Goal: Information Seeking & Learning: Learn about a topic

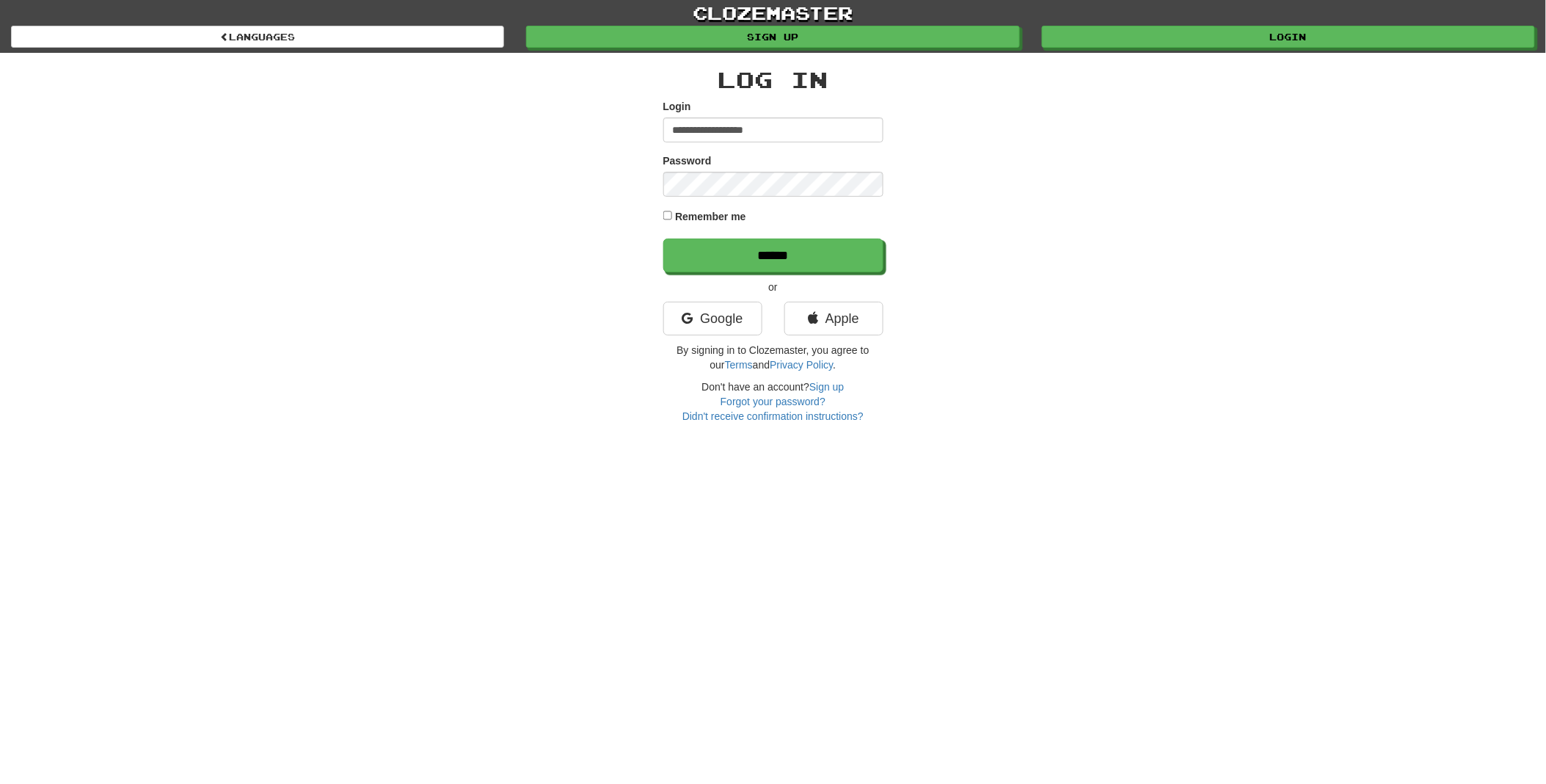
type input "**********"
click at [756, 249] on input "******" at bounding box center [774, 255] width 220 height 33
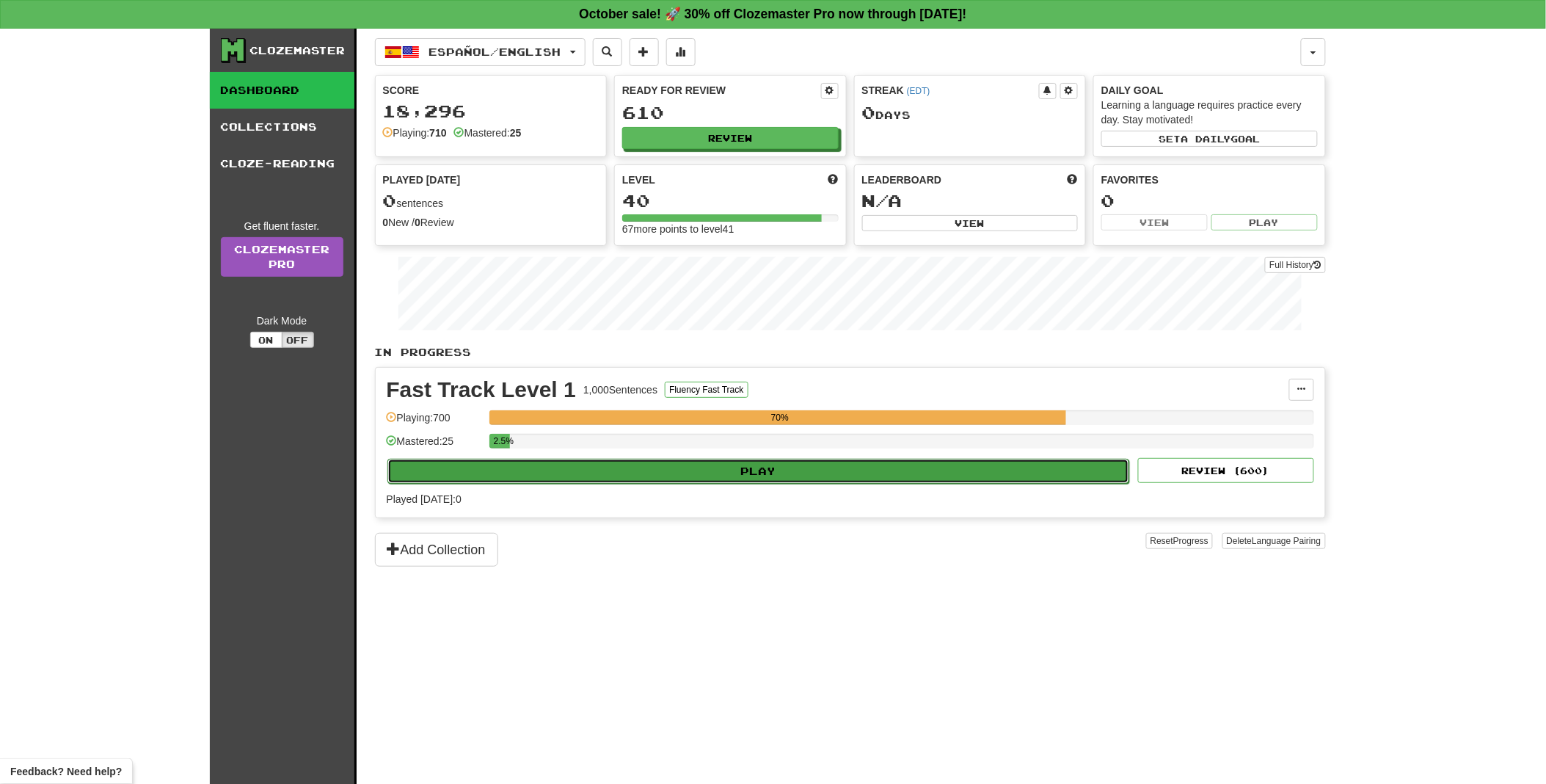
click at [761, 472] on button "Play" at bounding box center [759, 471] width 743 height 25
select select "**"
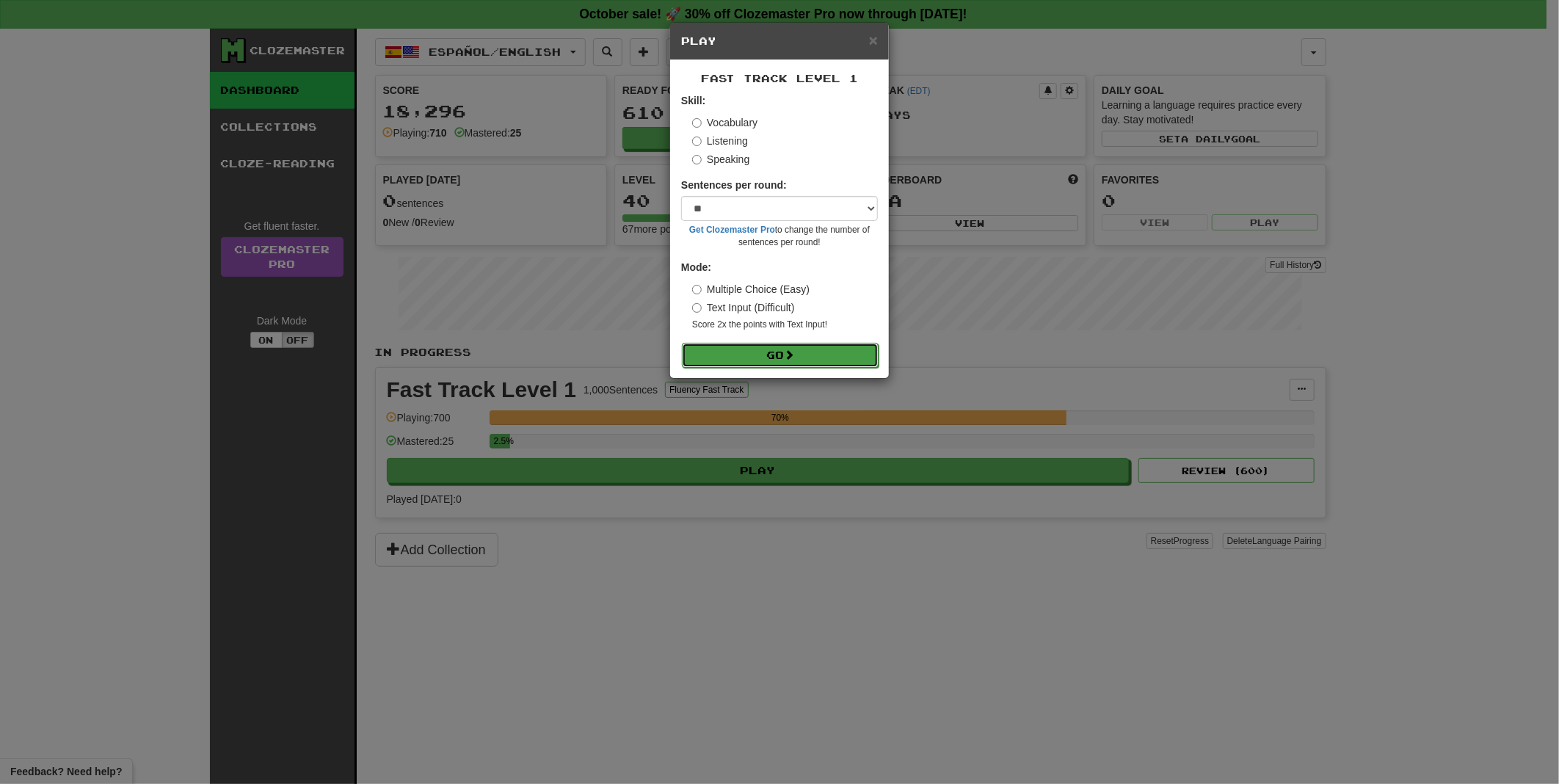
click at [768, 354] on button "Go" at bounding box center [780, 354] width 197 height 25
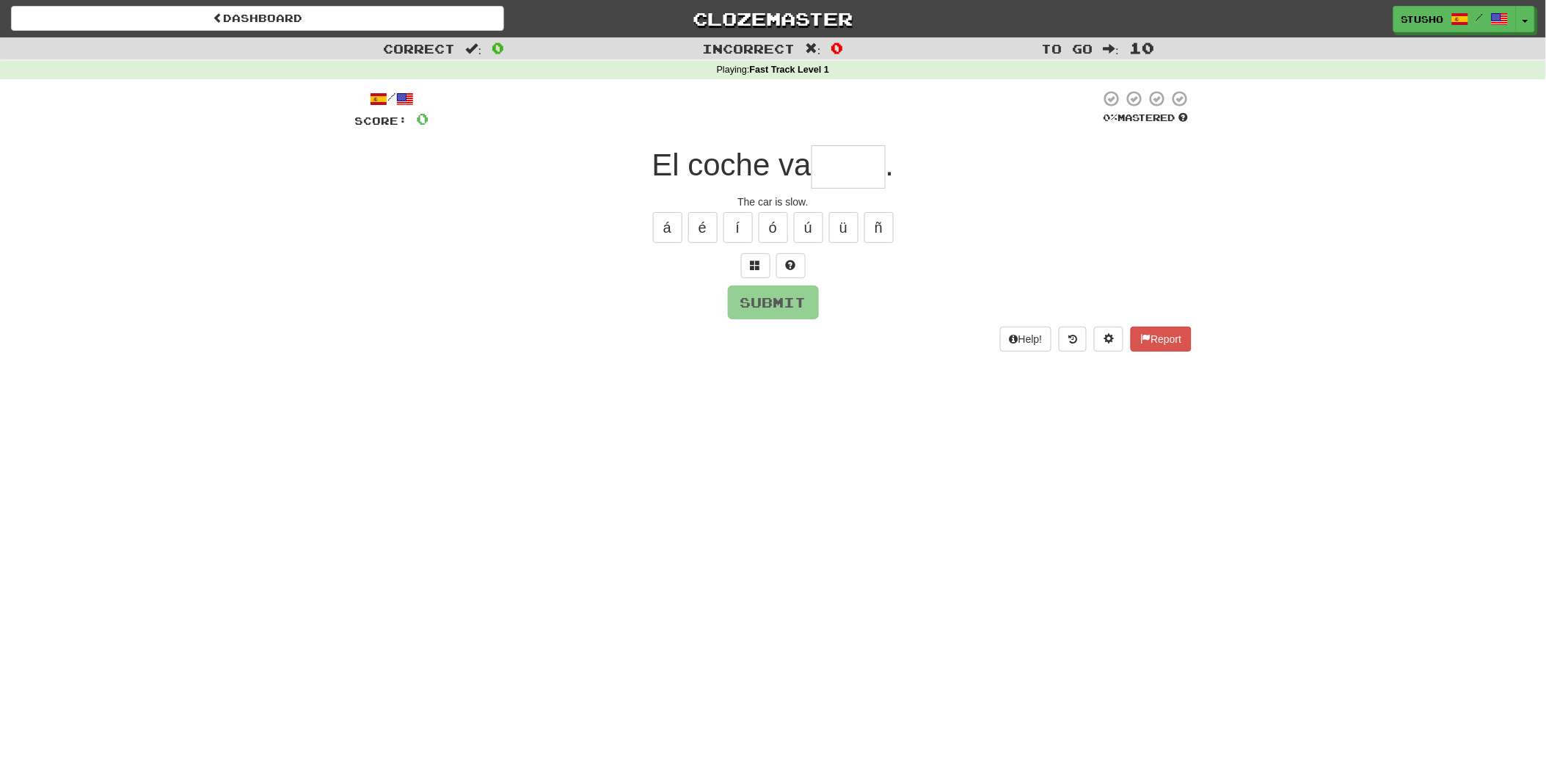
type input "*"
type input "*****"
click at [764, 305] on button "Submit" at bounding box center [773, 302] width 91 height 33
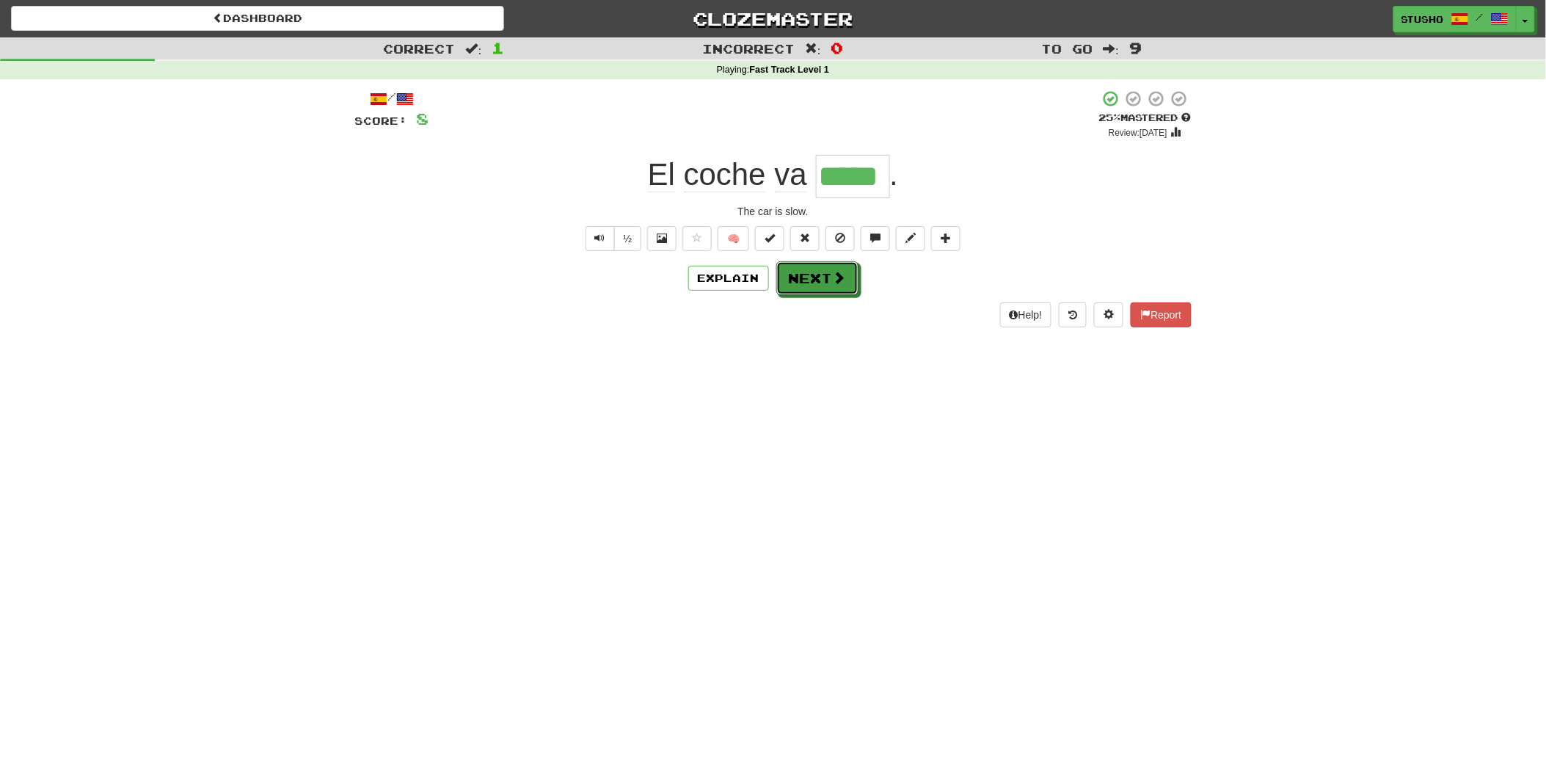
click at [804, 280] on button "Next" at bounding box center [818, 277] width 82 height 33
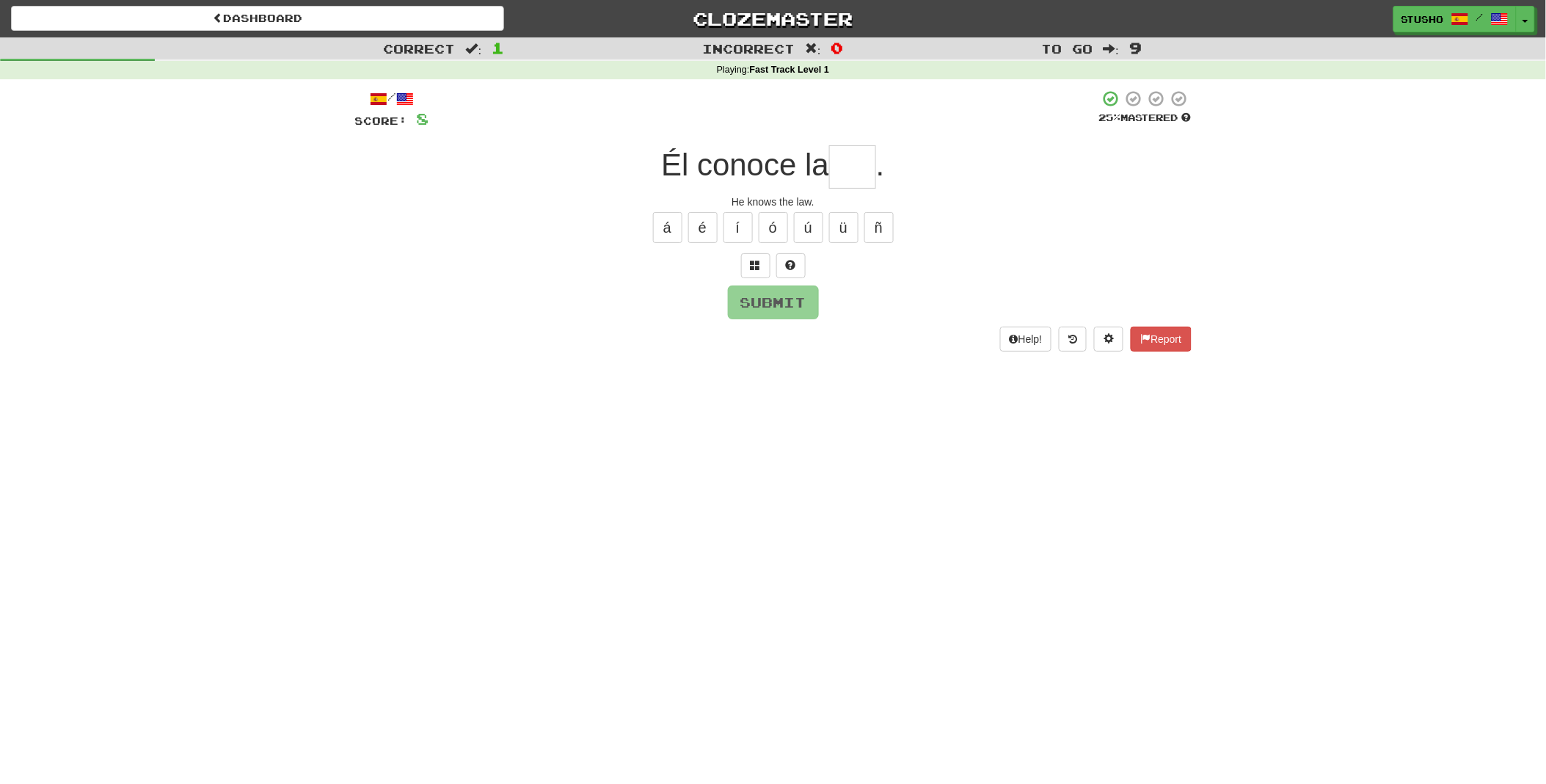
click at [1208, 694] on div "Dashboard Clozemaster Stusho / Toggle Dropdown Dashboard Leaderboard Activity F…" at bounding box center [773, 392] width 1546 height 784
click at [857, 175] on input "text" at bounding box center [853, 167] width 47 height 44
type input "***"
click at [779, 311] on button "Submit" at bounding box center [774, 302] width 91 height 33
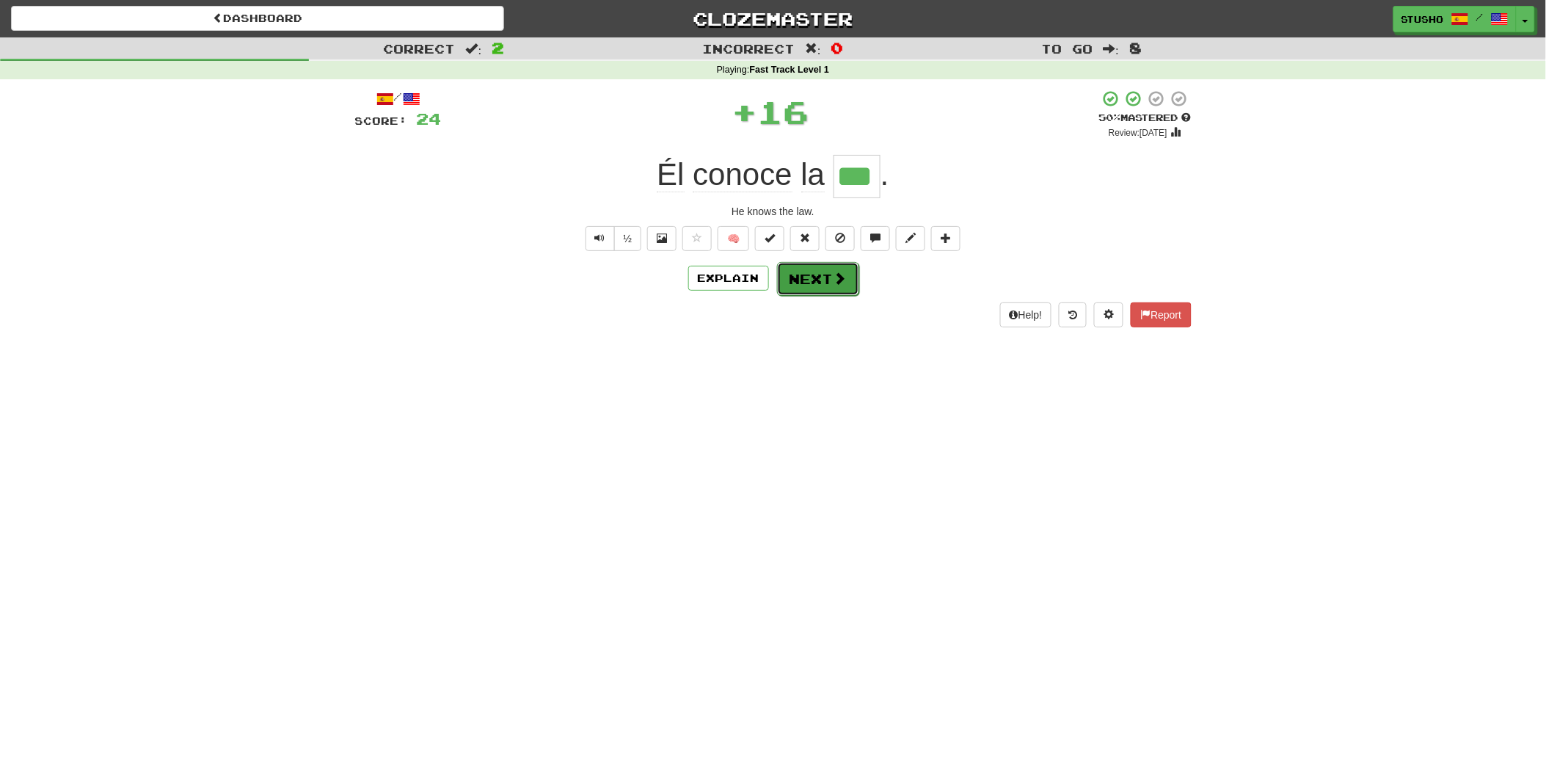
click at [823, 277] on button "Next" at bounding box center [818, 278] width 82 height 33
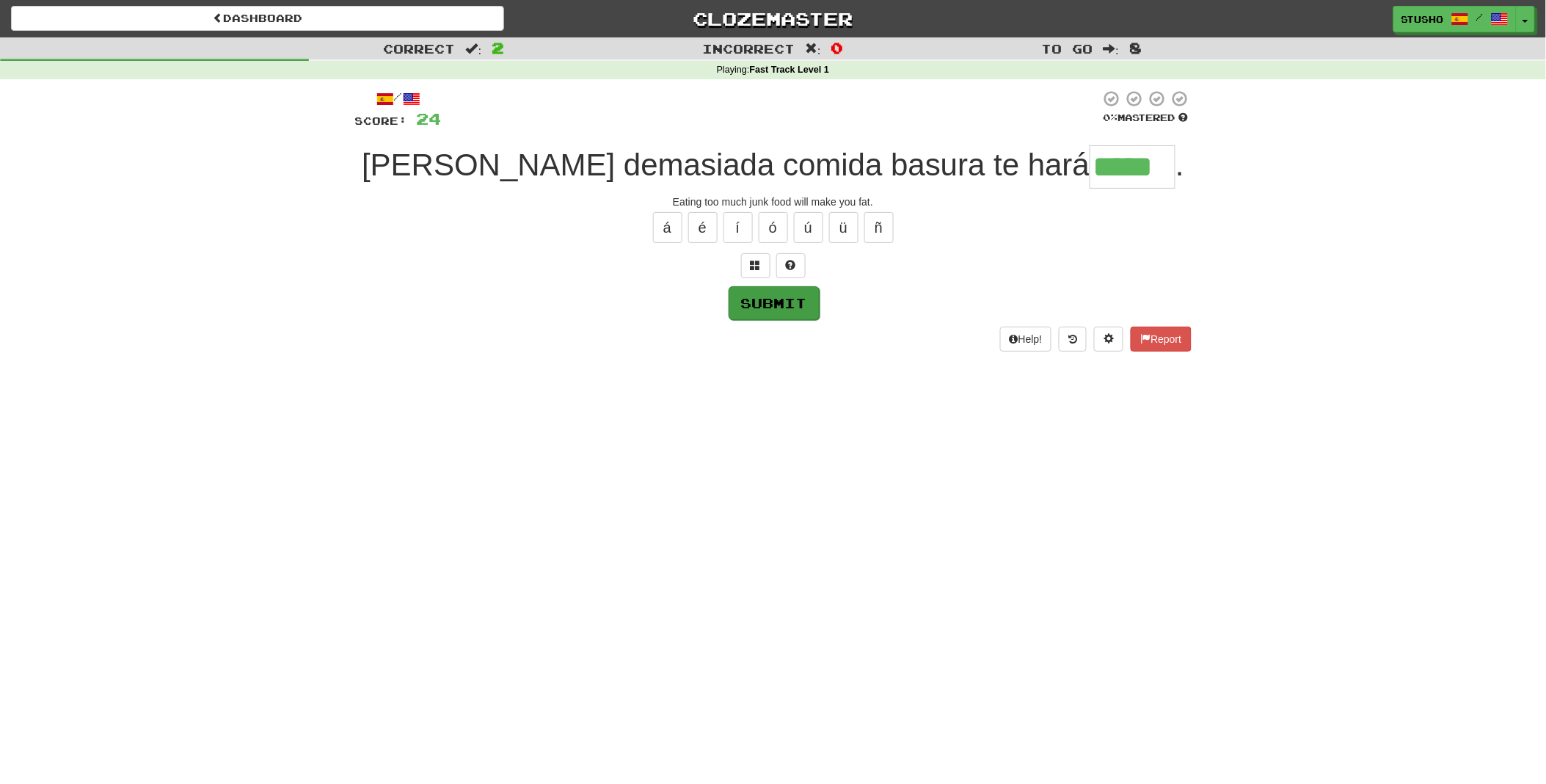
type input "*****"
click at [782, 308] on button "Submit" at bounding box center [774, 302] width 91 height 33
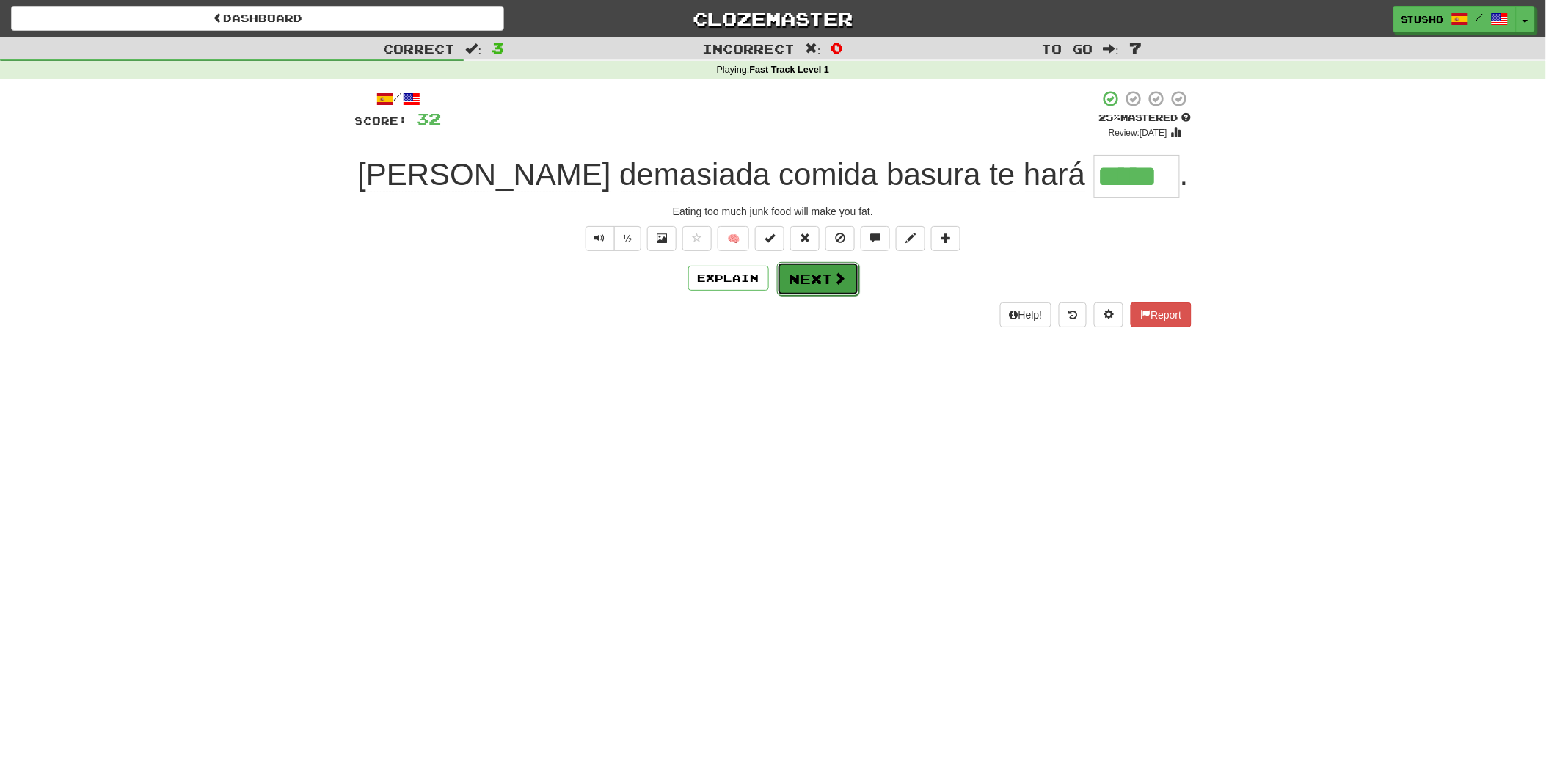
click at [813, 279] on button "Next" at bounding box center [818, 278] width 82 height 33
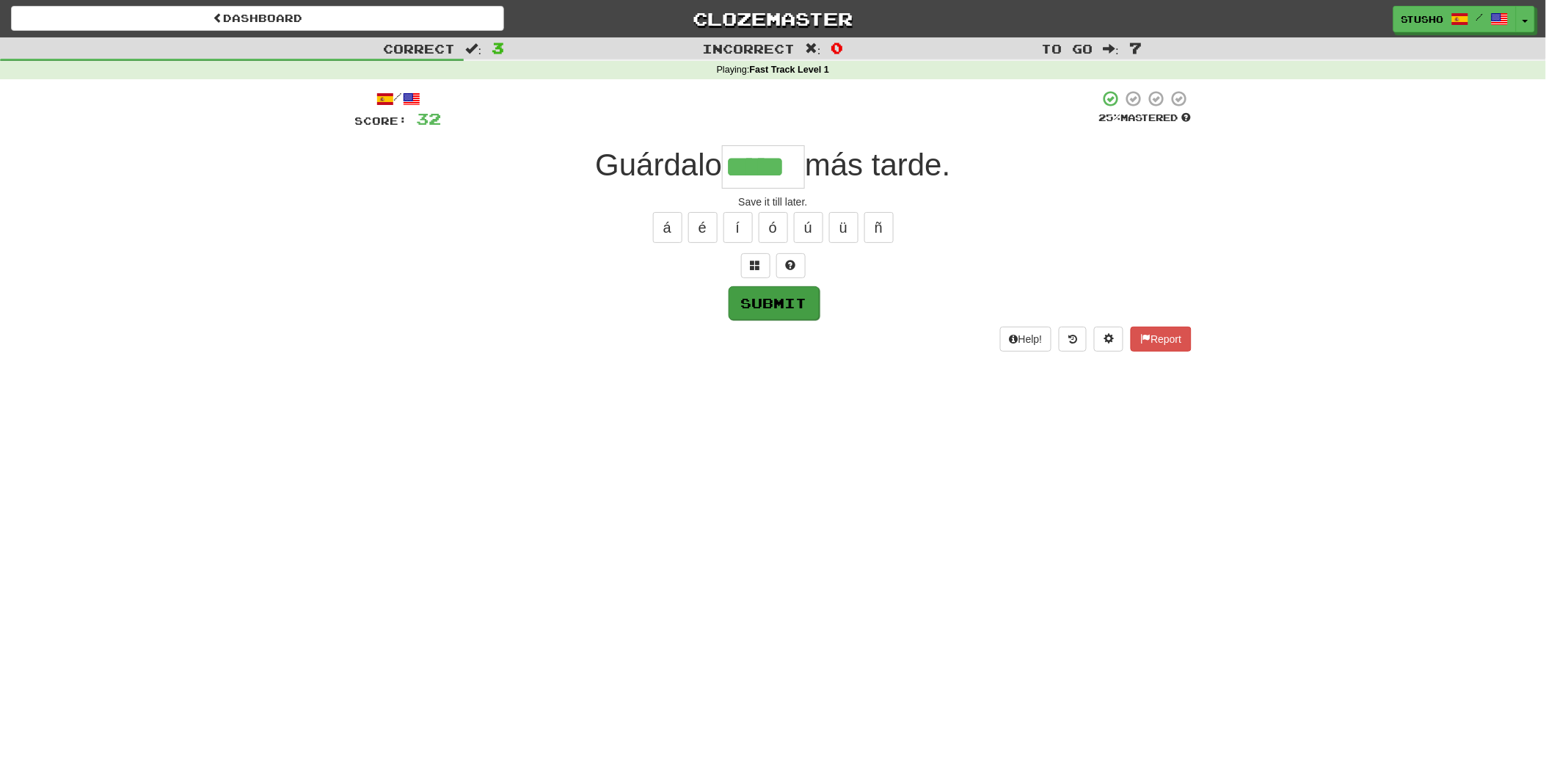
type input "*****"
click at [776, 306] on button "Submit" at bounding box center [774, 302] width 91 height 33
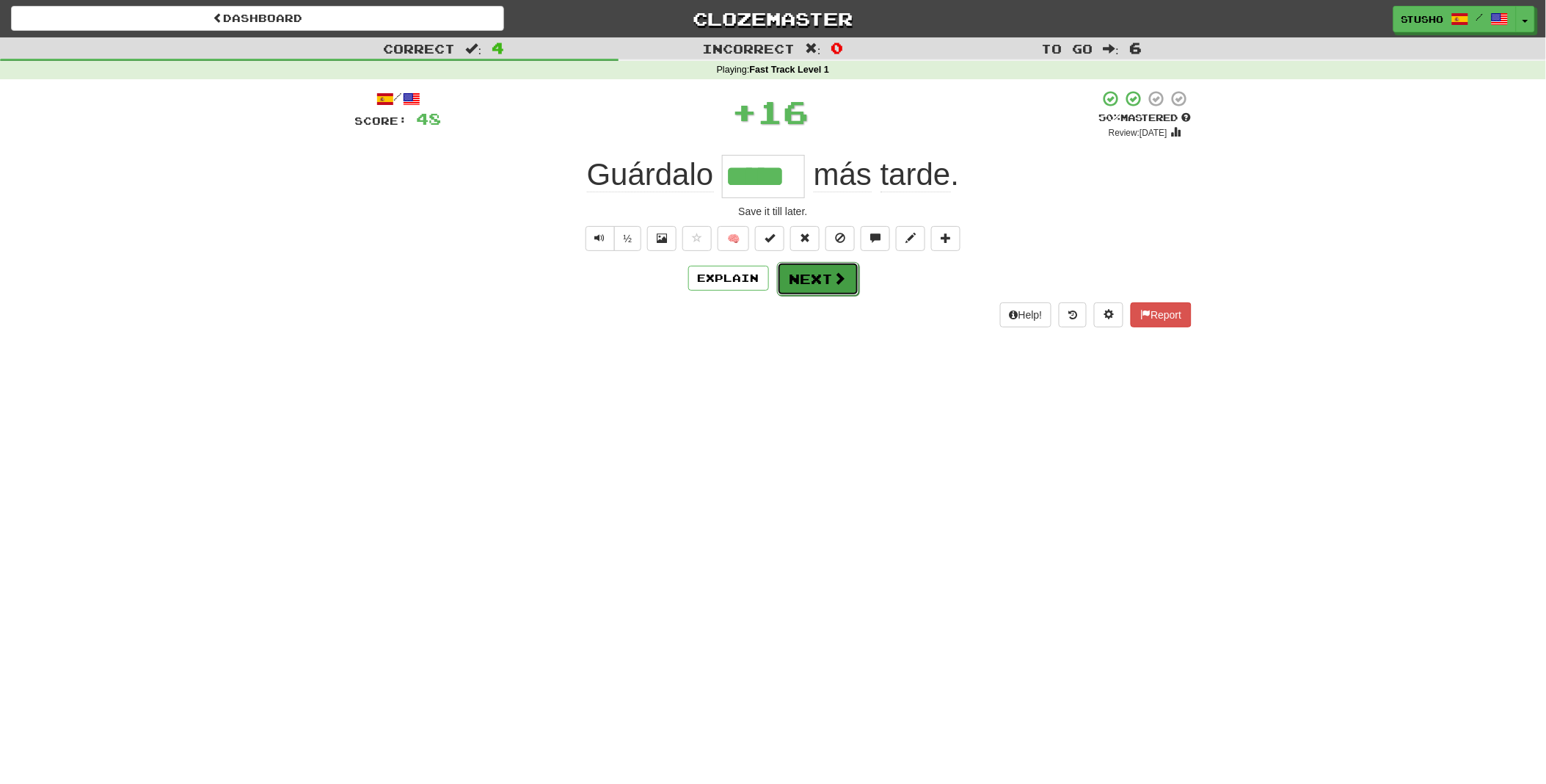
click at [806, 283] on button "Next" at bounding box center [818, 278] width 82 height 33
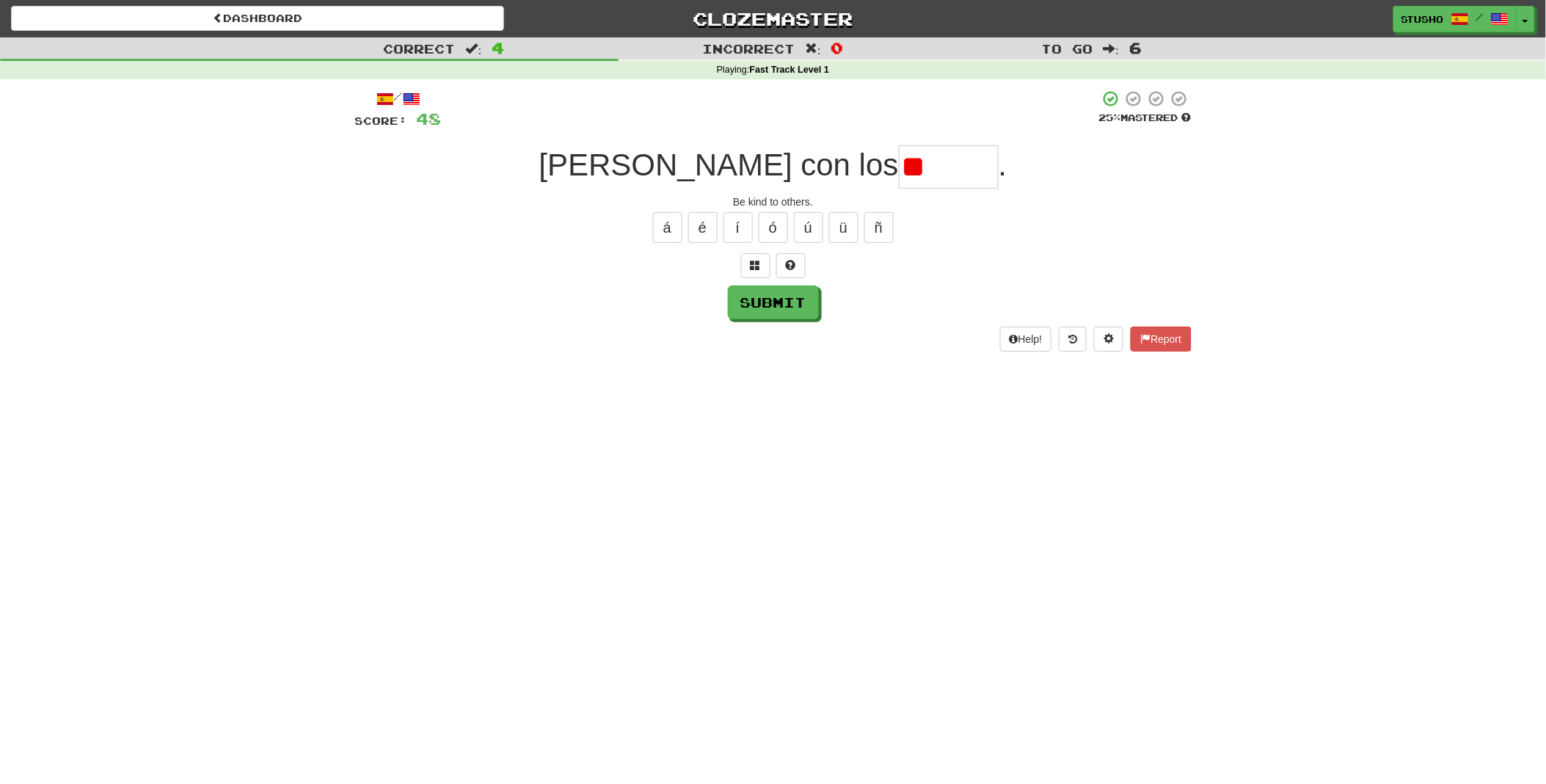
type input "*"
click at [671, 228] on button "á" at bounding box center [668, 228] width 29 height 31
type input "*****"
click at [774, 306] on button "Submit" at bounding box center [773, 302] width 91 height 33
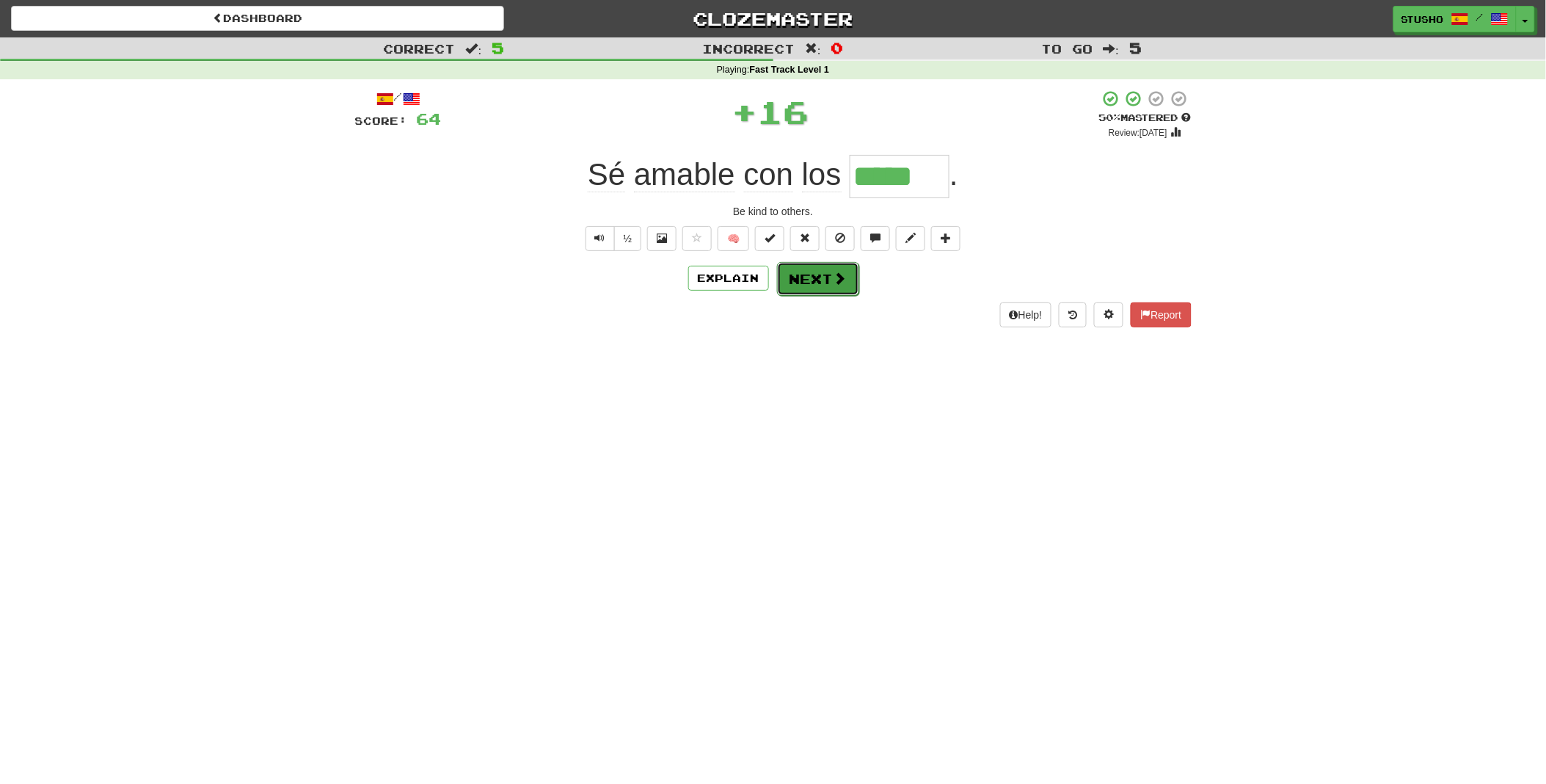
click at [808, 287] on button "Next" at bounding box center [818, 278] width 82 height 33
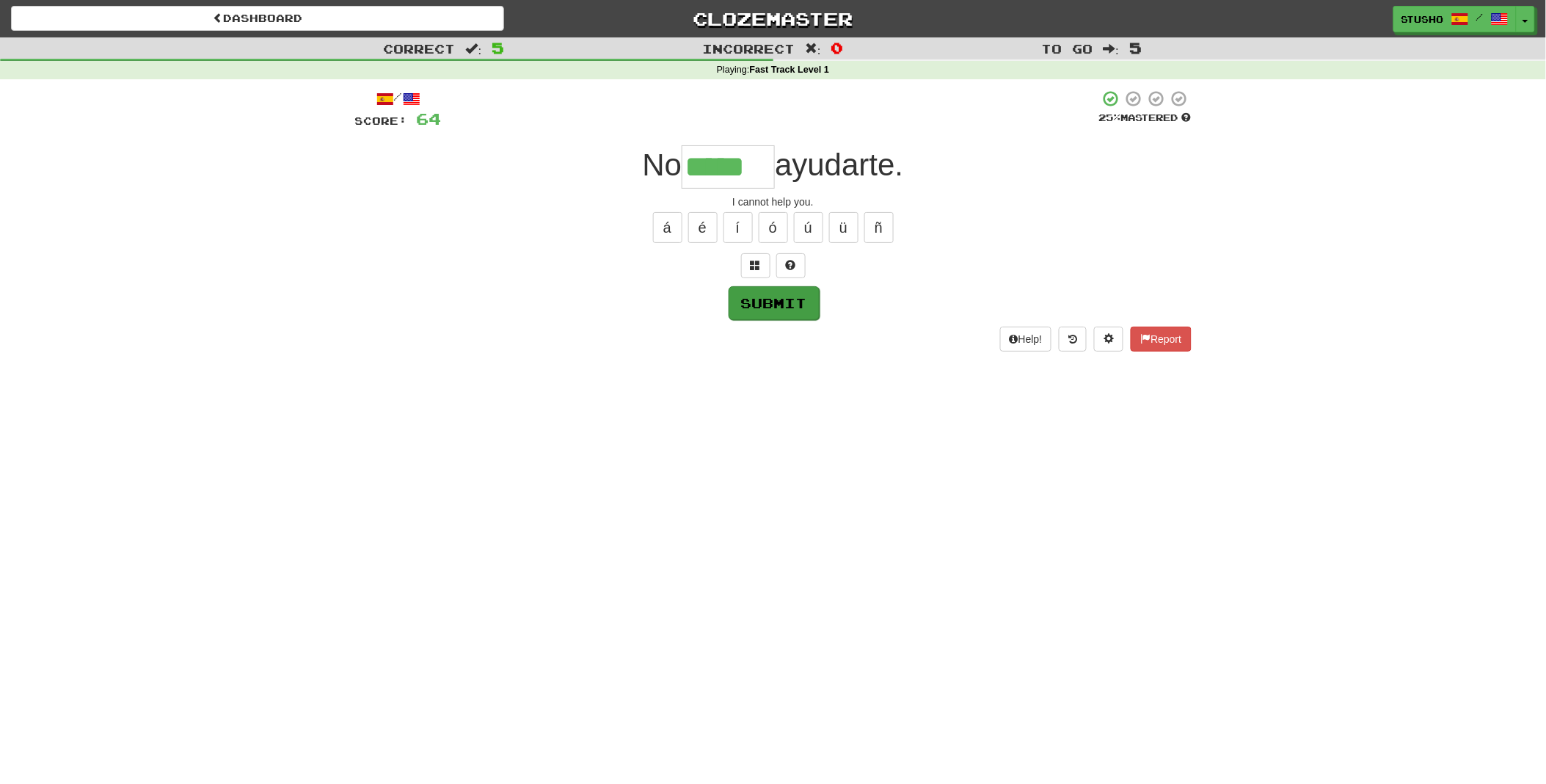
type input "*****"
click at [761, 303] on button "Submit" at bounding box center [774, 302] width 91 height 33
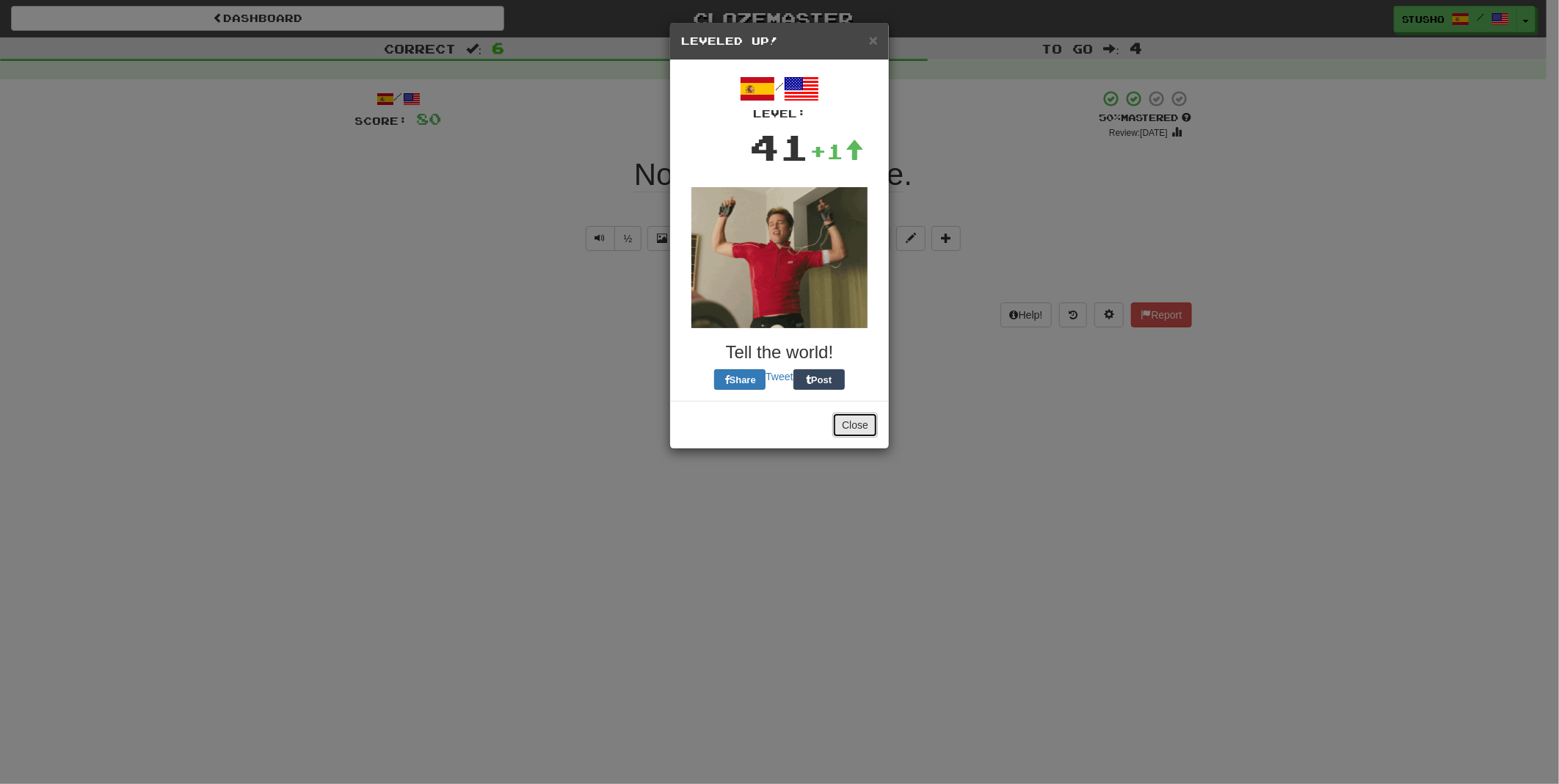
click at [849, 429] on button "Close" at bounding box center [854, 425] width 45 height 25
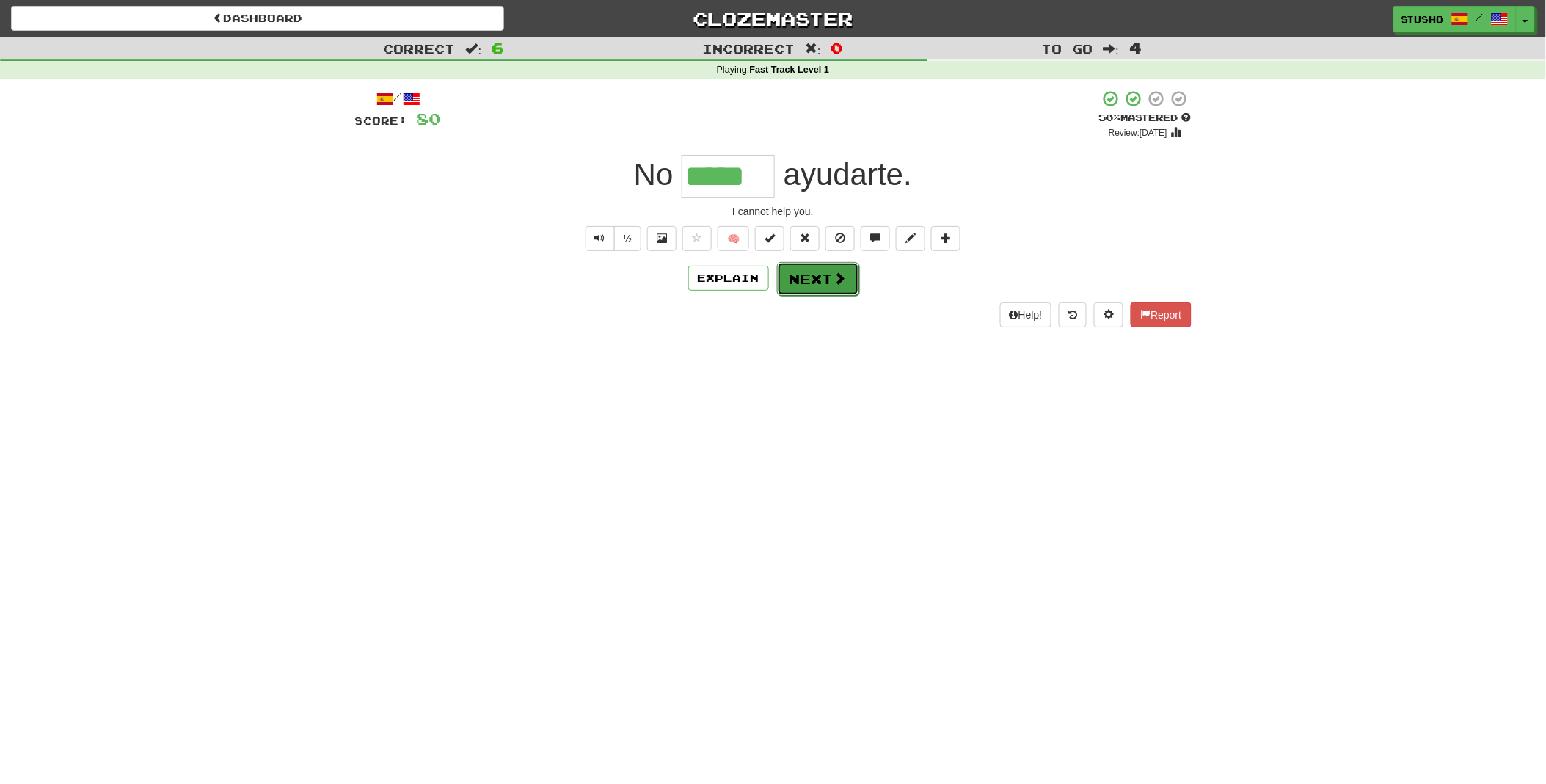
click at [815, 276] on button "Next" at bounding box center [818, 278] width 82 height 33
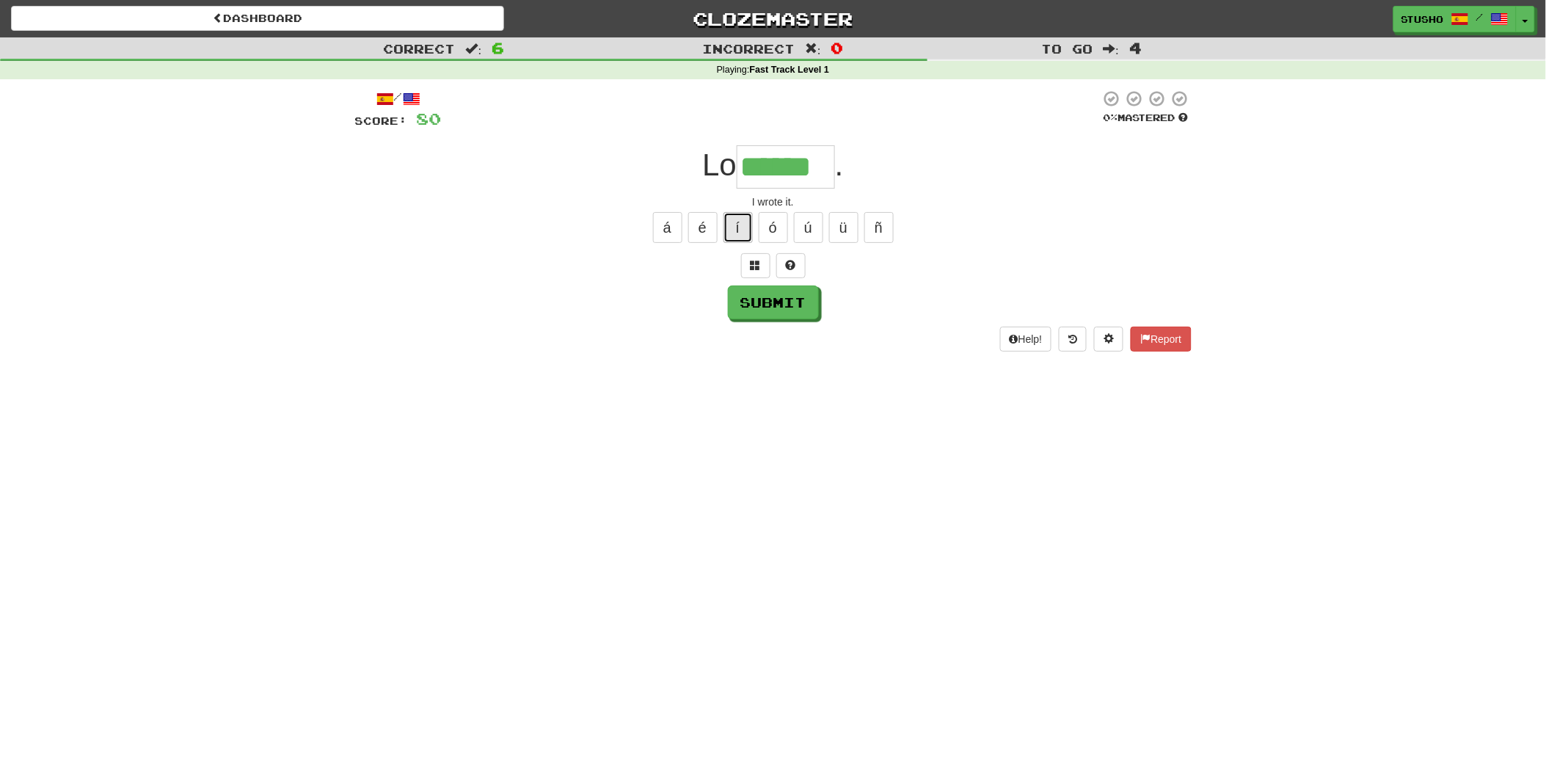
click at [739, 223] on button "í" at bounding box center [738, 228] width 29 height 31
type input "*******"
click at [778, 311] on button "Submit" at bounding box center [774, 302] width 91 height 33
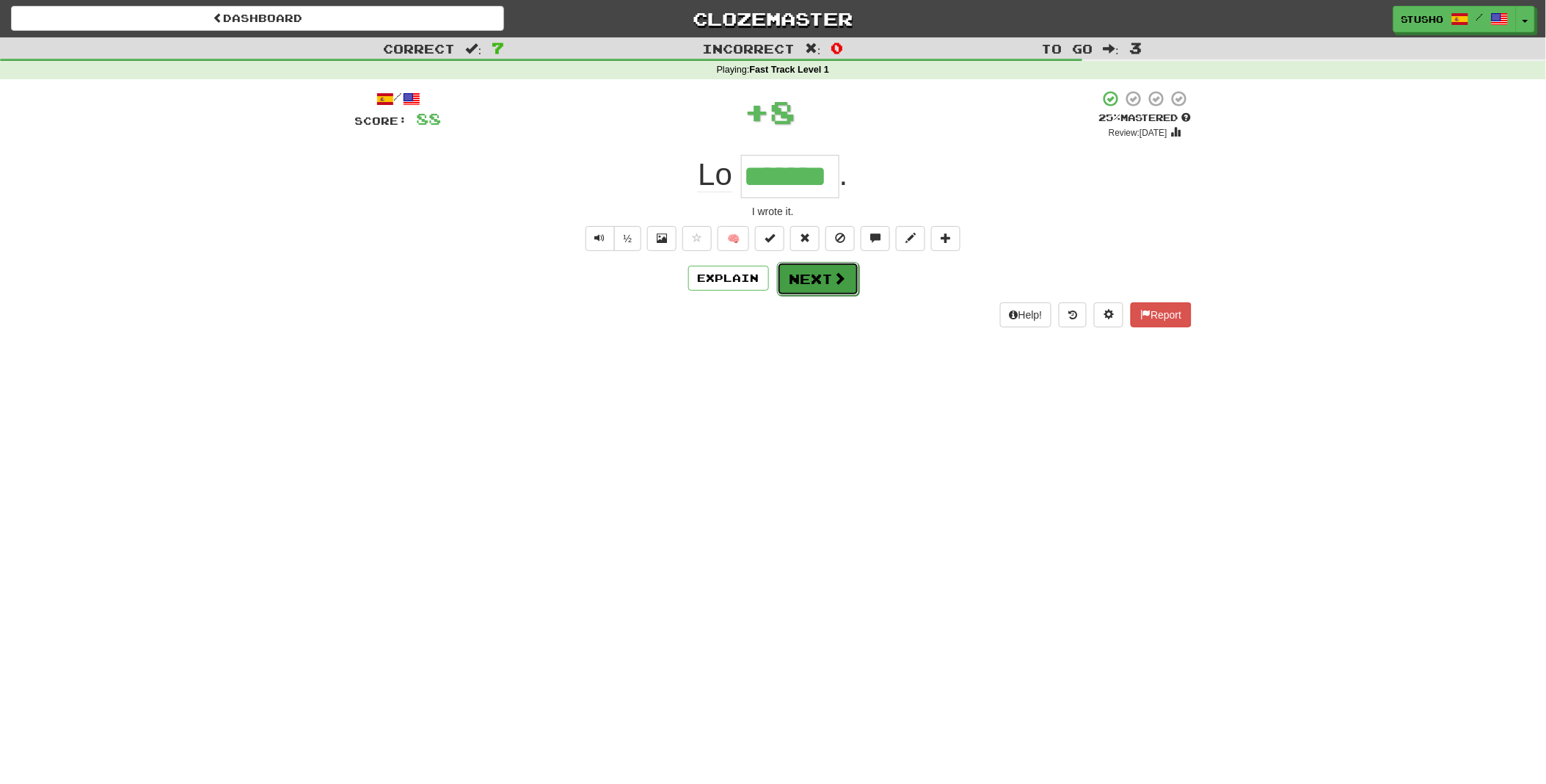
click at [810, 282] on button "Next" at bounding box center [818, 278] width 82 height 33
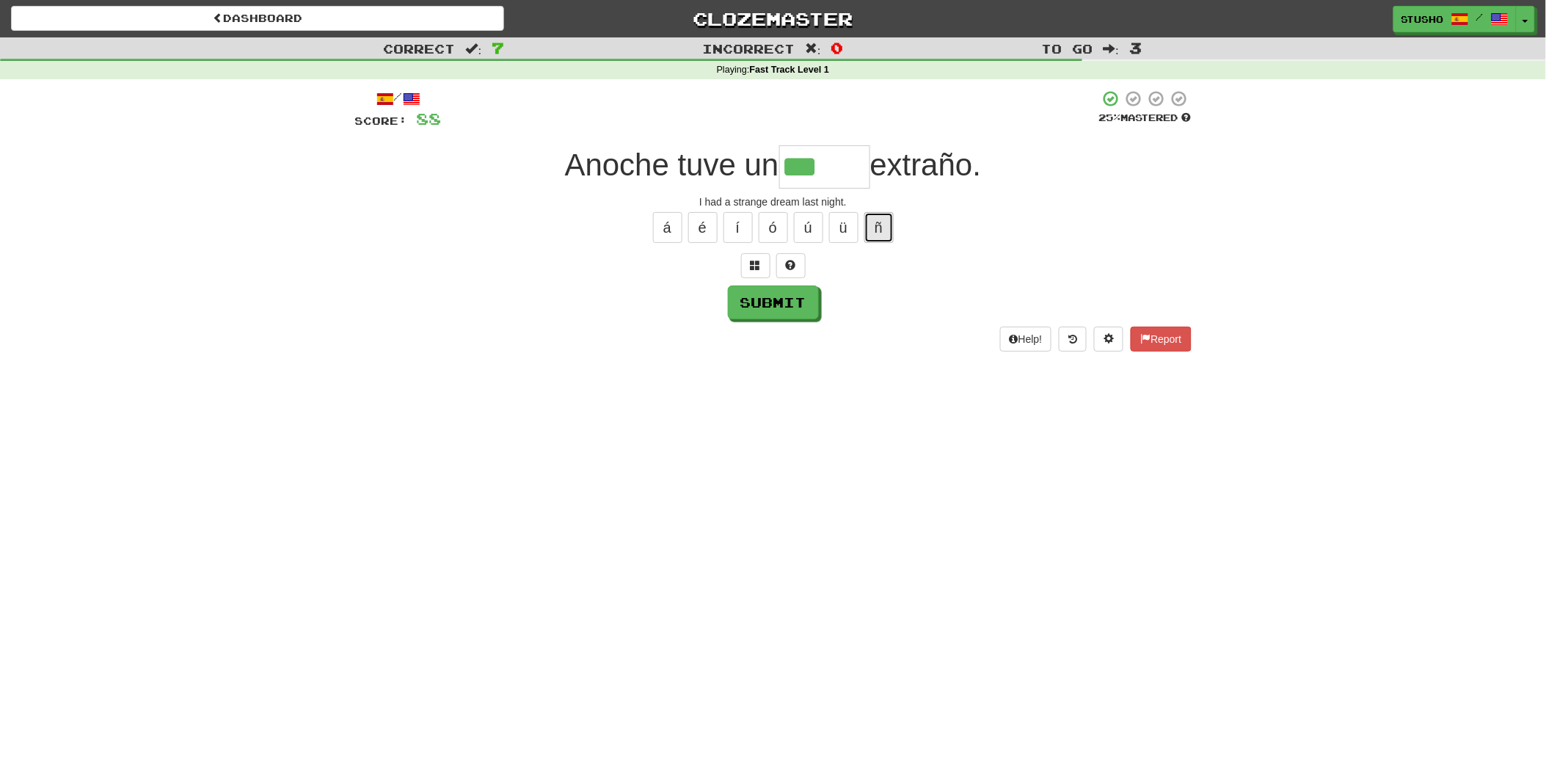
click at [877, 228] on button "ñ" at bounding box center [879, 228] width 29 height 31
type input "*****"
click at [758, 306] on button "Submit" at bounding box center [774, 302] width 91 height 33
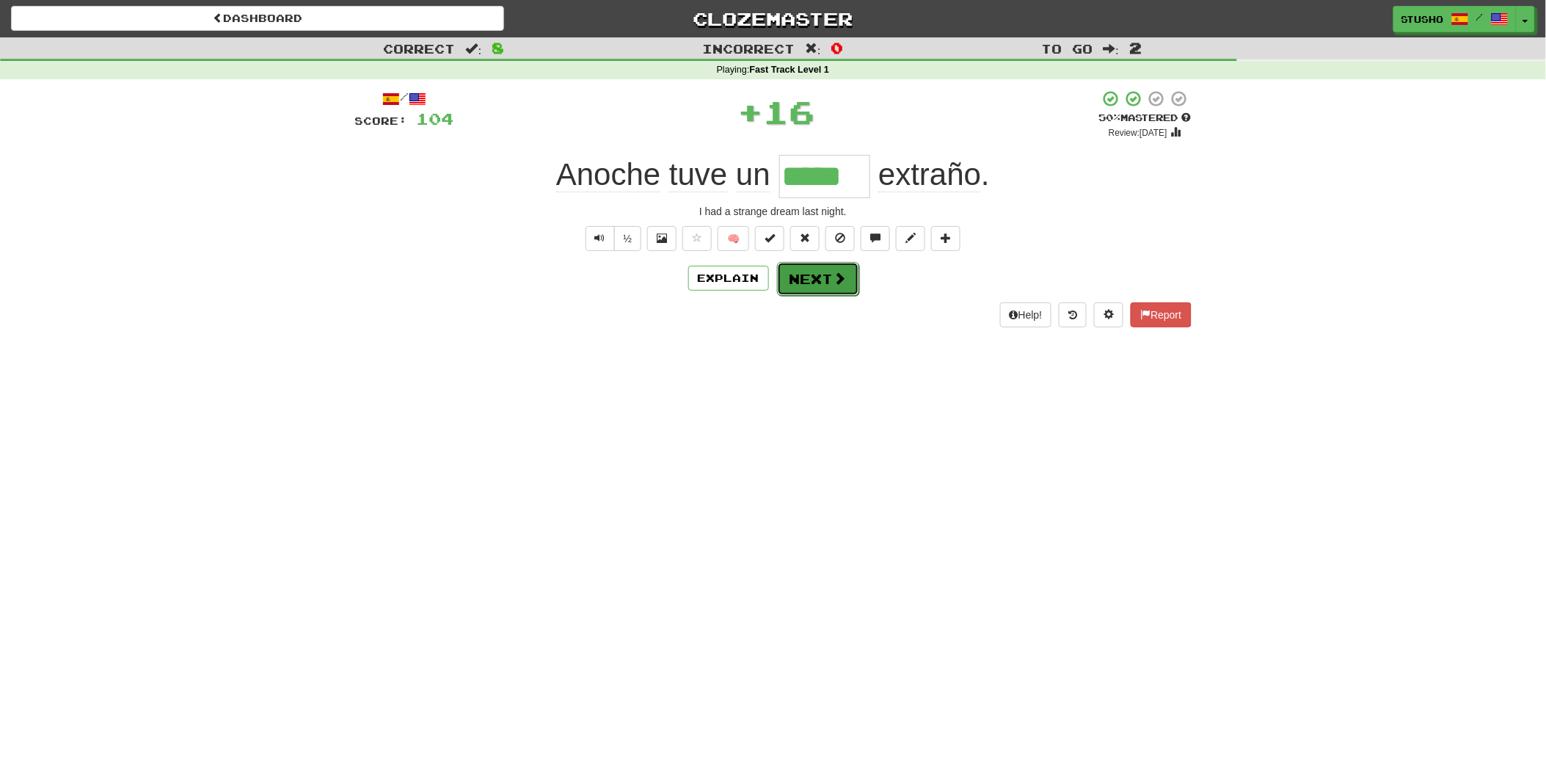
click at [815, 280] on button "Next" at bounding box center [818, 278] width 82 height 33
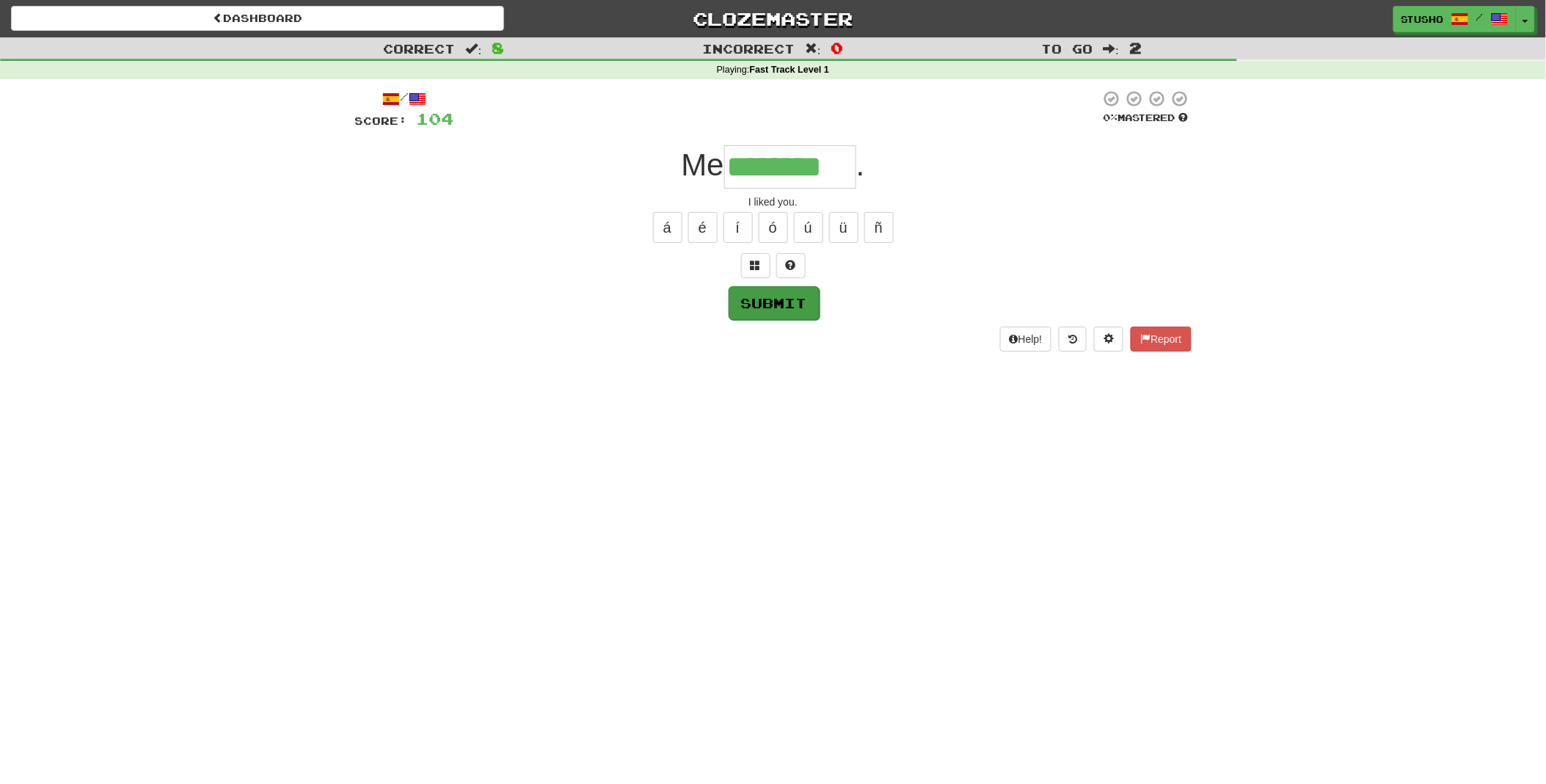
type input "********"
click at [790, 305] on button "Submit" at bounding box center [774, 302] width 91 height 33
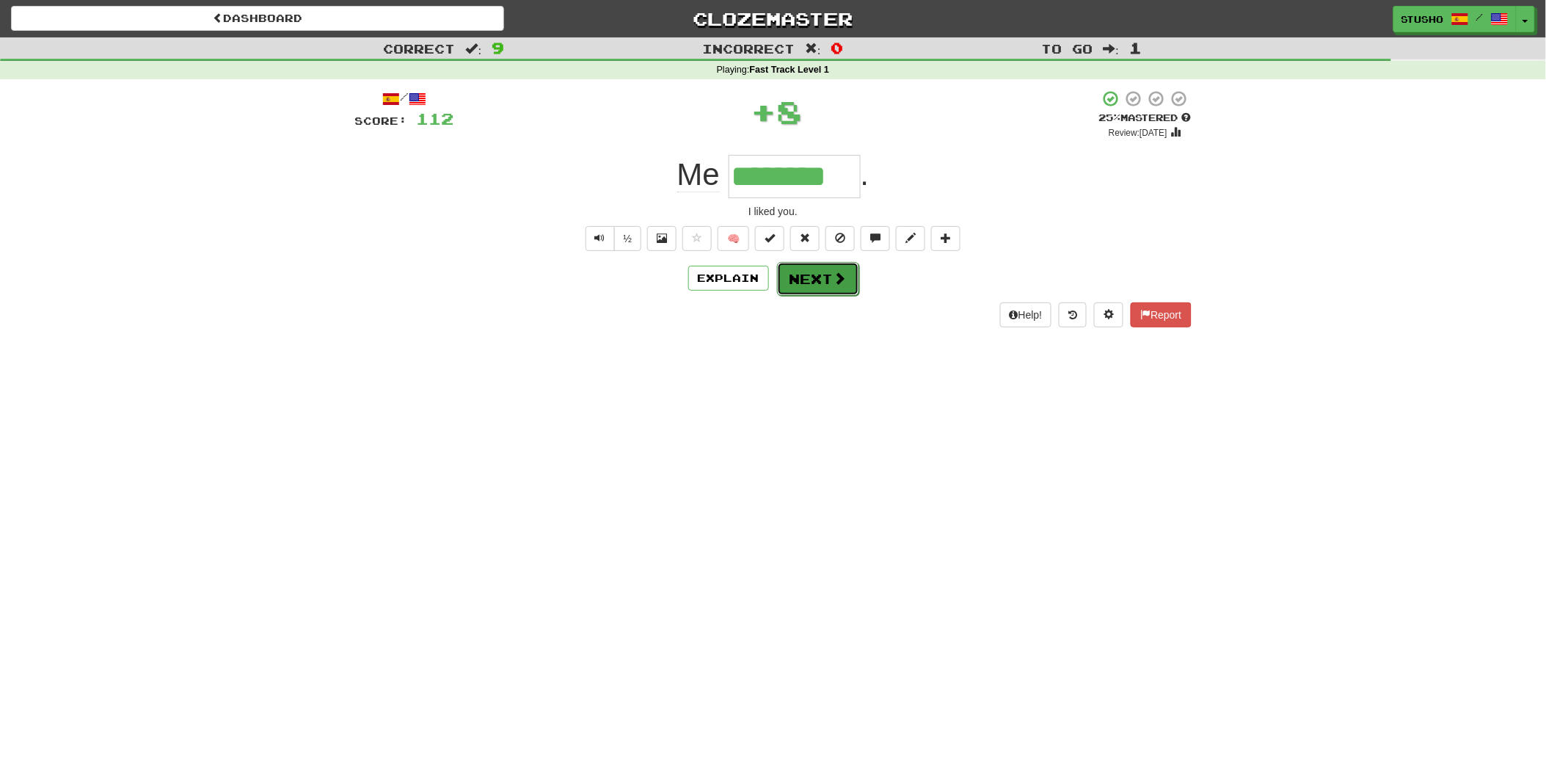
click at [820, 281] on button "Next" at bounding box center [818, 278] width 82 height 33
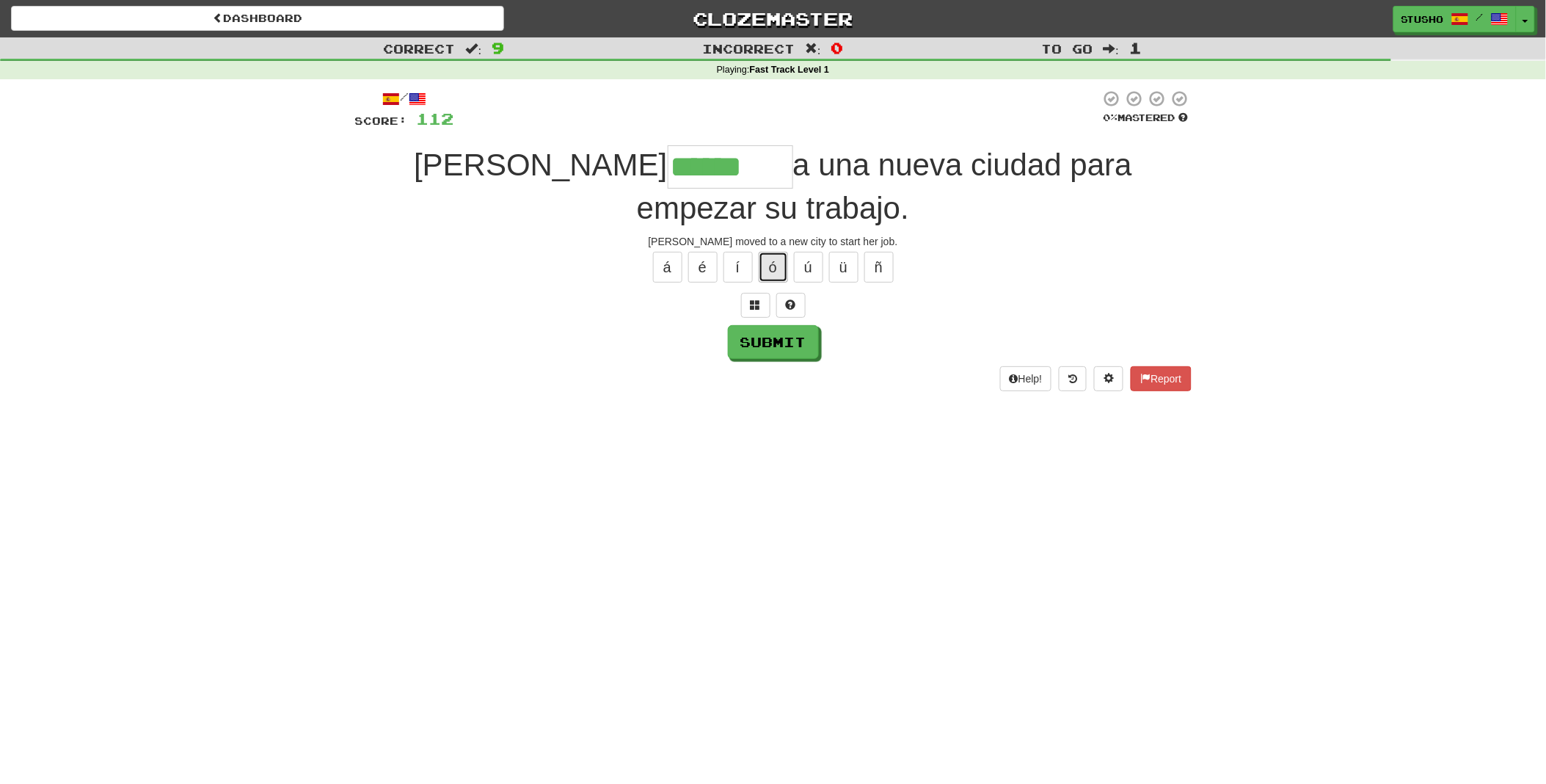
click at [774, 266] on button "ó" at bounding box center [773, 267] width 29 height 31
type input "*******"
click at [774, 342] on button "Submit" at bounding box center [774, 342] width 91 height 33
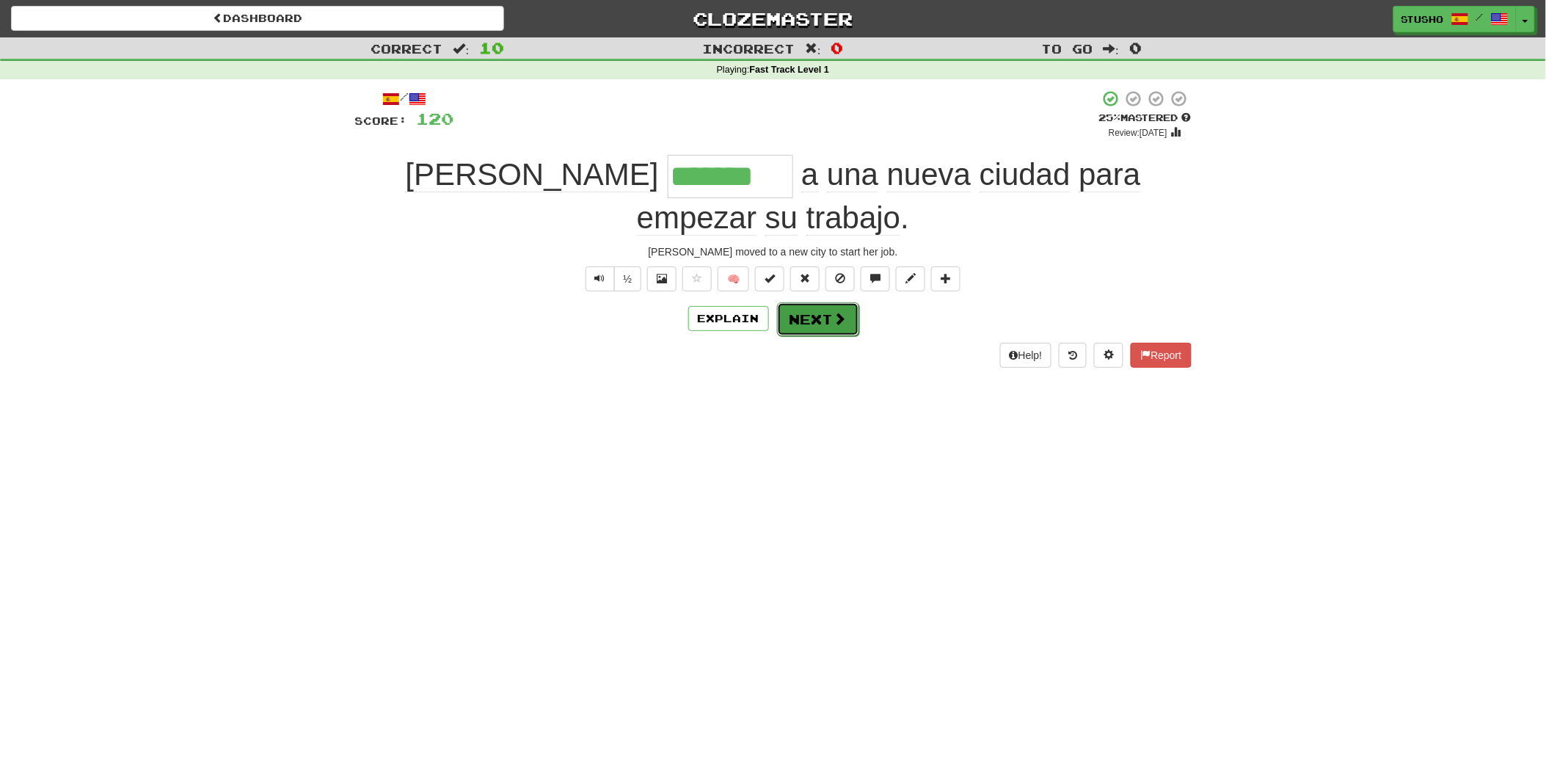
drag, startPoint x: 818, startPoint y: 318, endPoint x: 822, endPoint y: 334, distance: 16.5
click at [822, 334] on button "Next" at bounding box center [818, 318] width 82 height 33
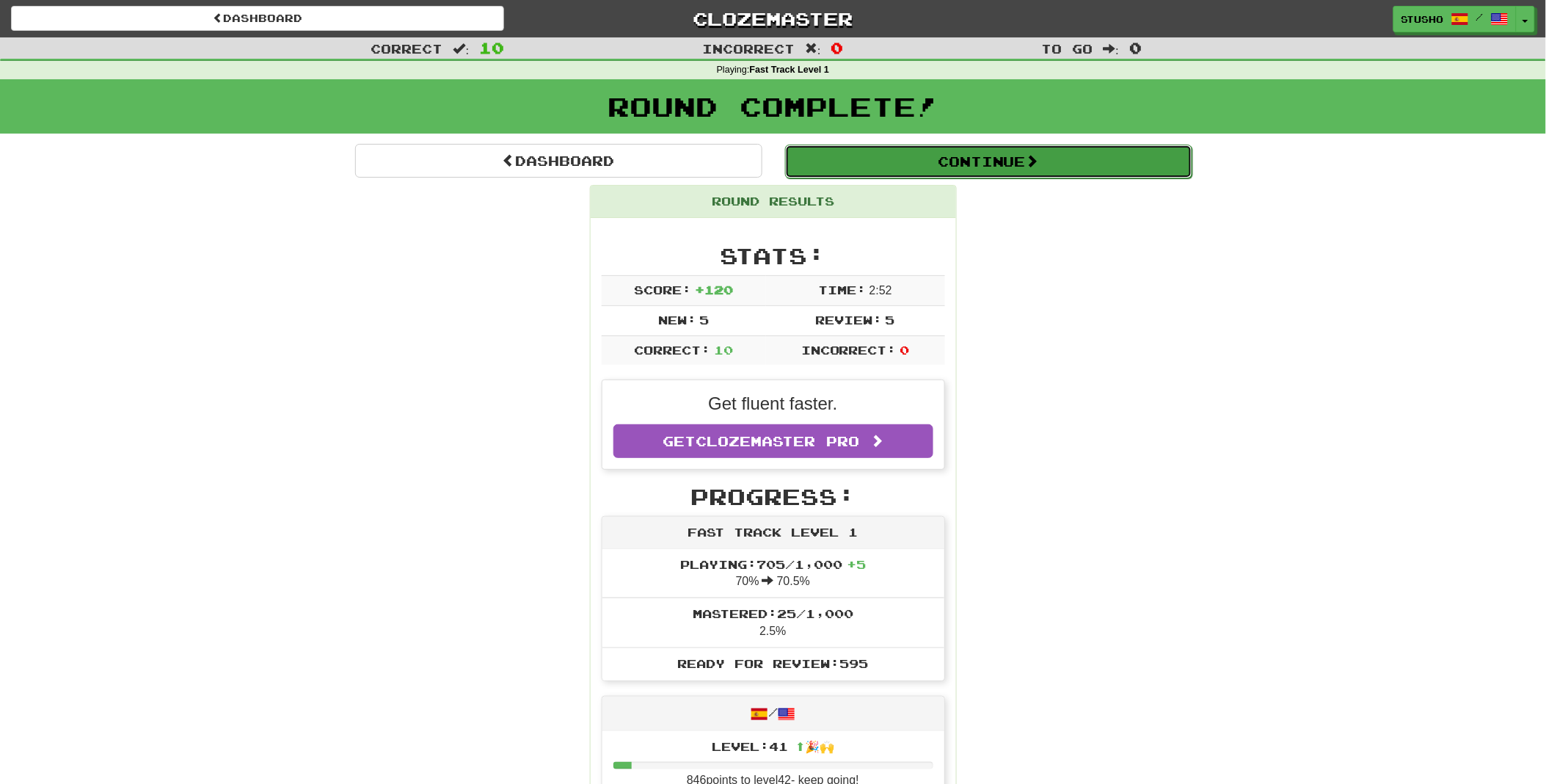
click at [970, 156] on button "Continue" at bounding box center [989, 161] width 407 height 33
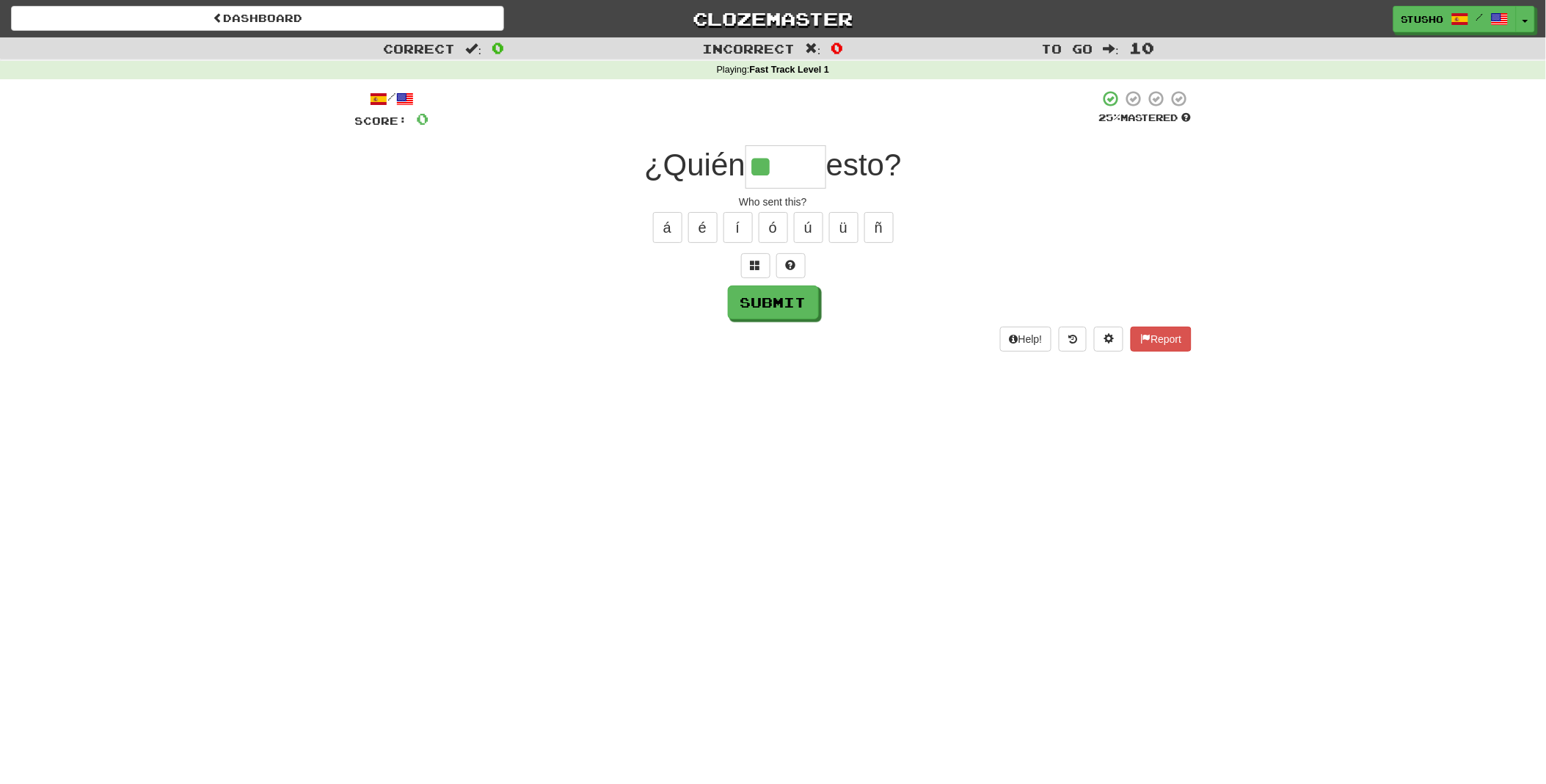
type input "*"
click at [773, 229] on button "ó" at bounding box center [773, 228] width 29 height 31
type input "*****"
click at [778, 308] on button "Submit" at bounding box center [774, 302] width 91 height 33
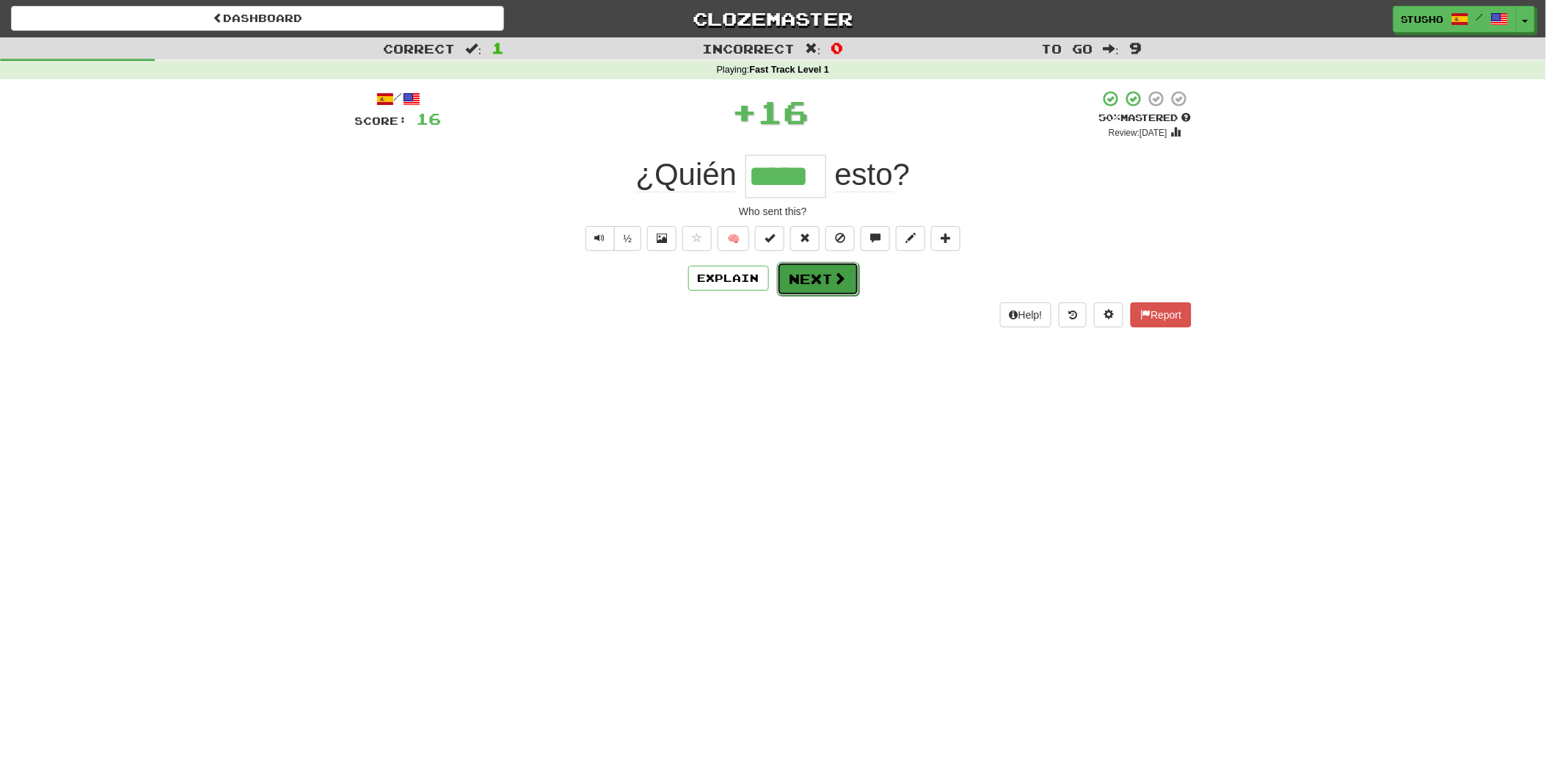
click at [812, 283] on button "Next" at bounding box center [818, 278] width 82 height 33
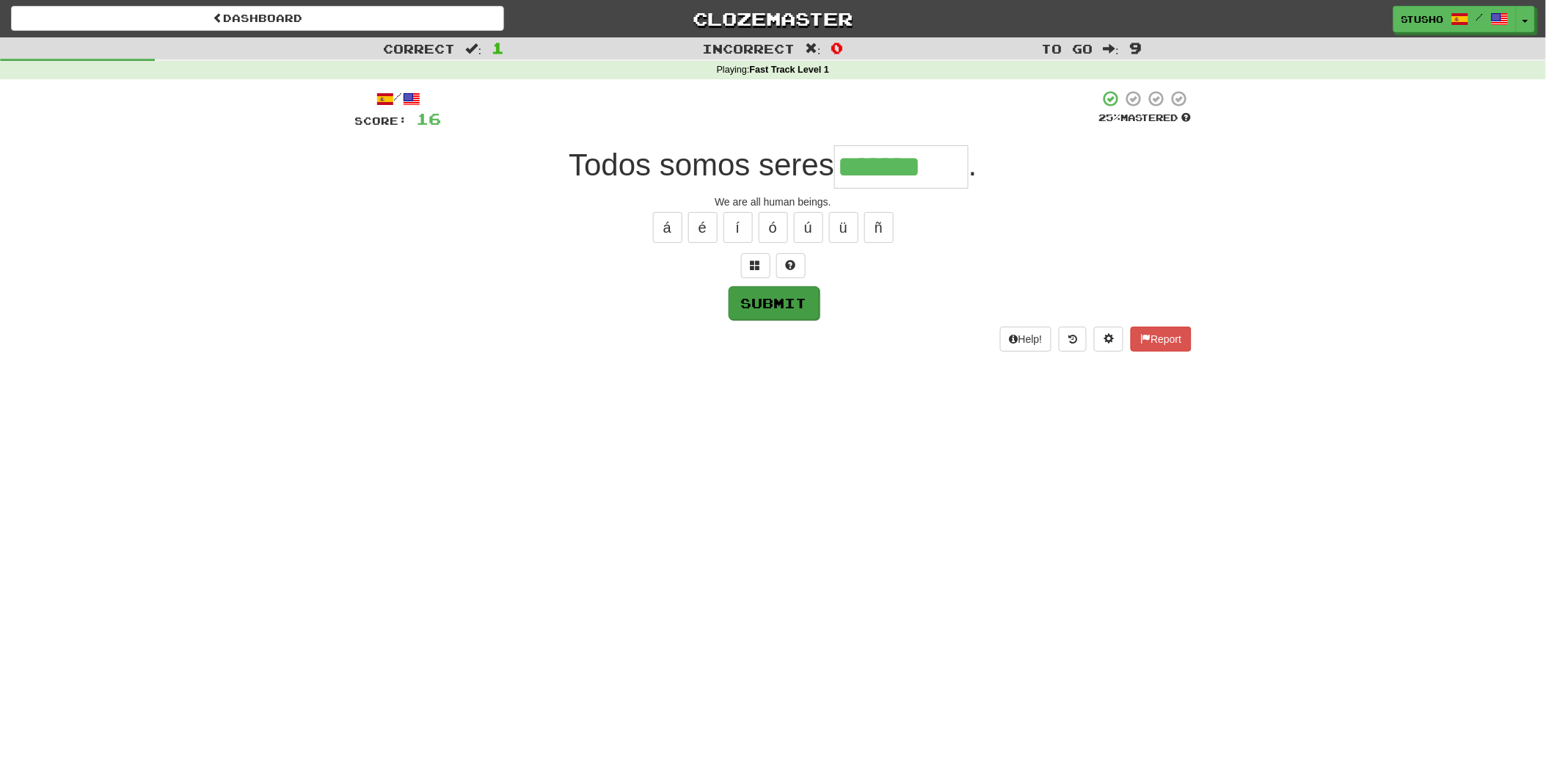
type input "*******"
click at [778, 309] on button "Submit" at bounding box center [774, 302] width 91 height 33
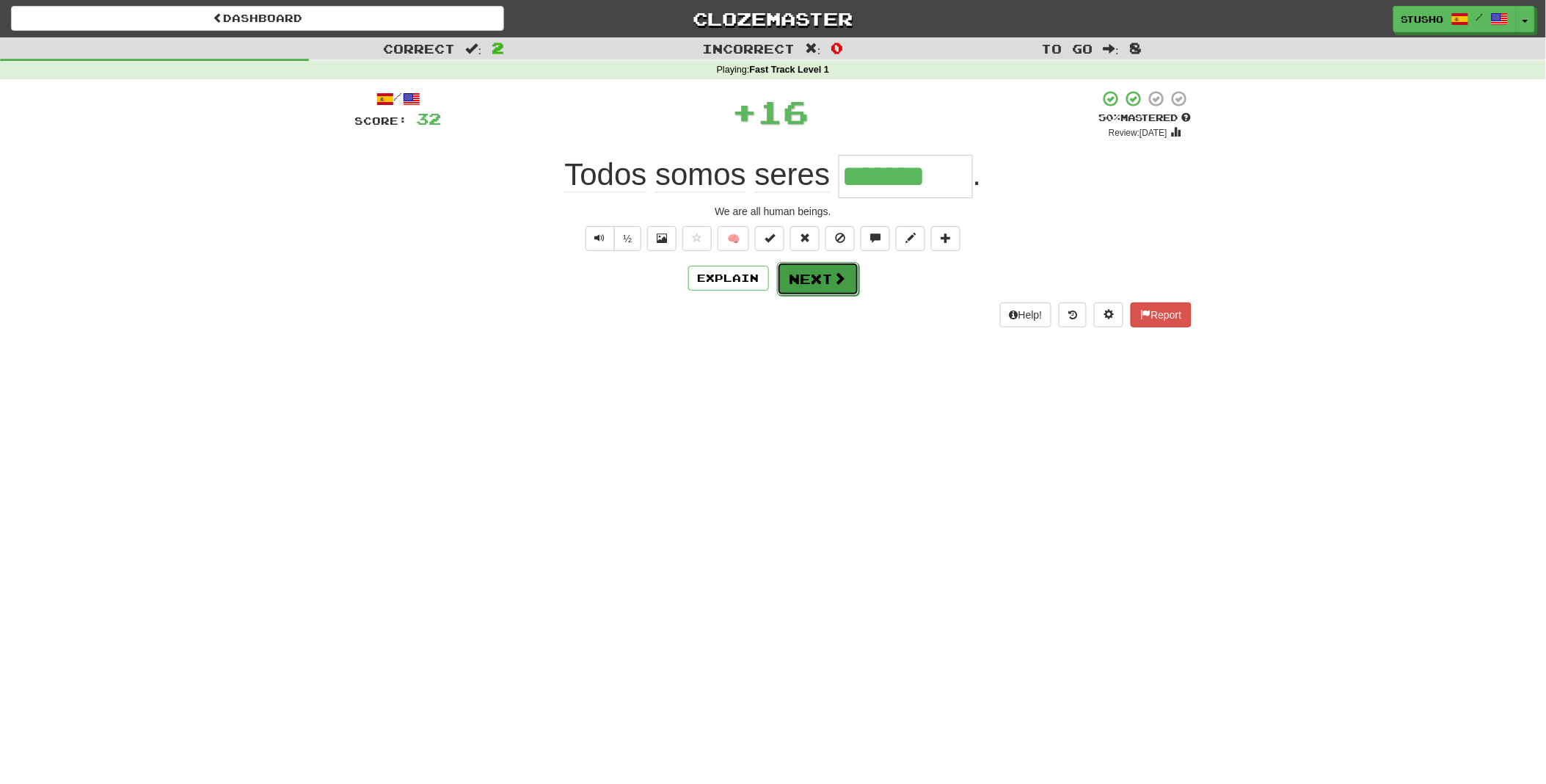
click at [816, 276] on button "Next" at bounding box center [818, 278] width 82 height 33
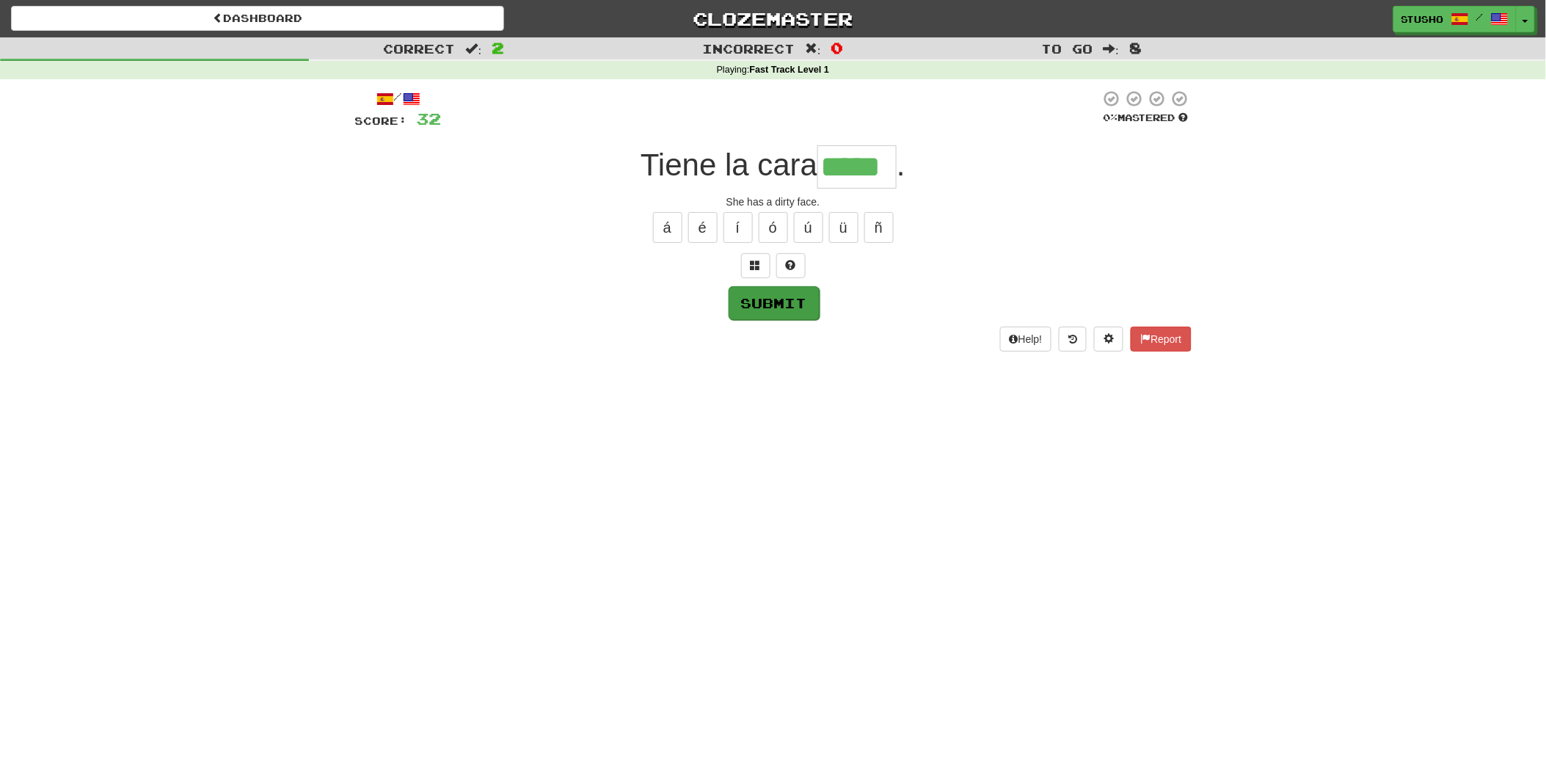
type input "*****"
click at [778, 301] on button "Submit" at bounding box center [774, 302] width 91 height 33
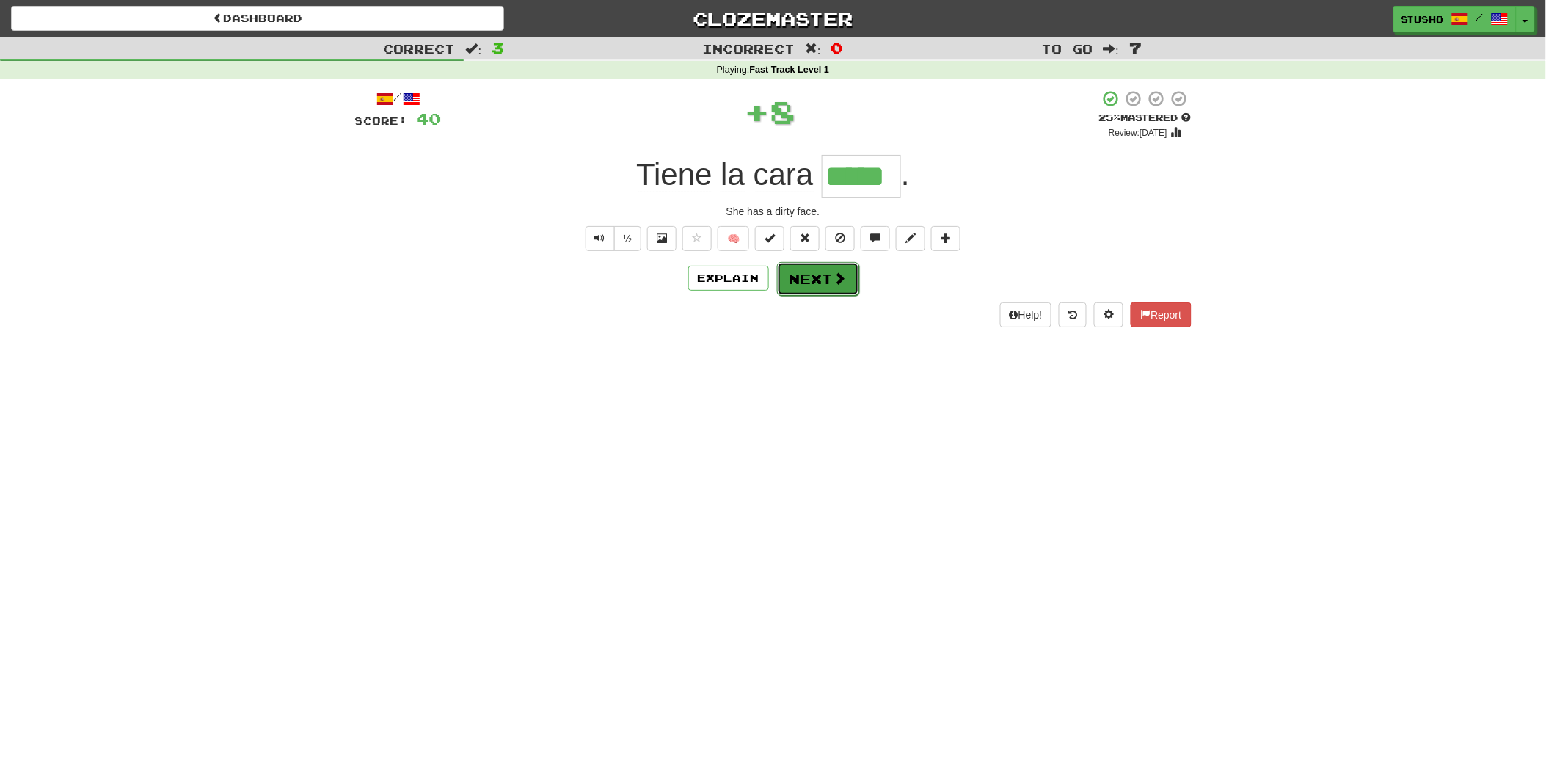
click at [809, 281] on button "Next" at bounding box center [818, 278] width 82 height 33
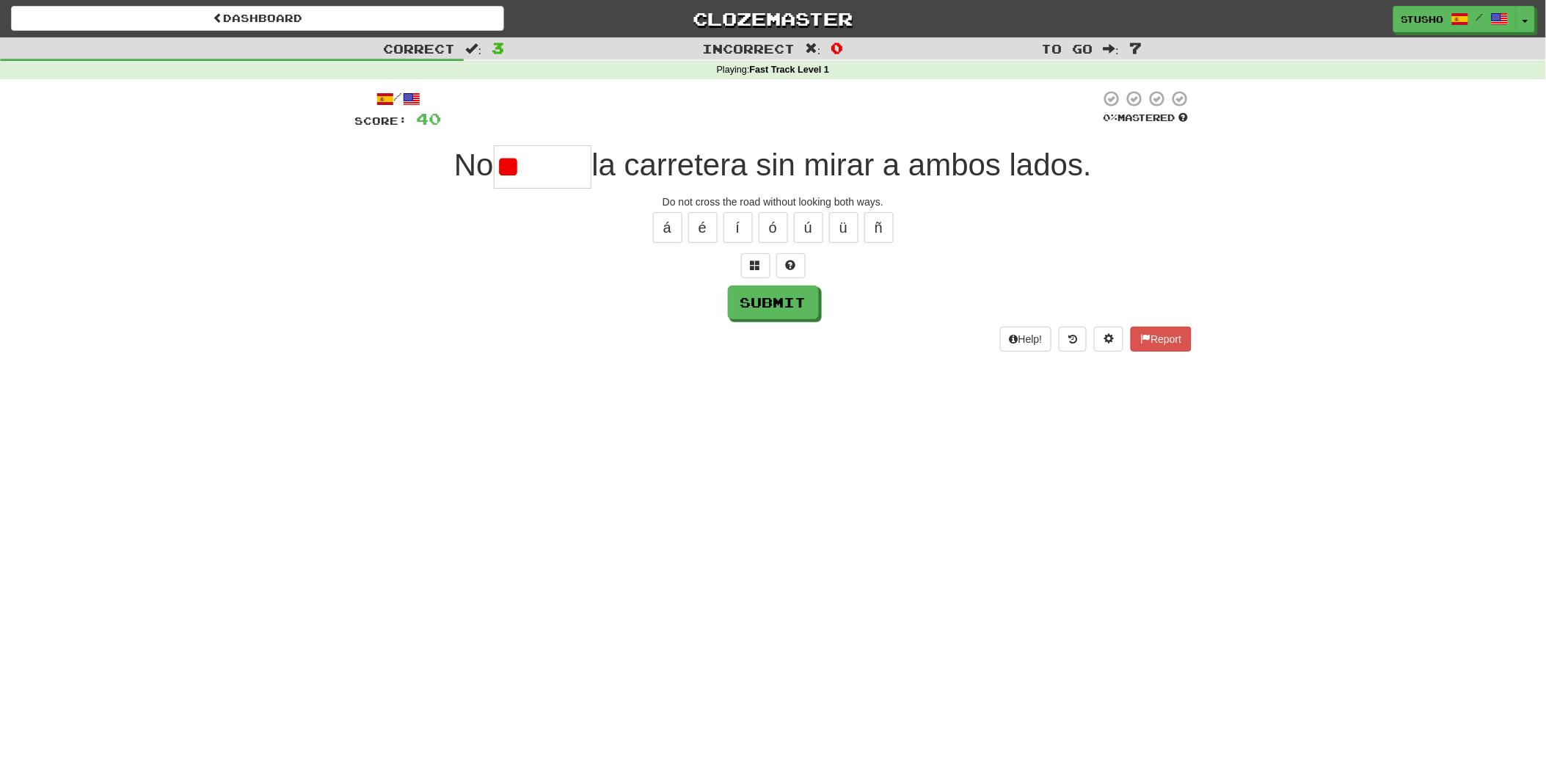
type input "*"
type input "******"
click at [784, 301] on button "Submit" at bounding box center [774, 302] width 91 height 33
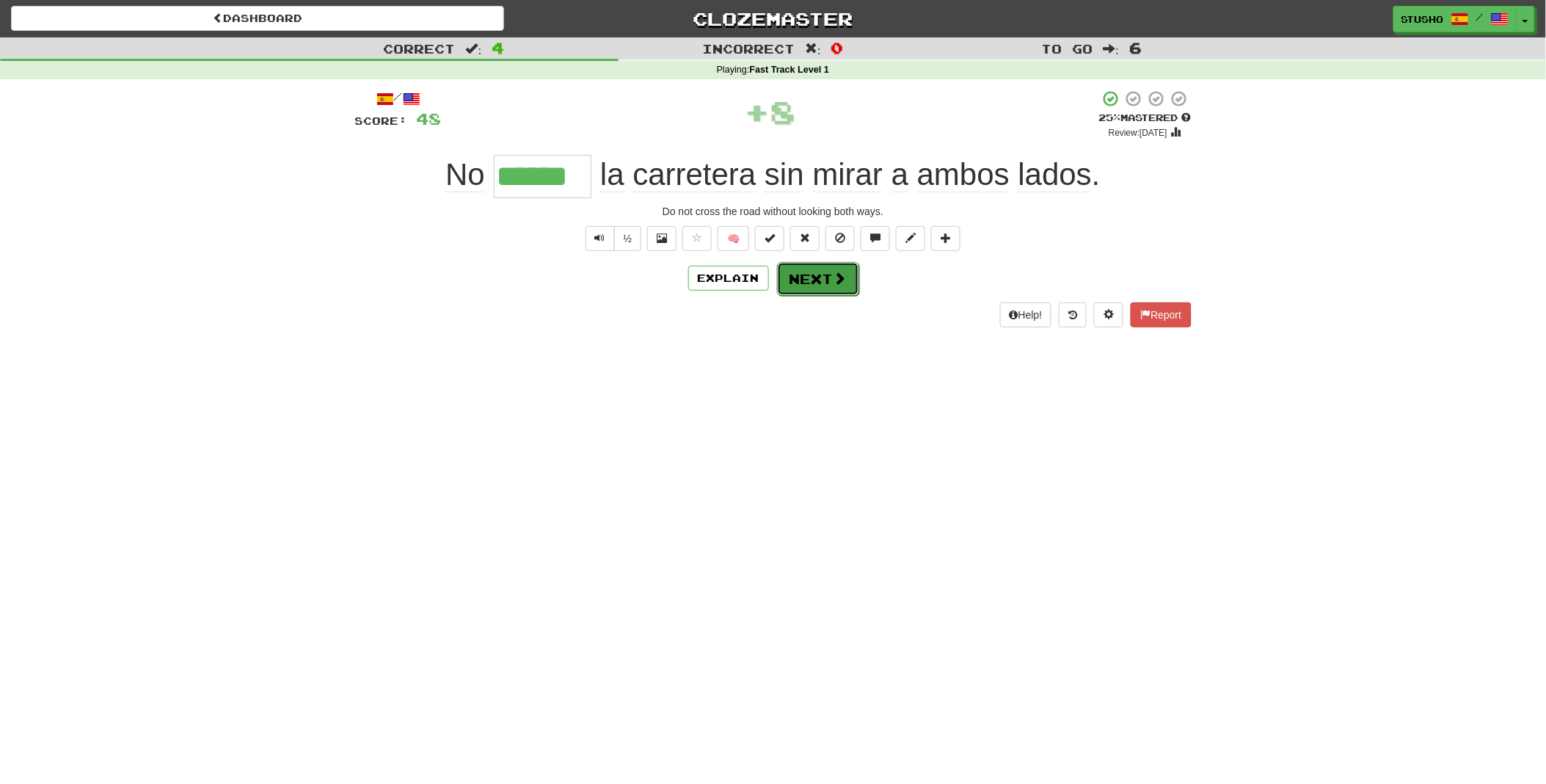
click at [813, 281] on button "Next" at bounding box center [818, 278] width 82 height 33
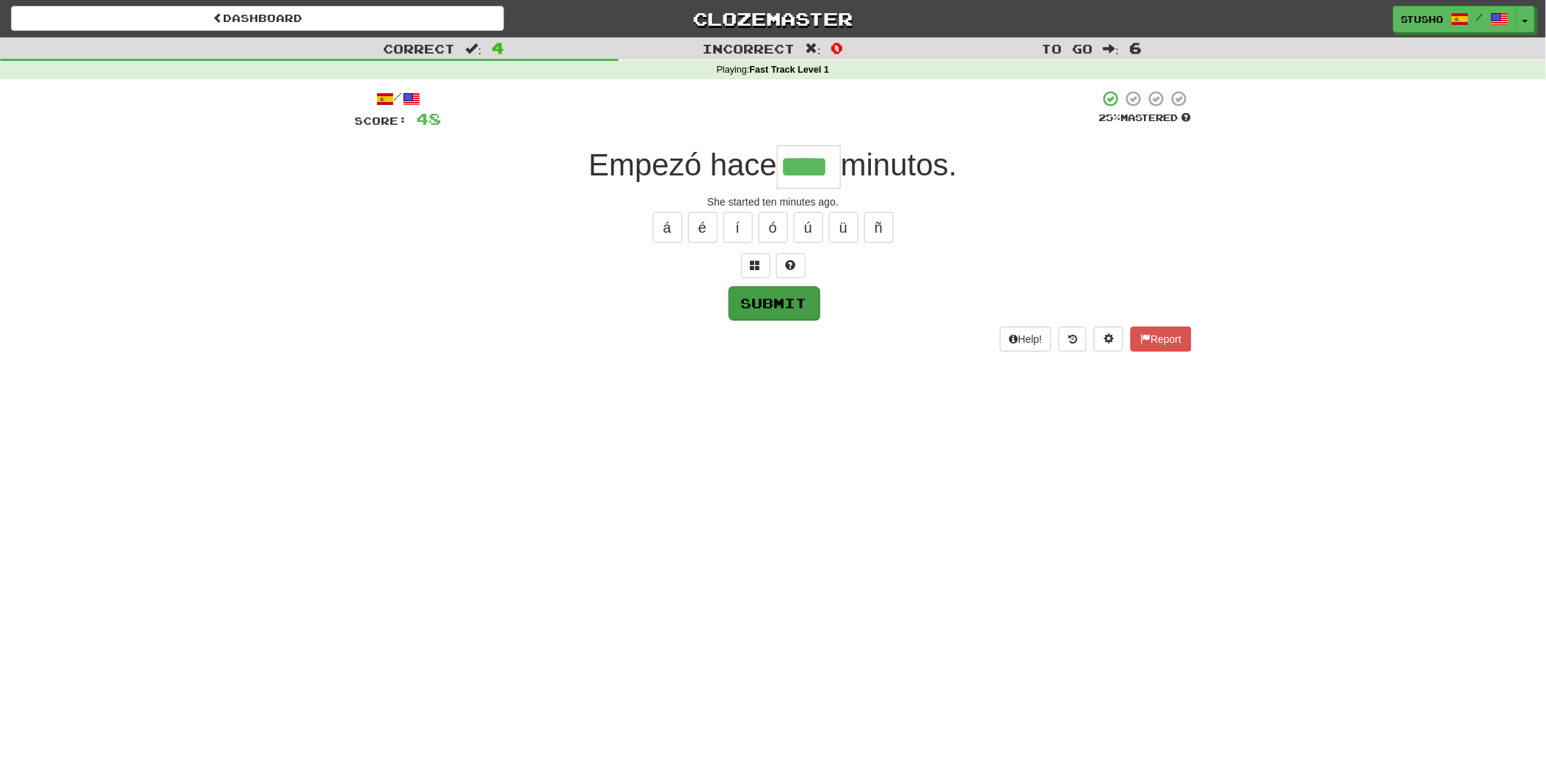
type input "****"
click at [757, 305] on button "Submit" at bounding box center [774, 302] width 91 height 33
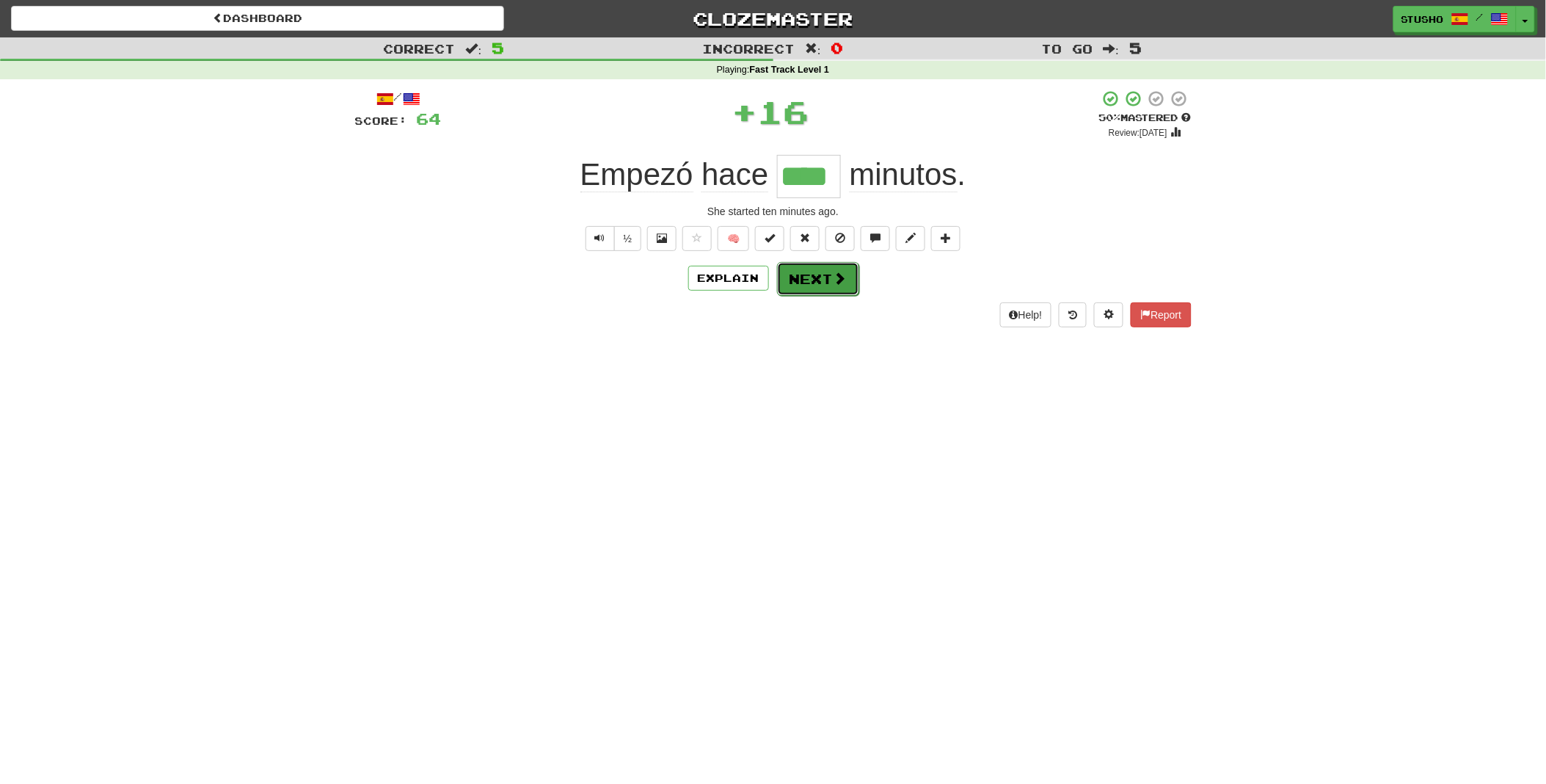
click at [820, 279] on button "Next" at bounding box center [818, 278] width 82 height 33
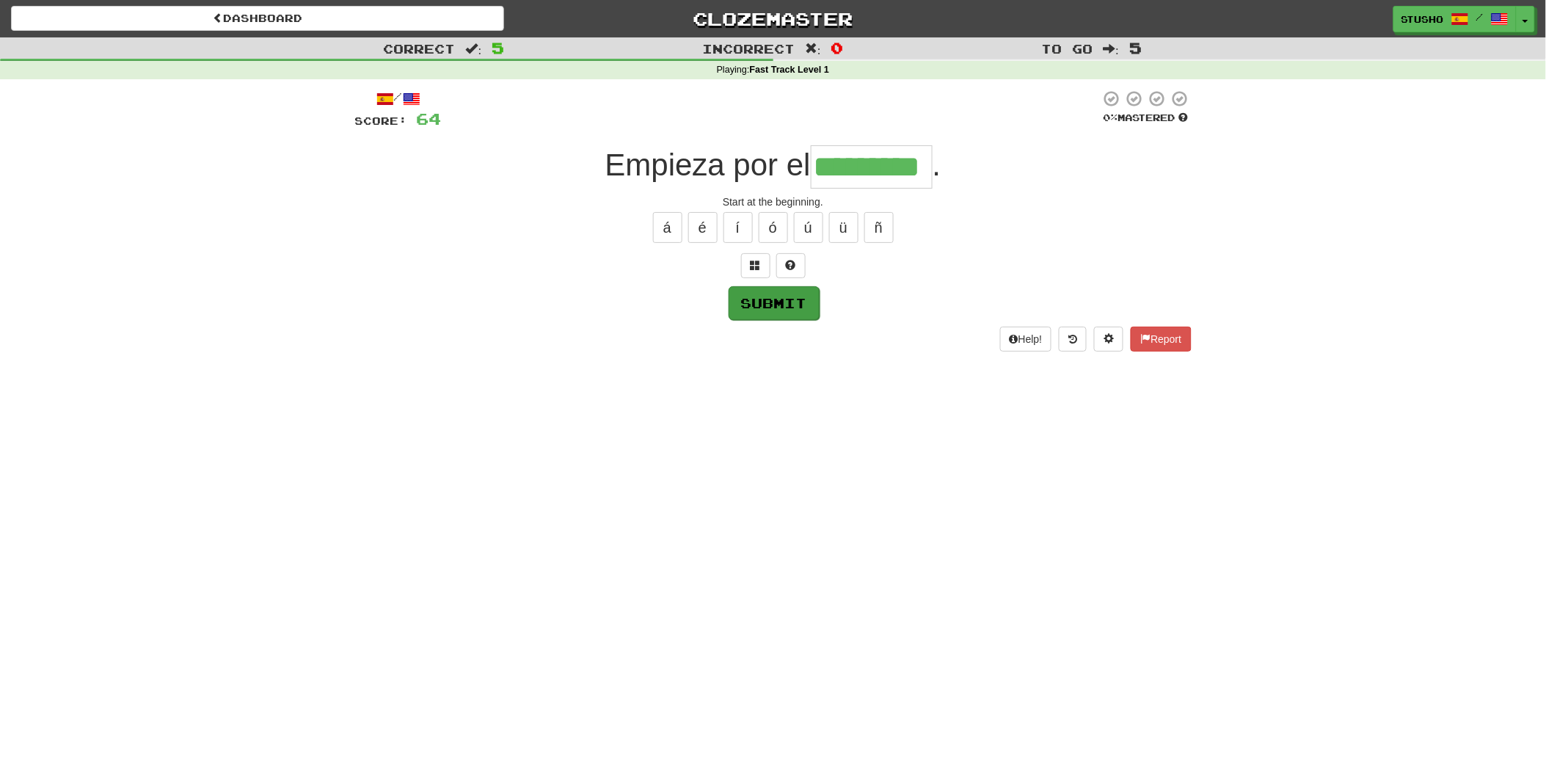
type input "*********"
click at [775, 309] on button "Submit" at bounding box center [774, 302] width 91 height 33
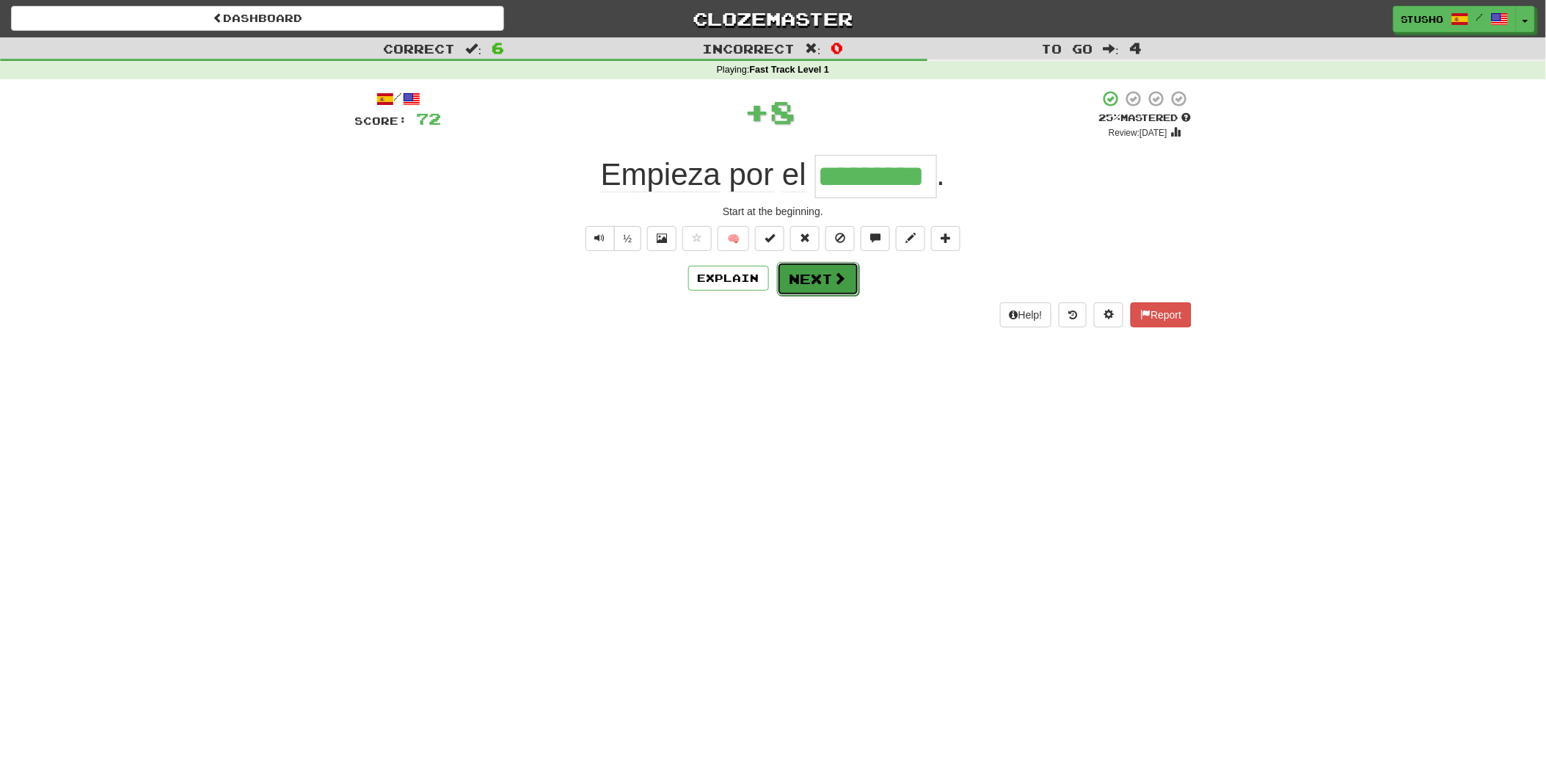
click at [813, 277] on button "Next" at bounding box center [818, 278] width 82 height 33
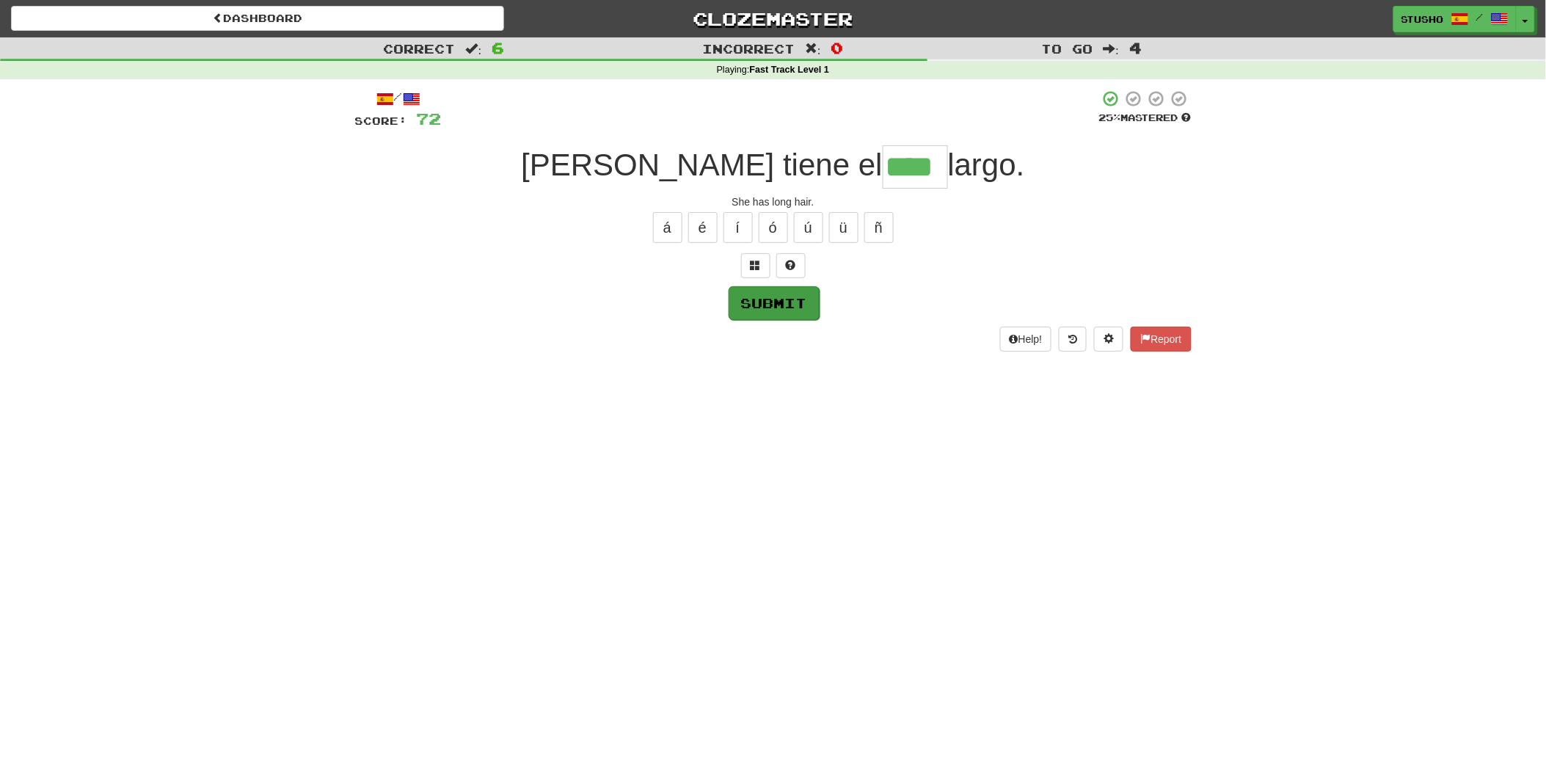
type input "****"
click at [769, 301] on button "Submit" at bounding box center [774, 302] width 91 height 33
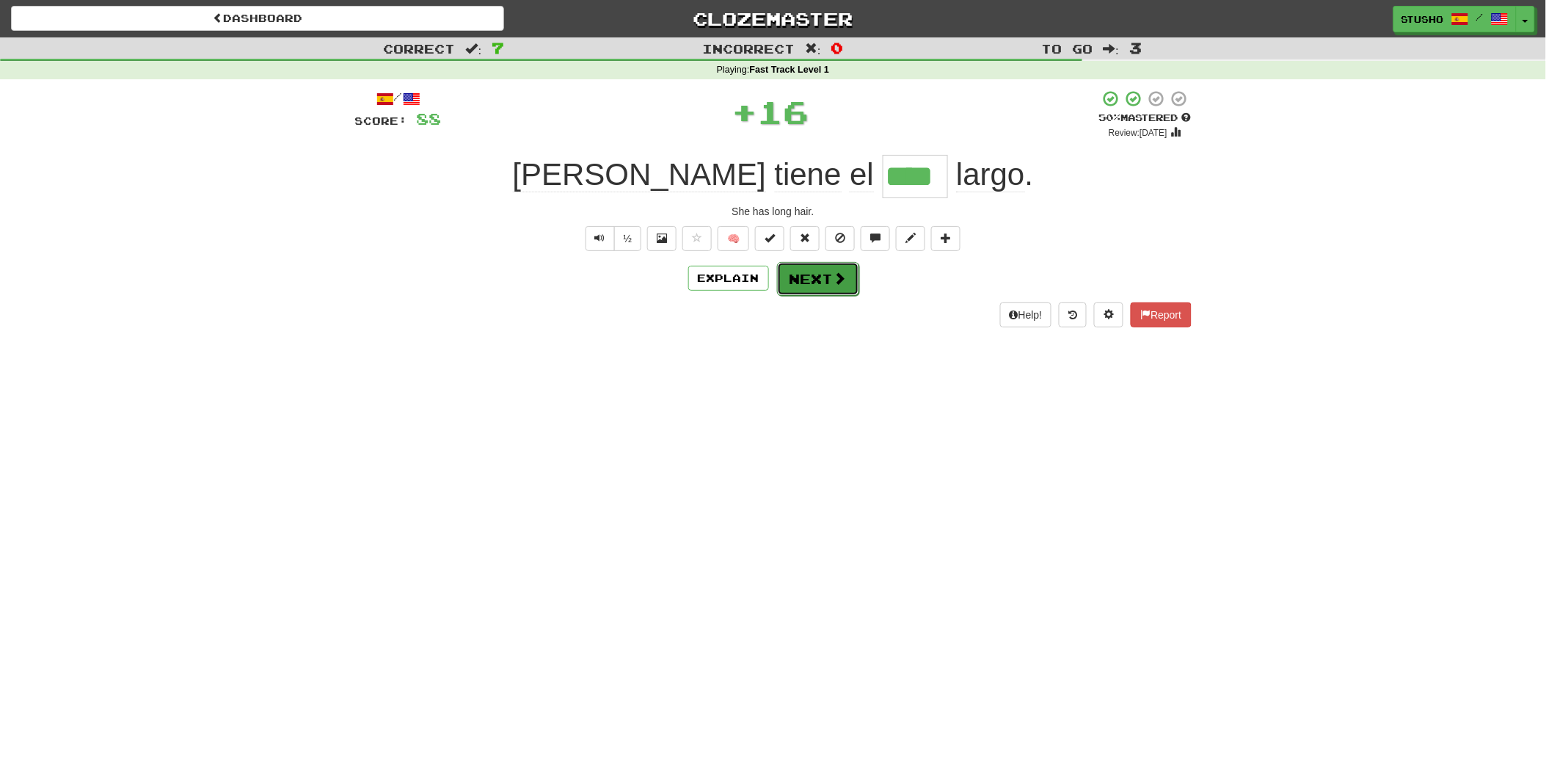
click at [810, 279] on button "Next" at bounding box center [818, 278] width 82 height 33
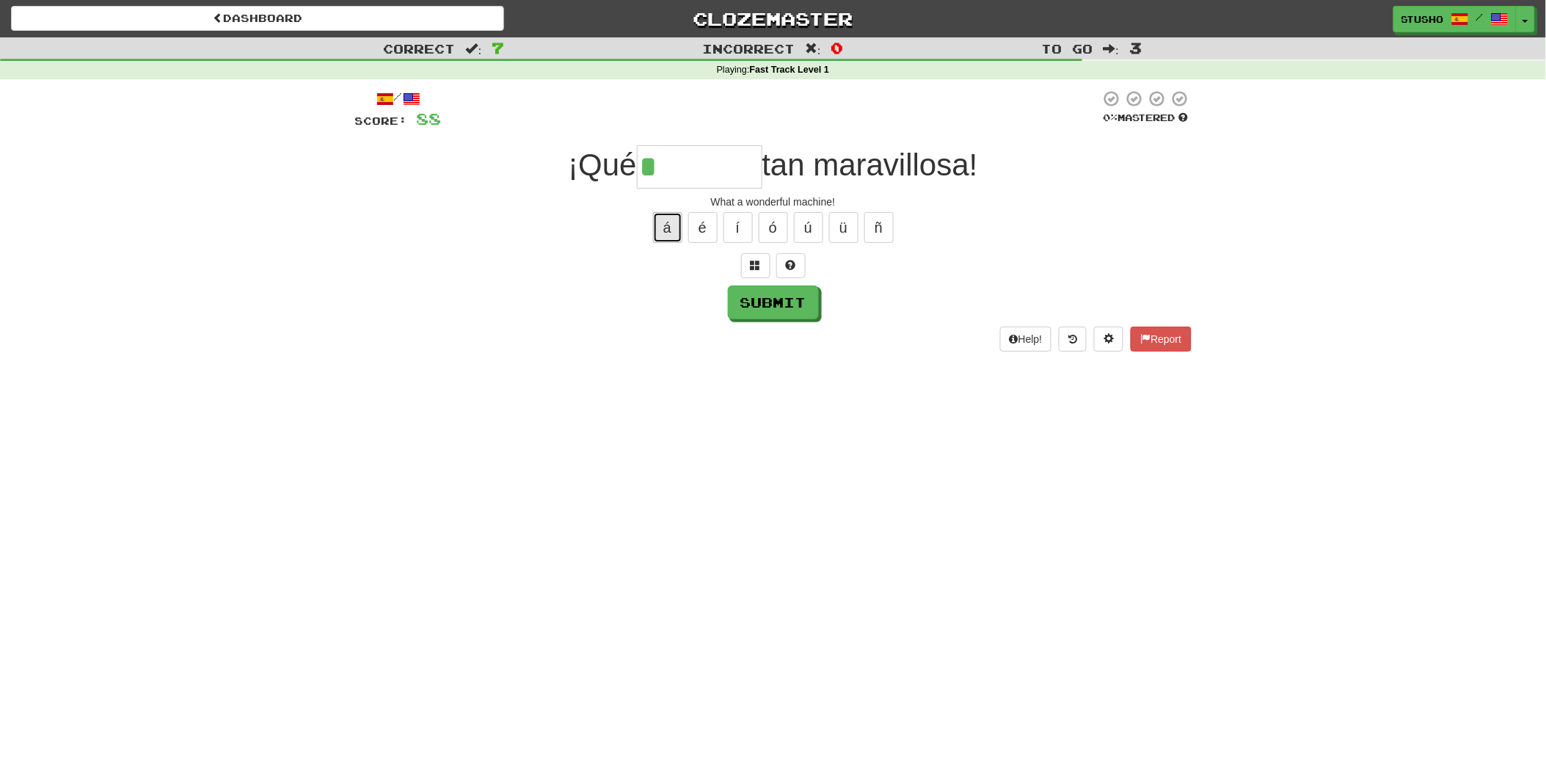
click at [663, 229] on button "á" at bounding box center [668, 228] width 29 height 31
type input "*******"
click at [773, 306] on button "Submit" at bounding box center [774, 302] width 91 height 33
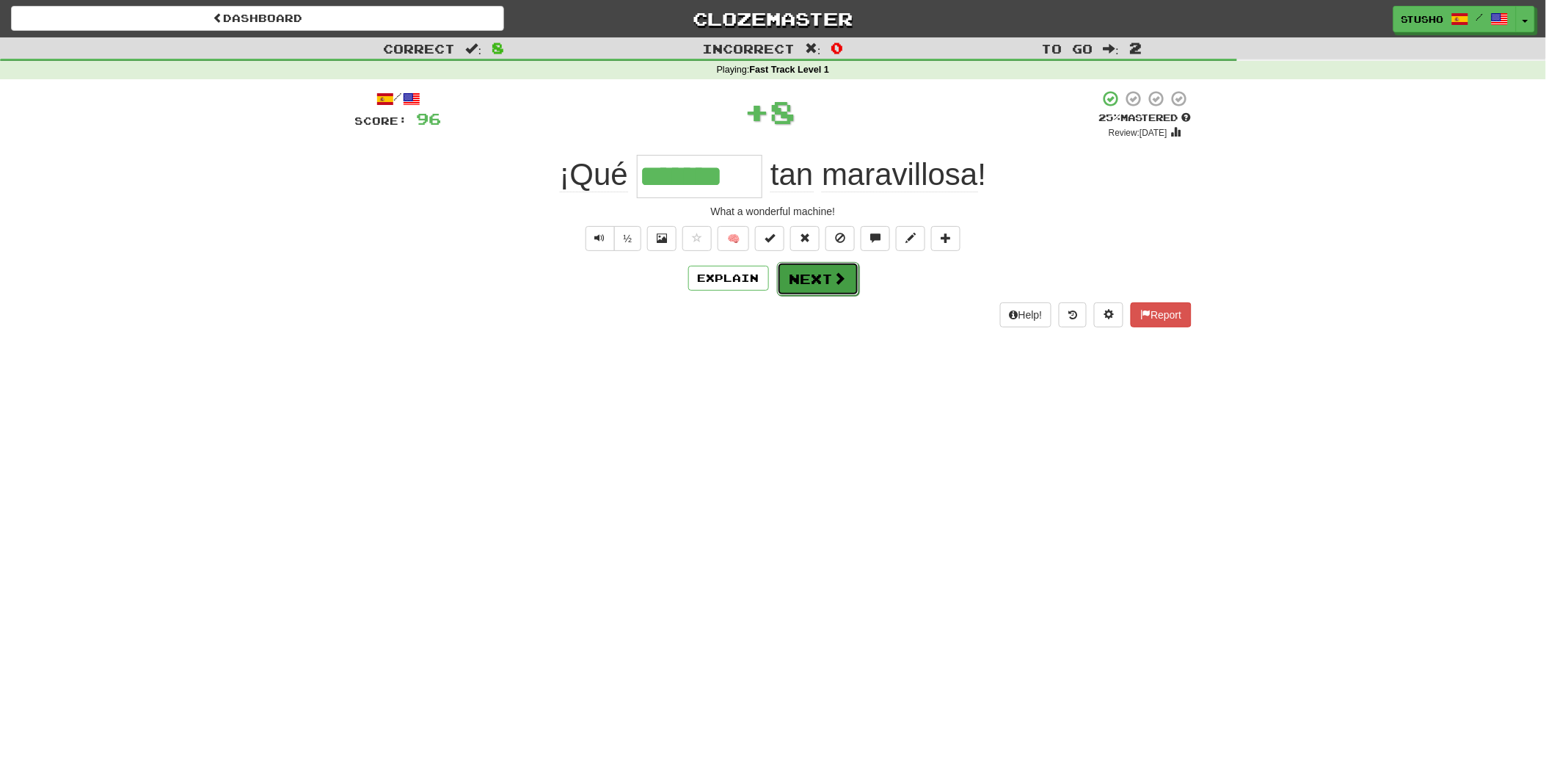
click at [819, 281] on button "Next" at bounding box center [818, 278] width 82 height 33
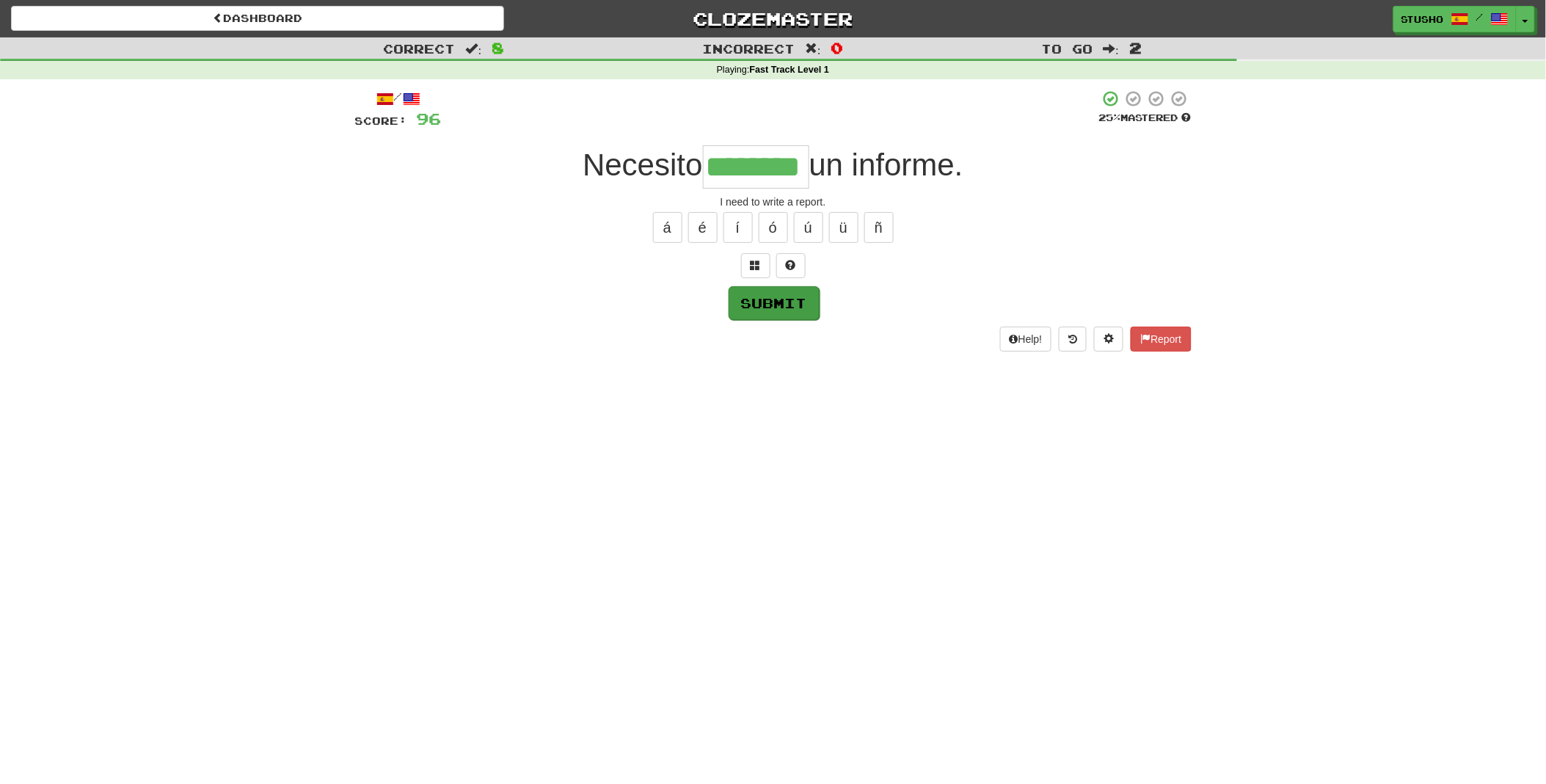
type input "********"
click at [769, 300] on button "Submit" at bounding box center [774, 302] width 91 height 33
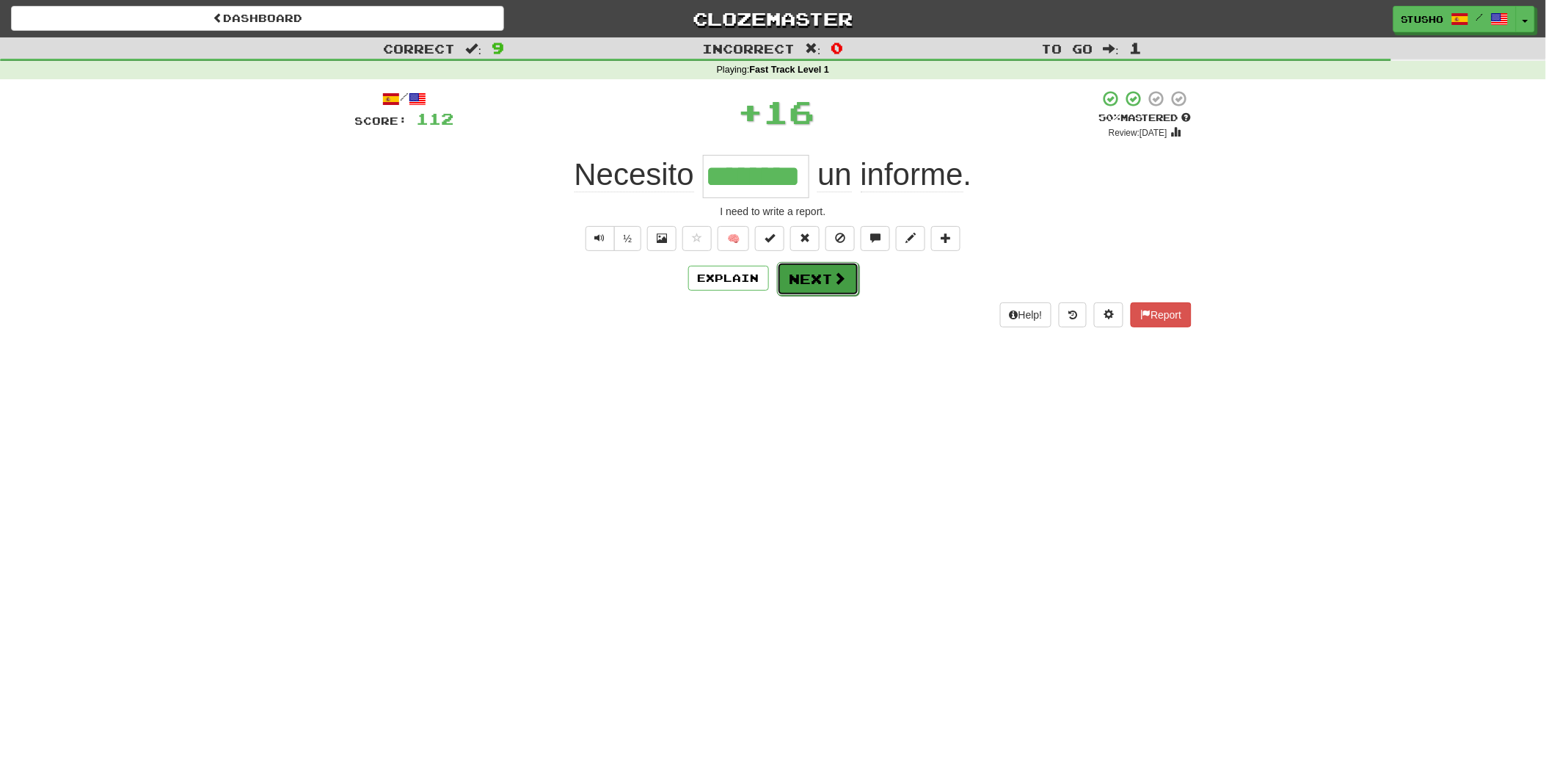
click at [808, 281] on button "Next" at bounding box center [818, 278] width 82 height 33
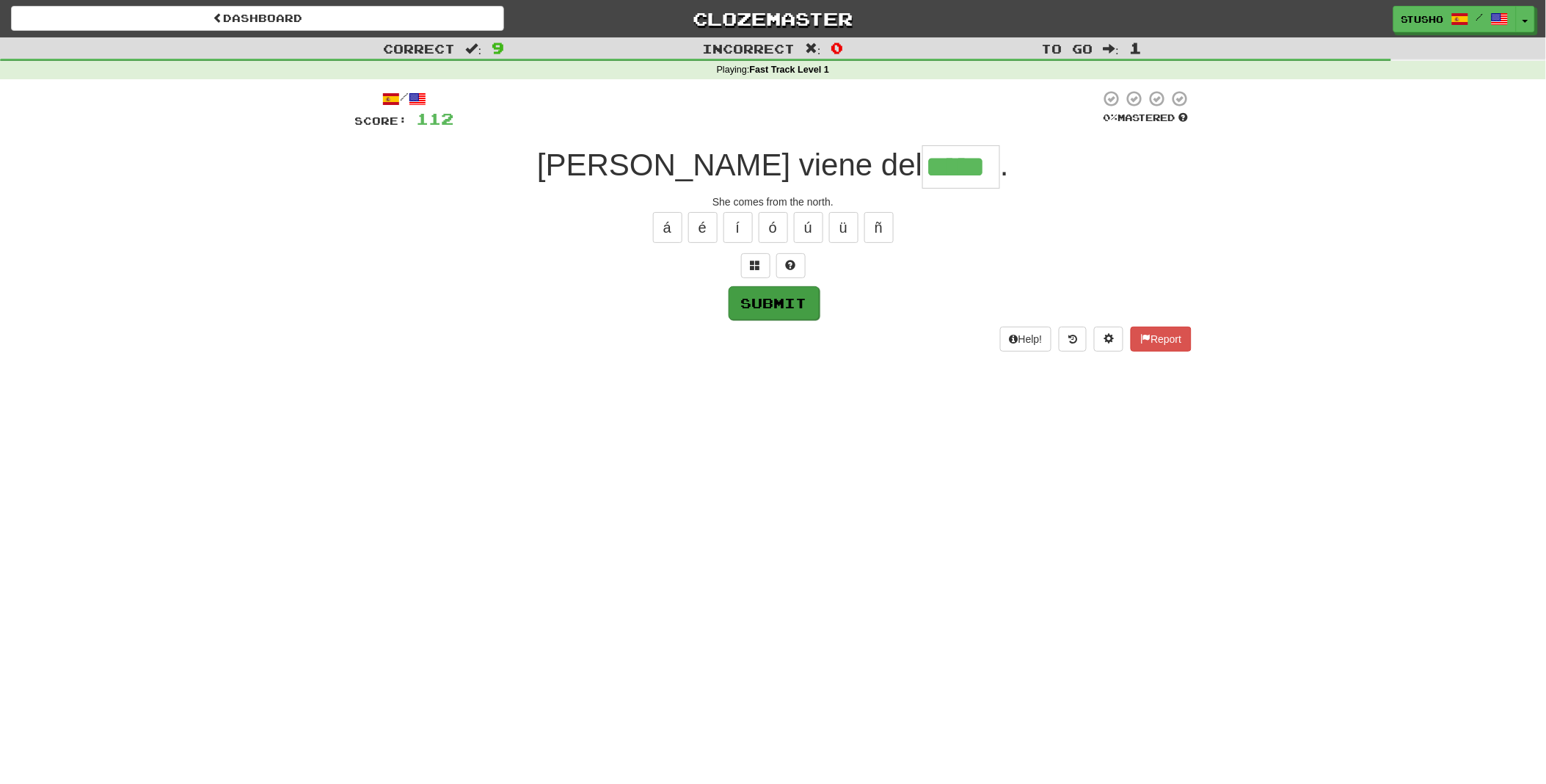
type input "*****"
click at [776, 306] on button "Submit" at bounding box center [774, 302] width 91 height 33
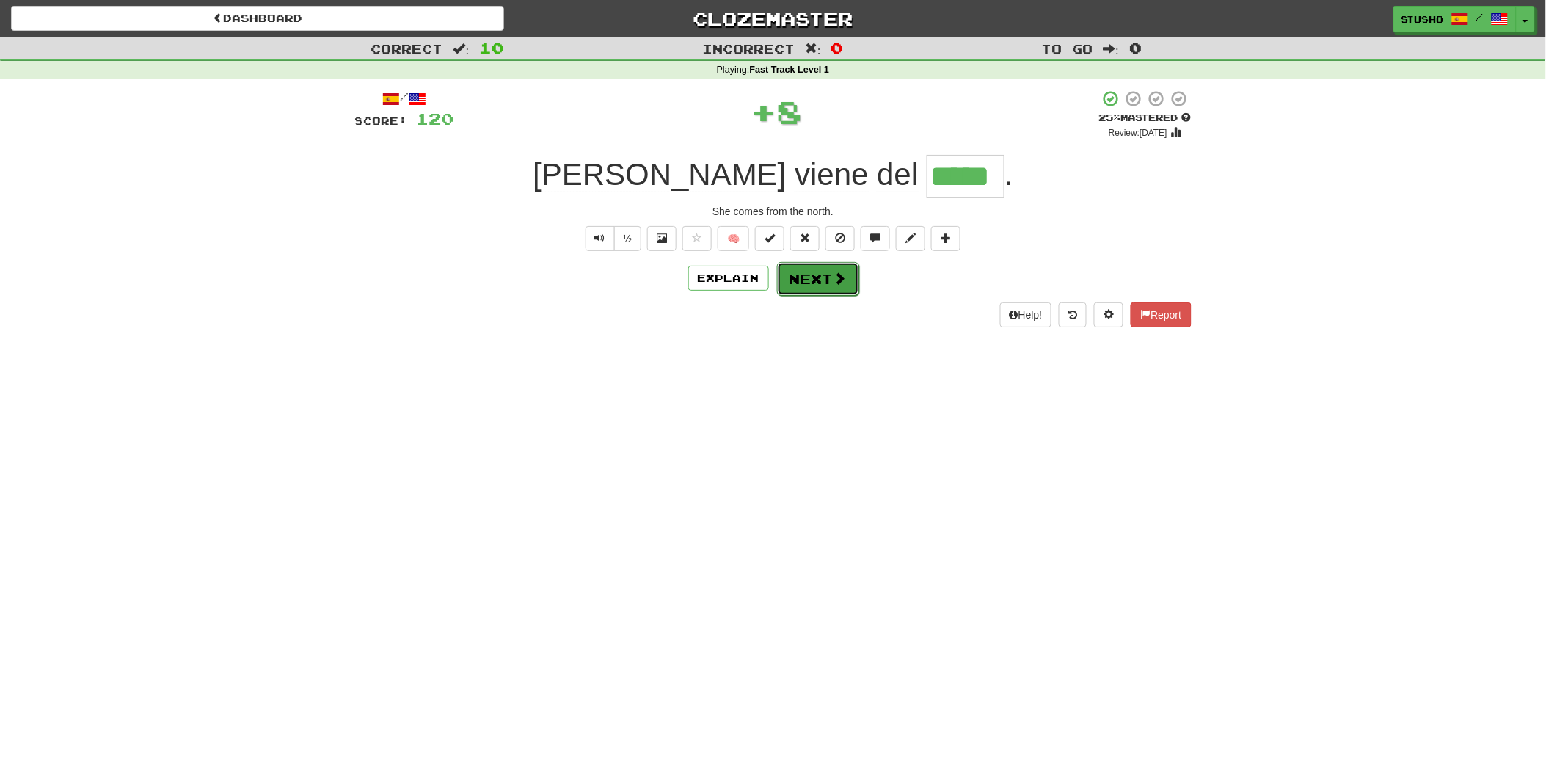
click at [810, 276] on button "Next" at bounding box center [818, 278] width 82 height 33
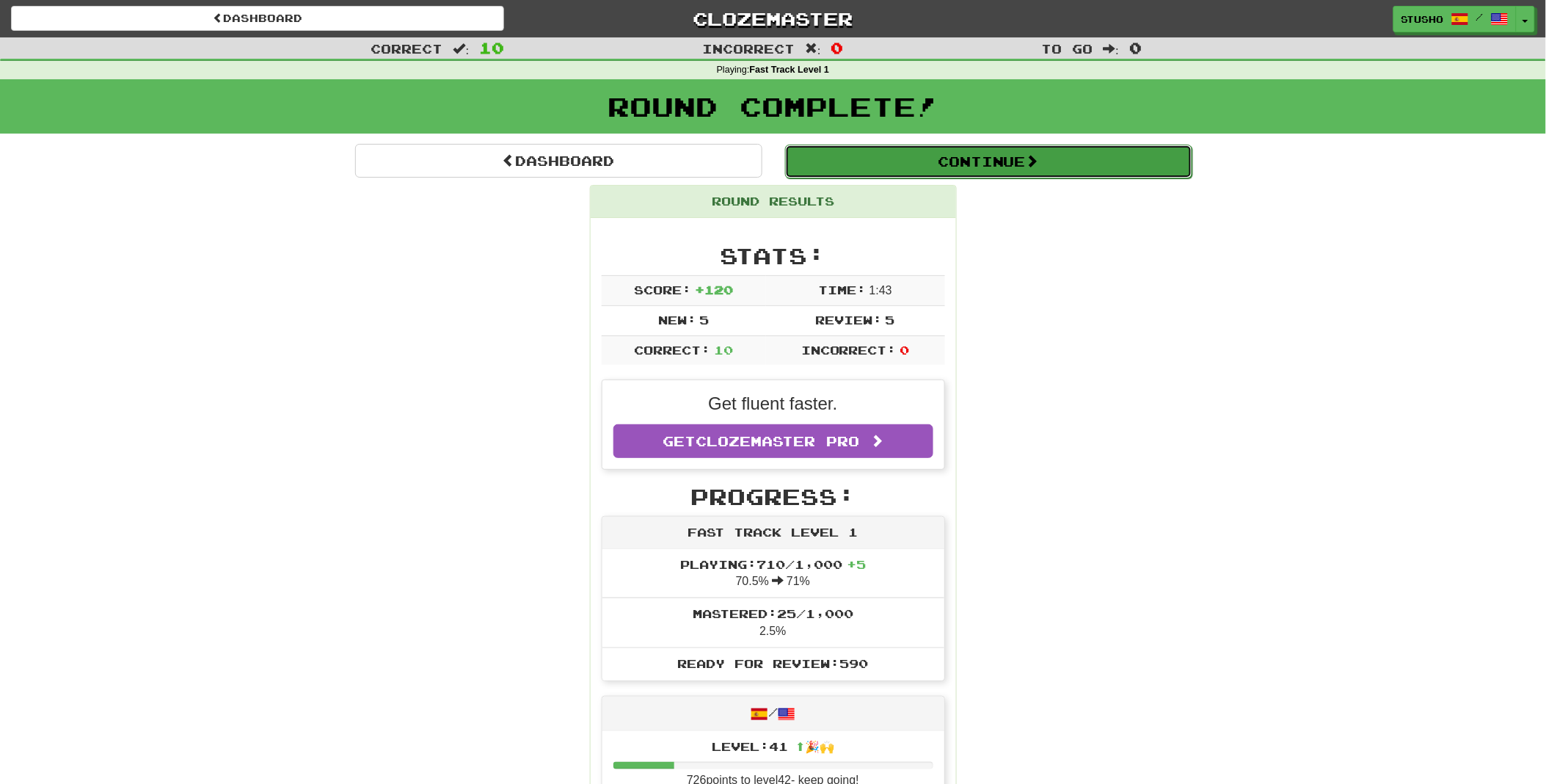
click at [989, 160] on button "Continue" at bounding box center [989, 161] width 407 height 33
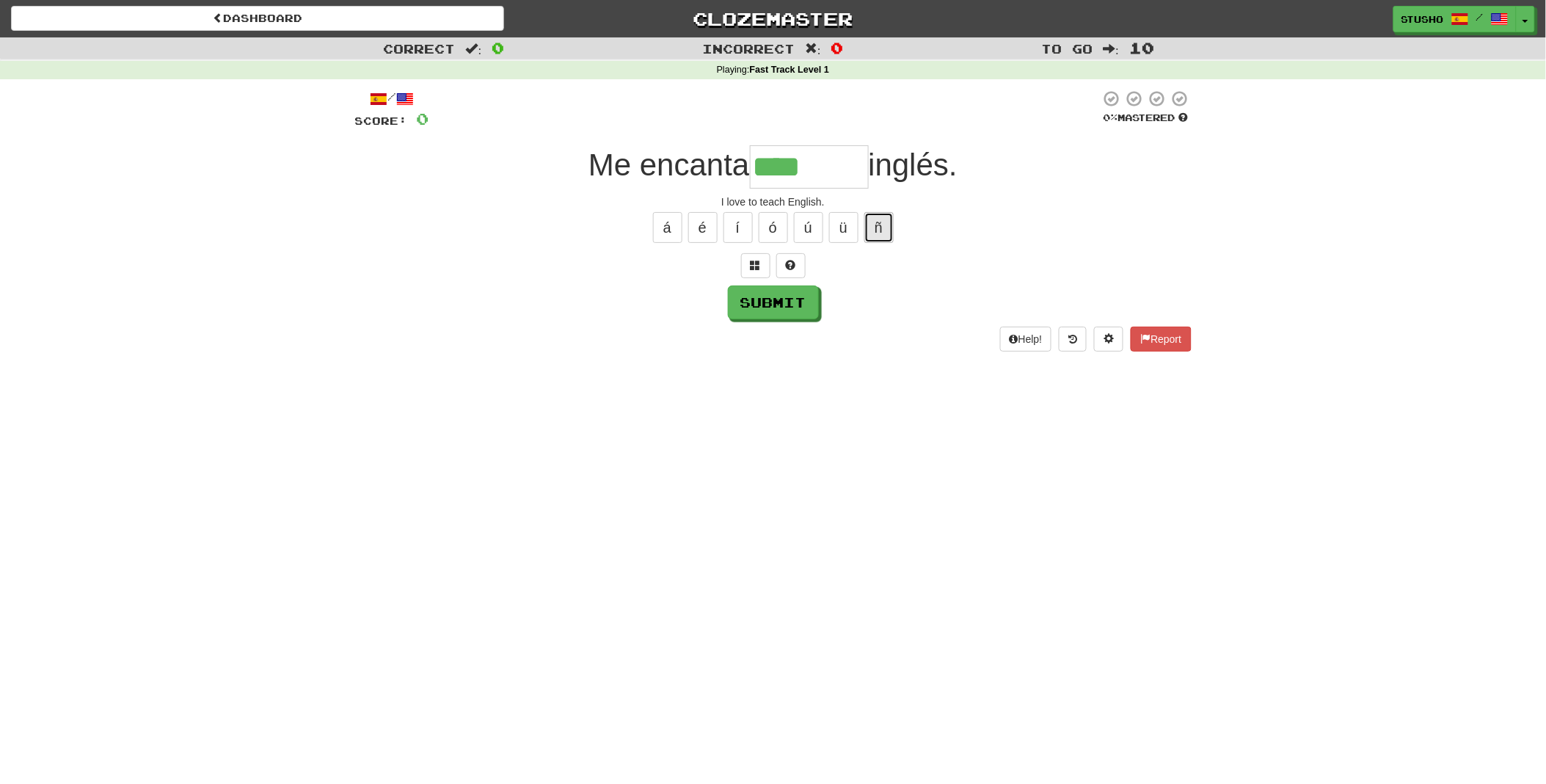
click at [876, 222] on button "ñ" at bounding box center [879, 228] width 29 height 31
type input "*******"
click at [782, 300] on button "Submit" at bounding box center [774, 302] width 91 height 33
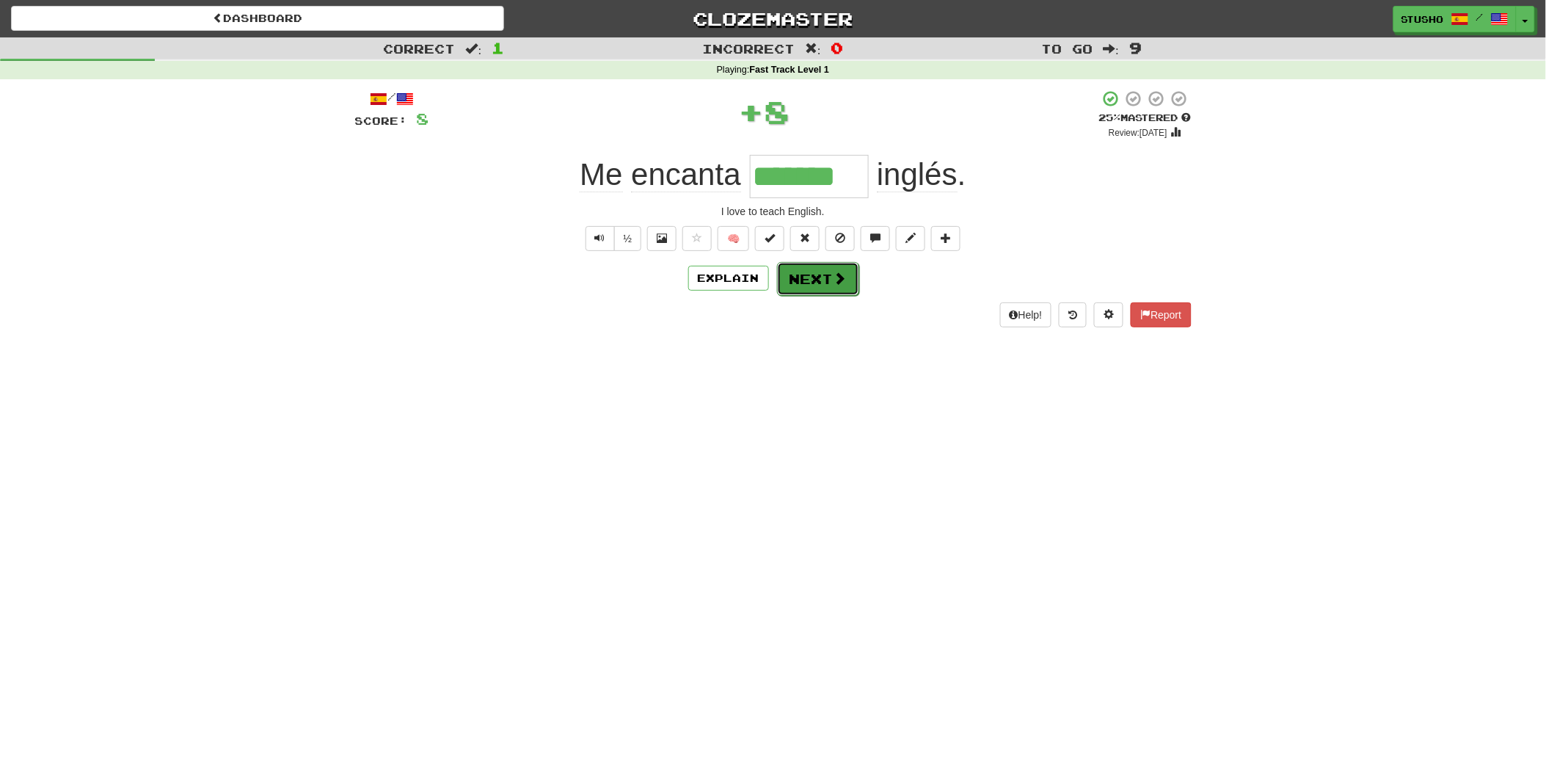
click at [810, 277] on button "Next" at bounding box center [818, 278] width 82 height 33
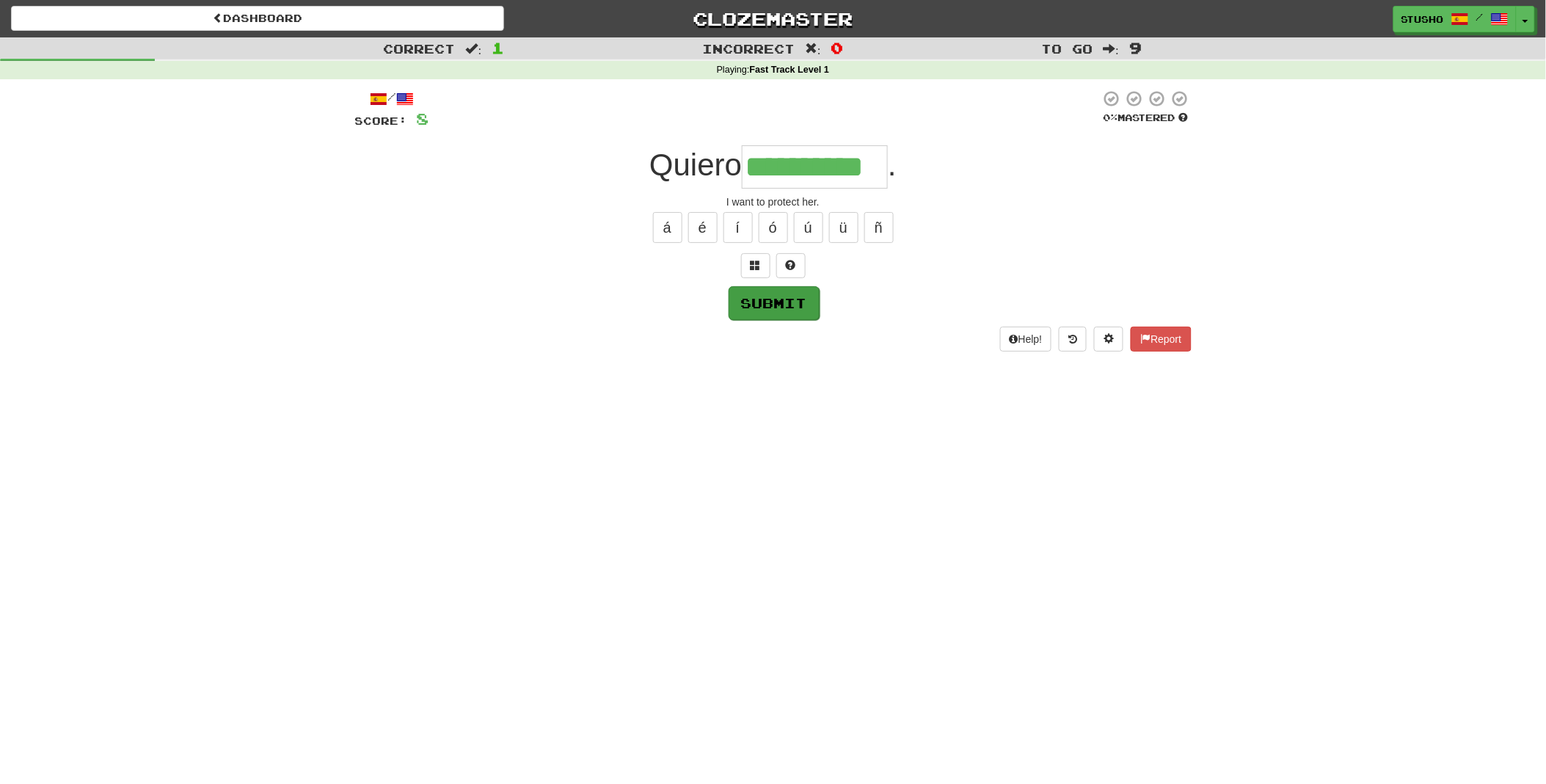
type input "**********"
click at [767, 309] on button "Submit" at bounding box center [774, 302] width 91 height 33
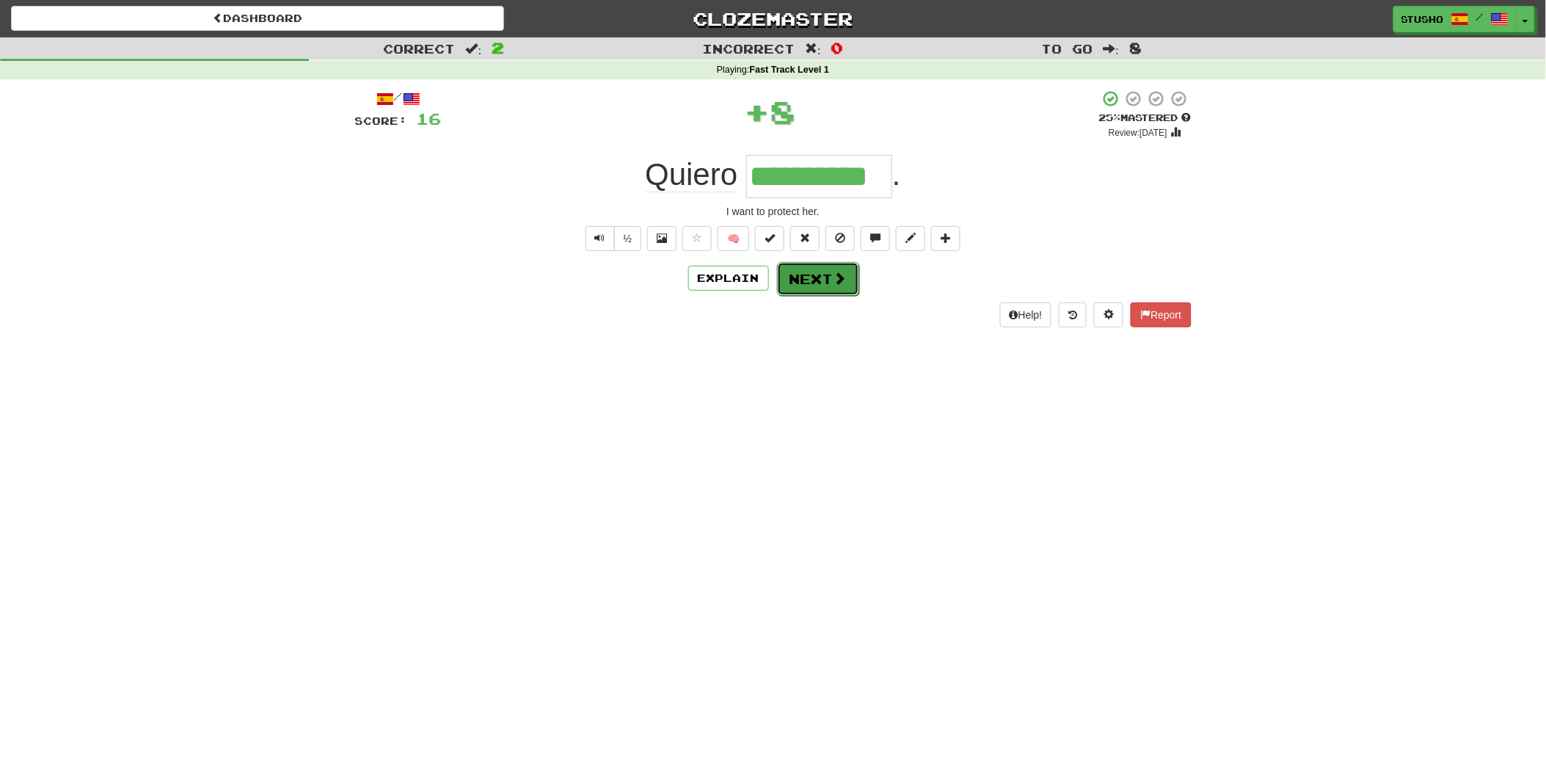
click at [812, 281] on button "Next" at bounding box center [818, 278] width 82 height 33
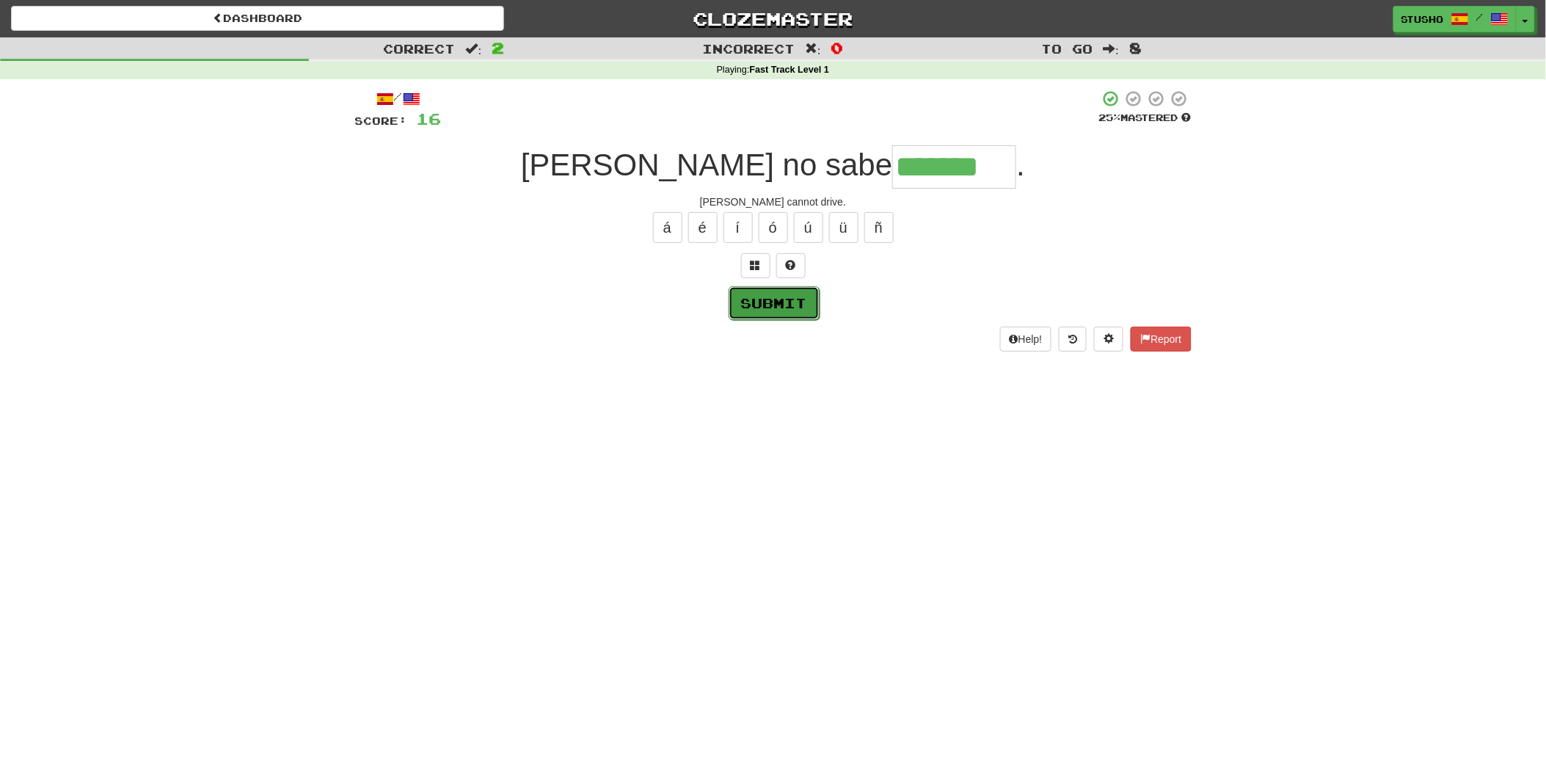
click at [782, 295] on button "Submit" at bounding box center [774, 302] width 91 height 33
type input "********"
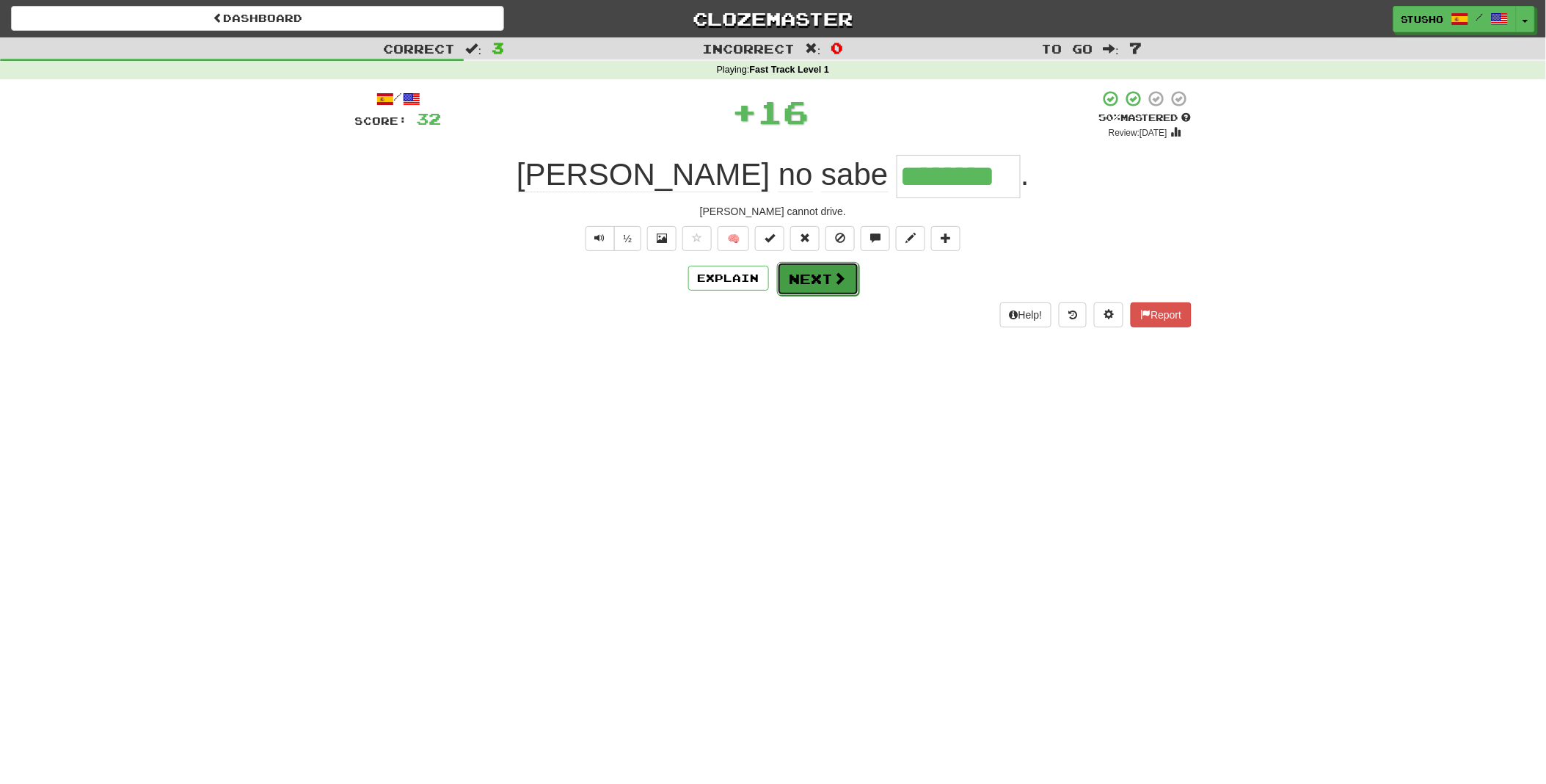
click at [818, 284] on button "Next" at bounding box center [818, 278] width 82 height 33
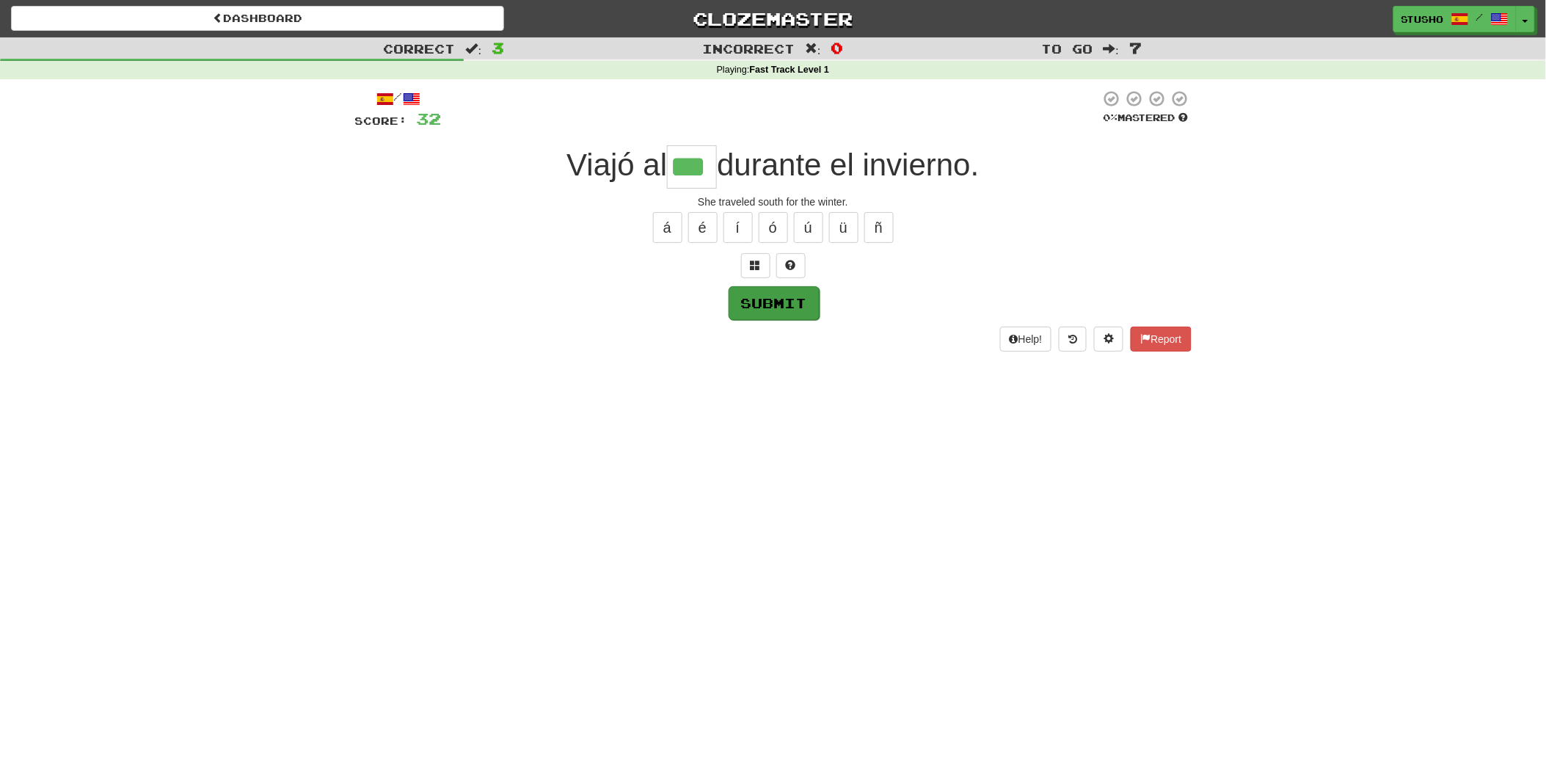
type input "***"
click at [782, 303] on button "Submit" at bounding box center [773, 302] width 91 height 33
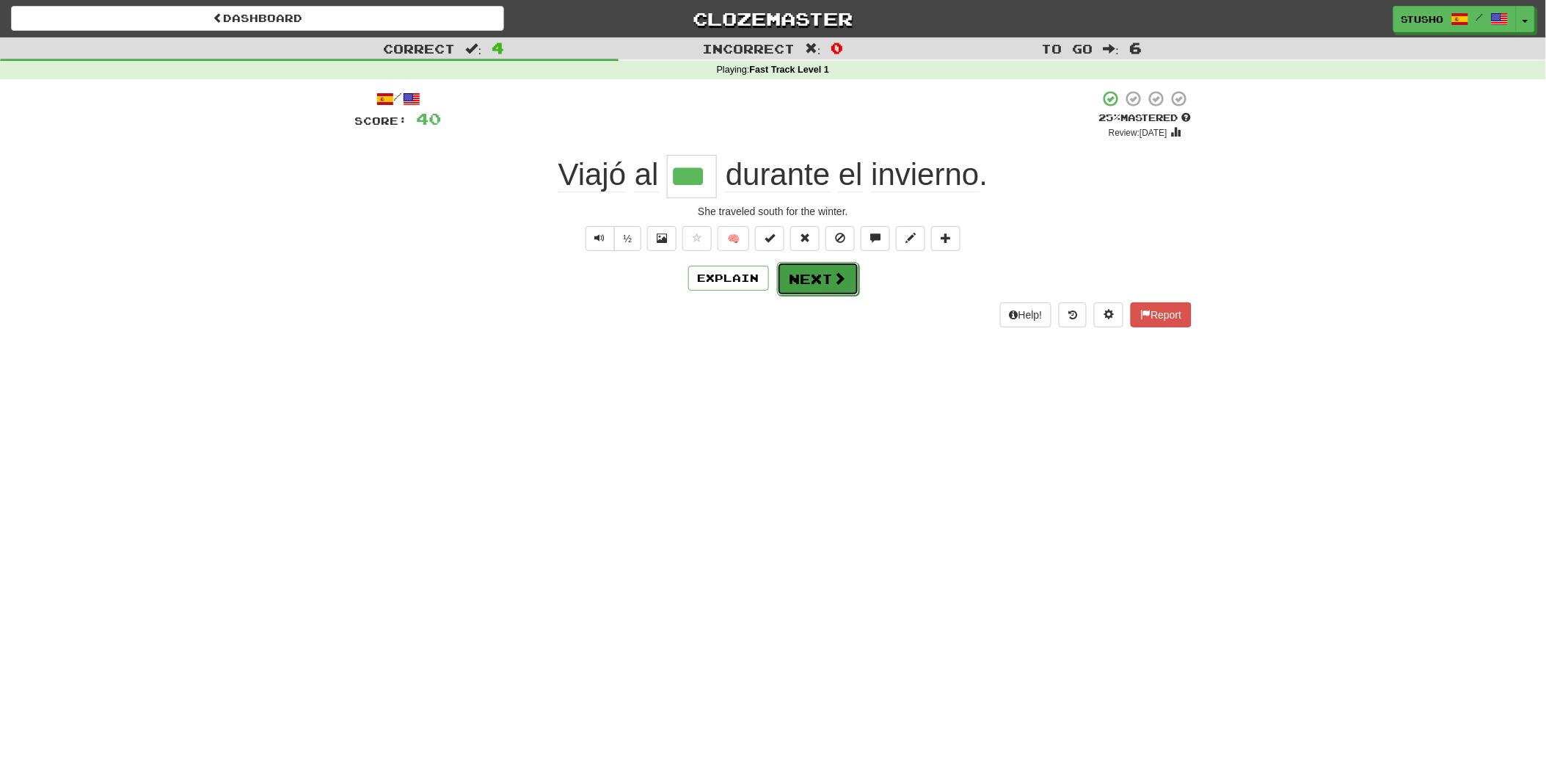
drag, startPoint x: 820, startPoint y: 301, endPoint x: 822, endPoint y: 273, distance: 28.1
click at [822, 273] on button "Next" at bounding box center [818, 278] width 82 height 33
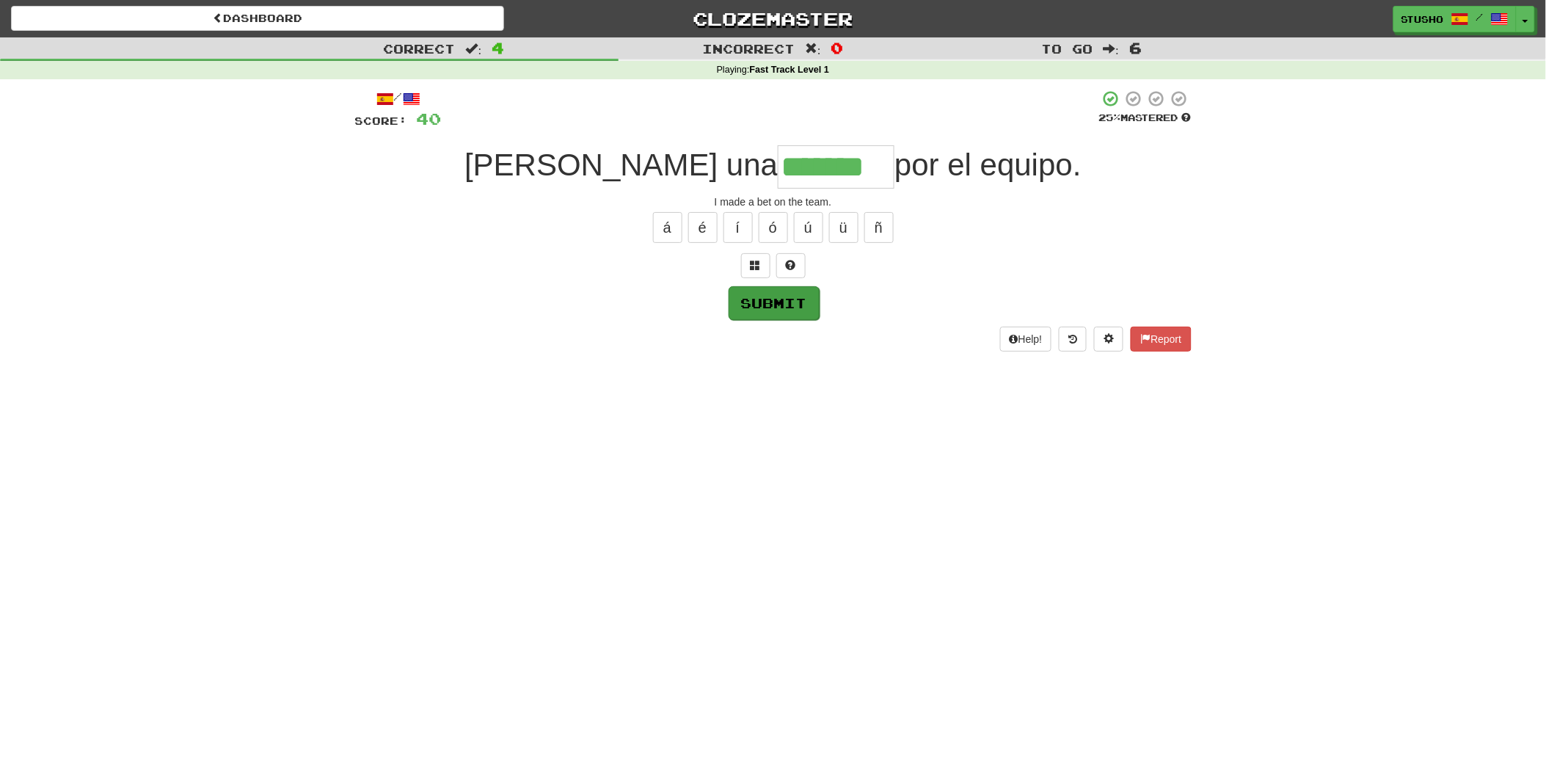
type input "*******"
click at [778, 306] on button "Submit" at bounding box center [774, 302] width 91 height 33
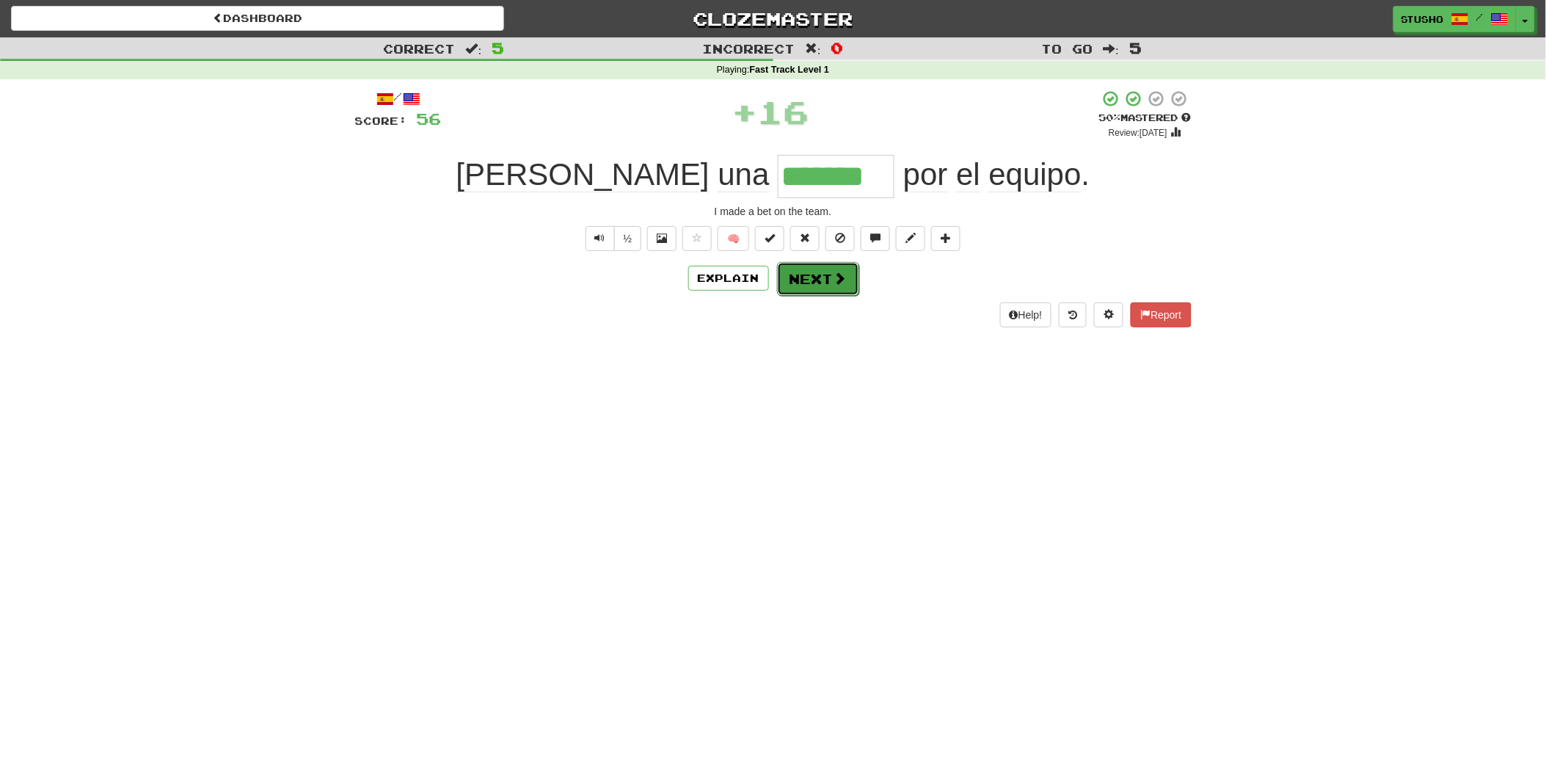
click at [824, 284] on button "Next" at bounding box center [818, 278] width 82 height 33
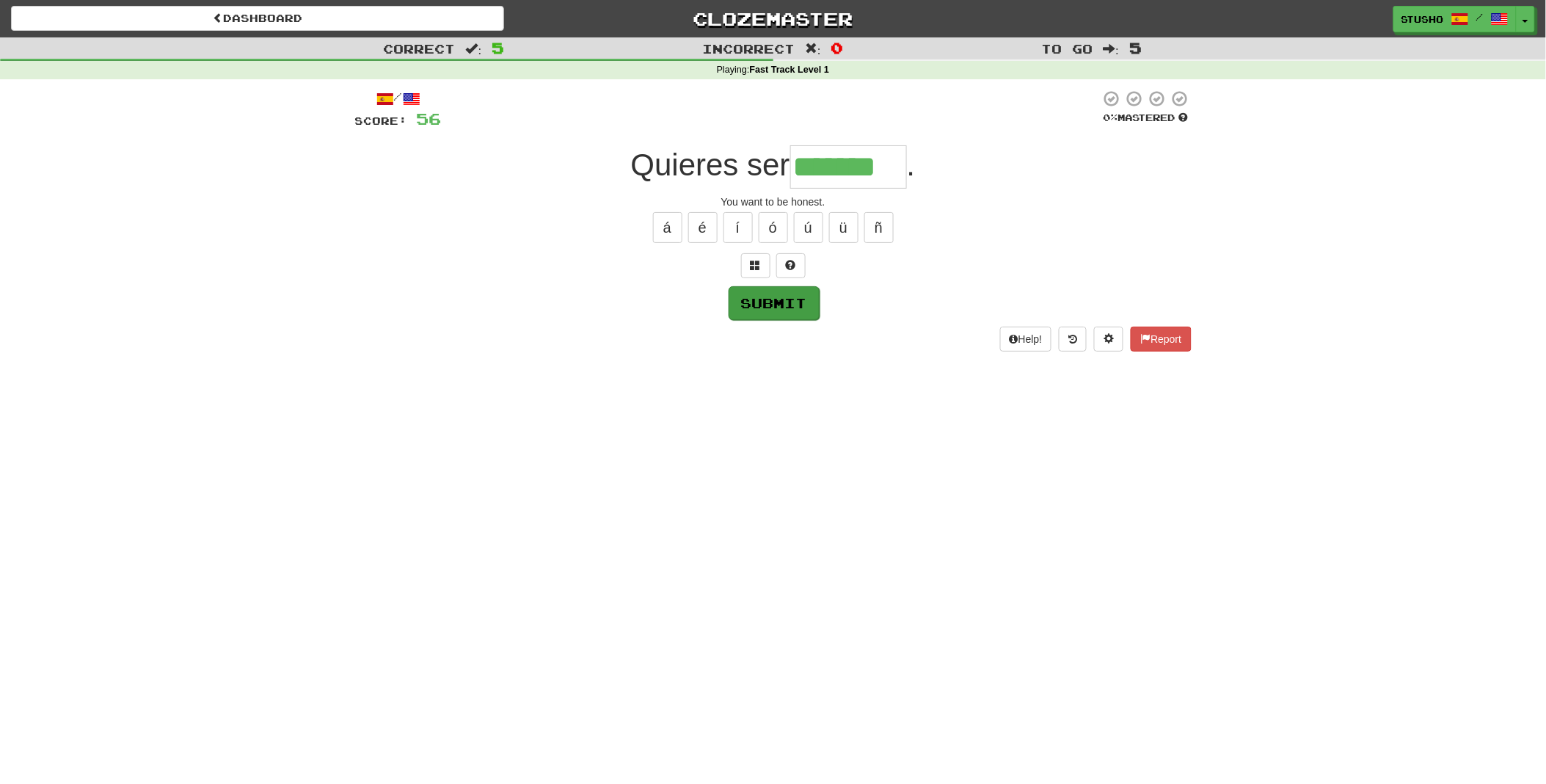
type input "*******"
click at [767, 301] on button "Submit" at bounding box center [774, 302] width 91 height 33
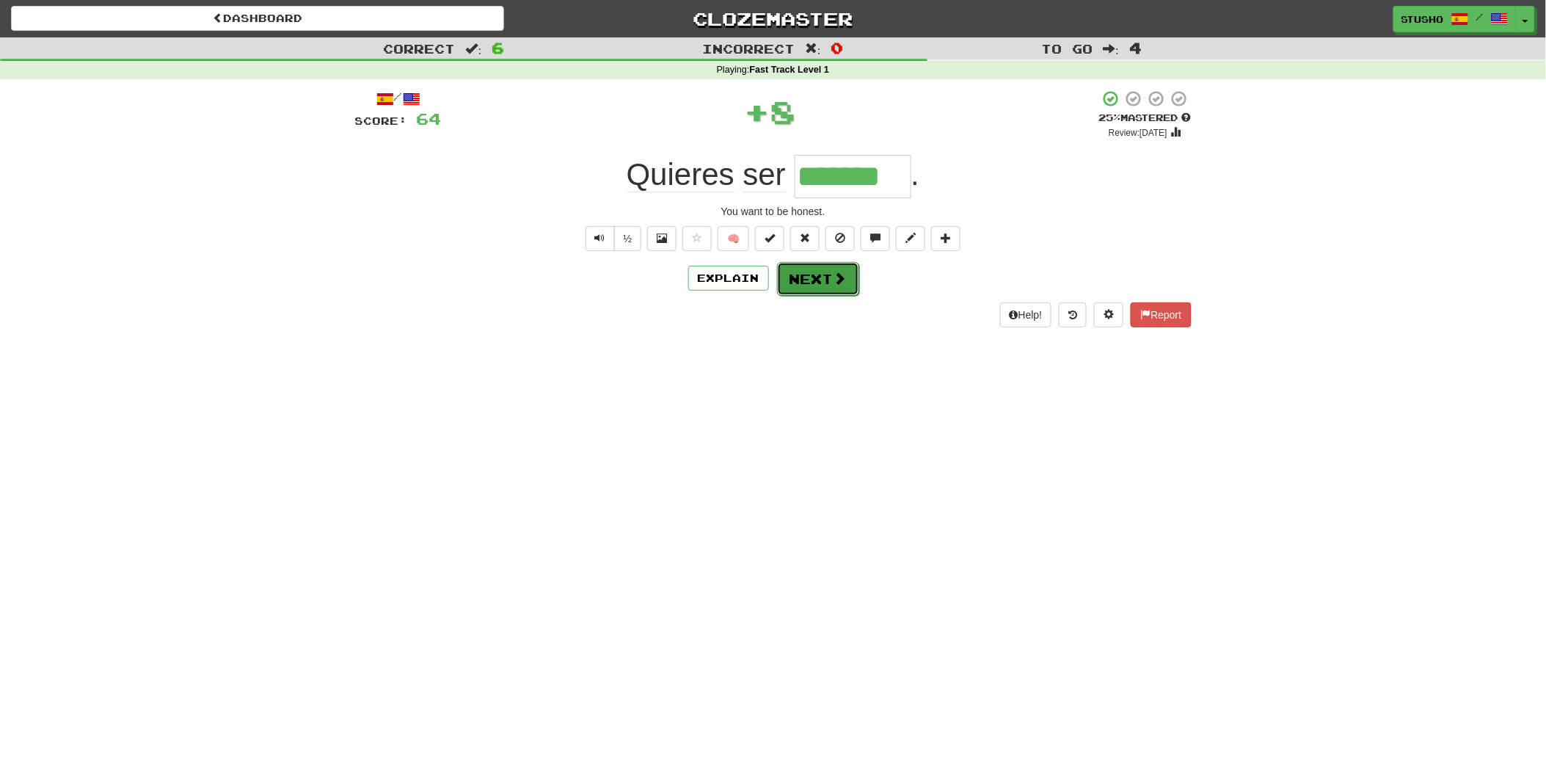
click at [826, 285] on button "Next" at bounding box center [818, 278] width 82 height 33
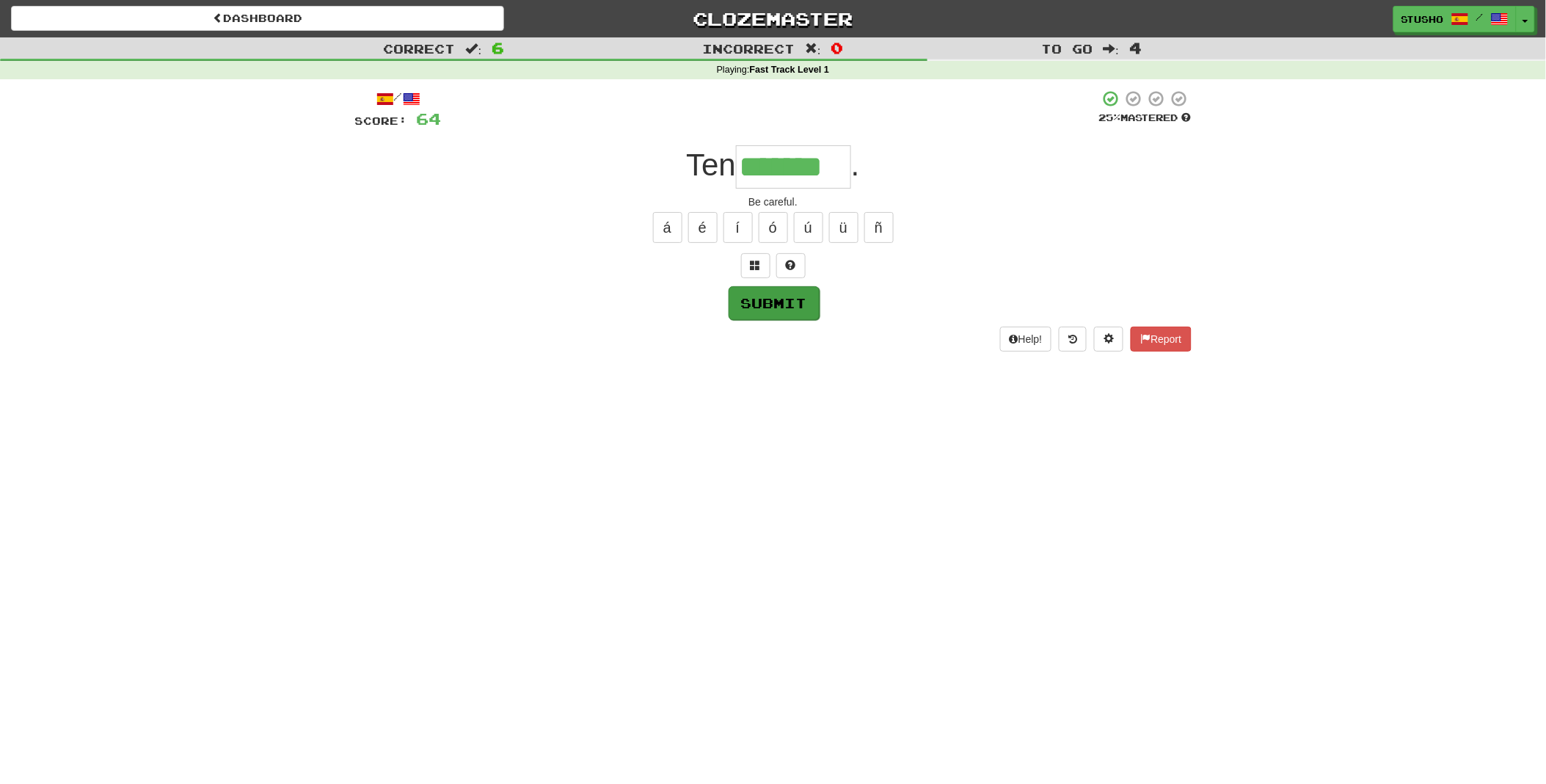
type input "*******"
click at [774, 296] on button "Submit" at bounding box center [774, 302] width 91 height 33
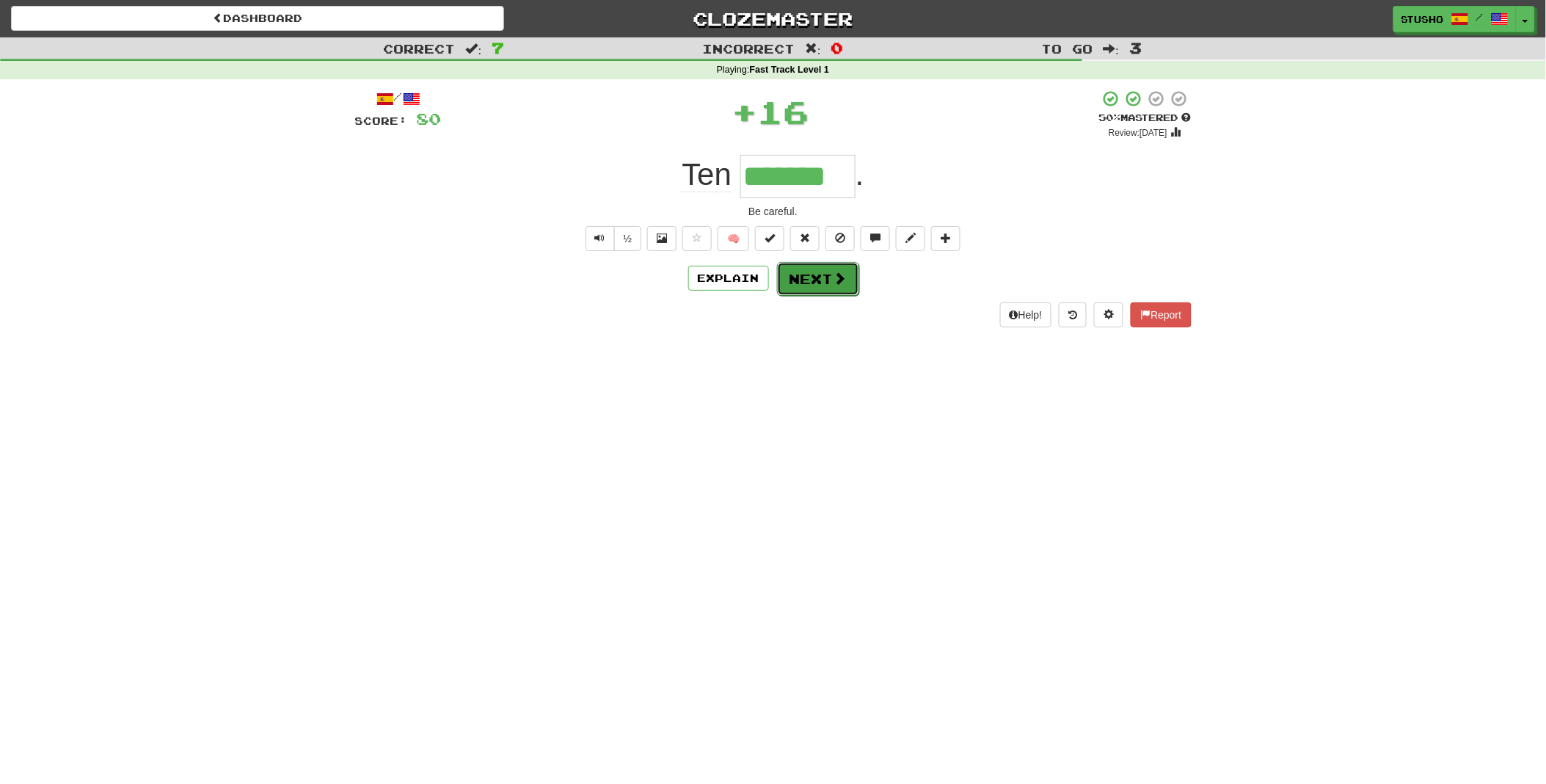
click at [818, 281] on button "Next" at bounding box center [818, 278] width 82 height 33
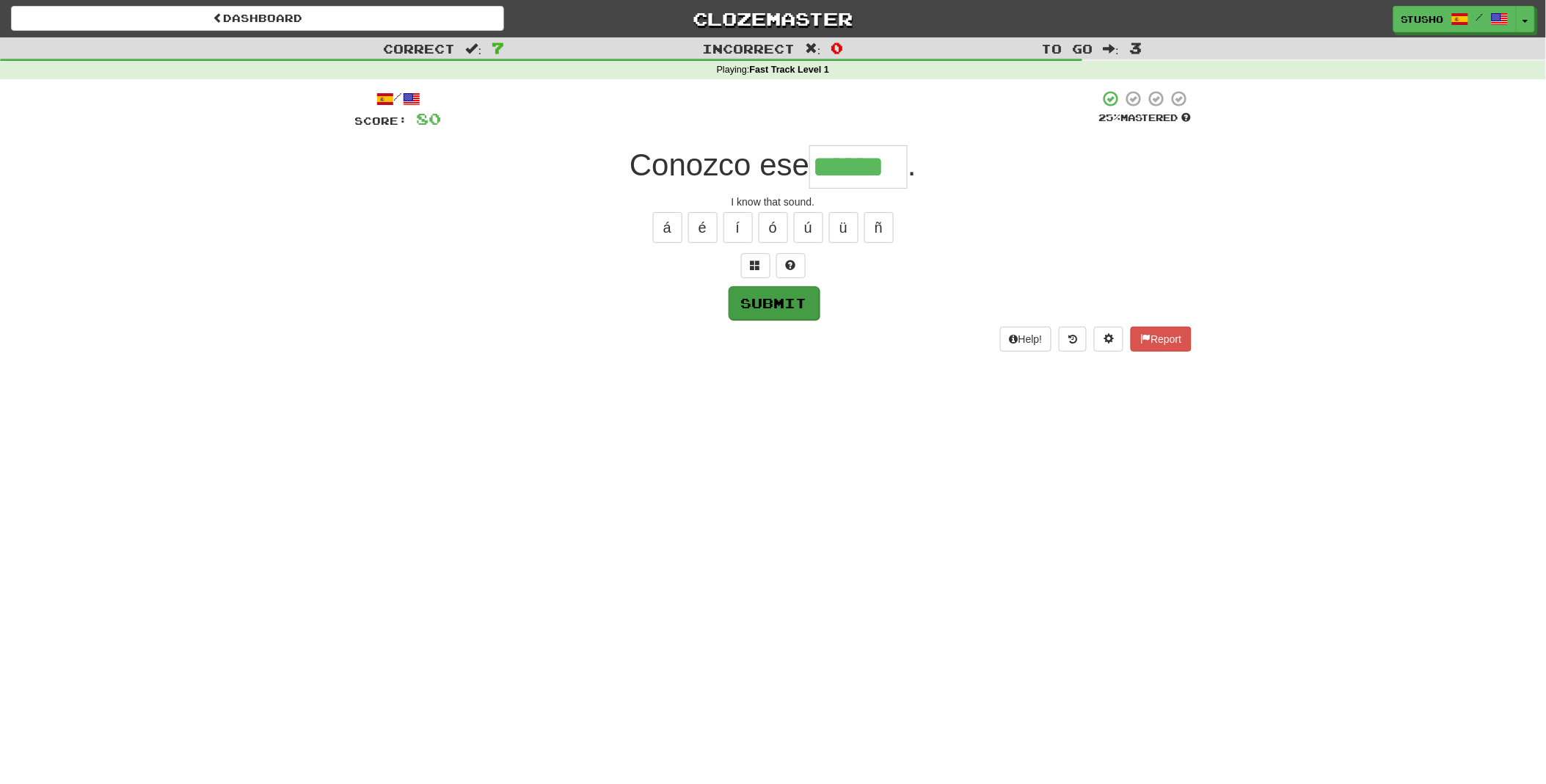
type input "******"
click at [778, 303] on button "Submit" at bounding box center [774, 302] width 91 height 33
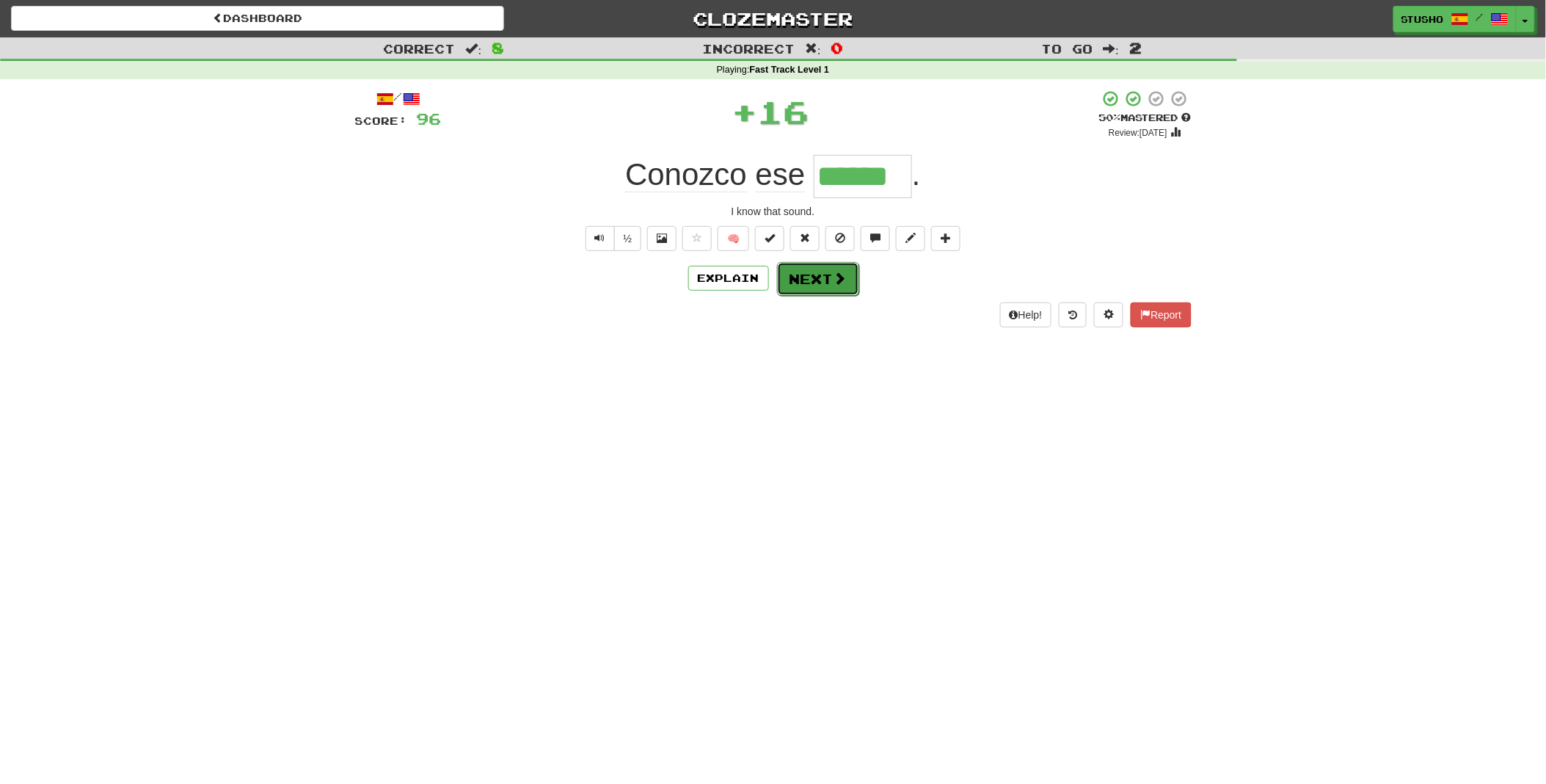
click at [818, 287] on button "Next" at bounding box center [818, 278] width 82 height 33
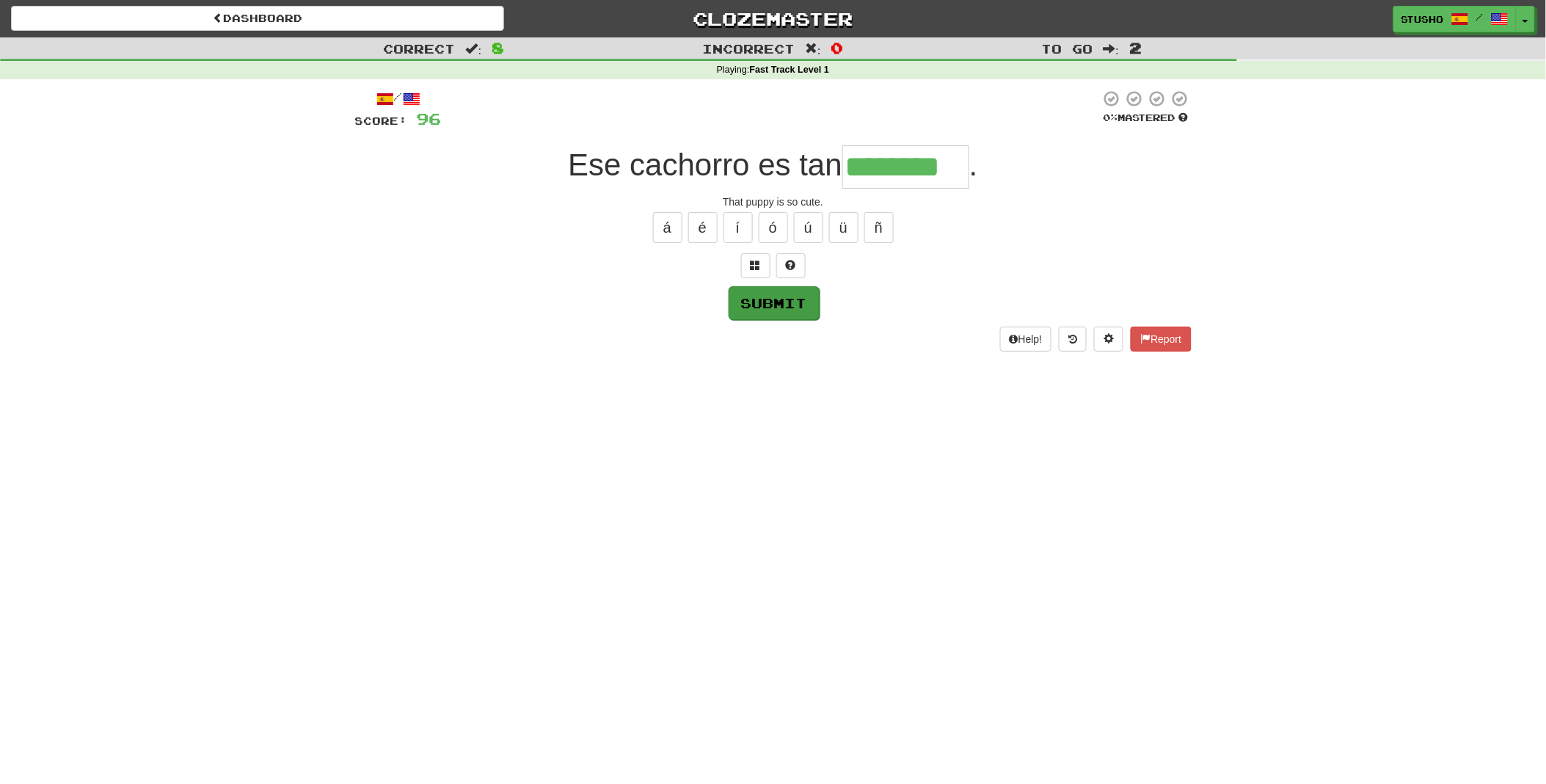
type input "********"
click at [778, 296] on button "Submit" at bounding box center [774, 302] width 91 height 33
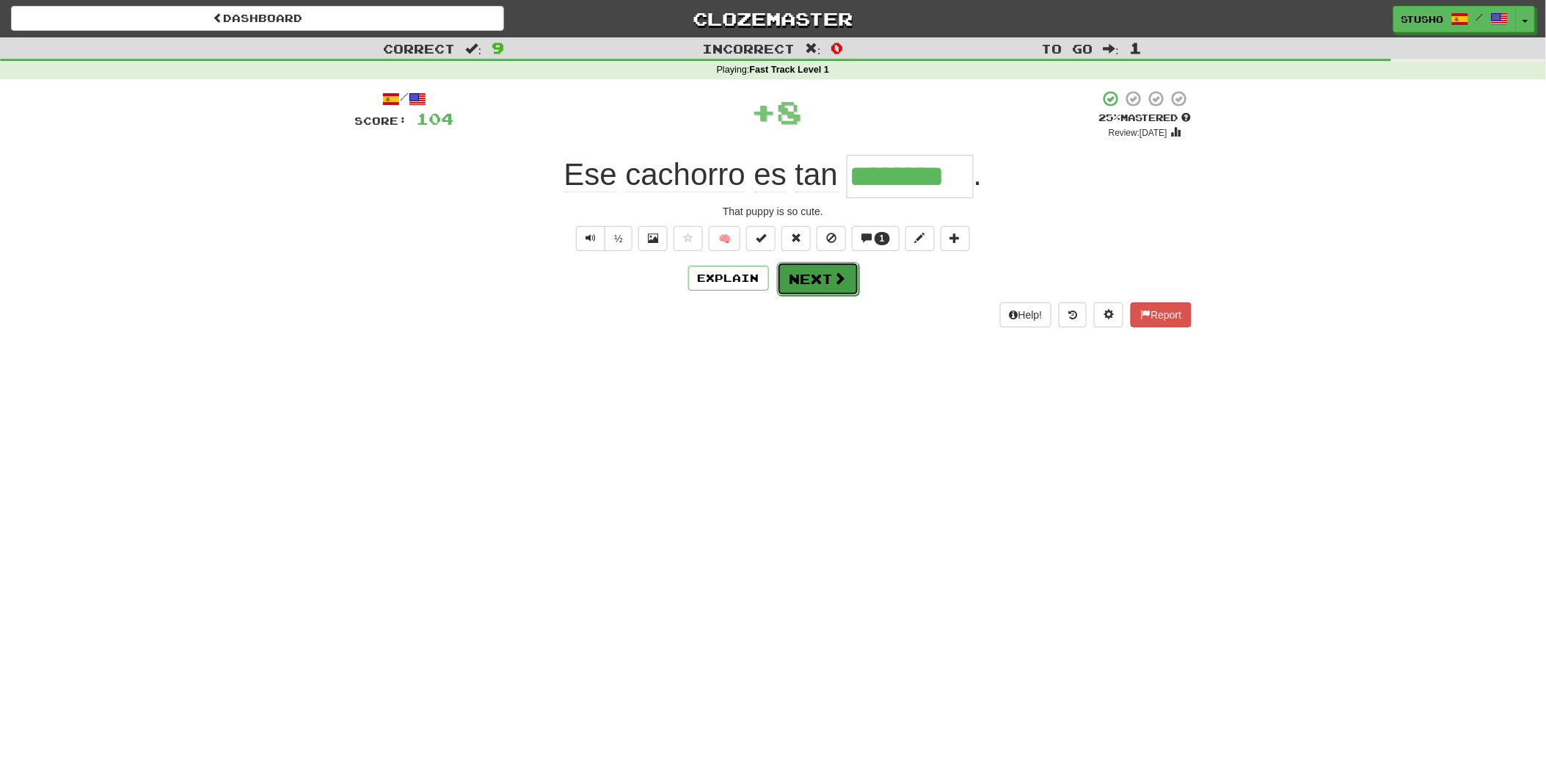
click at [827, 277] on button "Next" at bounding box center [818, 278] width 82 height 33
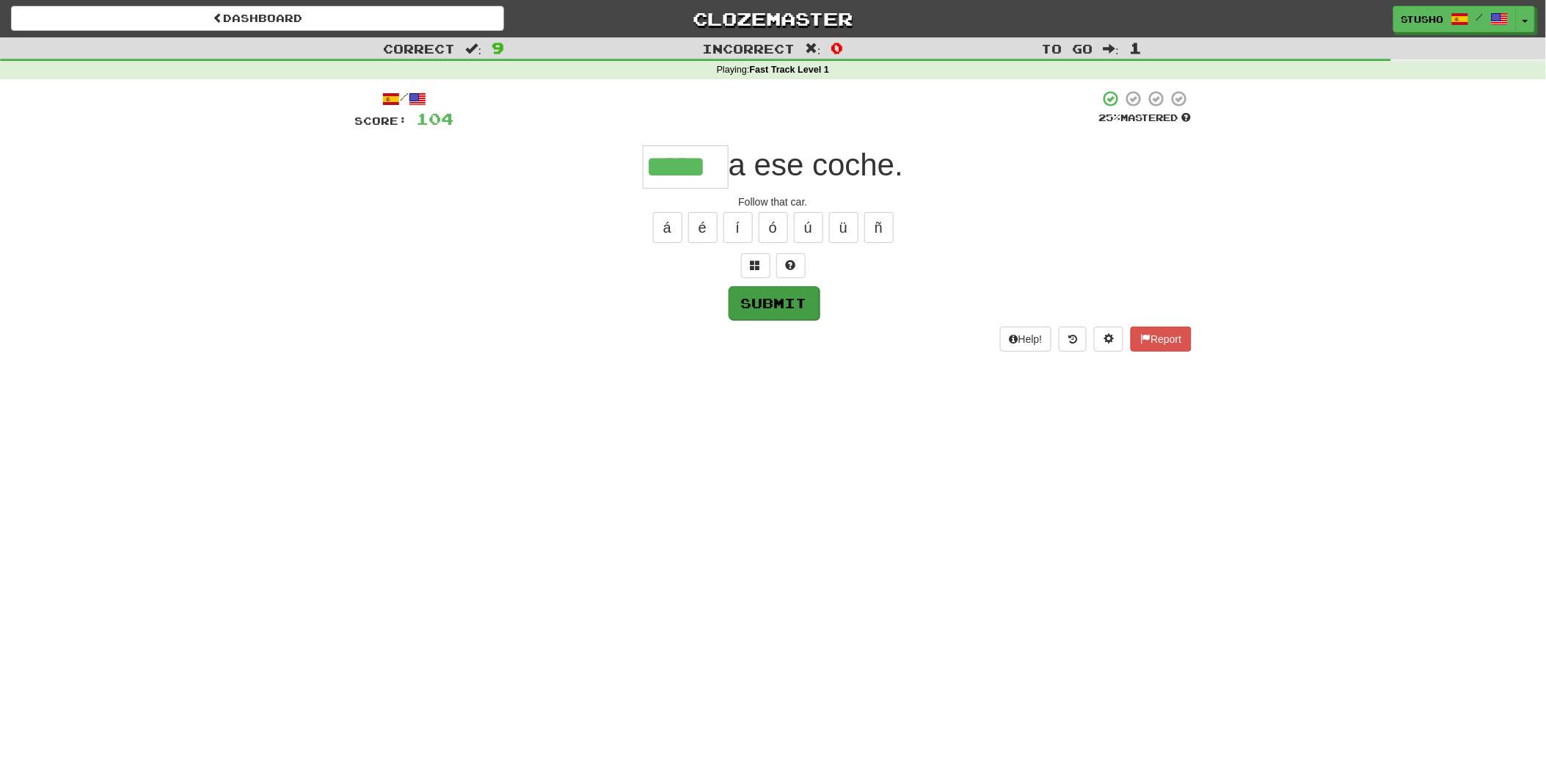
type input "*****"
click at [779, 306] on button "Submit" at bounding box center [774, 302] width 91 height 33
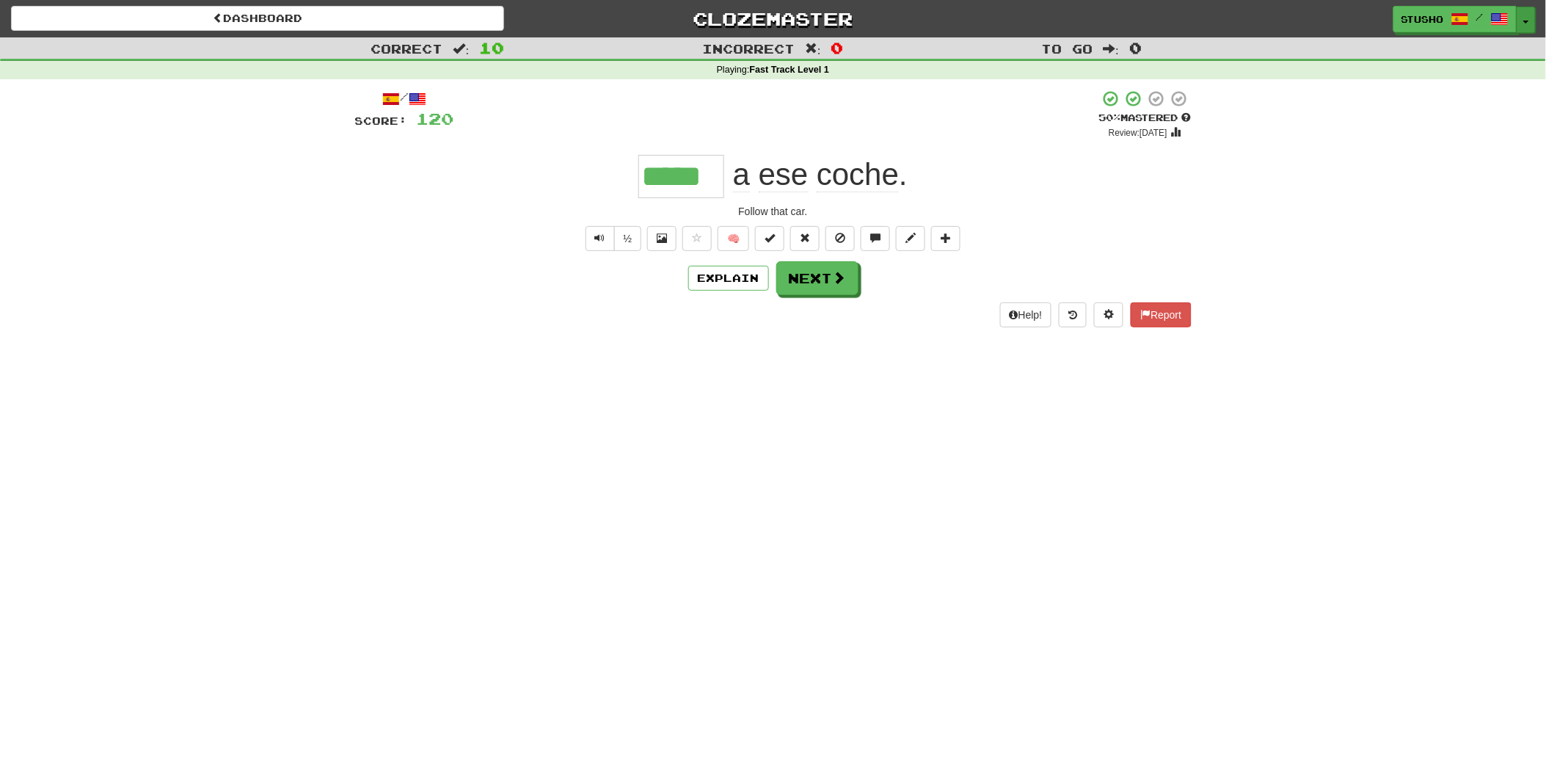
click at [1524, 16] on button "Toggle Dropdown" at bounding box center [1526, 20] width 19 height 27
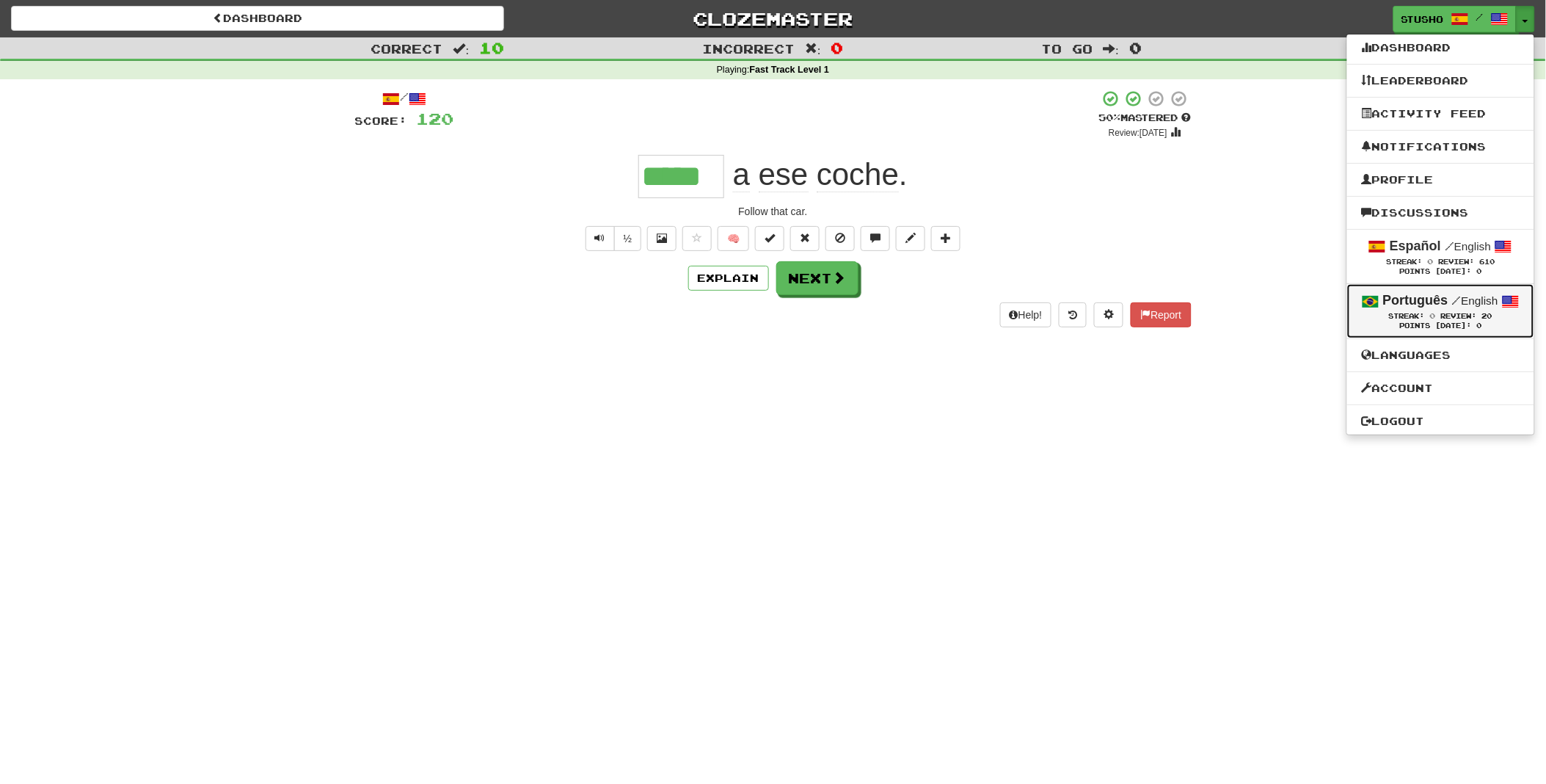
click at [1412, 317] on span "Streak:" at bounding box center [1407, 315] width 36 height 8
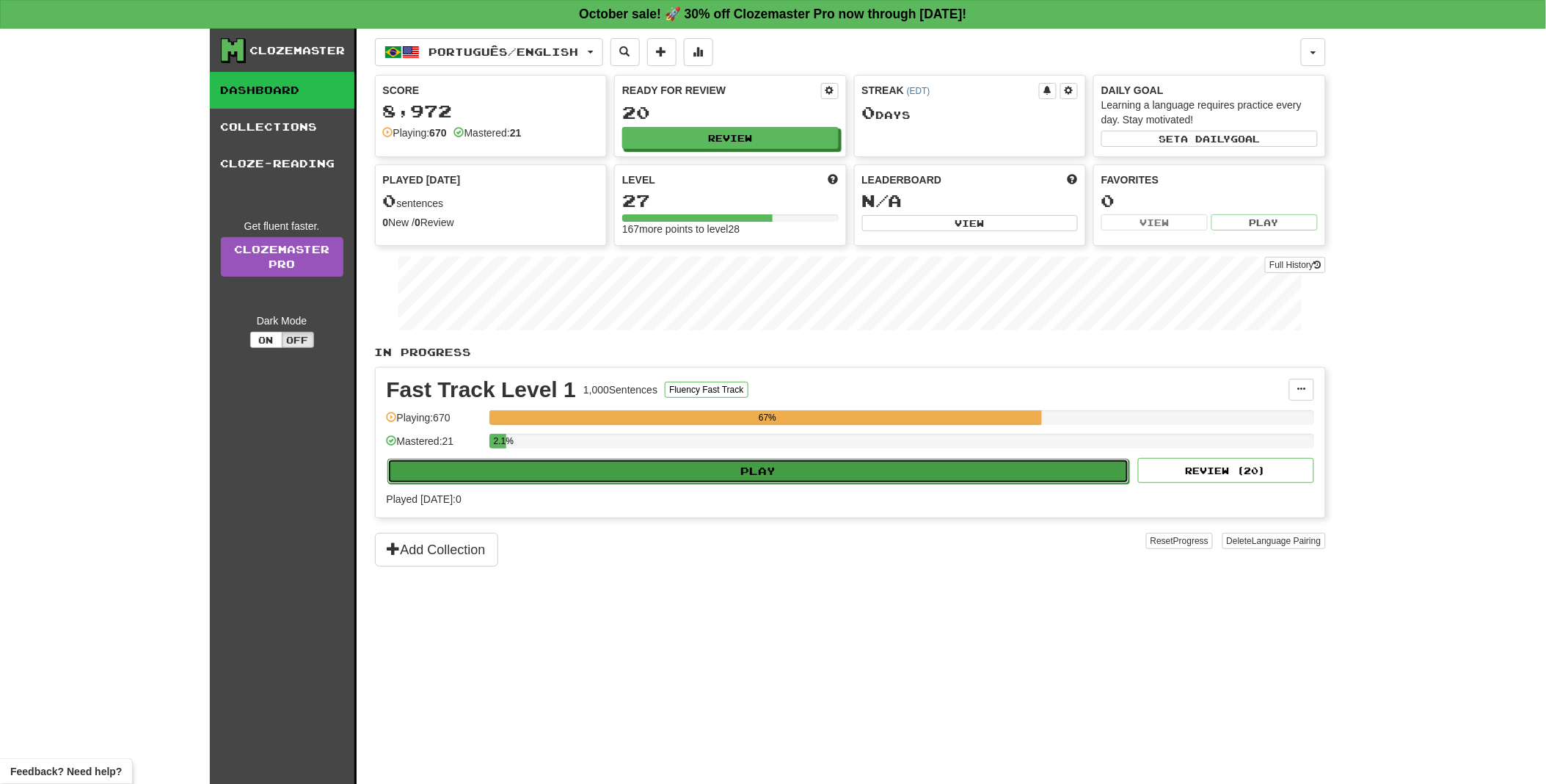
click at [770, 471] on button "Play" at bounding box center [759, 471] width 743 height 25
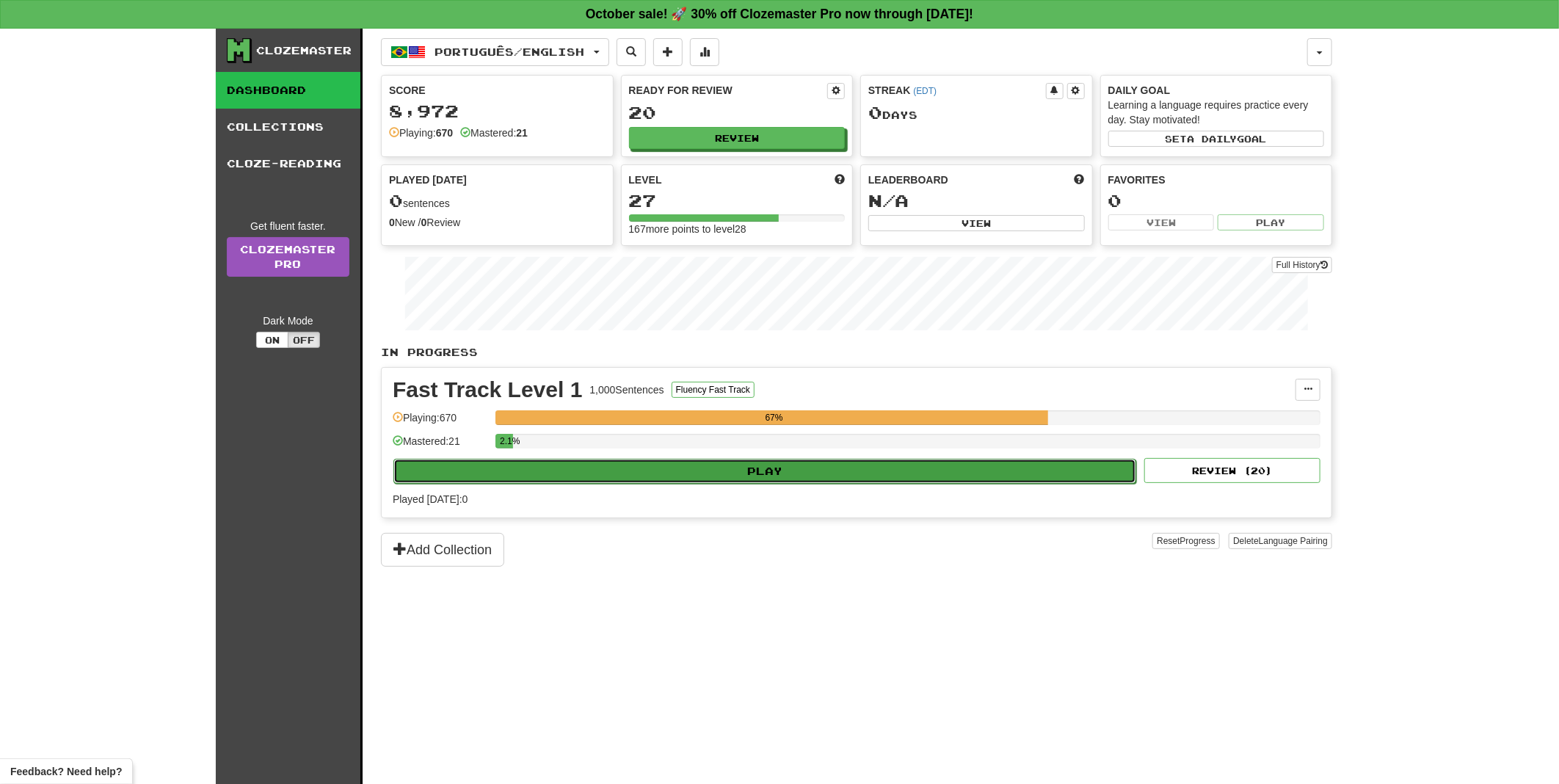
select select "**"
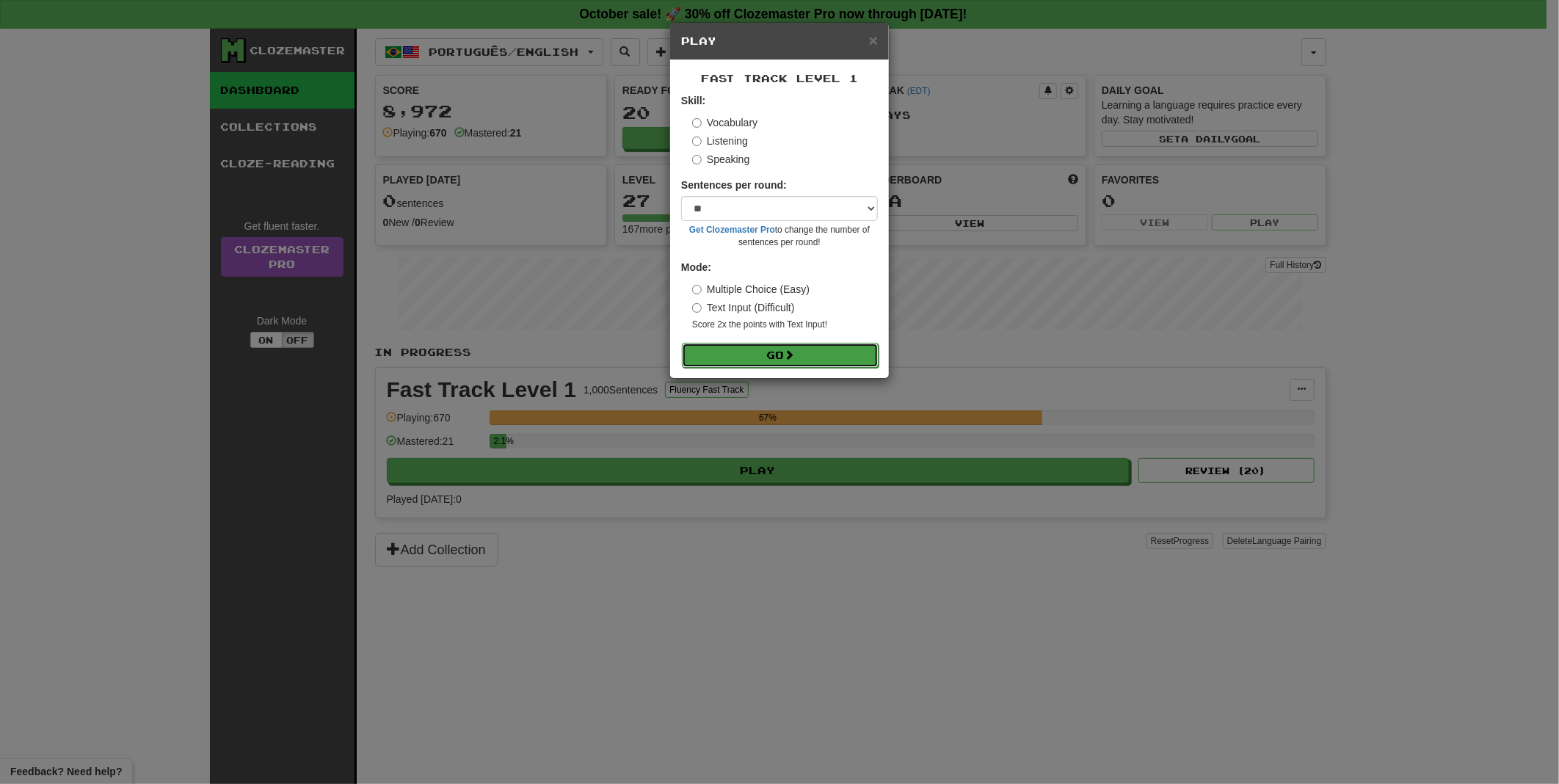
click at [759, 353] on button "Go" at bounding box center [780, 354] width 197 height 25
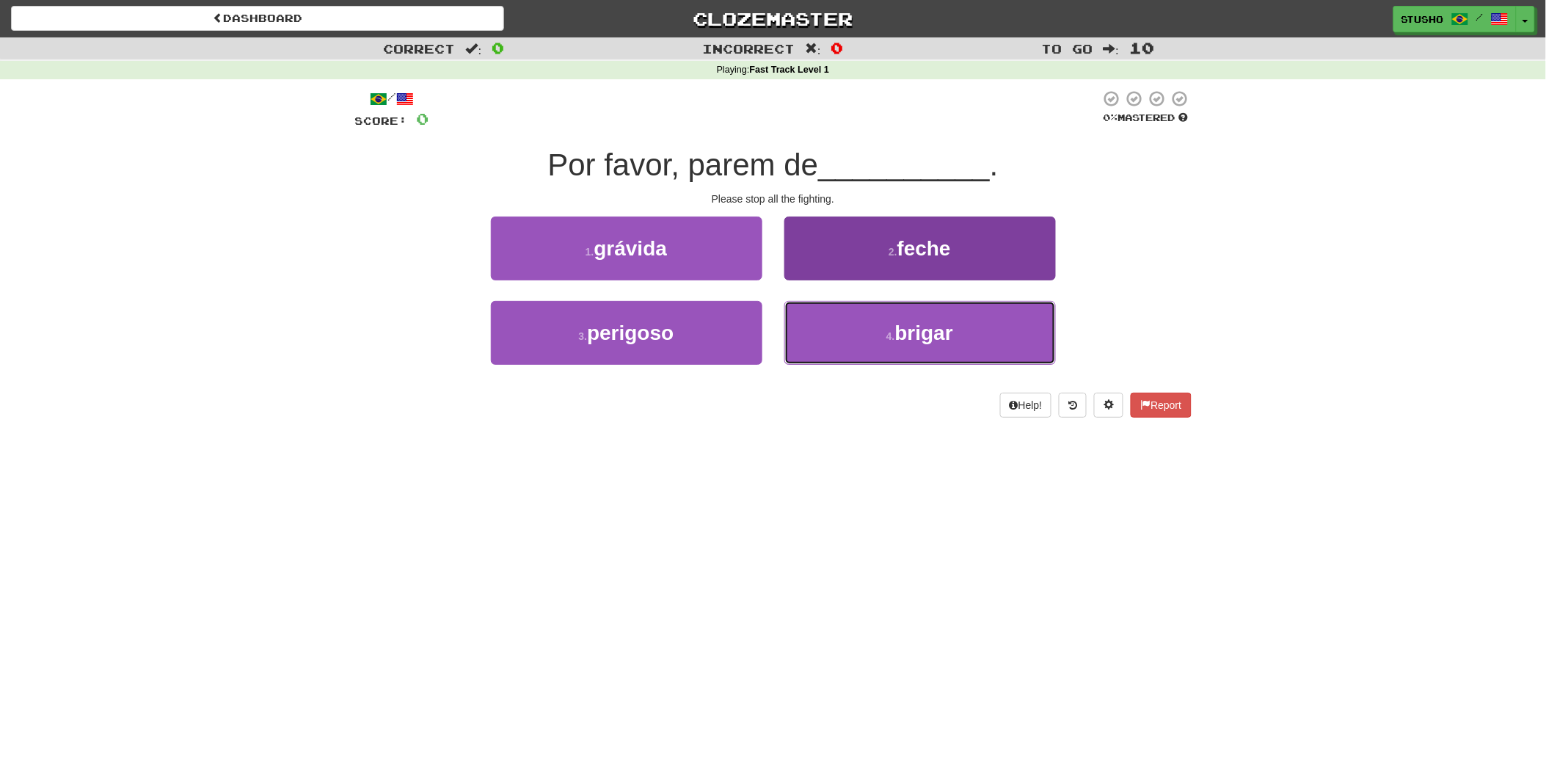
click at [919, 336] on span "brigar" at bounding box center [925, 333] width 58 height 23
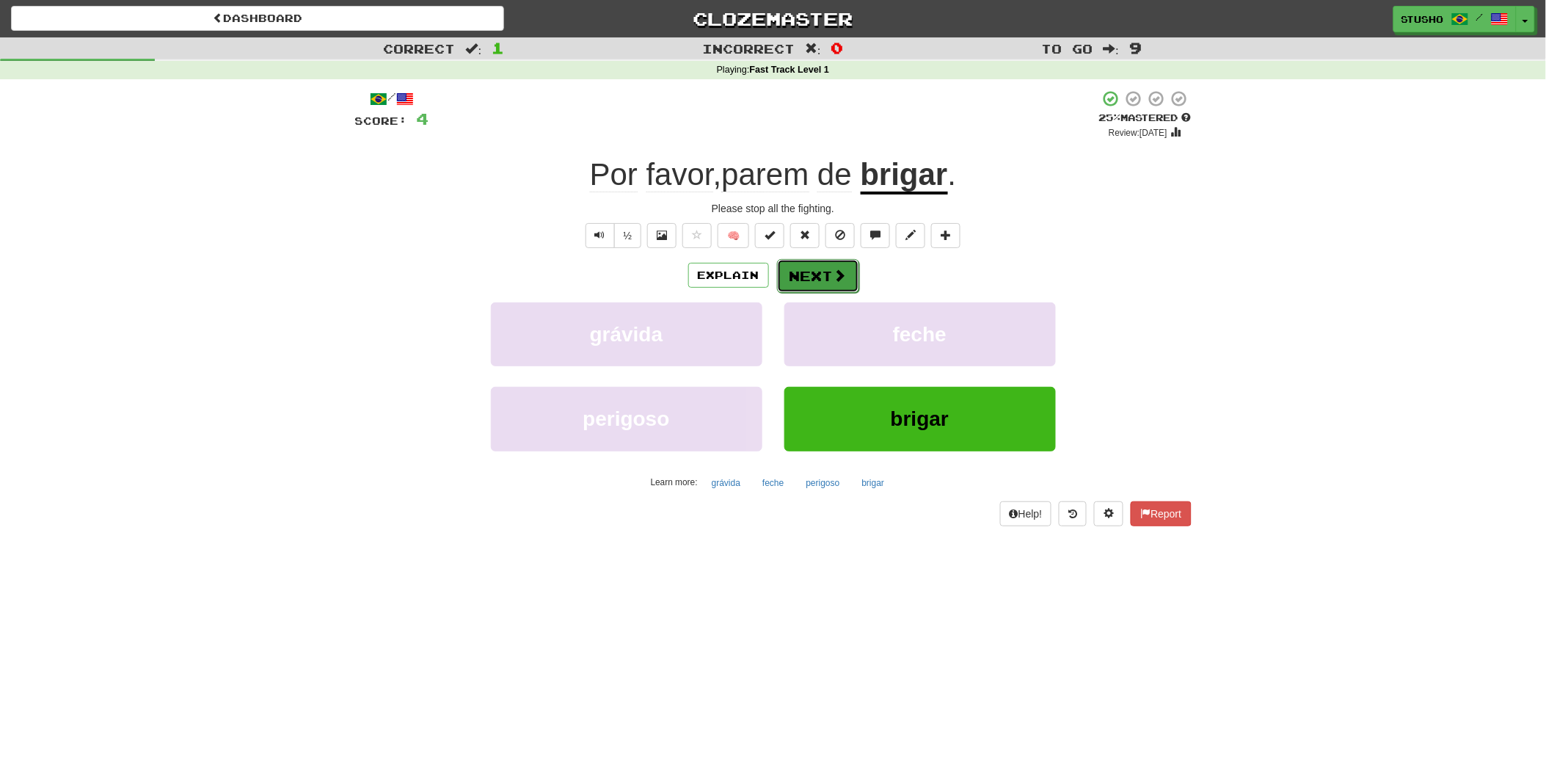
click at [828, 276] on button "Next" at bounding box center [818, 276] width 82 height 33
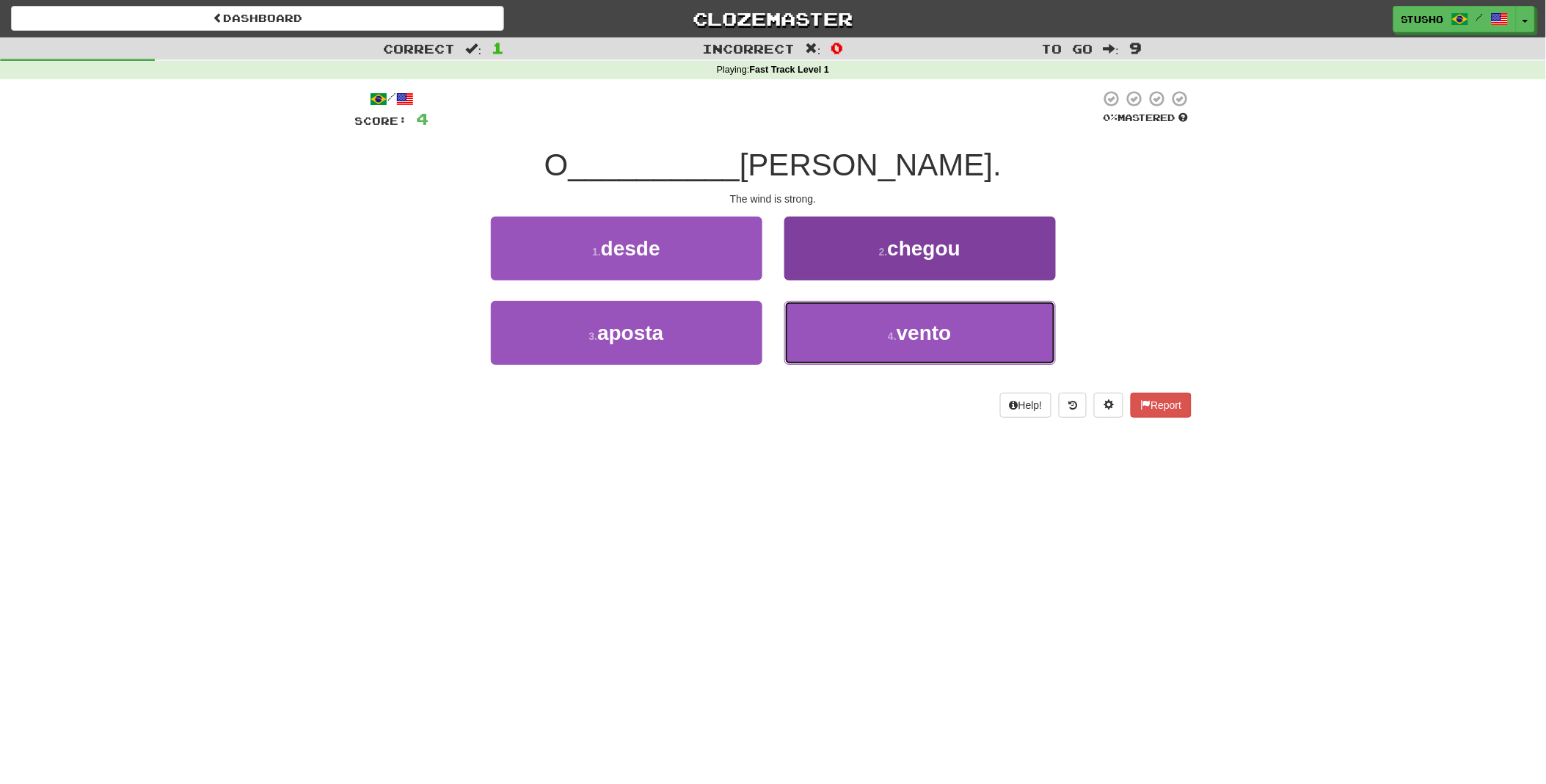
click at [919, 342] on button "4 . vento" at bounding box center [919, 333] width 271 height 64
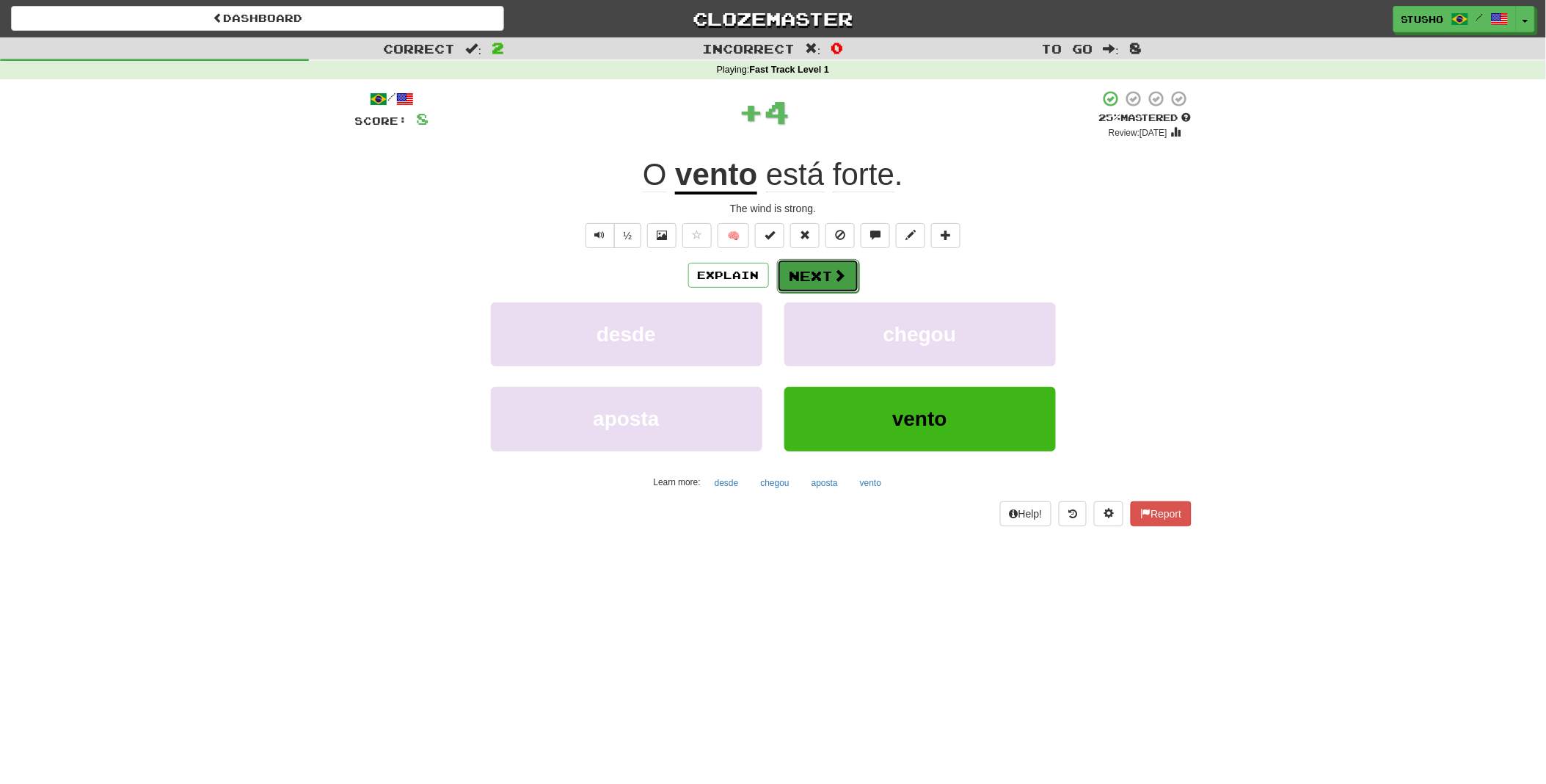
click at [815, 276] on button "Next" at bounding box center [818, 276] width 82 height 33
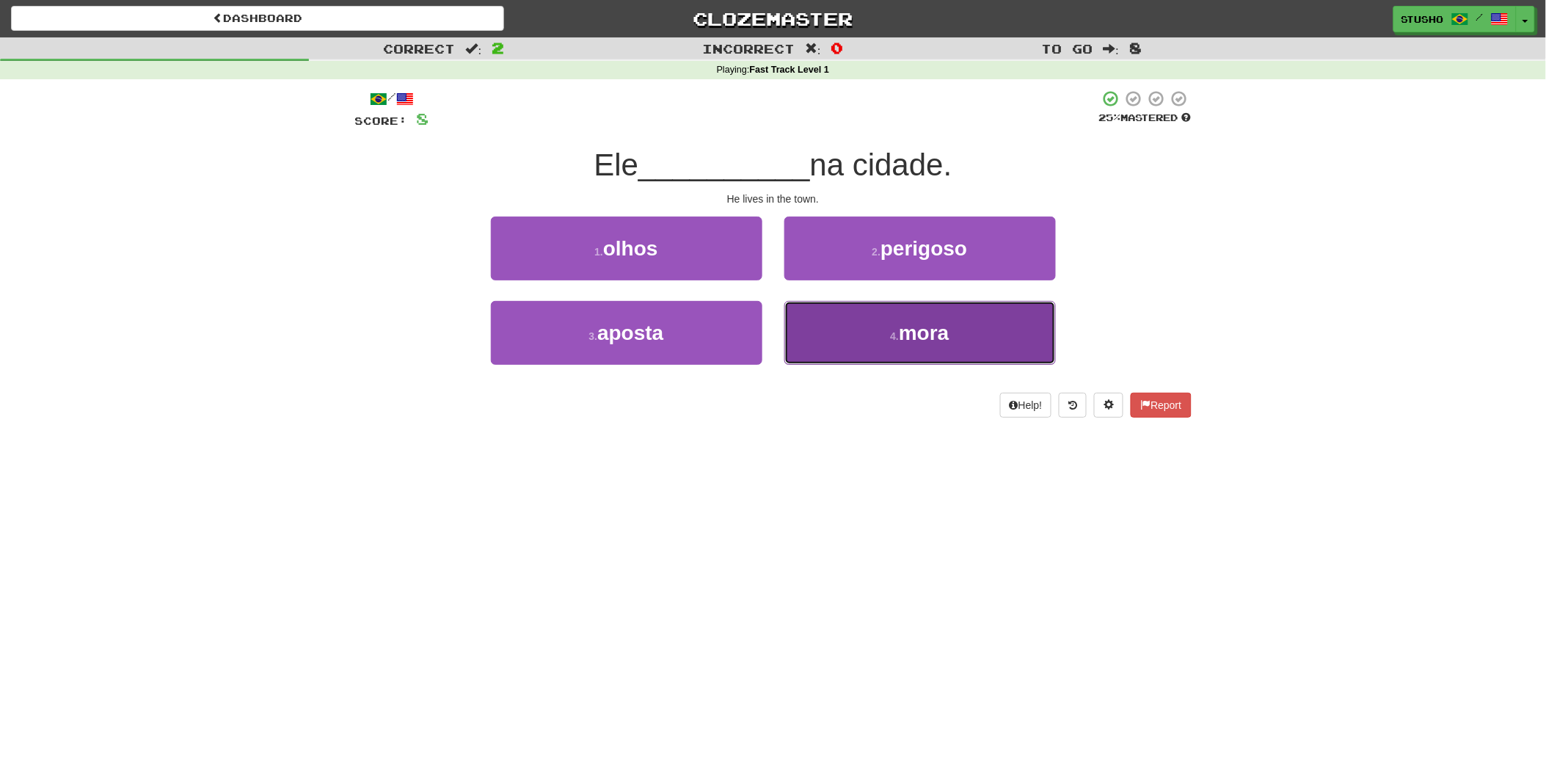
click at [920, 335] on span "mora" at bounding box center [924, 333] width 50 height 23
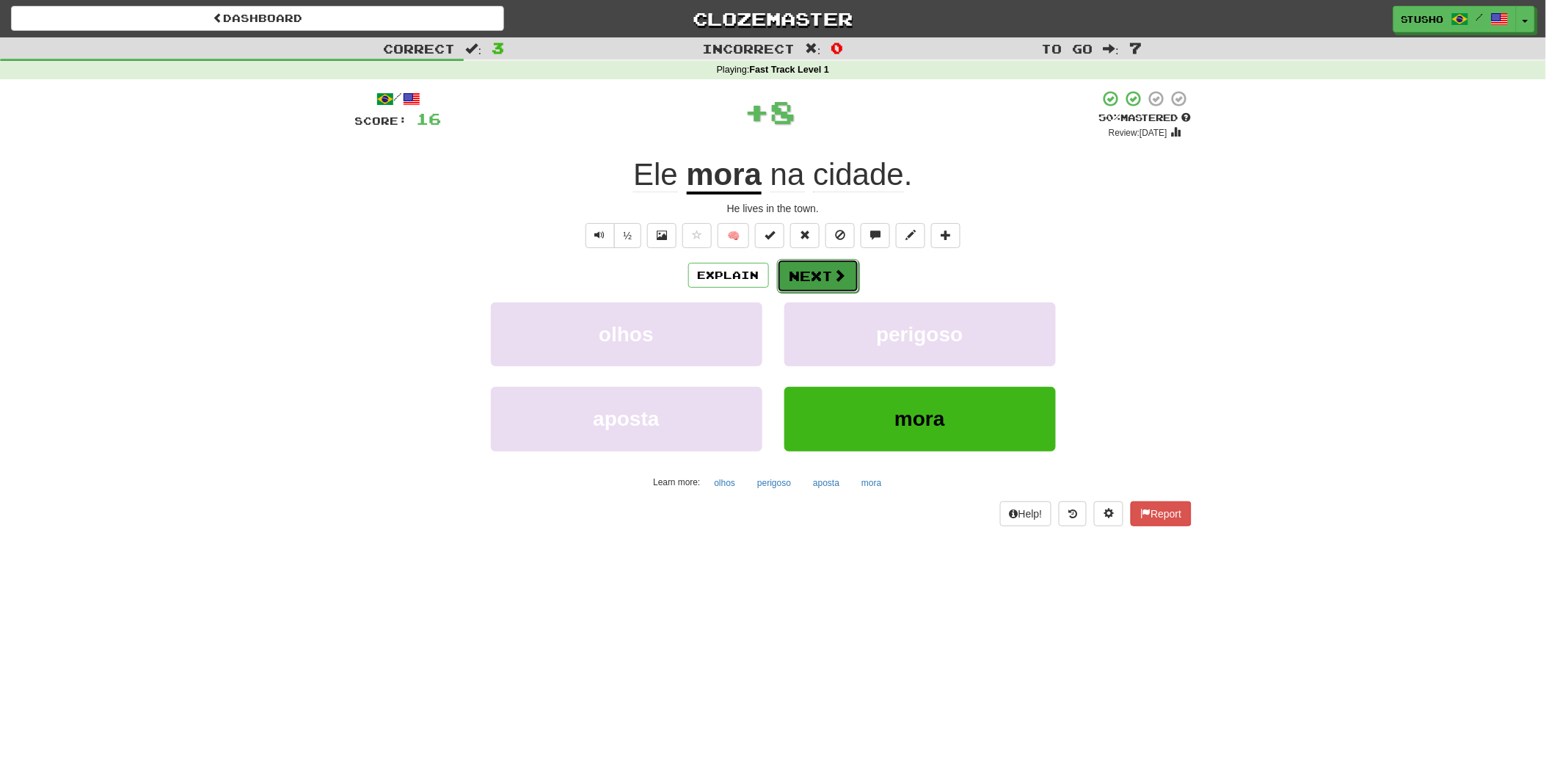
click at [830, 275] on button "Next" at bounding box center [818, 276] width 82 height 33
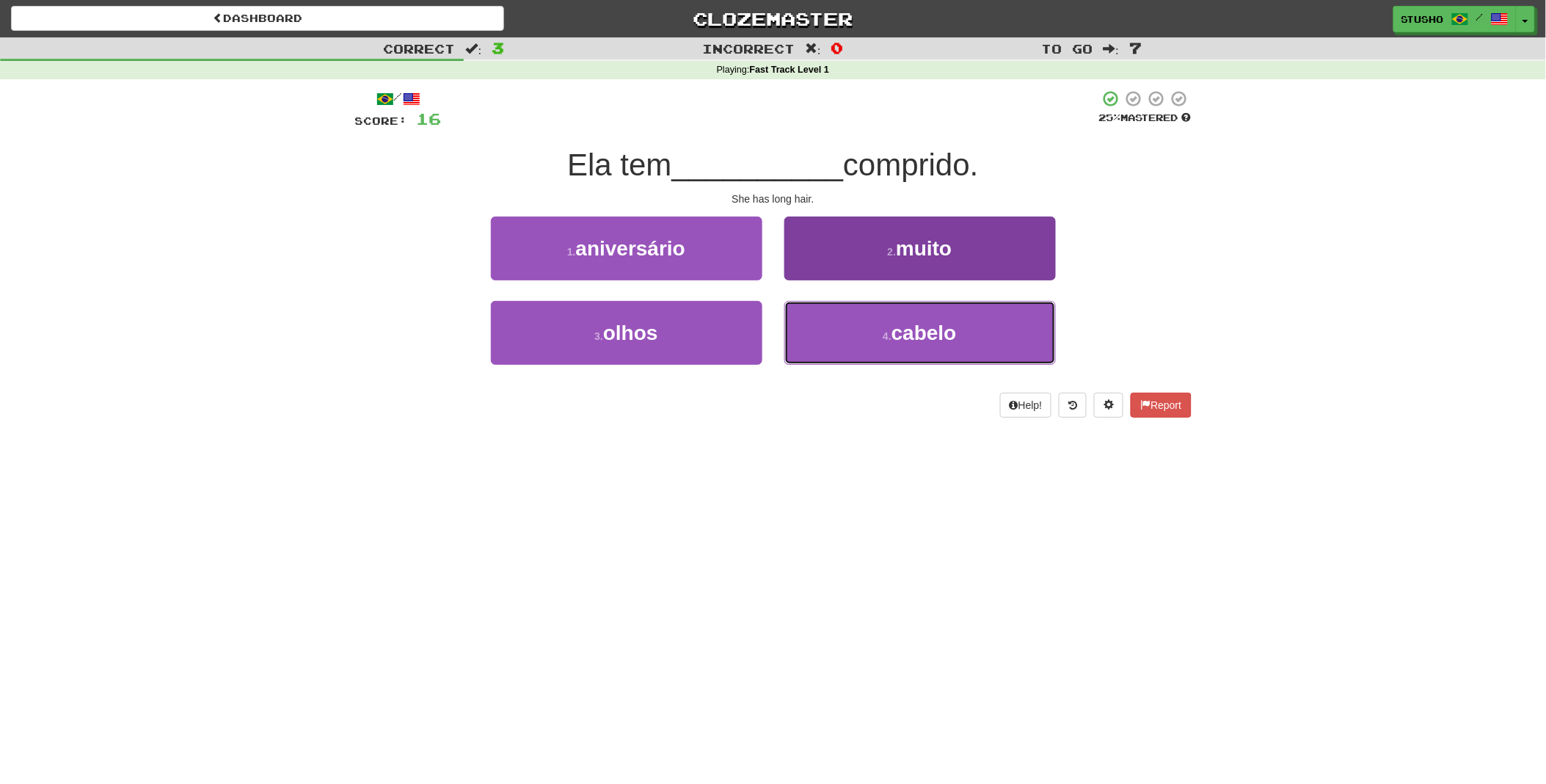
click at [936, 329] on span "cabelo" at bounding box center [925, 333] width 65 height 23
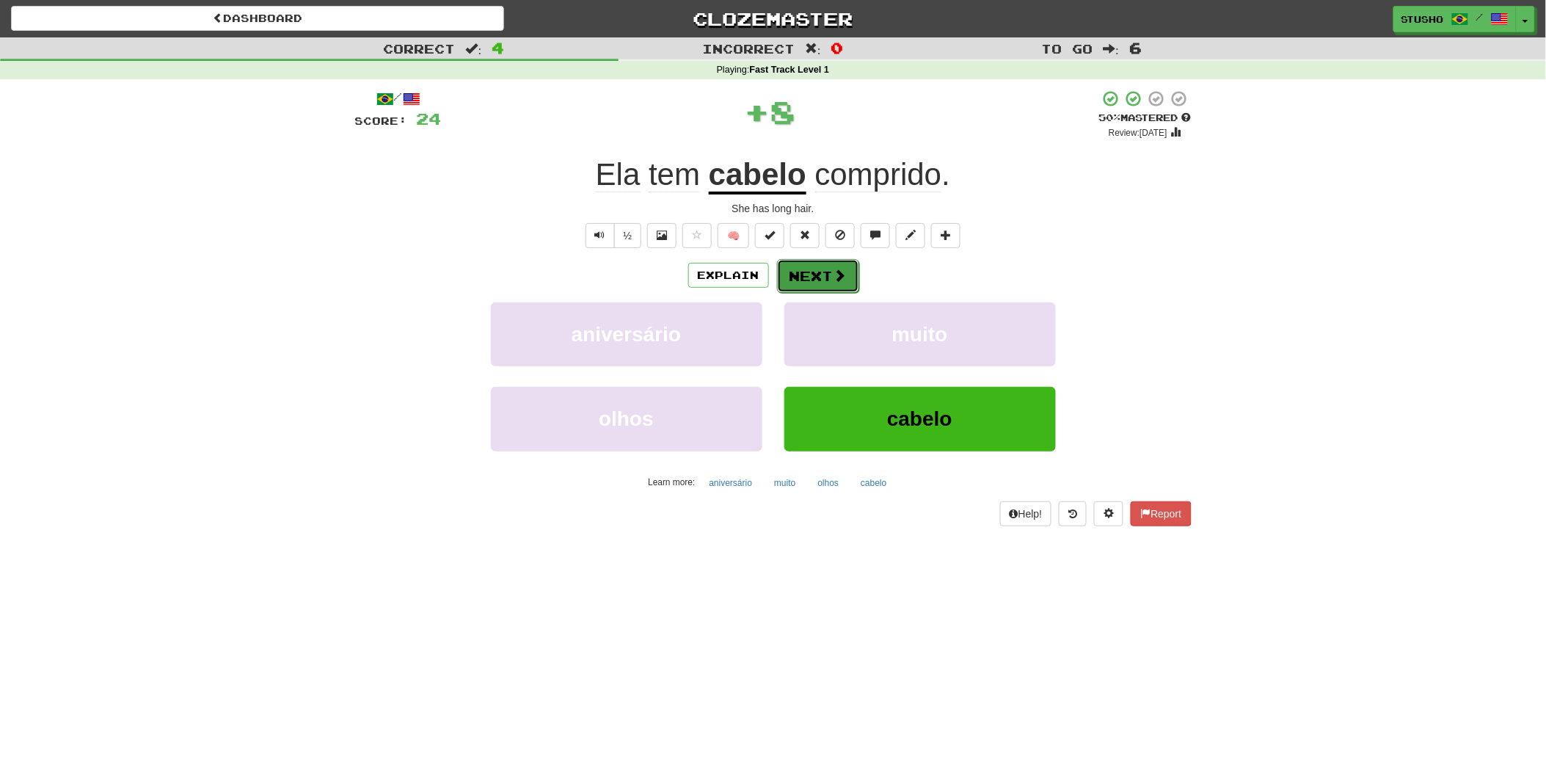
click at [820, 270] on button "Next" at bounding box center [818, 276] width 82 height 33
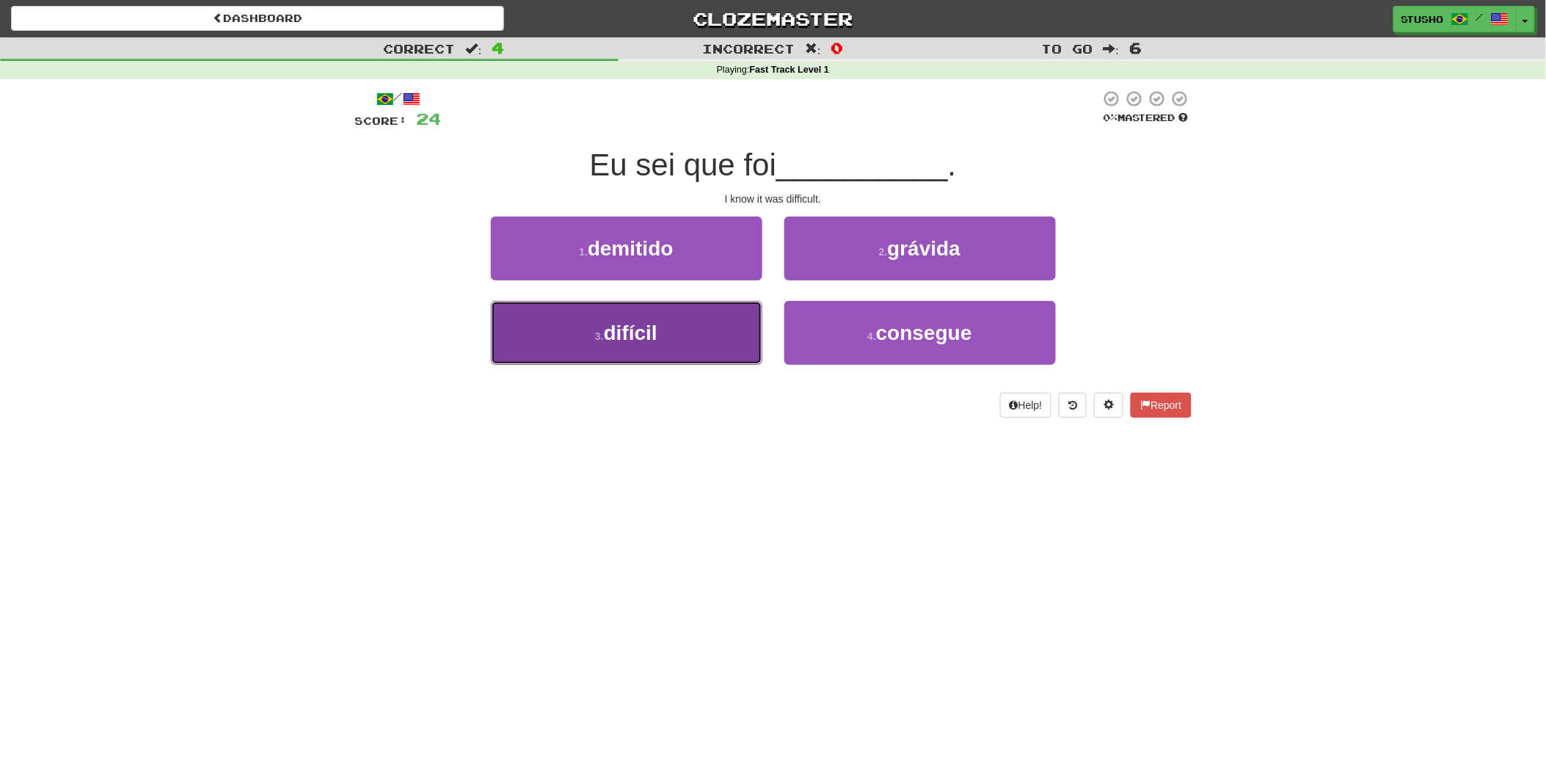
click at [649, 336] on span "difícil" at bounding box center [631, 333] width 54 height 23
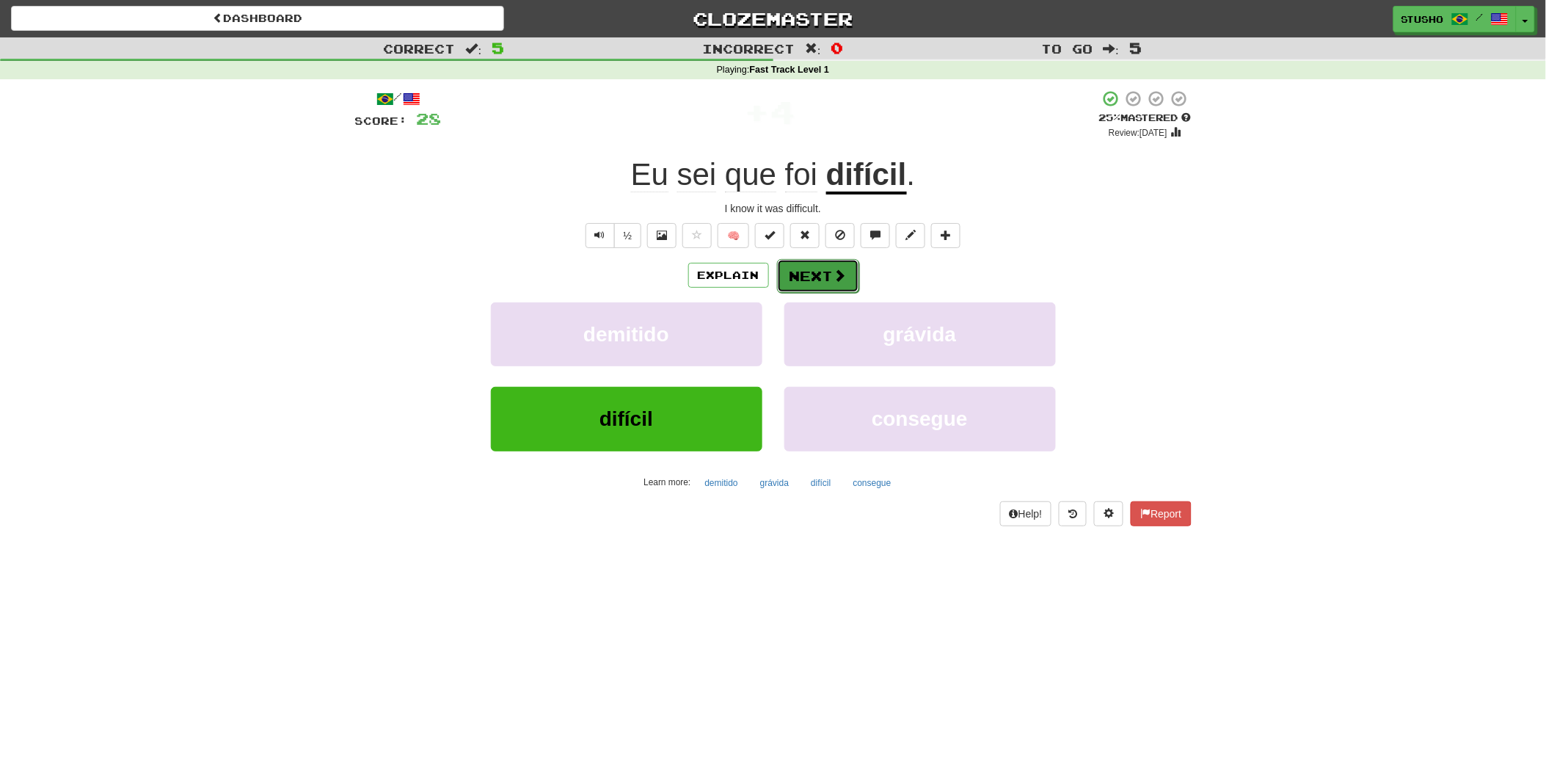
click at [804, 275] on button "Next" at bounding box center [818, 276] width 82 height 33
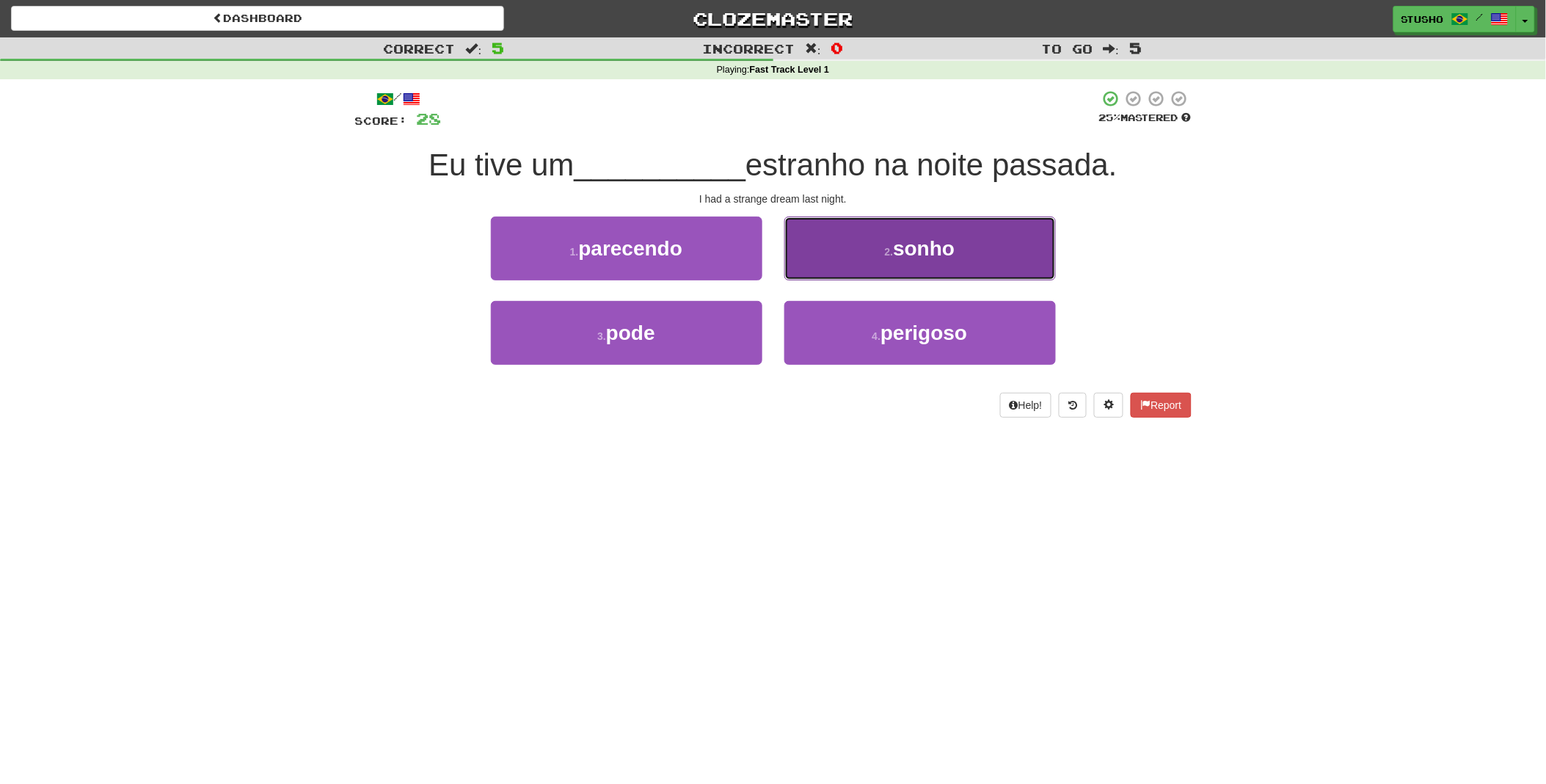
click at [915, 253] on span "sonho" at bounding box center [924, 248] width 62 height 23
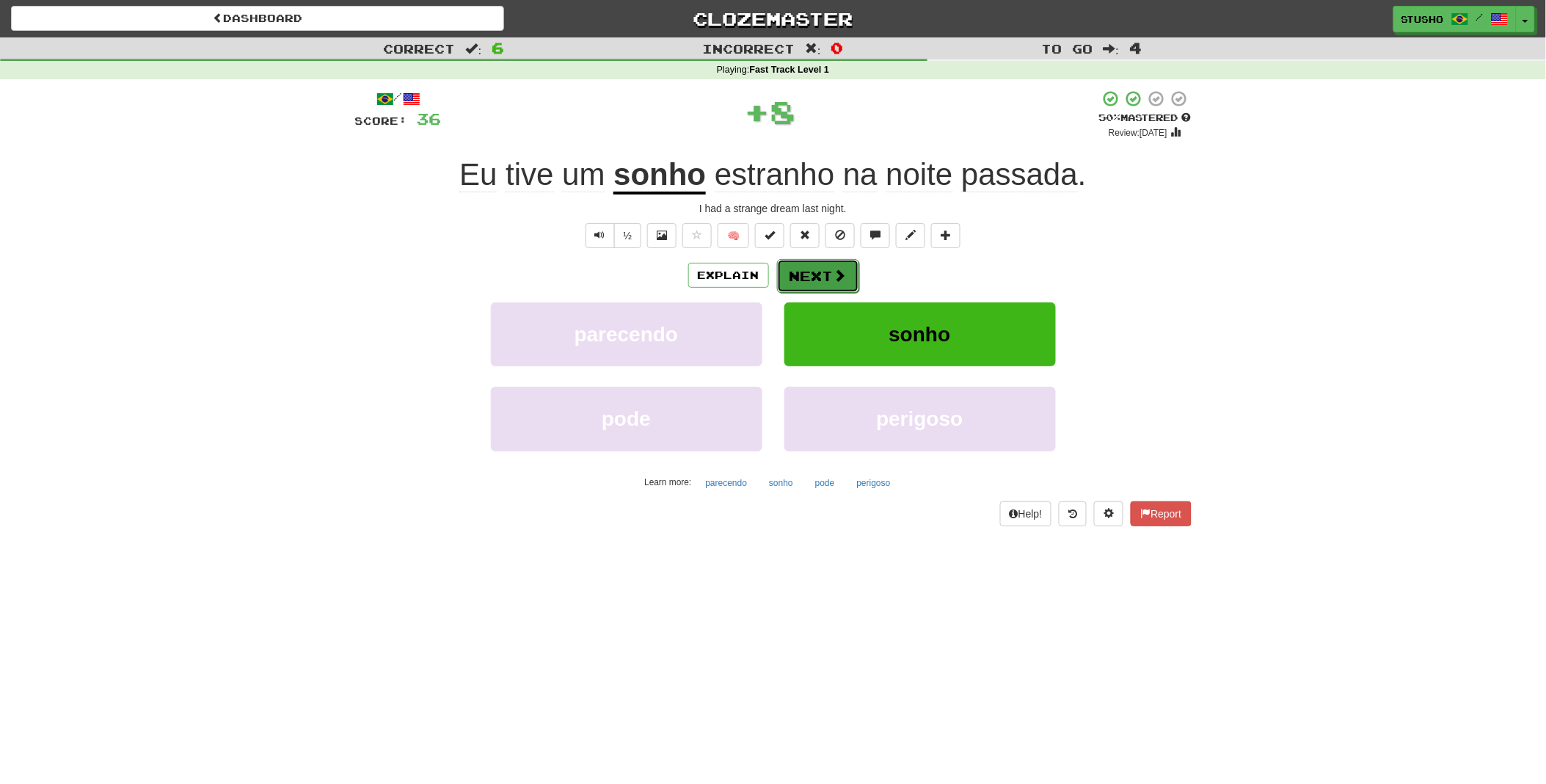
click at [829, 274] on button "Next" at bounding box center [818, 276] width 82 height 33
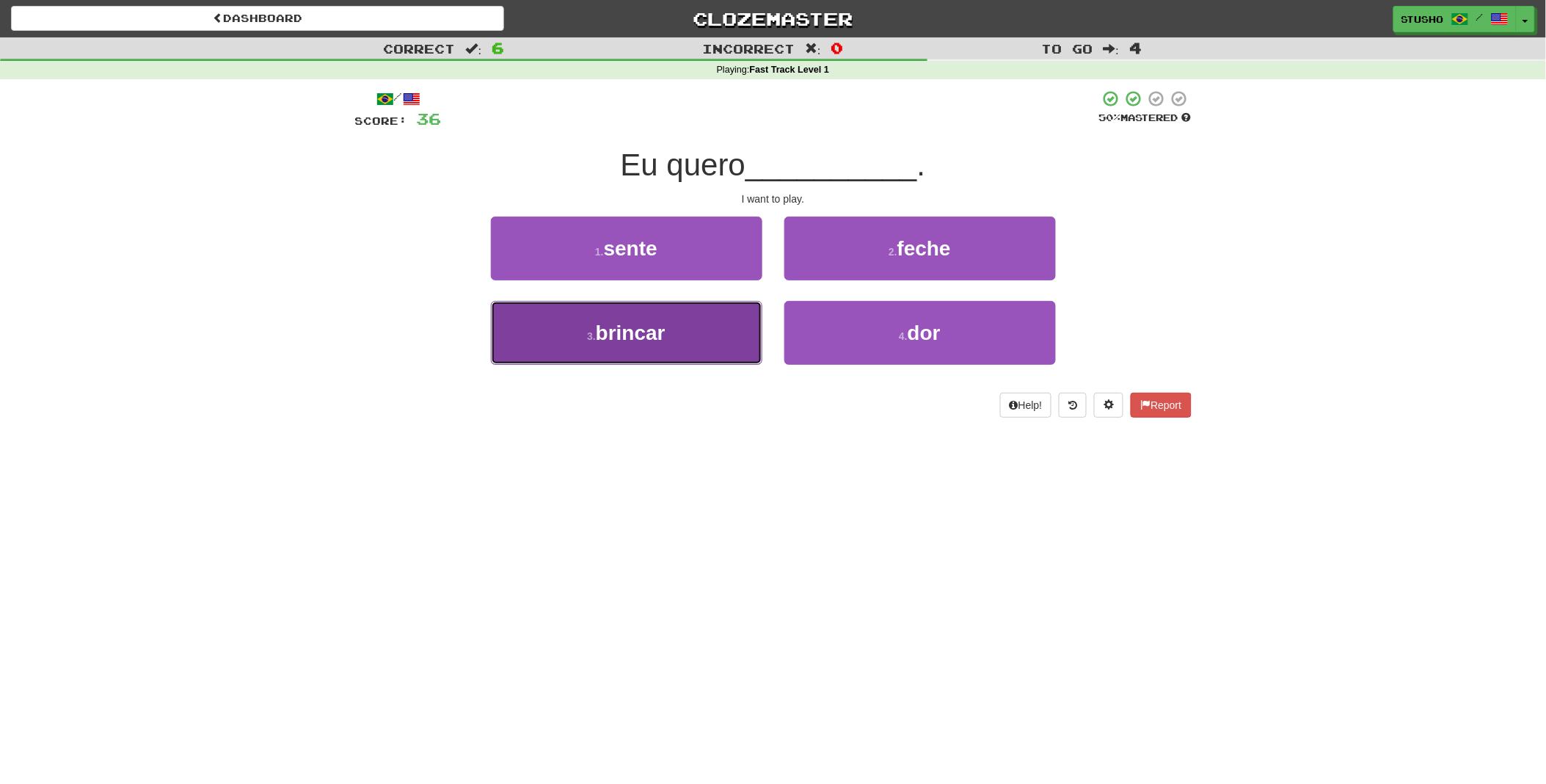
click at [669, 333] on button "3 . brincar" at bounding box center [627, 333] width 271 height 64
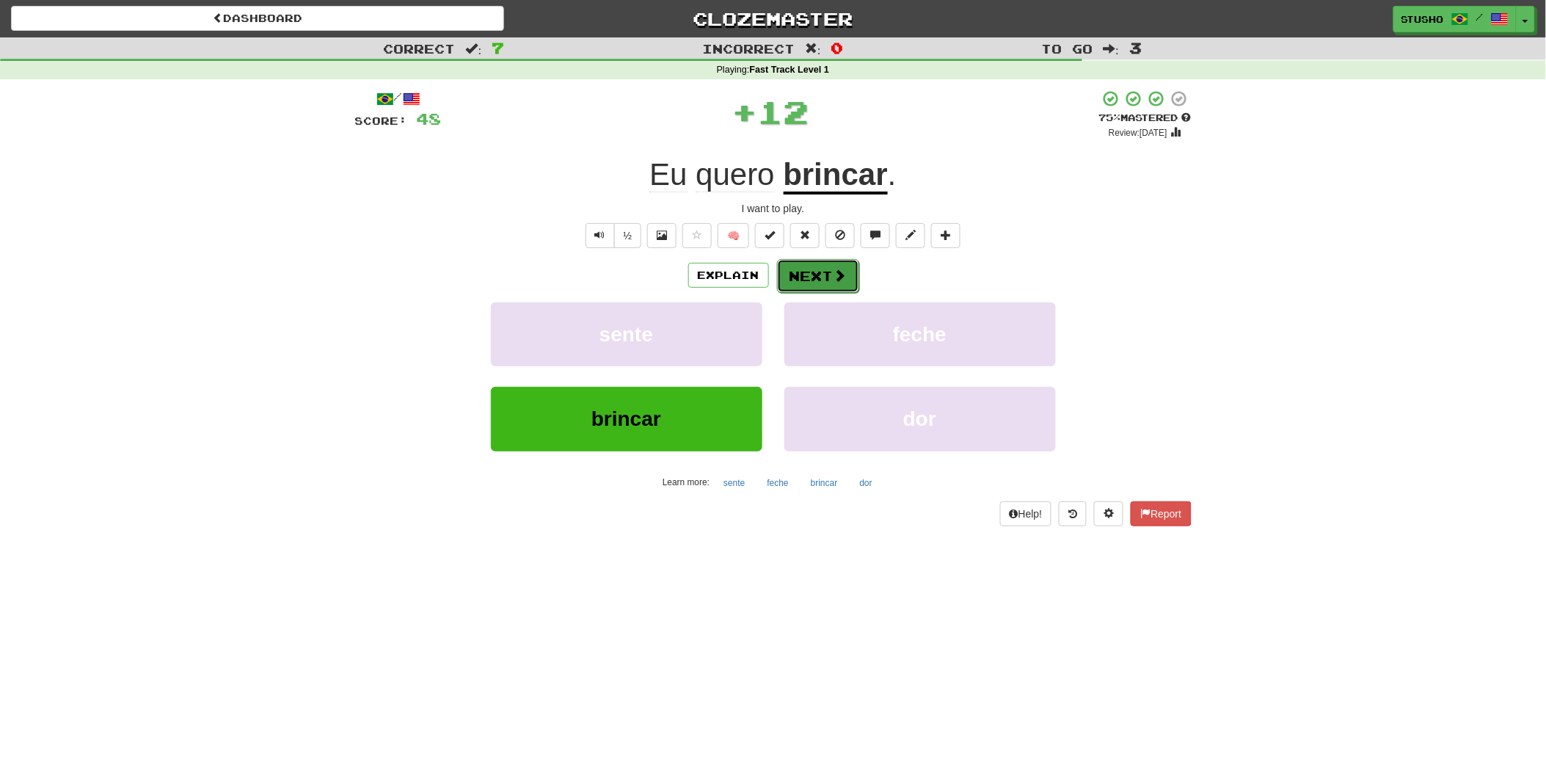
click at [813, 275] on button "Next" at bounding box center [818, 276] width 82 height 33
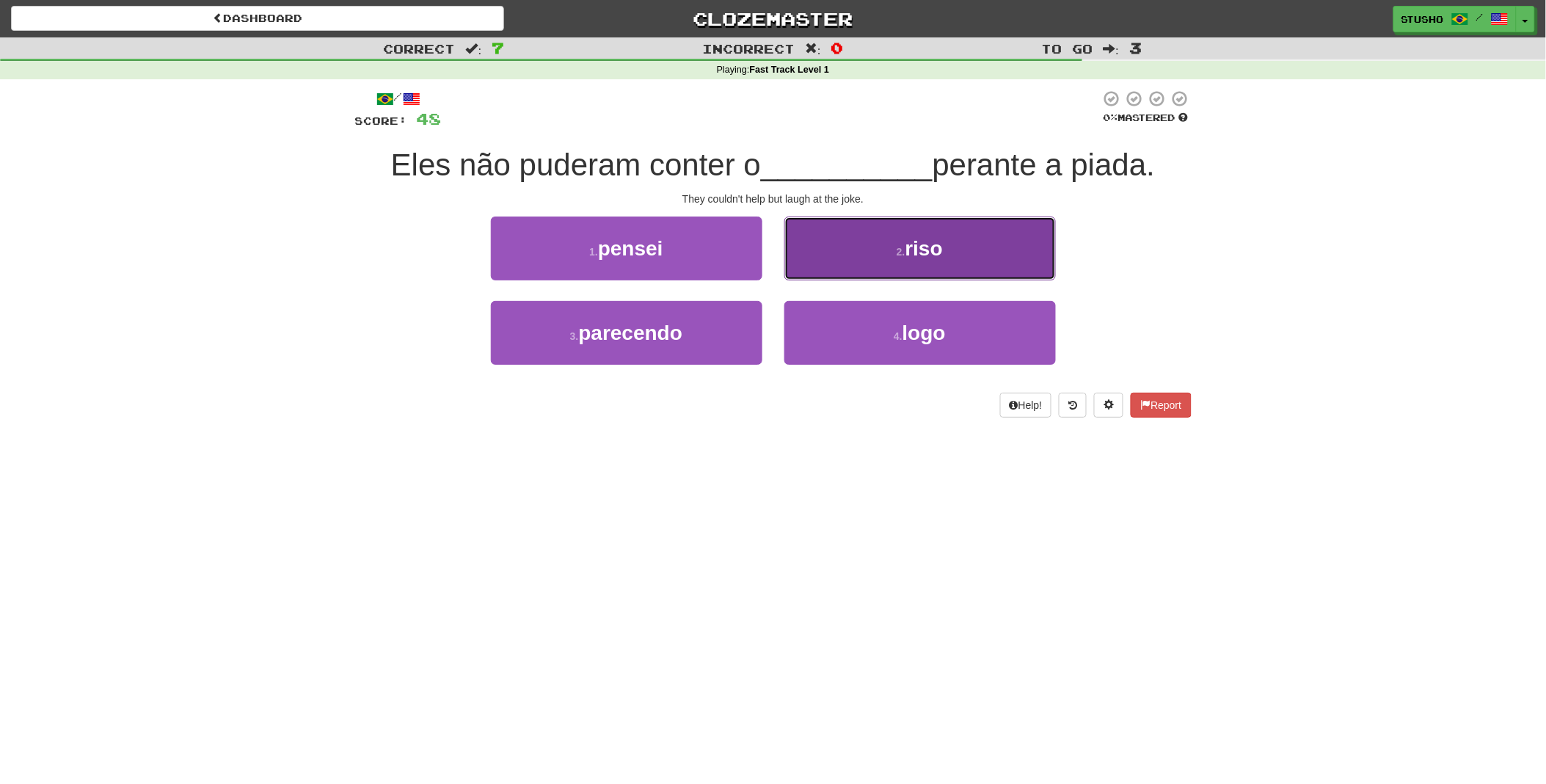
click at [919, 255] on span "riso" at bounding box center [925, 248] width 38 height 23
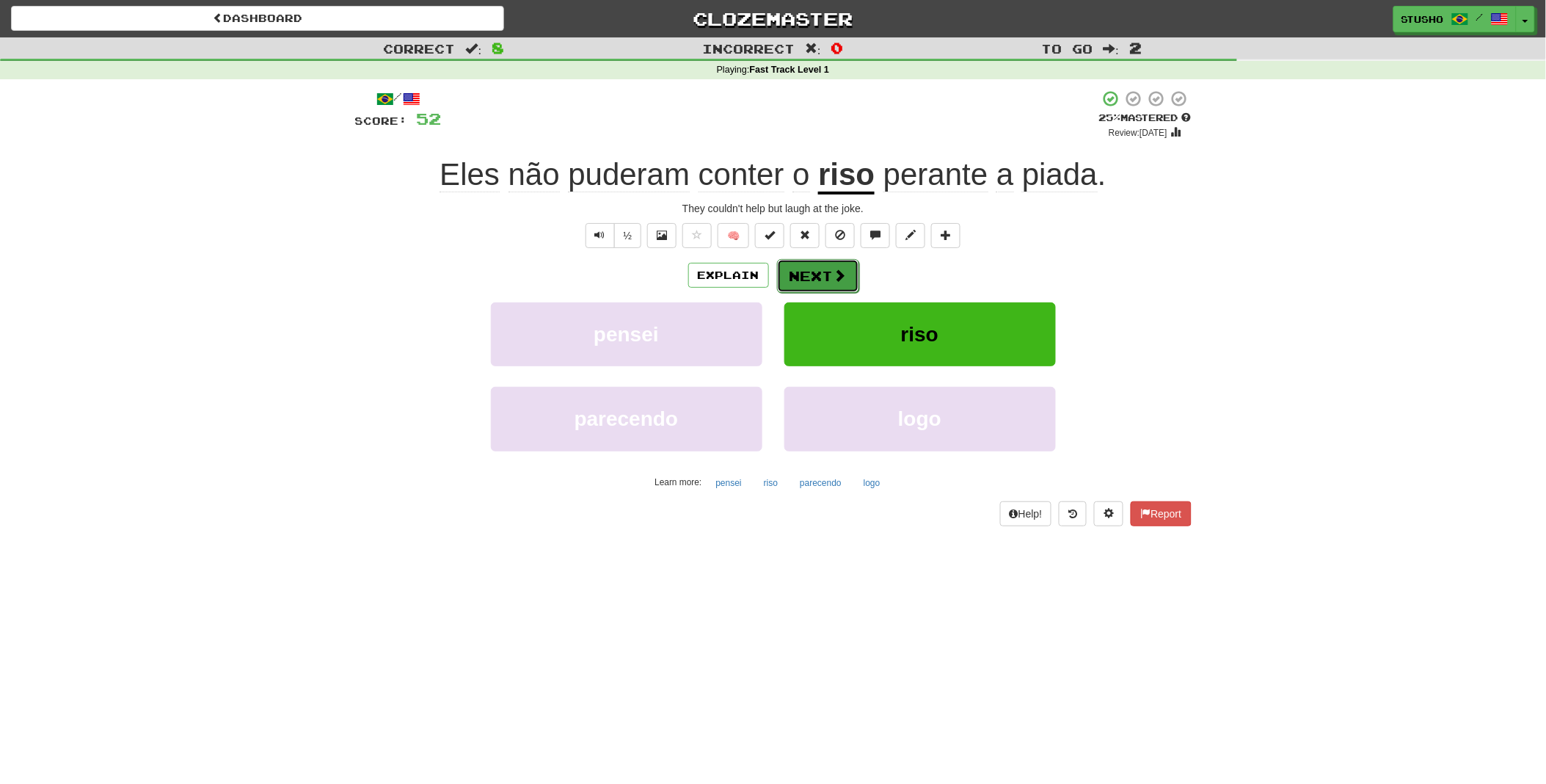
click at [824, 274] on button "Next" at bounding box center [818, 276] width 82 height 33
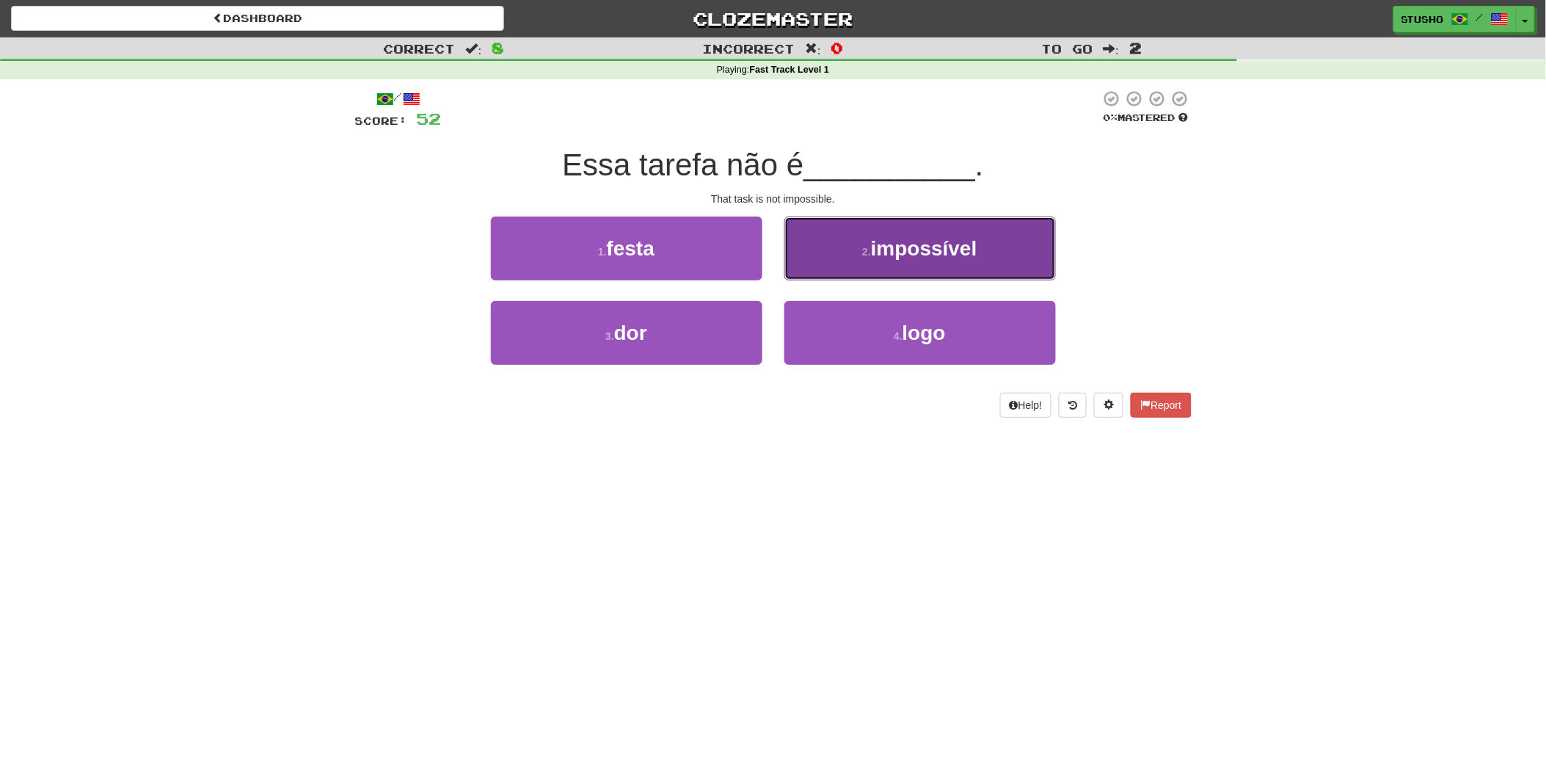
click at [913, 254] on span "impossível" at bounding box center [925, 248] width 106 height 23
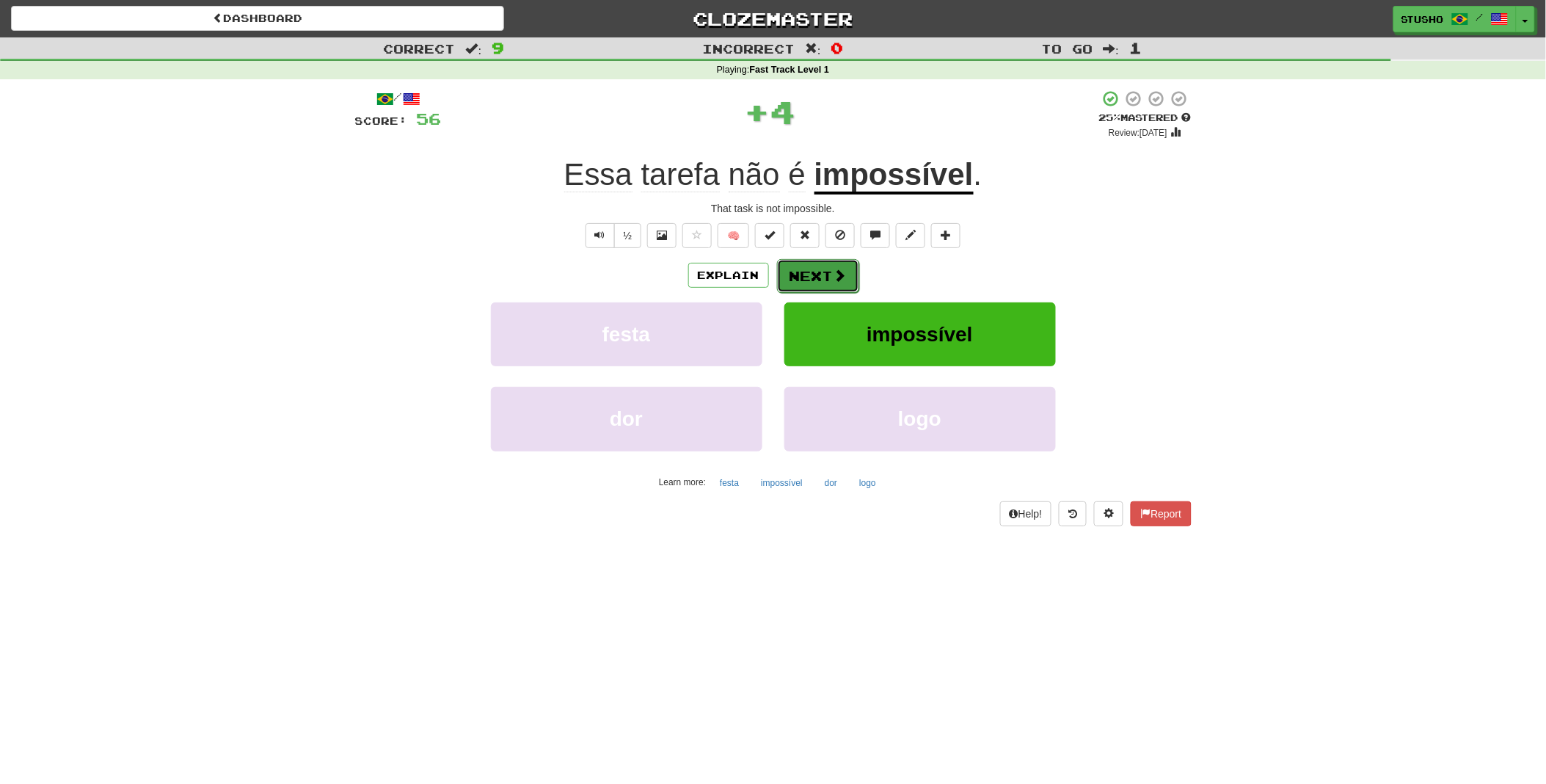
click at [820, 273] on button "Next" at bounding box center [818, 276] width 82 height 33
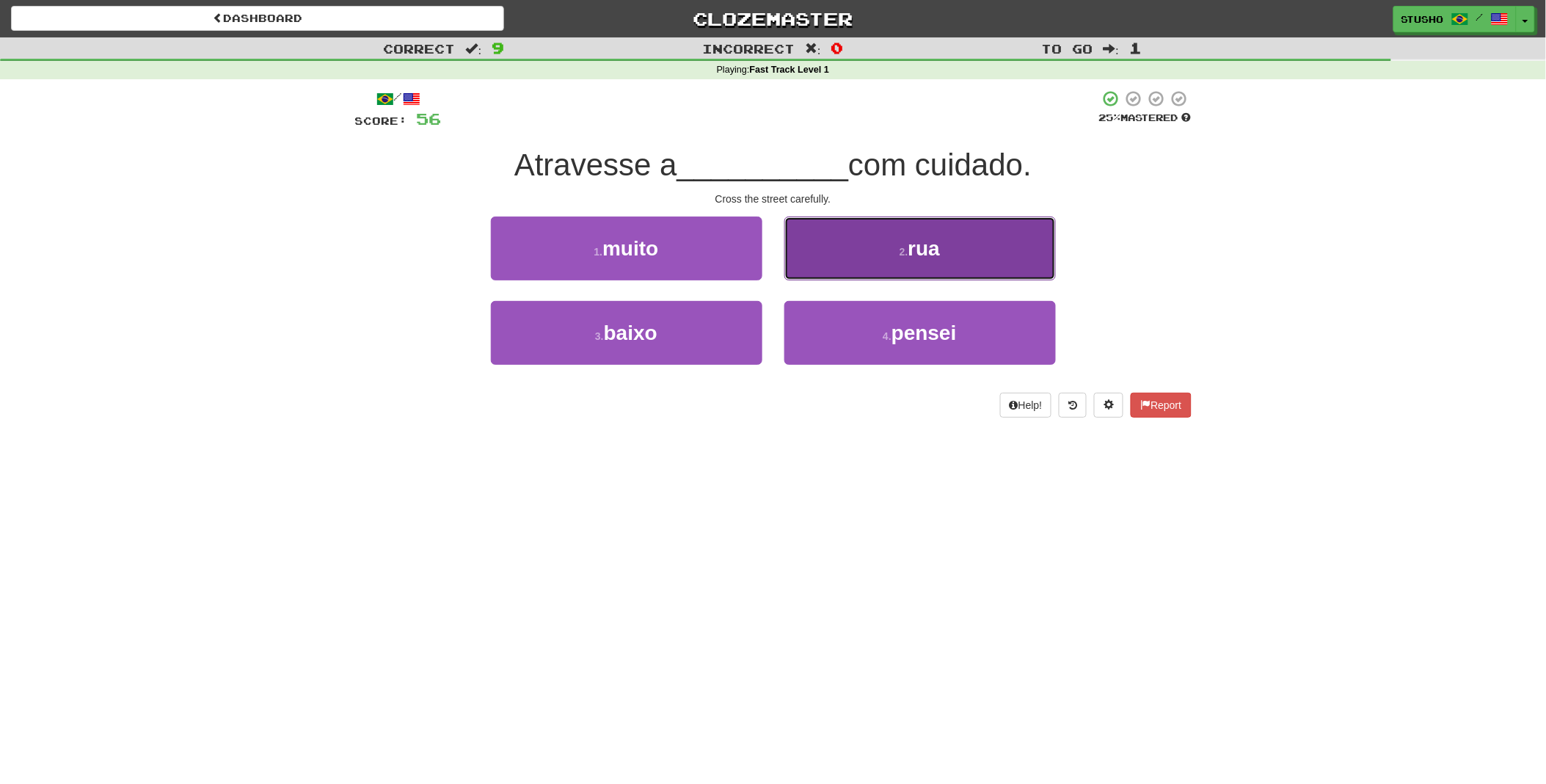
click at [911, 259] on button "2 . rua" at bounding box center [919, 248] width 271 height 64
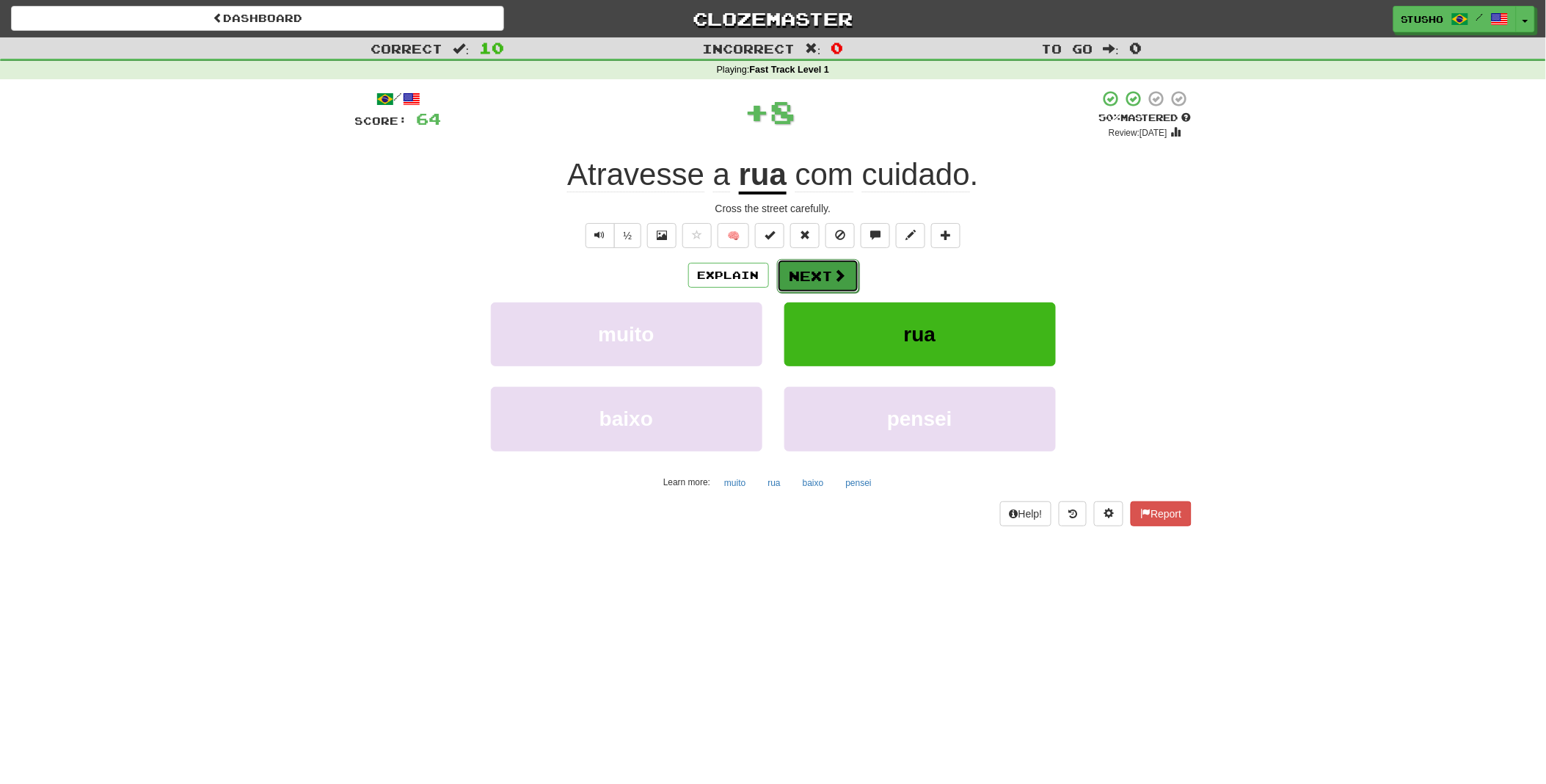
click at [825, 272] on button "Next" at bounding box center [818, 276] width 82 height 33
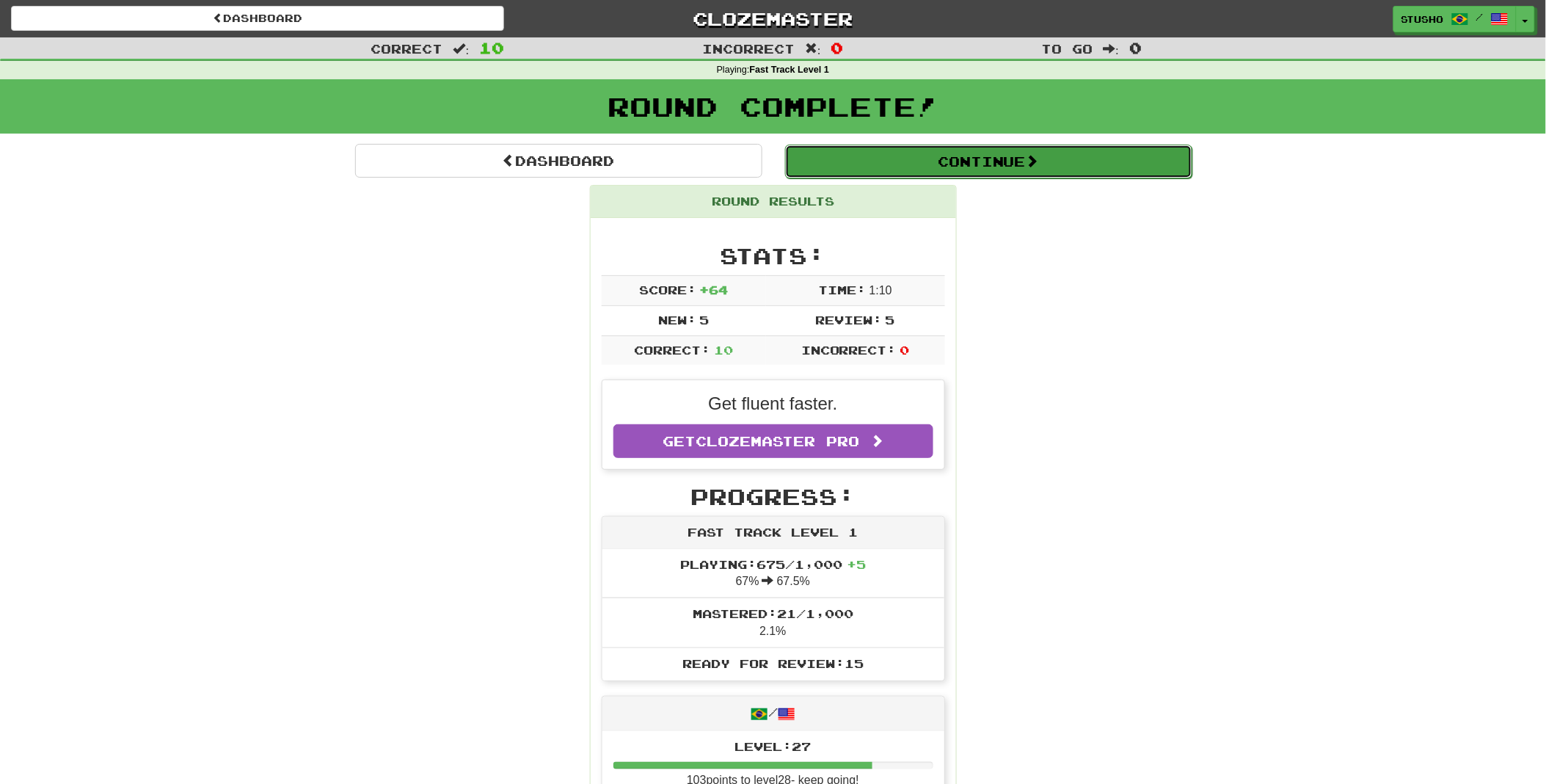
click at [993, 163] on button "Continue" at bounding box center [989, 161] width 407 height 33
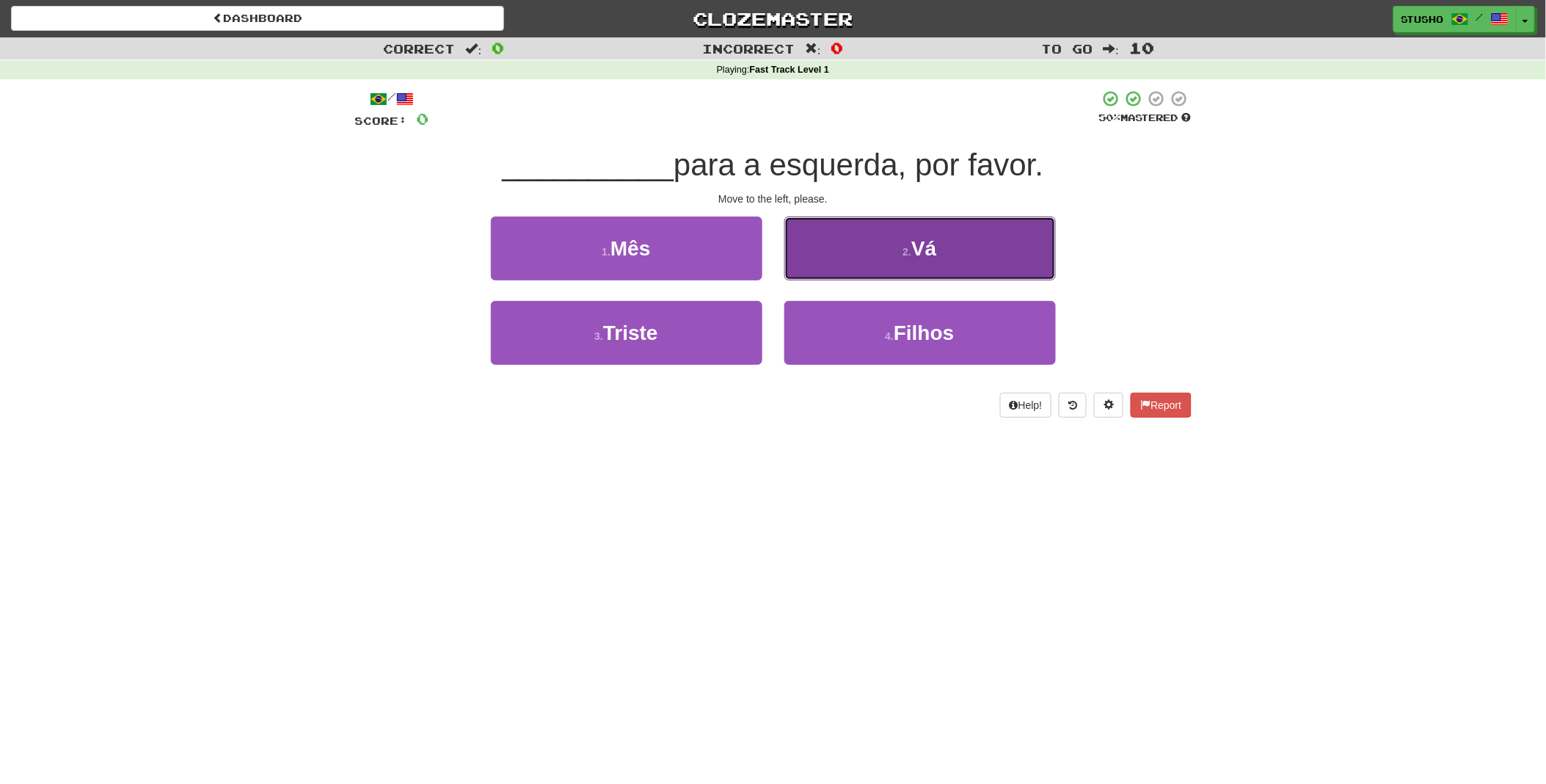
click at [916, 254] on span "Vá" at bounding box center [924, 248] width 25 height 23
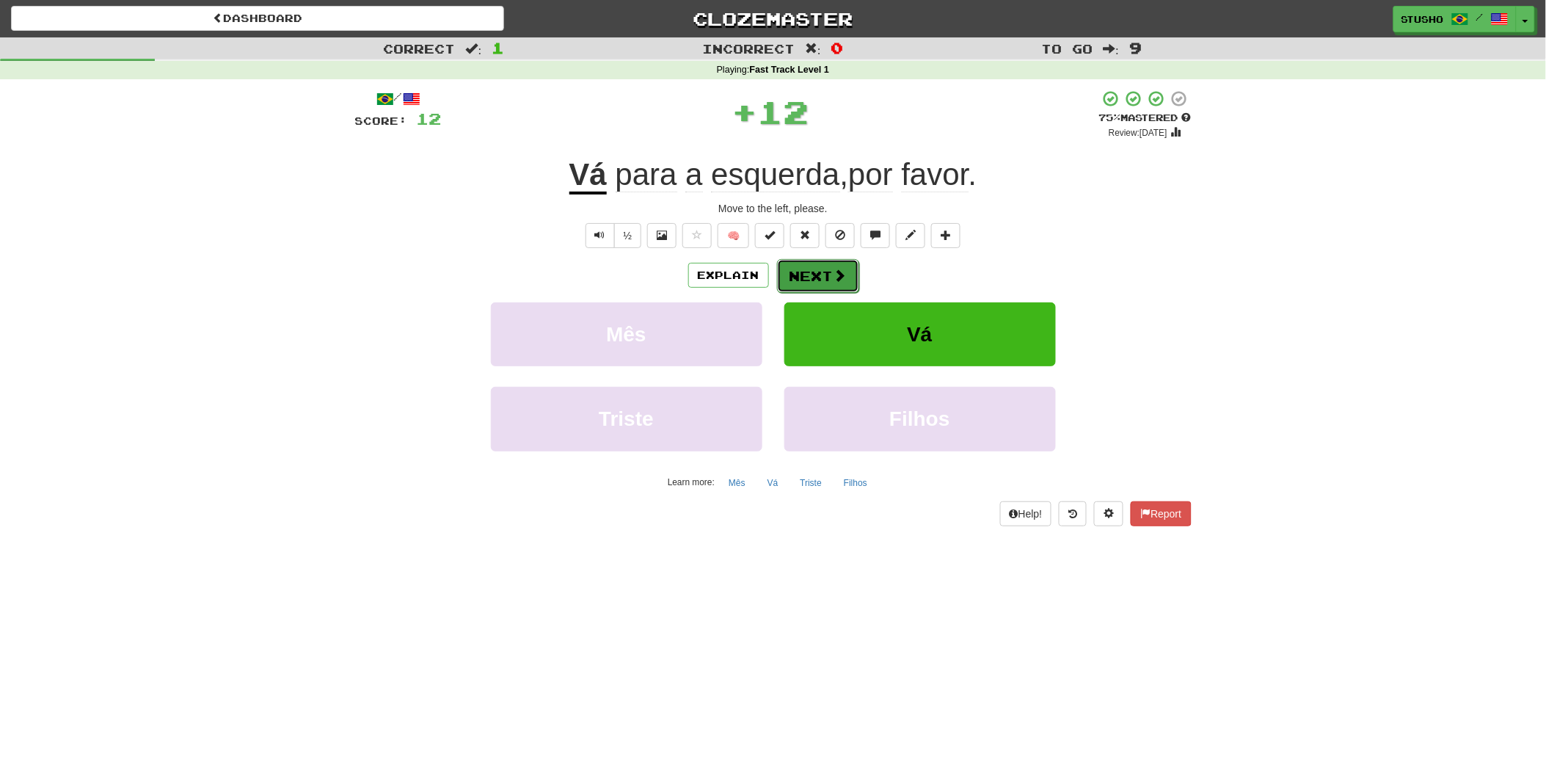
click at [816, 276] on button "Next" at bounding box center [818, 276] width 82 height 33
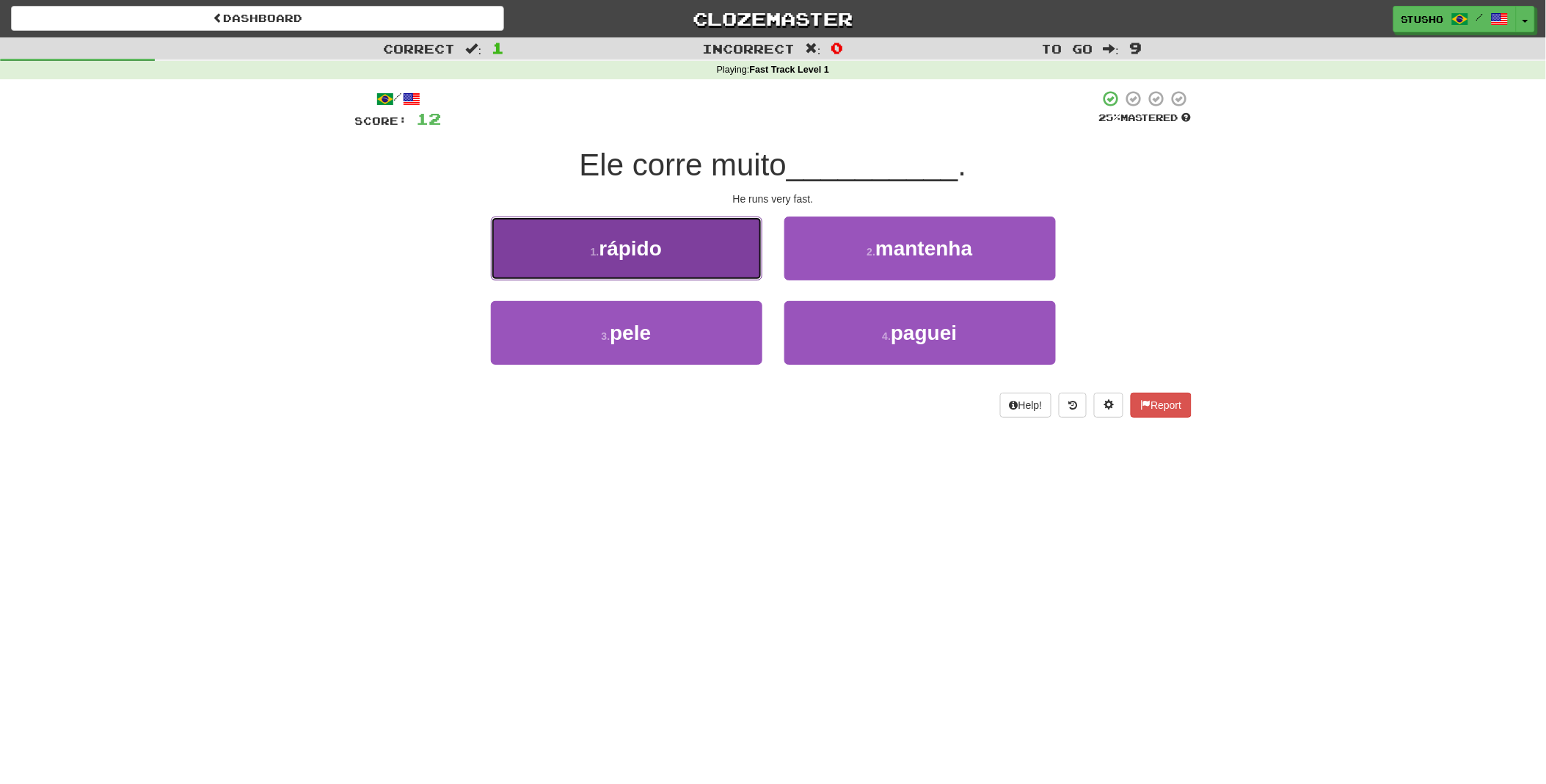
click at [621, 243] on span "rápido" at bounding box center [631, 248] width 63 height 23
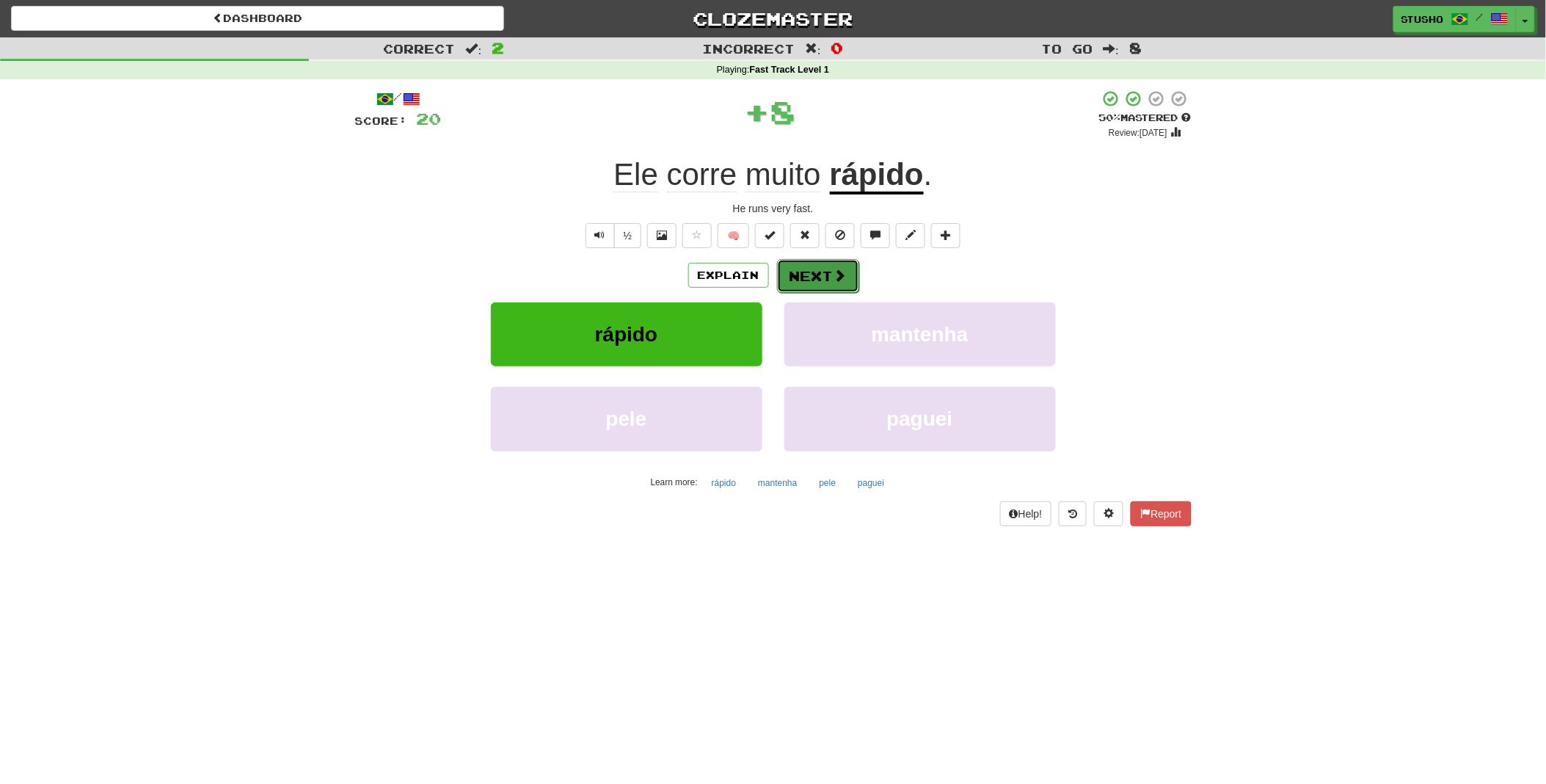
click at [823, 275] on button "Next" at bounding box center [818, 276] width 82 height 33
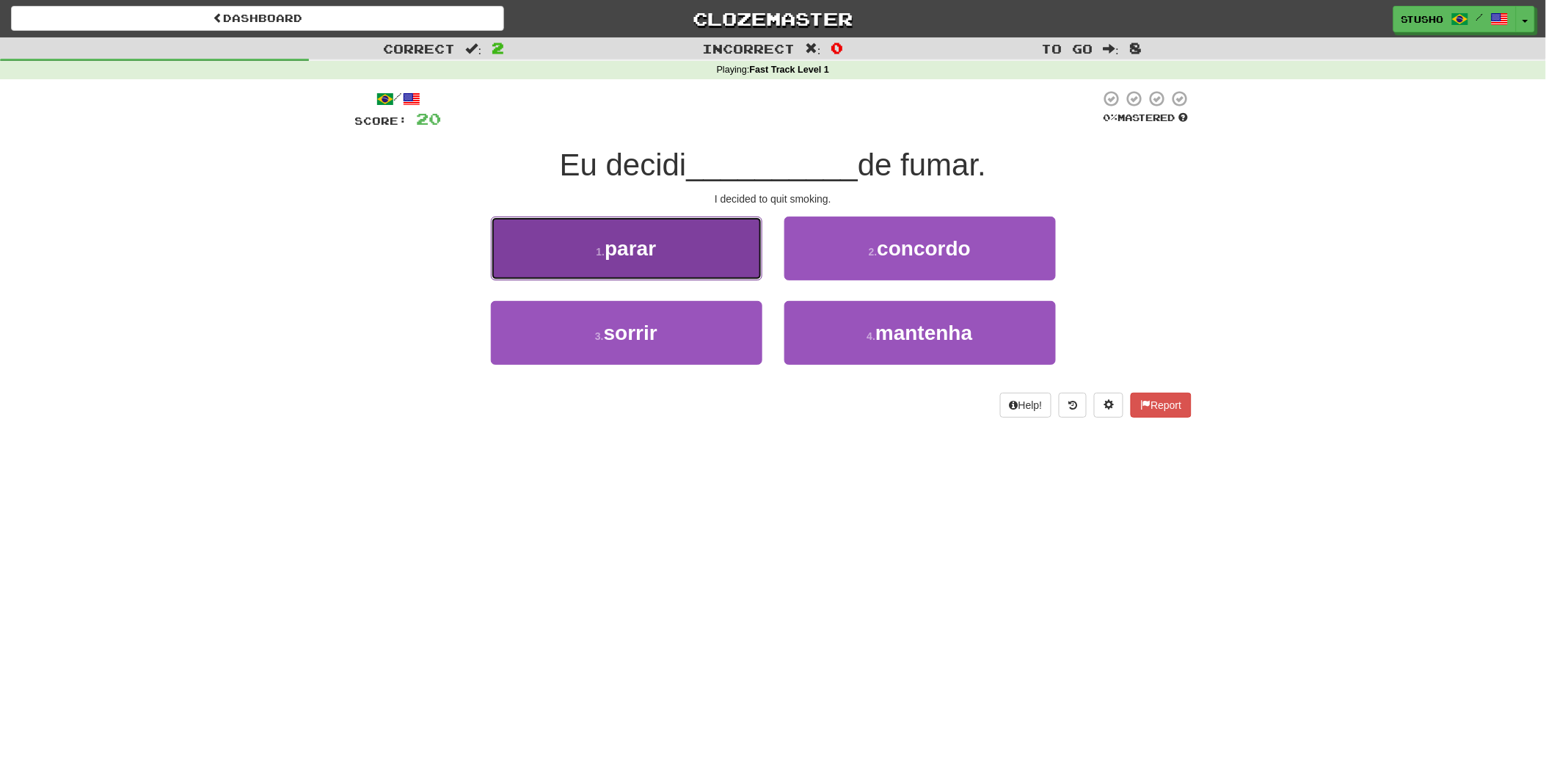
click at [668, 262] on button "1 . parar" at bounding box center [627, 248] width 271 height 64
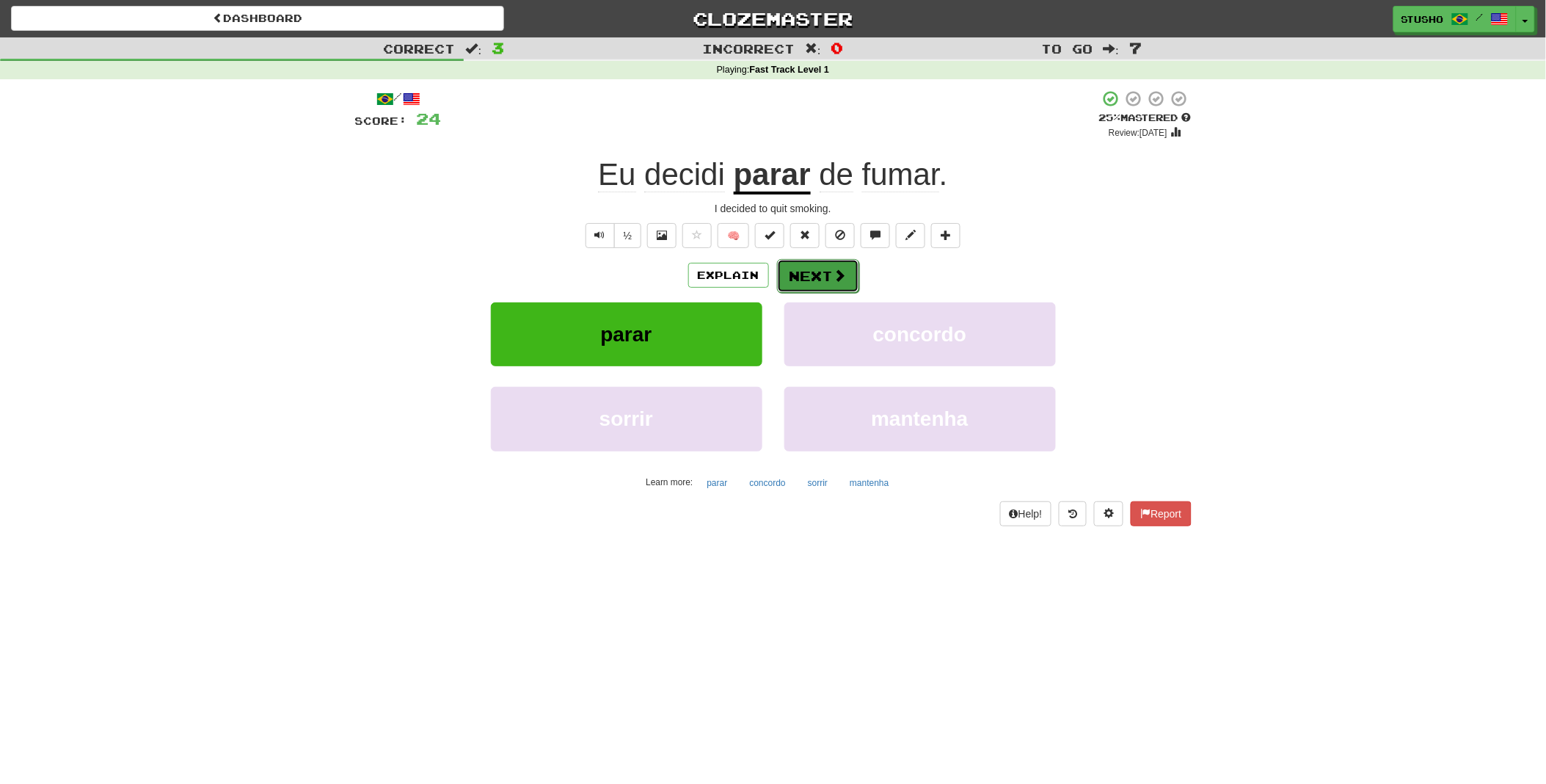
click at [822, 275] on button "Next" at bounding box center [818, 276] width 82 height 33
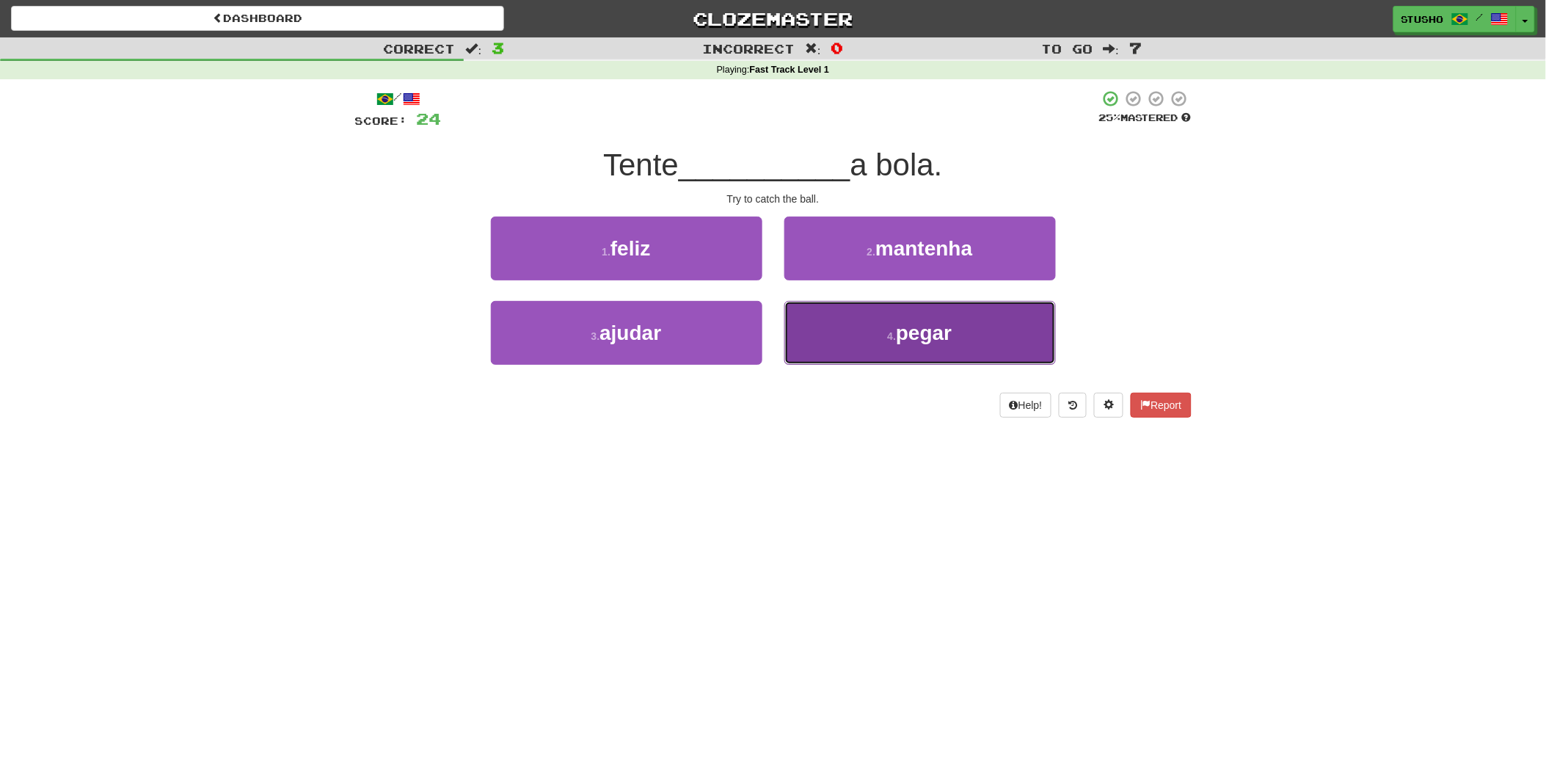
click at [904, 335] on span "pegar" at bounding box center [924, 333] width 56 height 23
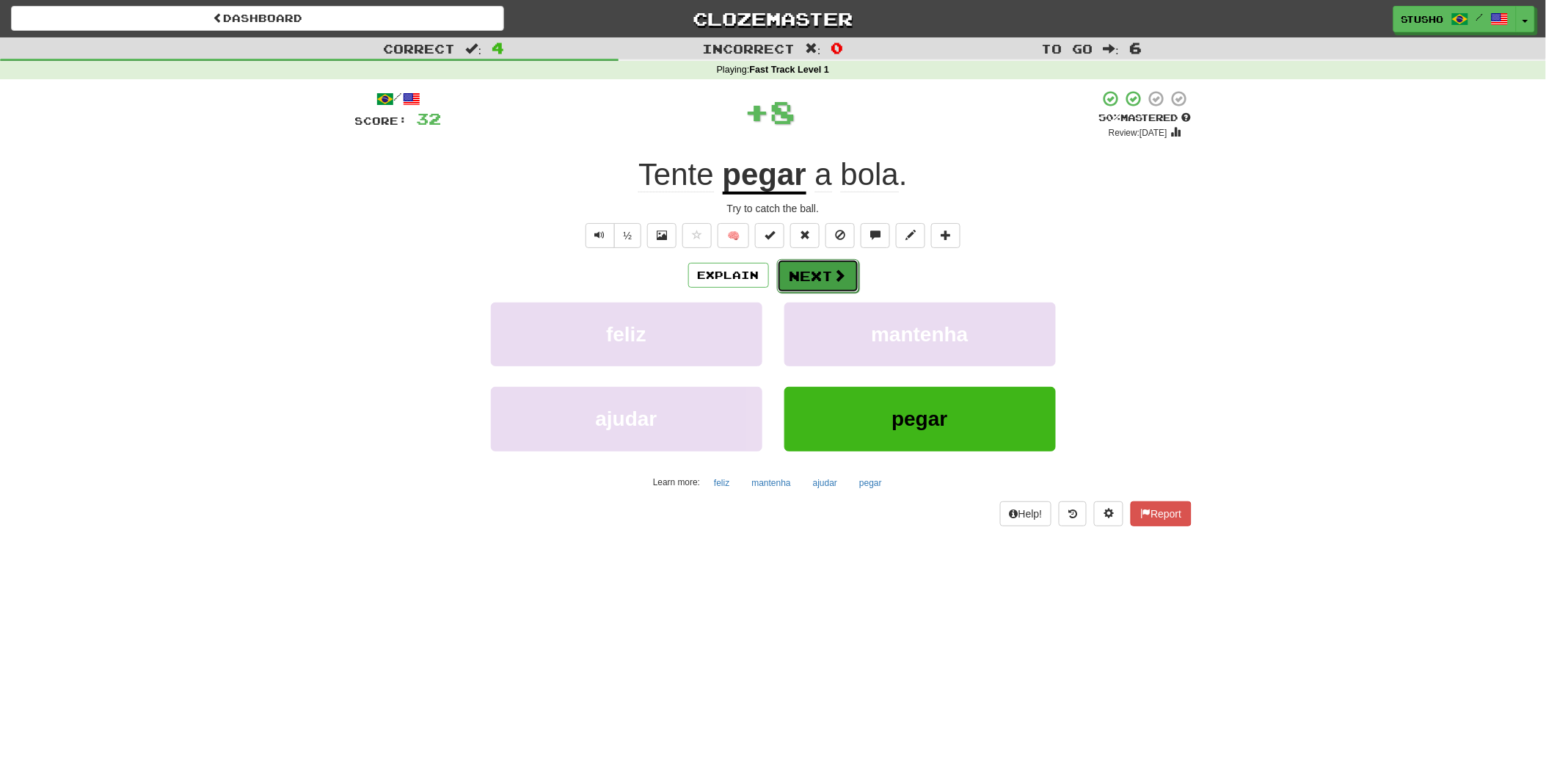
click at [815, 275] on button "Next" at bounding box center [818, 276] width 82 height 33
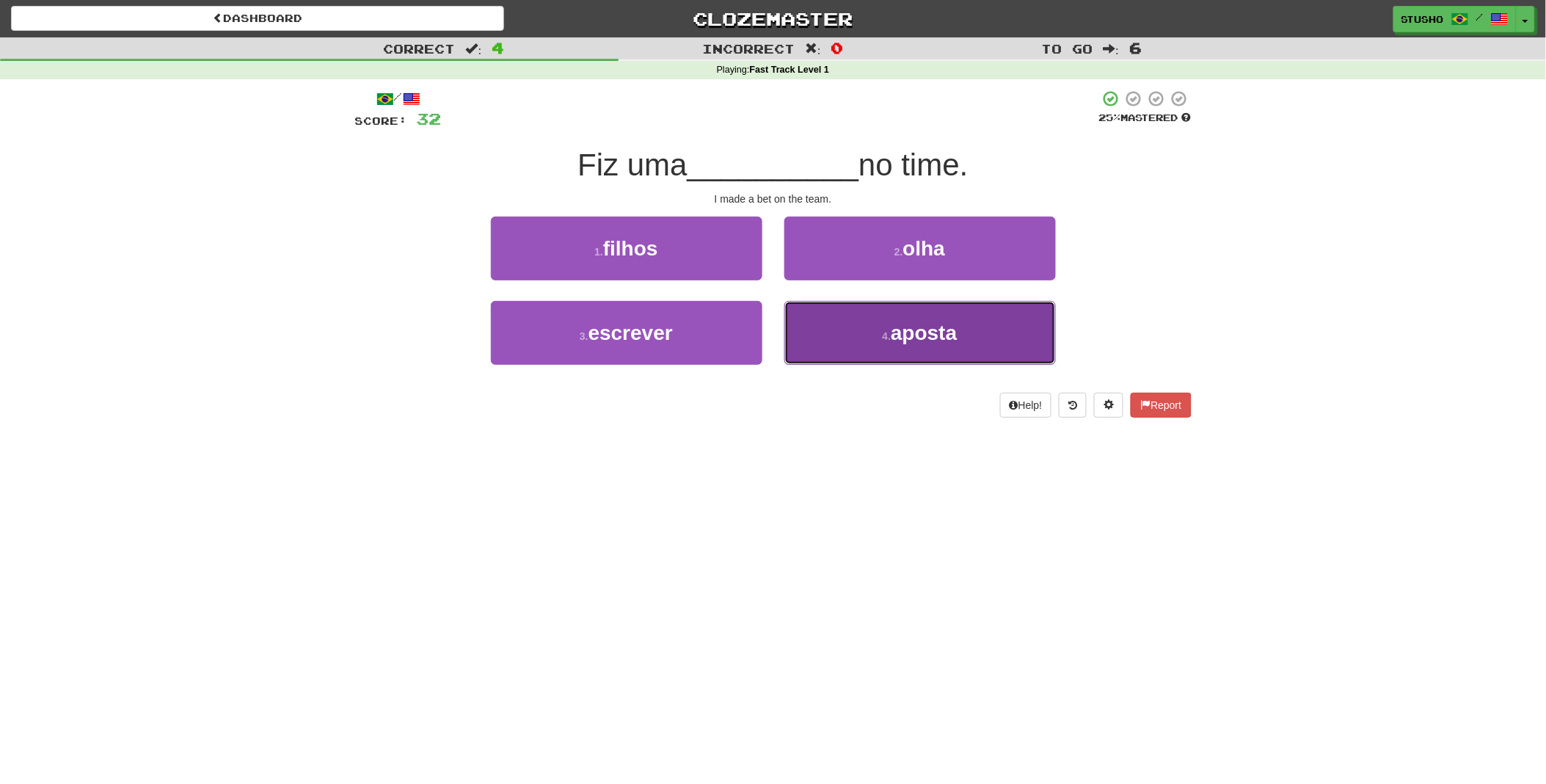
click at [932, 336] on span "aposta" at bounding box center [924, 333] width 66 height 23
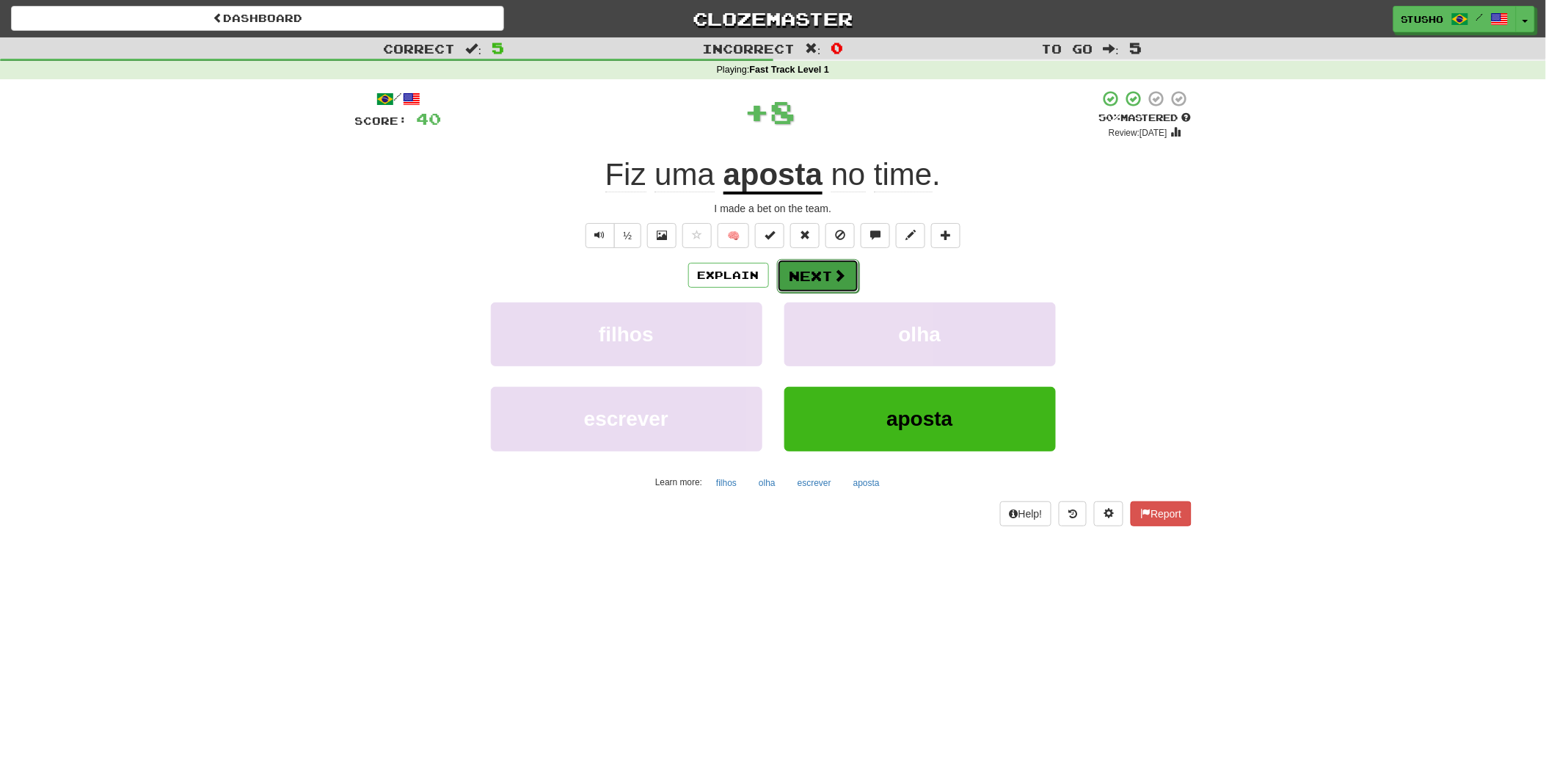
click at [825, 274] on button "Next" at bounding box center [818, 276] width 82 height 33
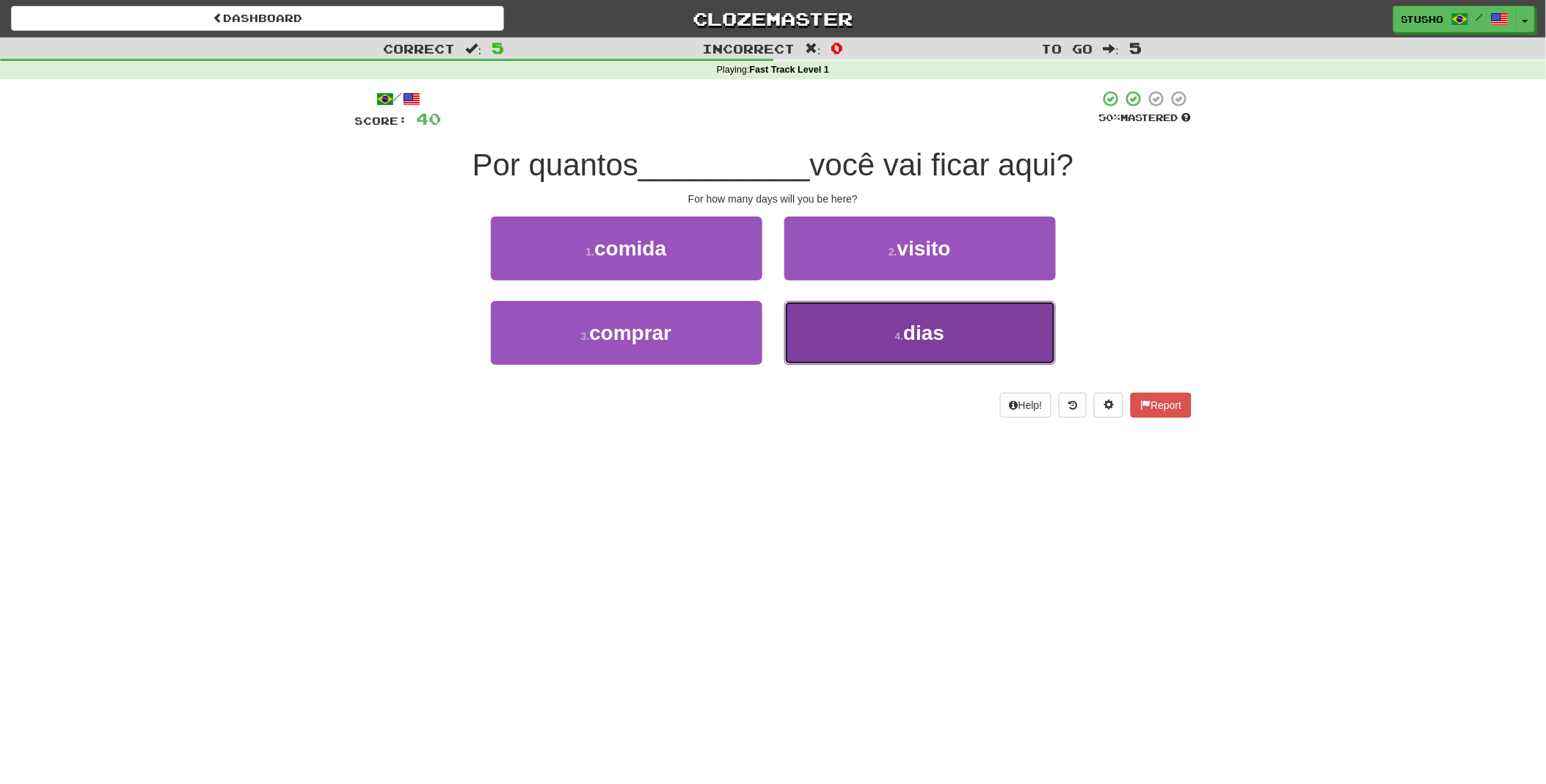
click at [915, 330] on span "dias" at bounding box center [924, 333] width 41 height 23
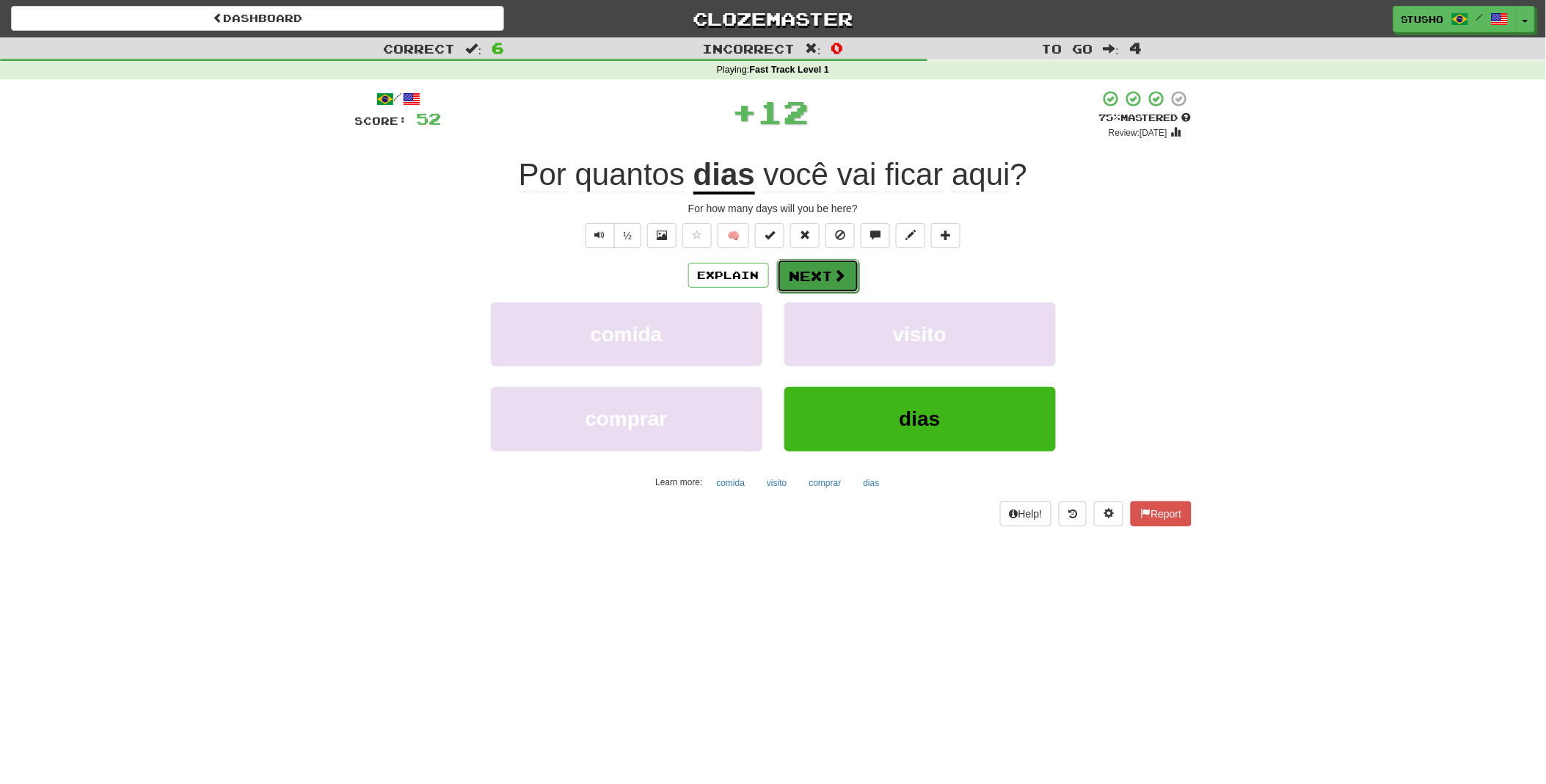
click at [807, 273] on button "Next" at bounding box center [818, 276] width 82 height 33
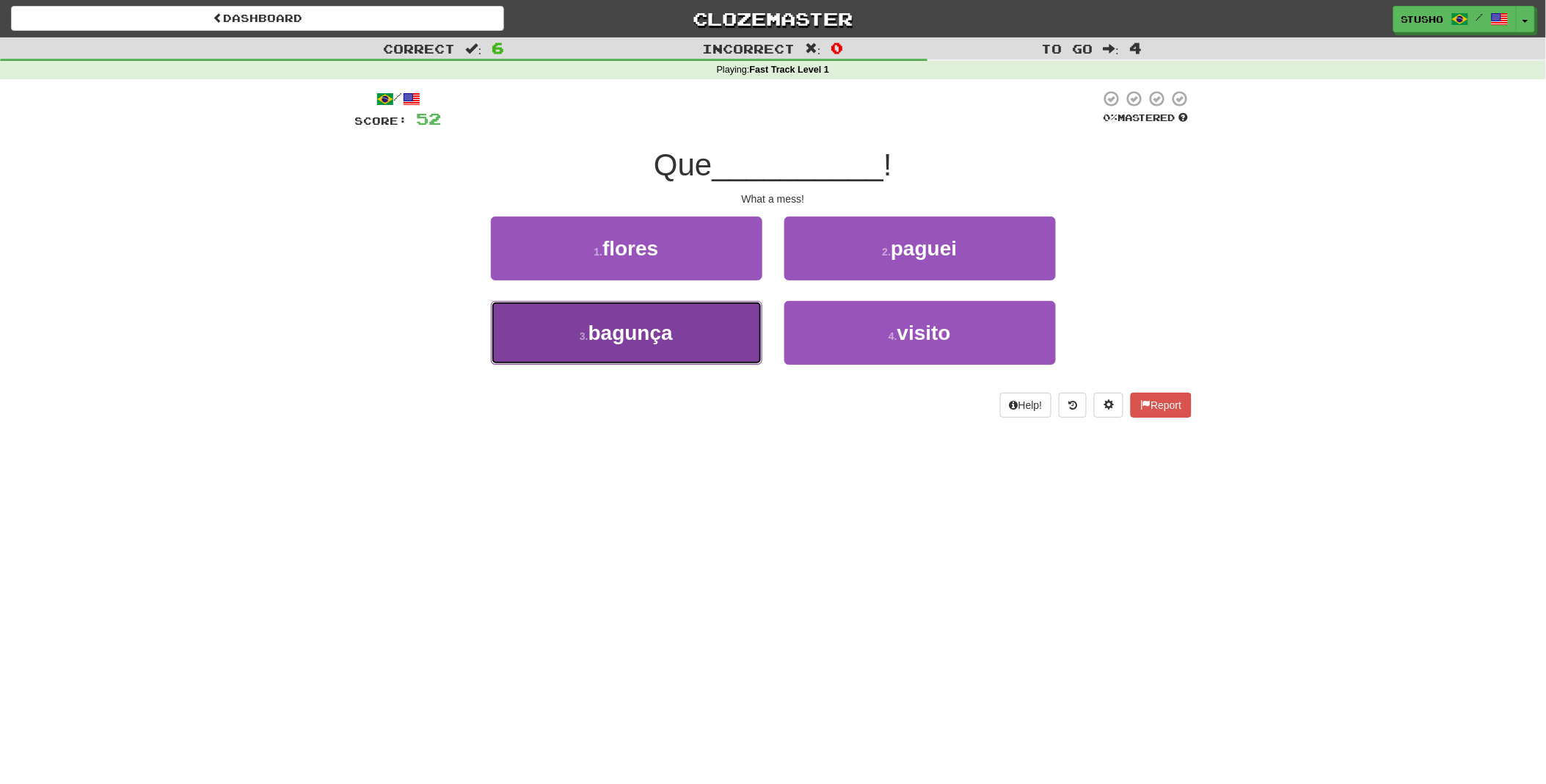
click at [653, 333] on span "bagunça" at bounding box center [631, 333] width 85 height 23
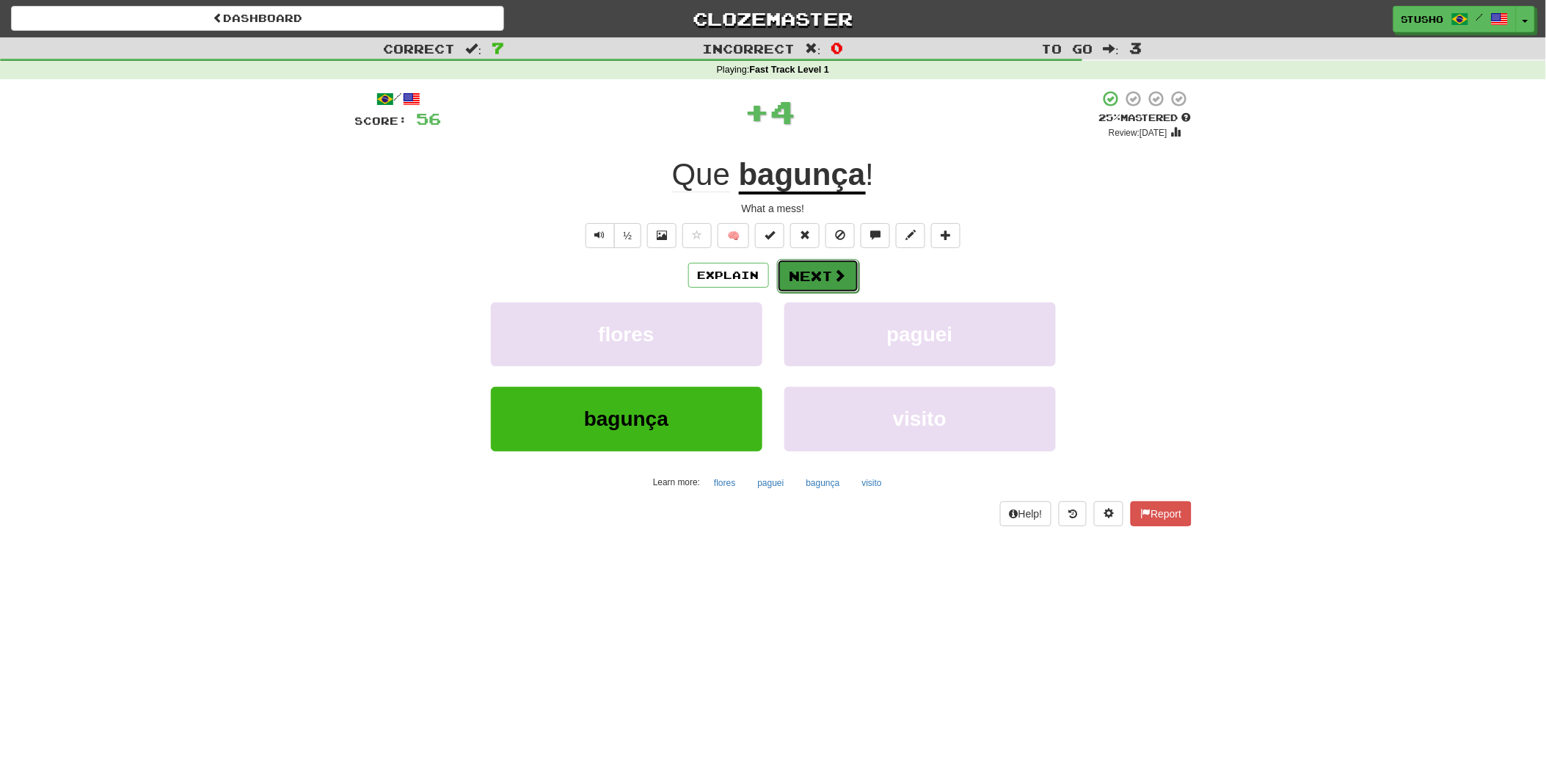
click at [819, 271] on button "Next" at bounding box center [818, 276] width 82 height 33
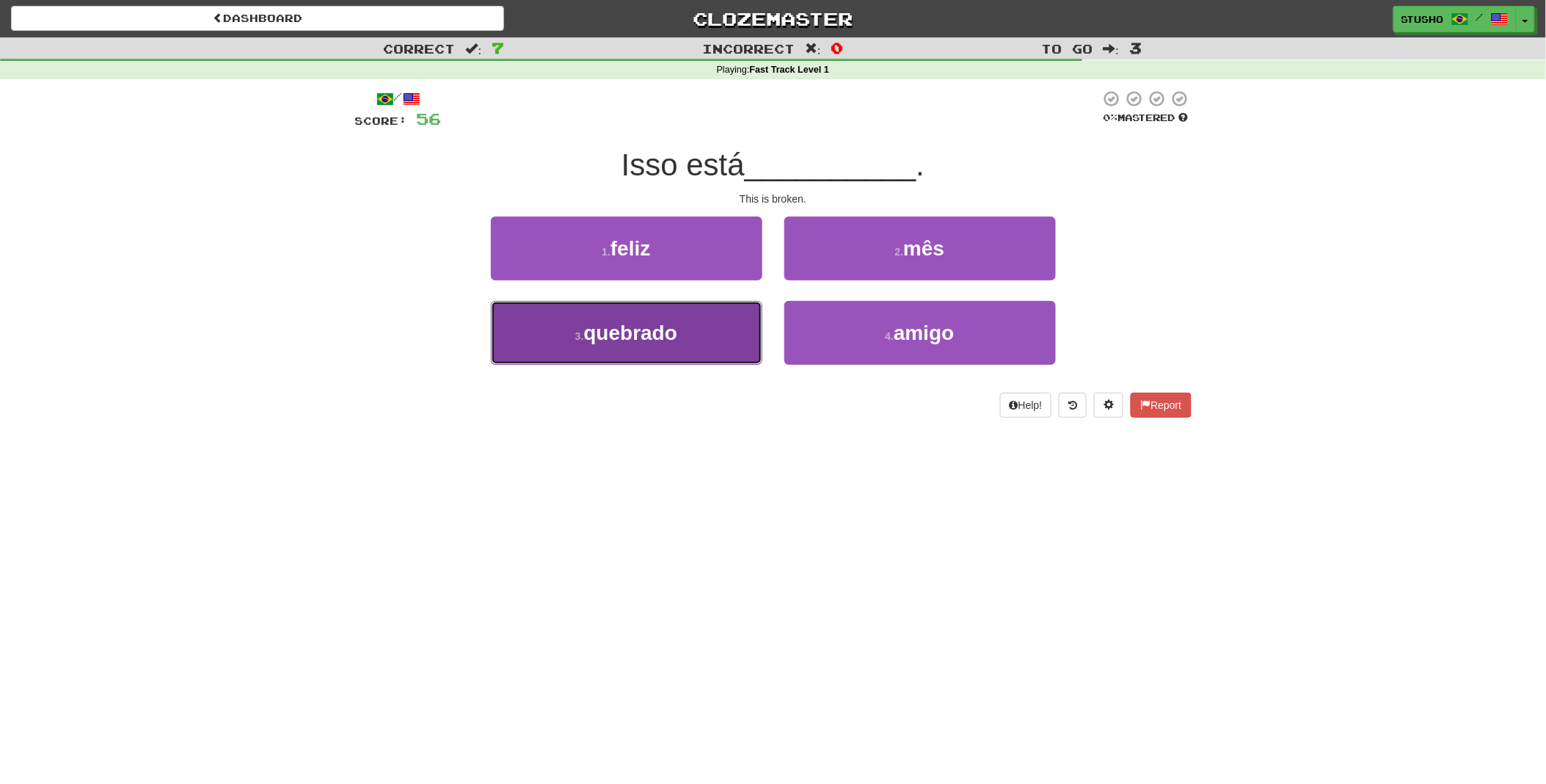
click at [656, 336] on span "quebrado" at bounding box center [631, 333] width 94 height 23
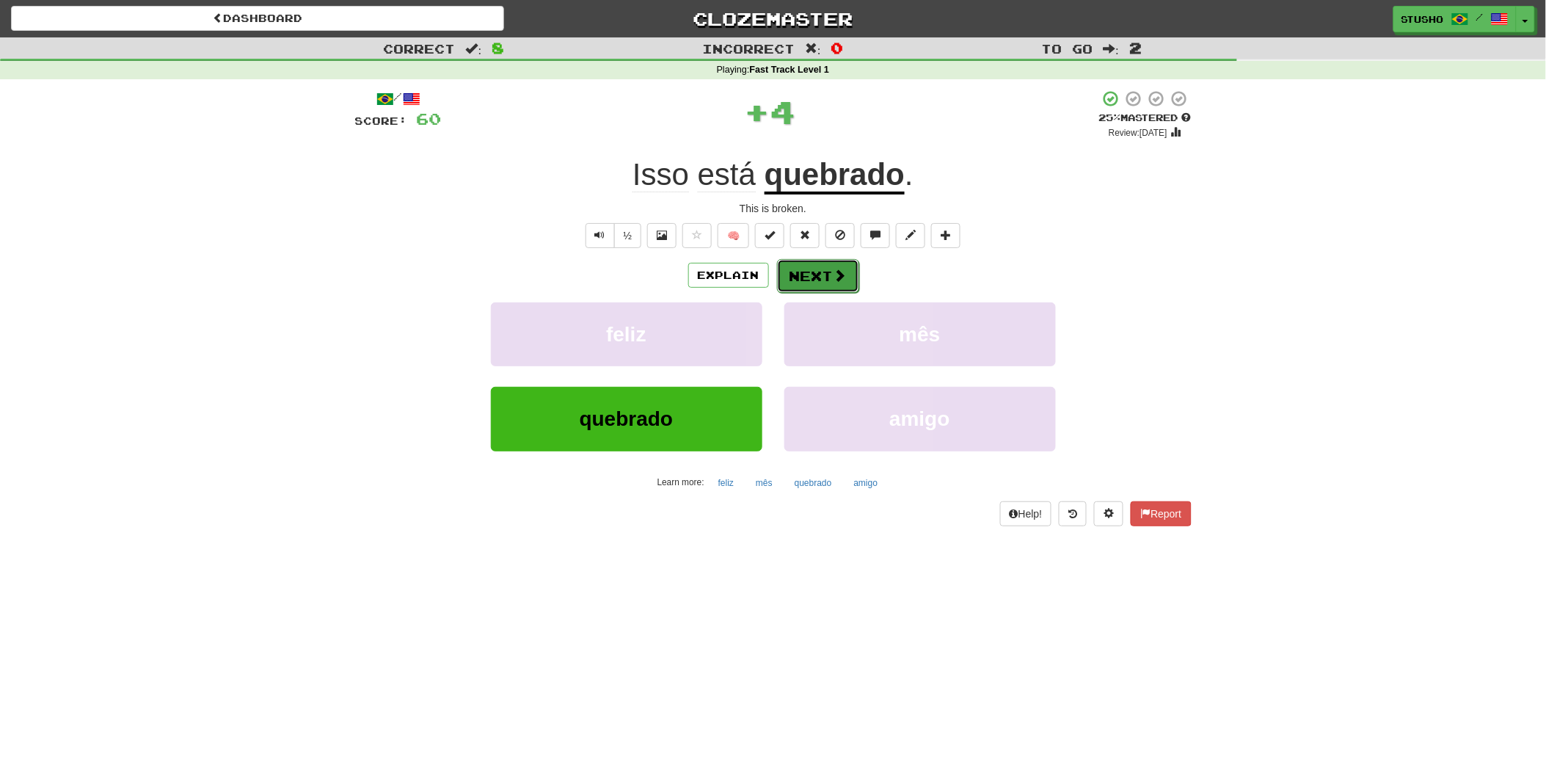
click at [824, 276] on button "Next" at bounding box center [818, 276] width 82 height 33
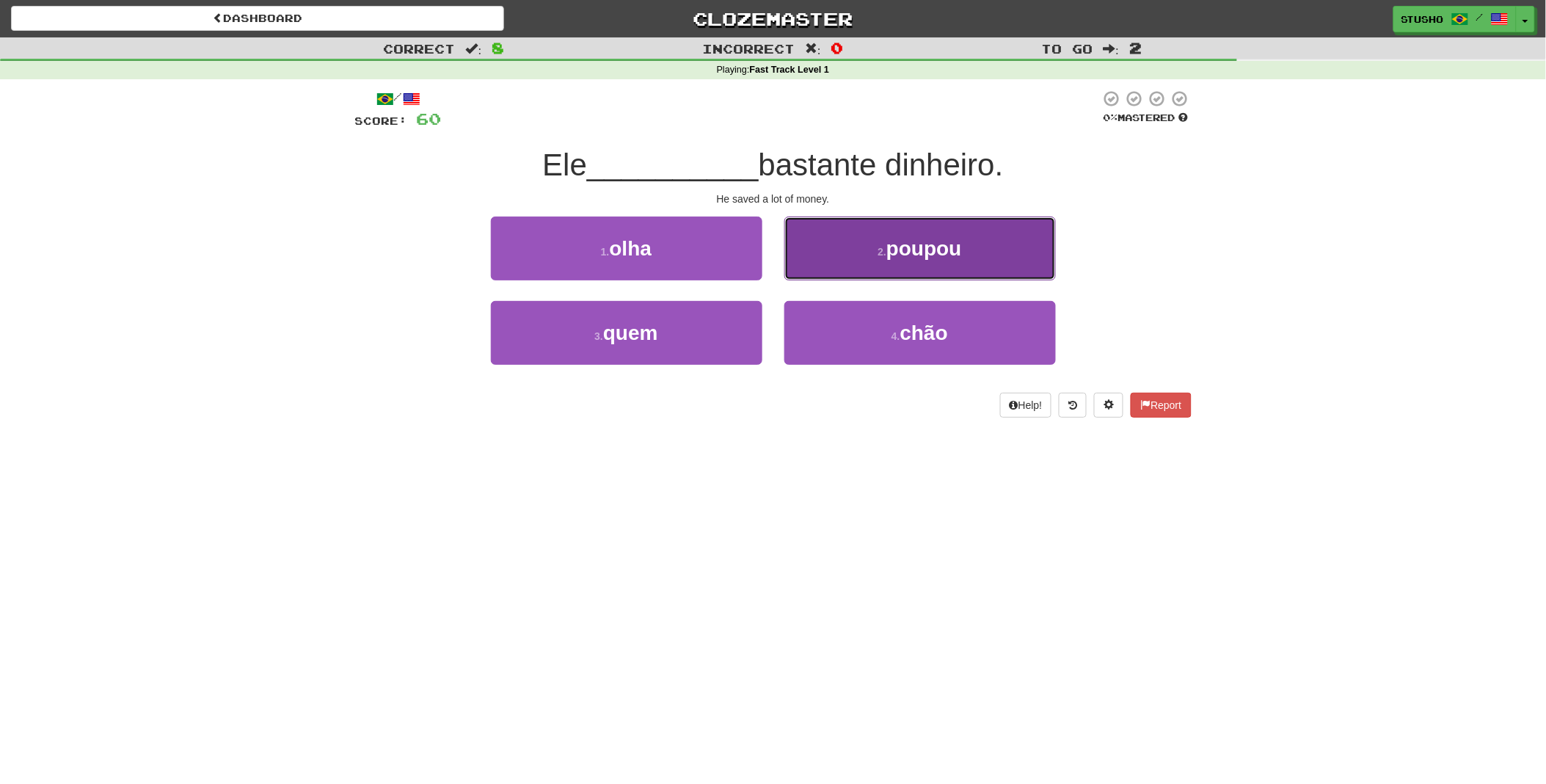
click at [935, 251] on span "poupou" at bounding box center [925, 248] width 75 height 23
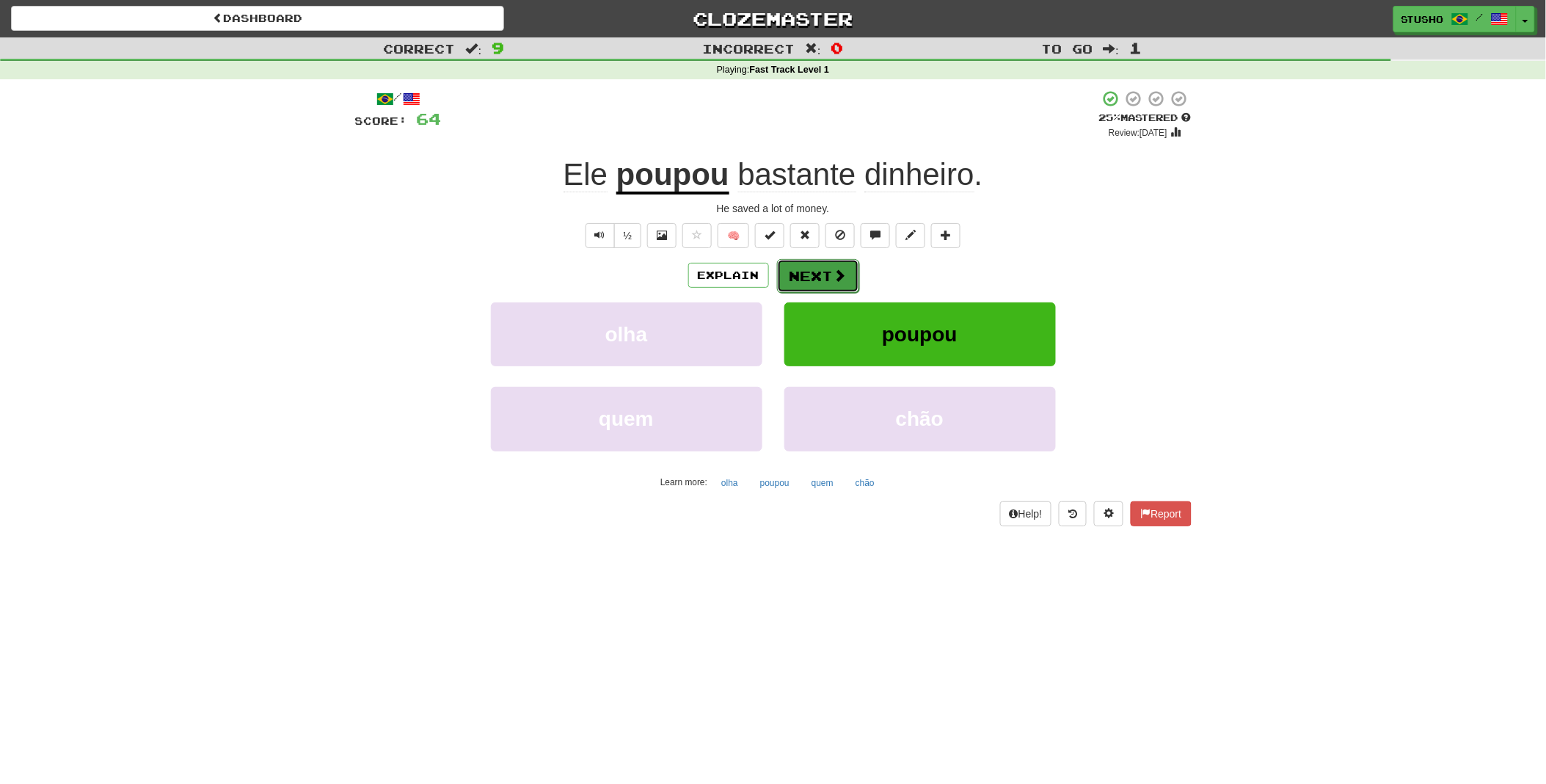
click at [830, 272] on button "Next" at bounding box center [818, 276] width 82 height 33
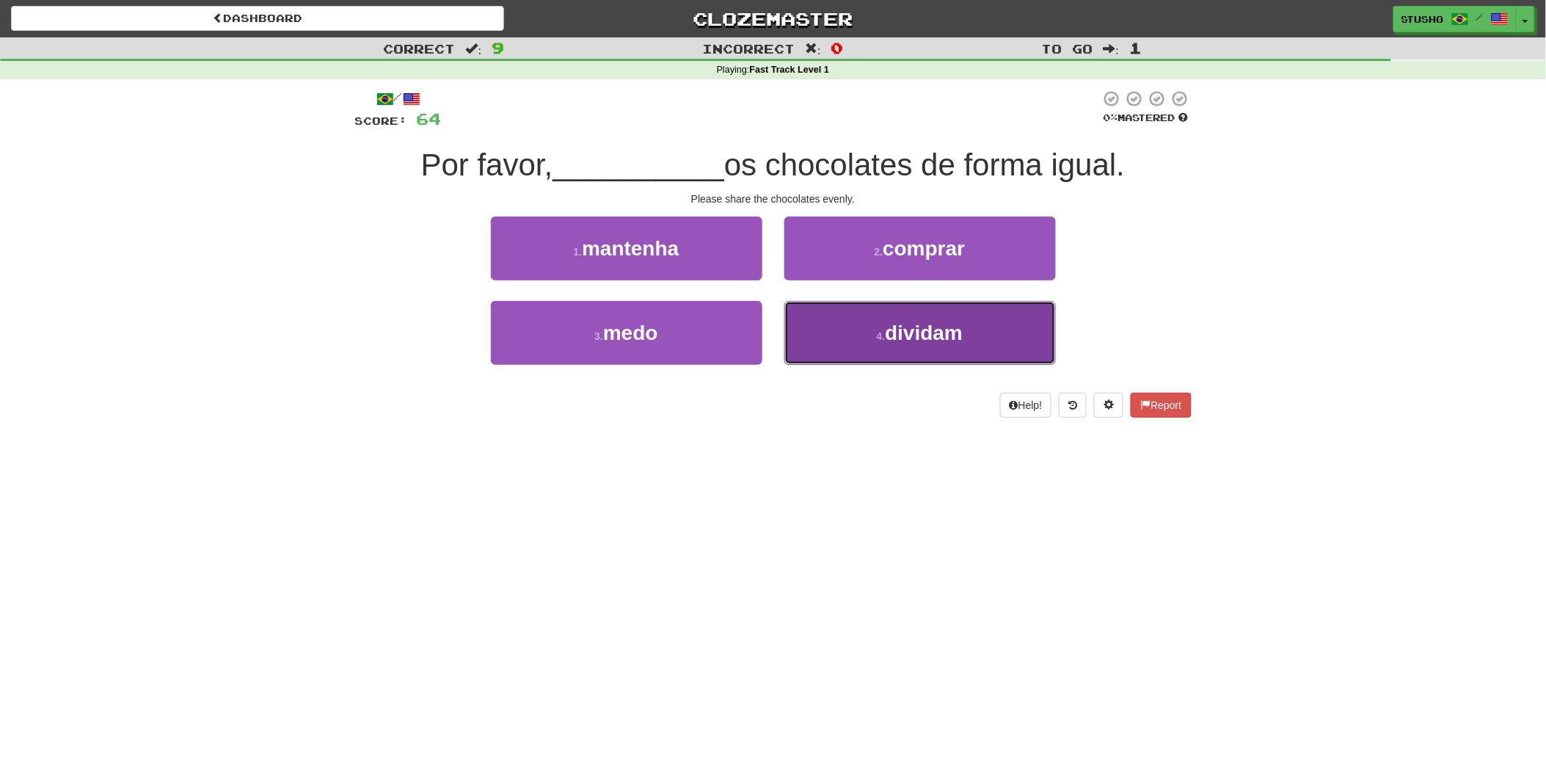
click at [910, 335] on span "dividam" at bounding box center [924, 333] width 78 height 23
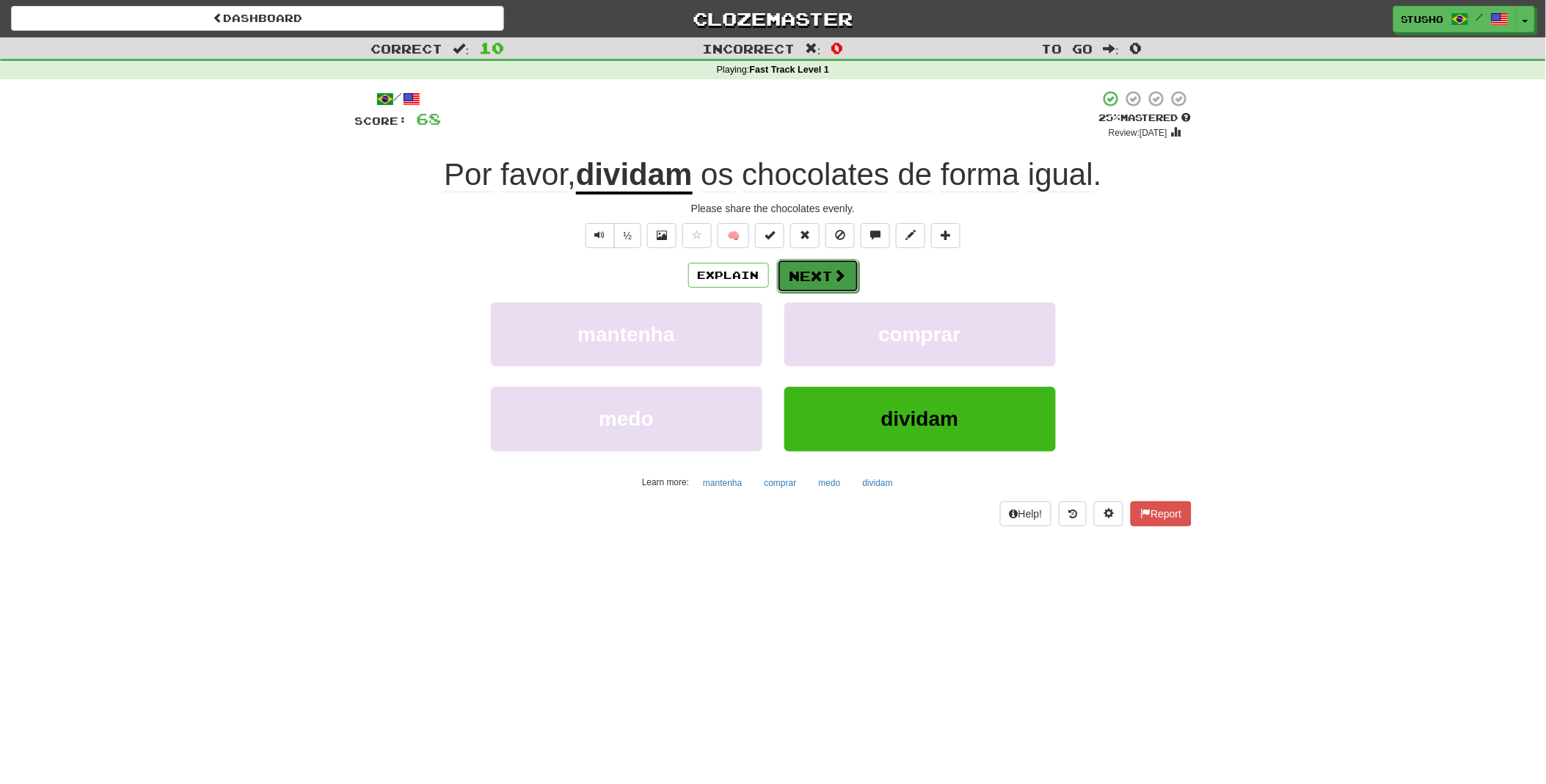
click at [822, 281] on button "Next" at bounding box center [818, 276] width 82 height 33
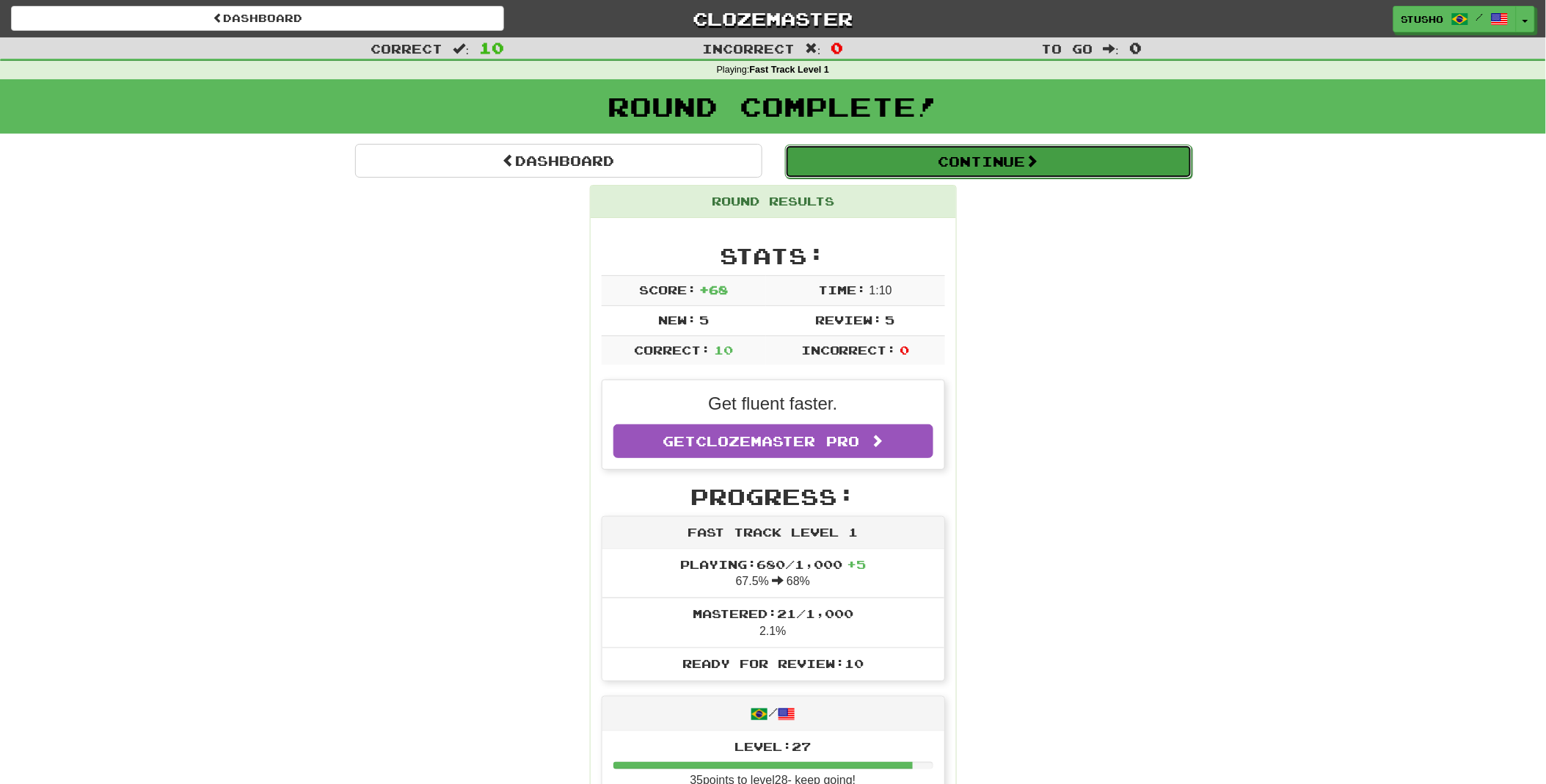
click at [992, 162] on button "Continue" at bounding box center [989, 161] width 407 height 33
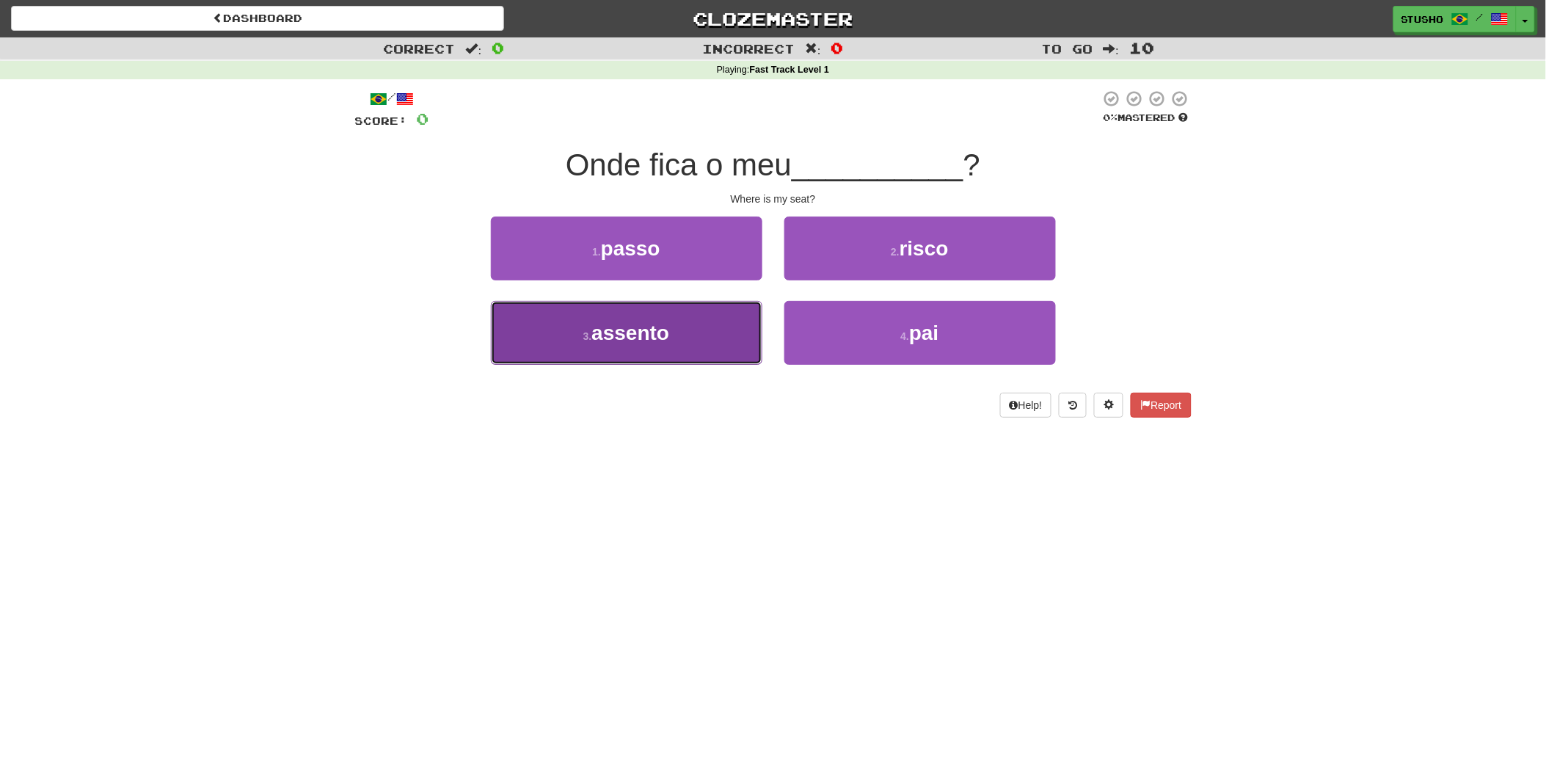
click at [621, 334] on span "assento" at bounding box center [630, 333] width 78 height 23
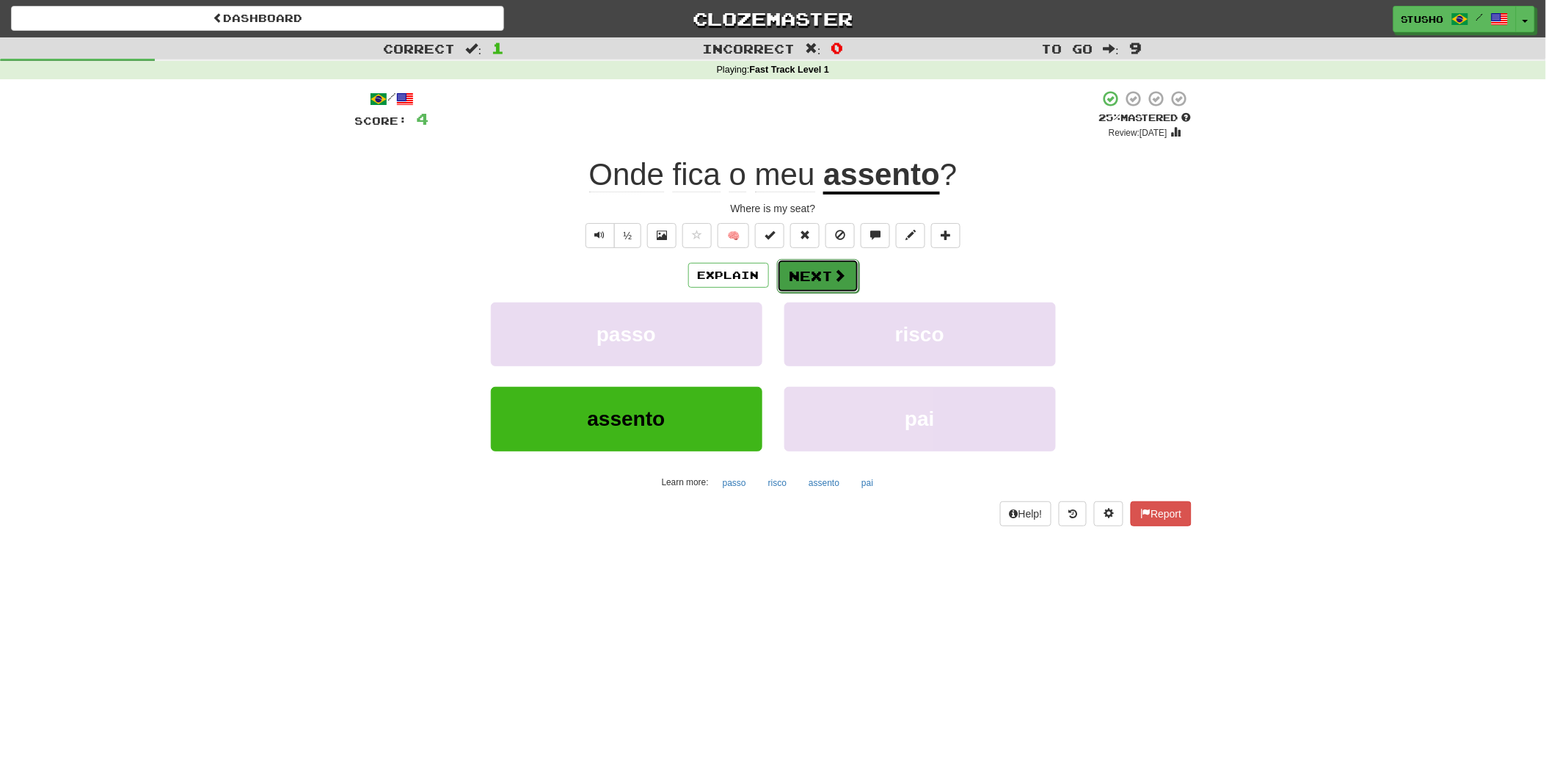
click at [812, 276] on button "Next" at bounding box center [818, 276] width 82 height 33
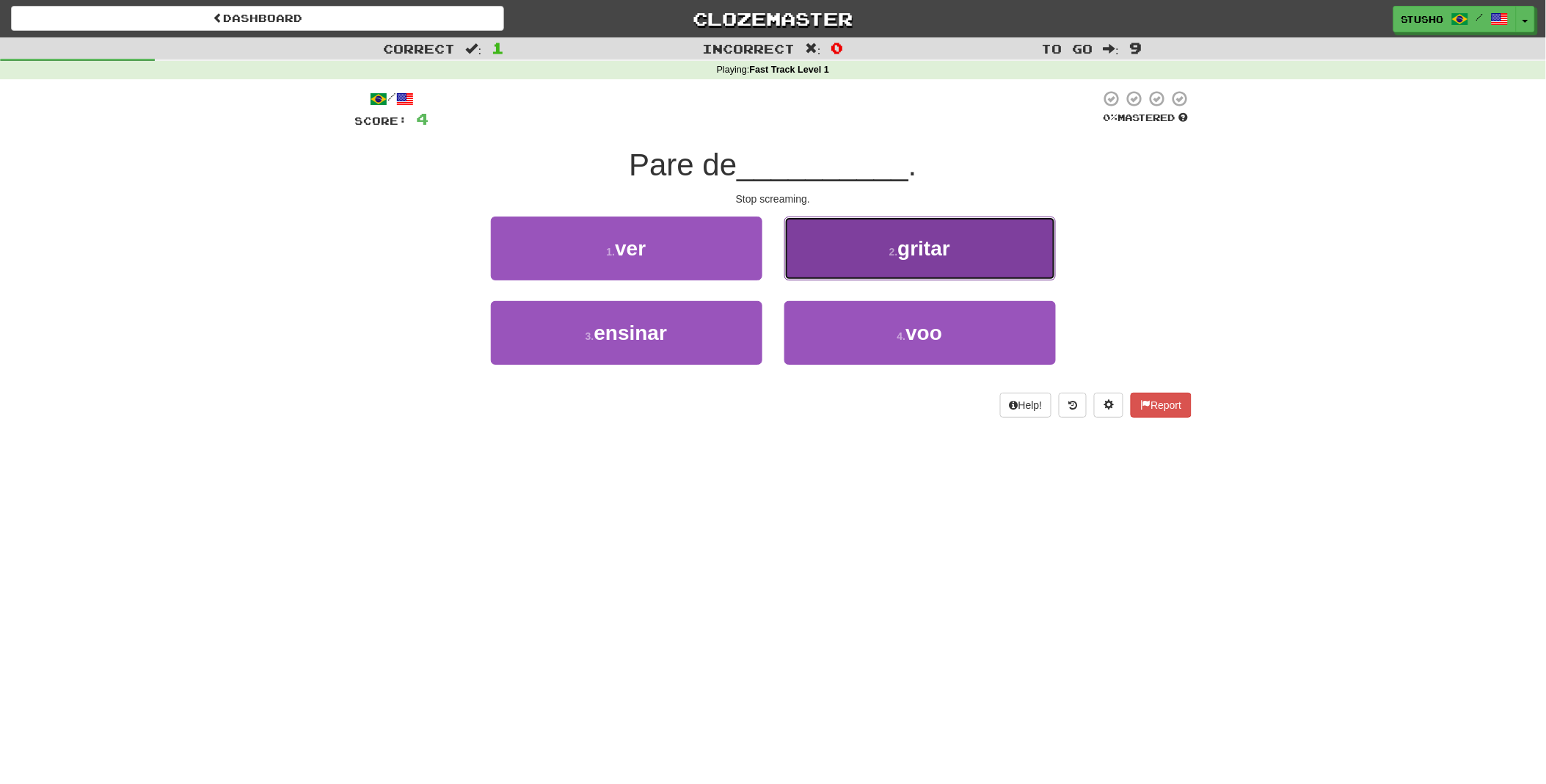
click at [925, 254] on span "gritar" at bounding box center [925, 248] width 53 height 23
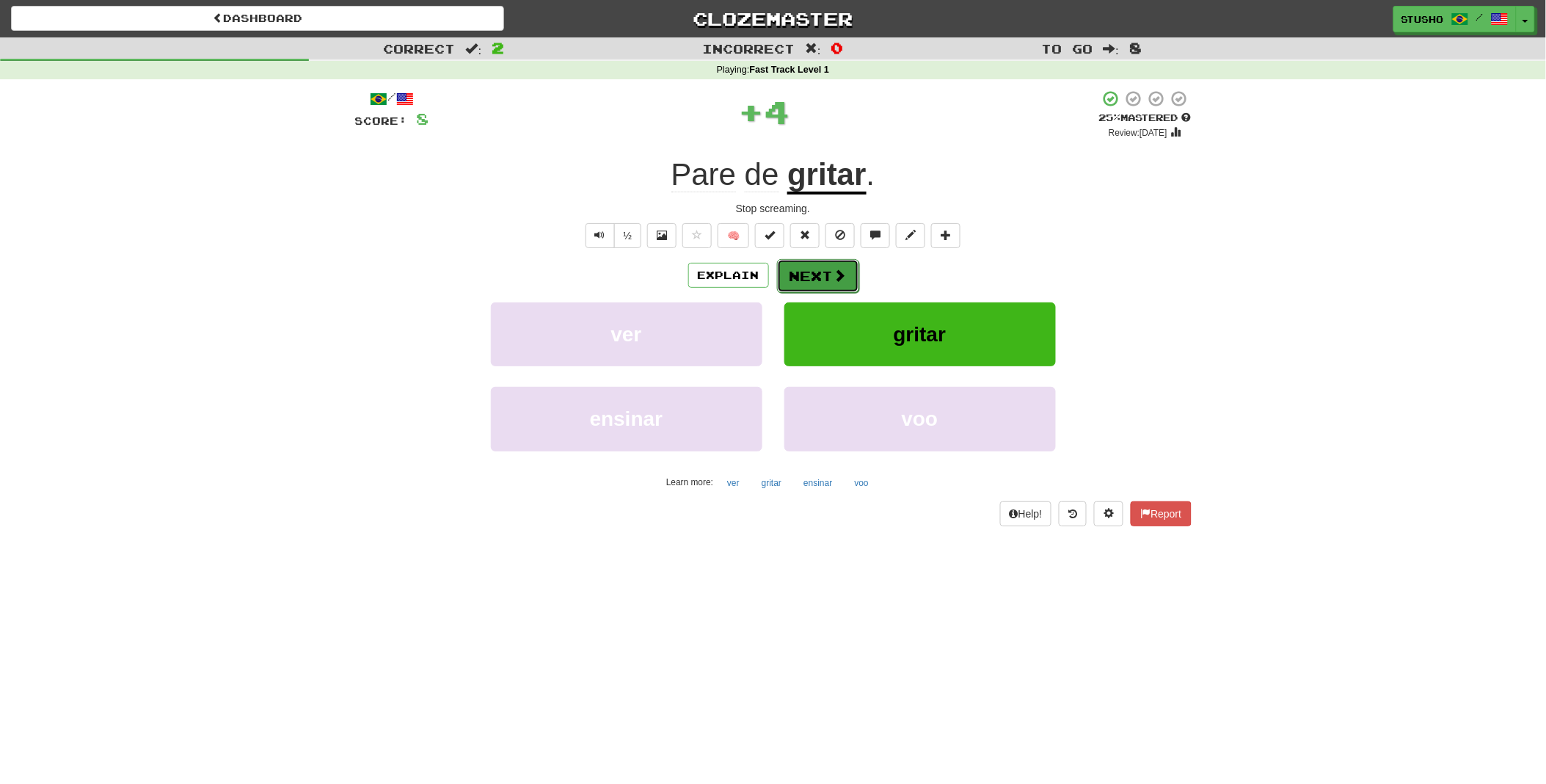
click at [816, 272] on button "Next" at bounding box center [818, 276] width 82 height 33
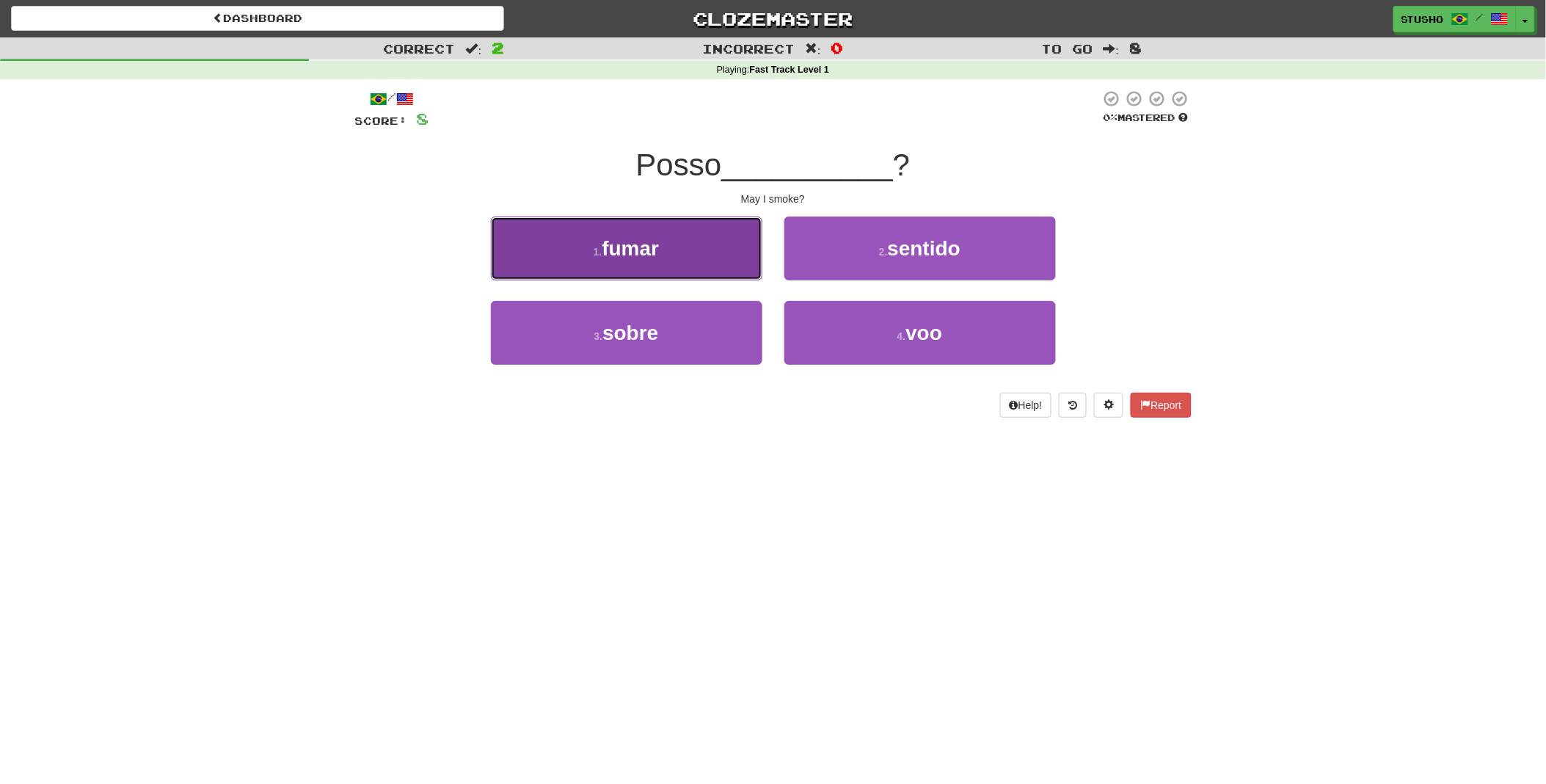
click at [664, 253] on button "1 . fumar" at bounding box center [627, 248] width 271 height 64
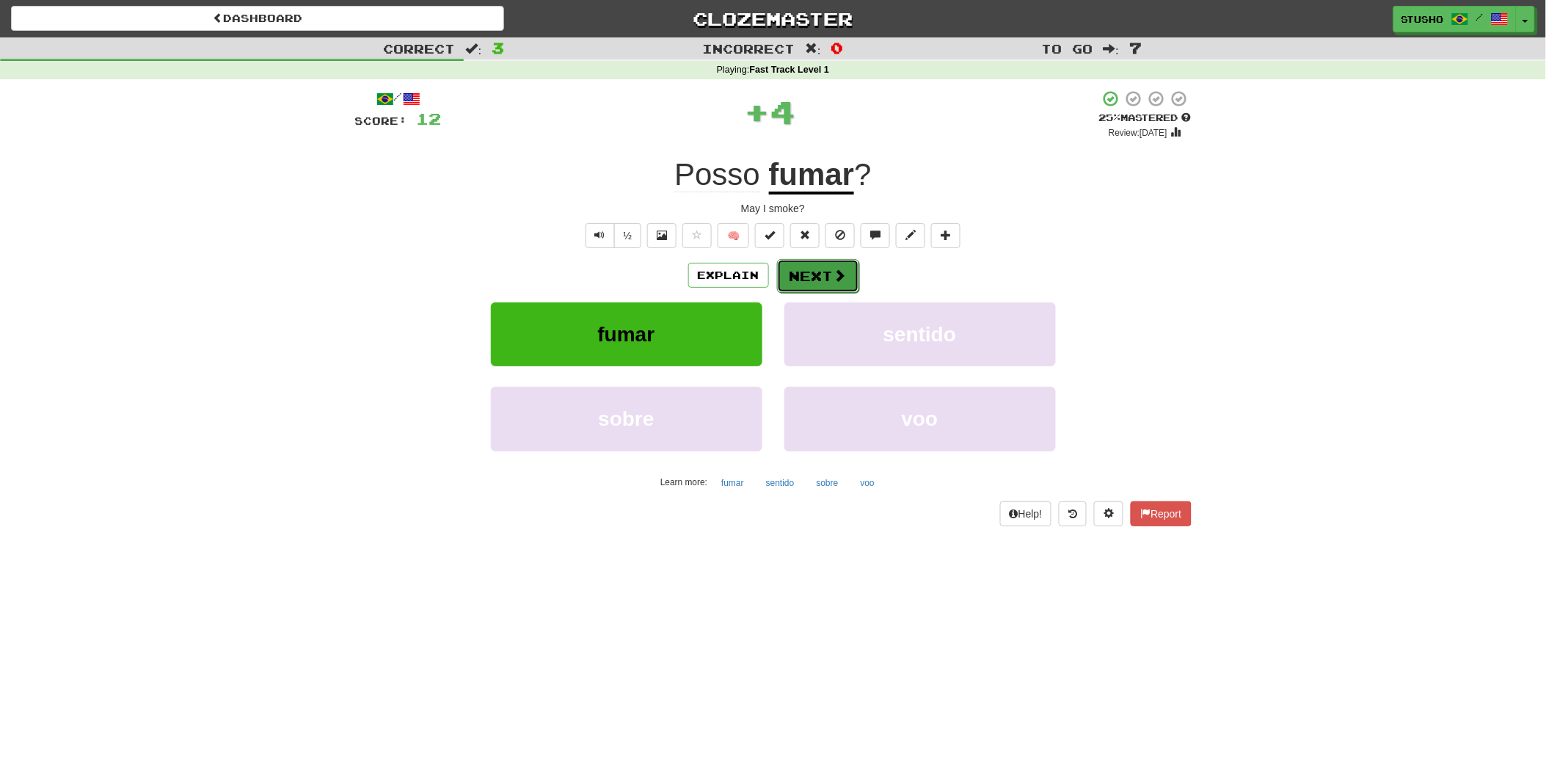
click at [815, 272] on button "Next" at bounding box center [818, 276] width 82 height 33
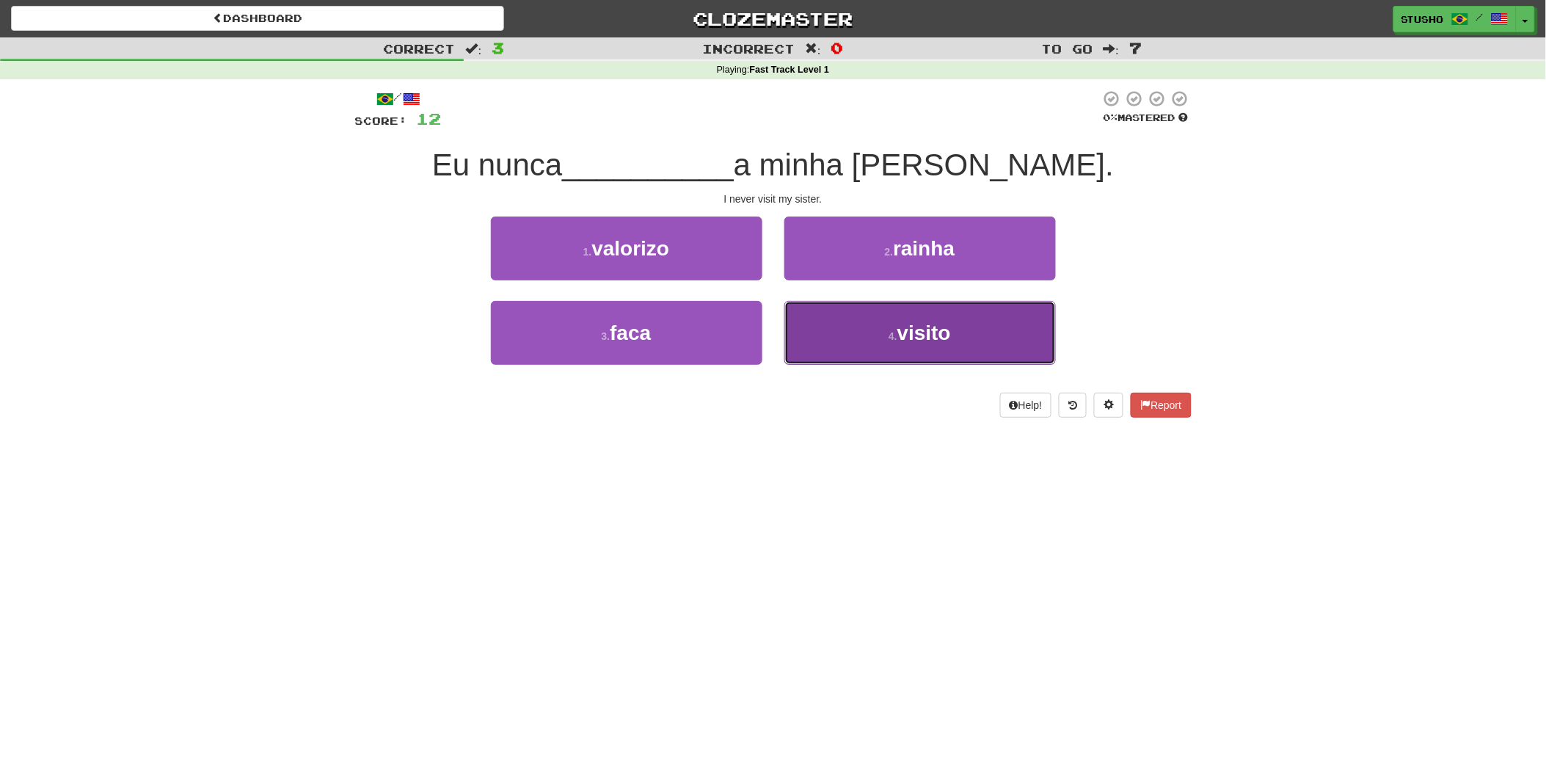
click at [899, 331] on span "visito" at bounding box center [925, 333] width 54 height 23
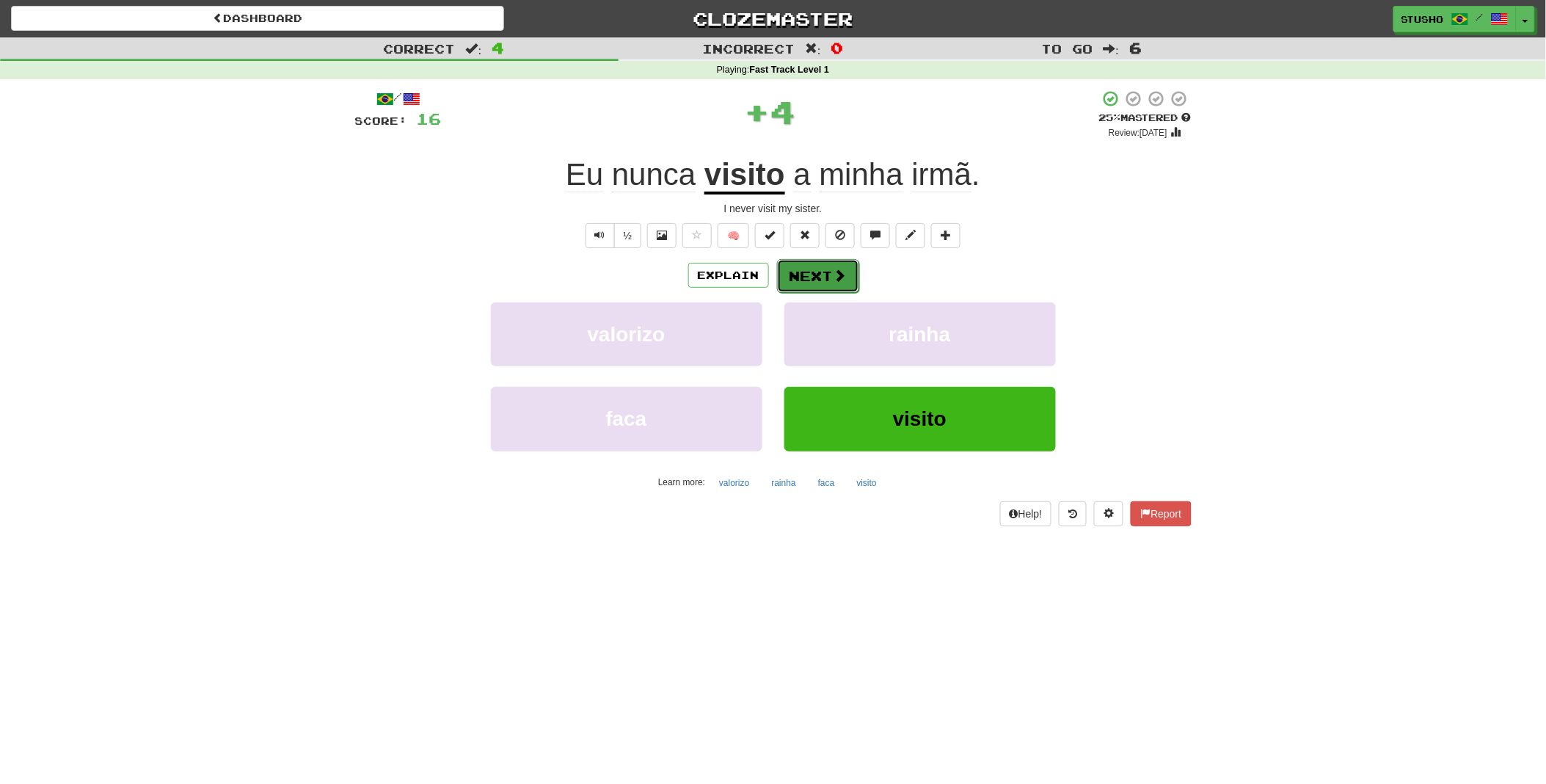
click at [818, 270] on button "Next" at bounding box center [818, 276] width 82 height 33
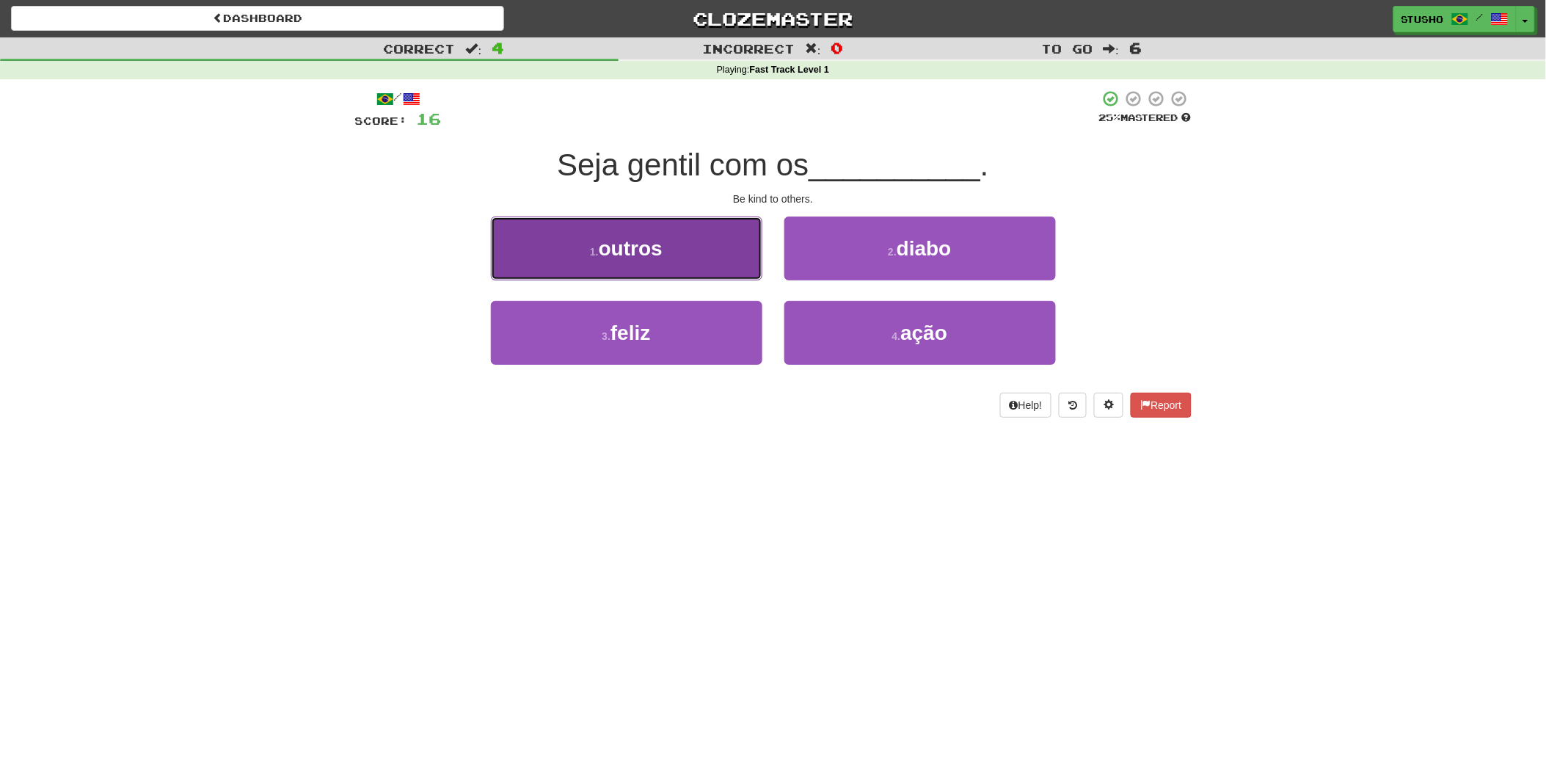
click at [657, 246] on span "outros" at bounding box center [631, 248] width 64 height 23
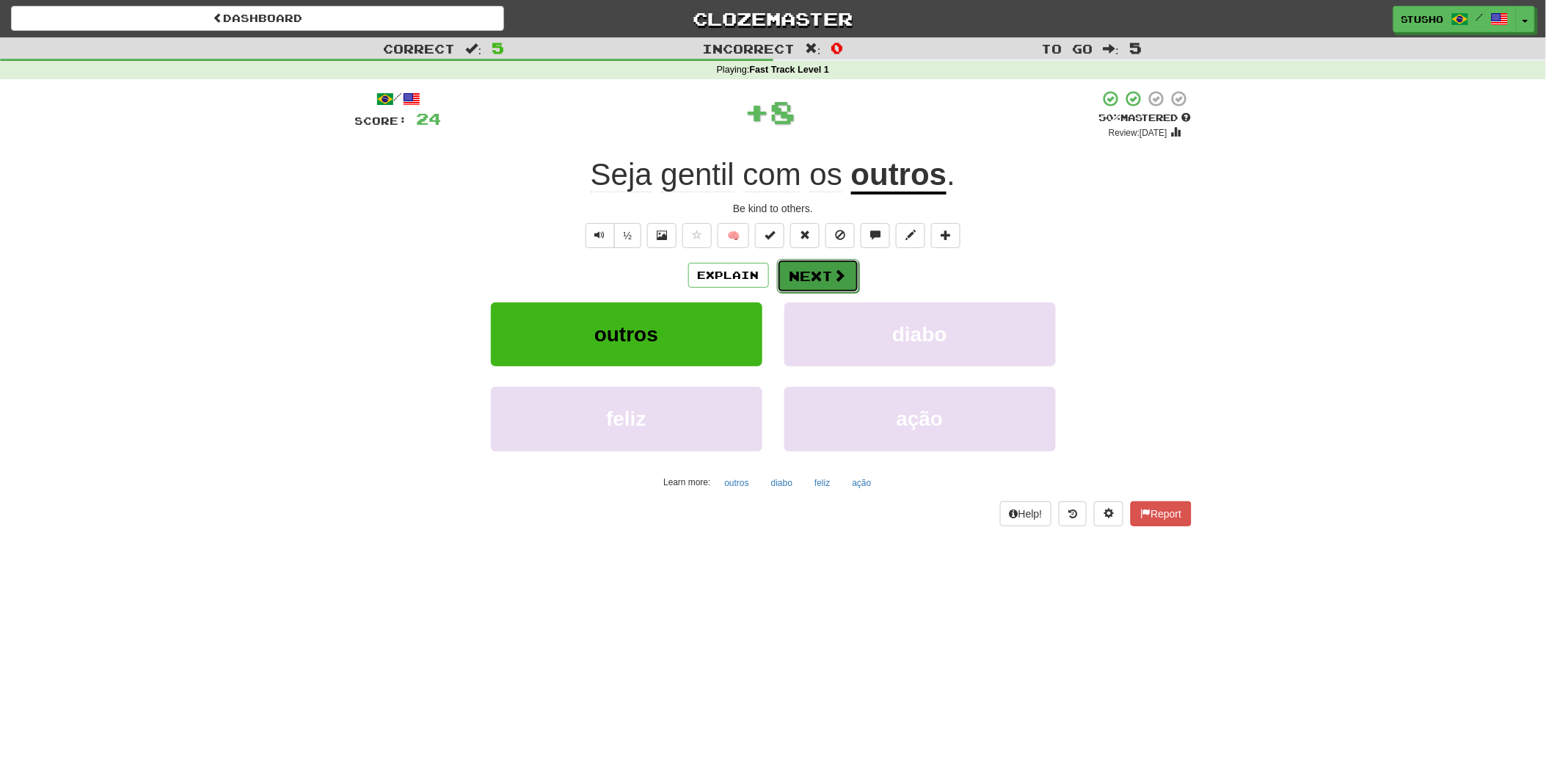
click at [820, 272] on button "Next" at bounding box center [818, 276] width 82 height 33
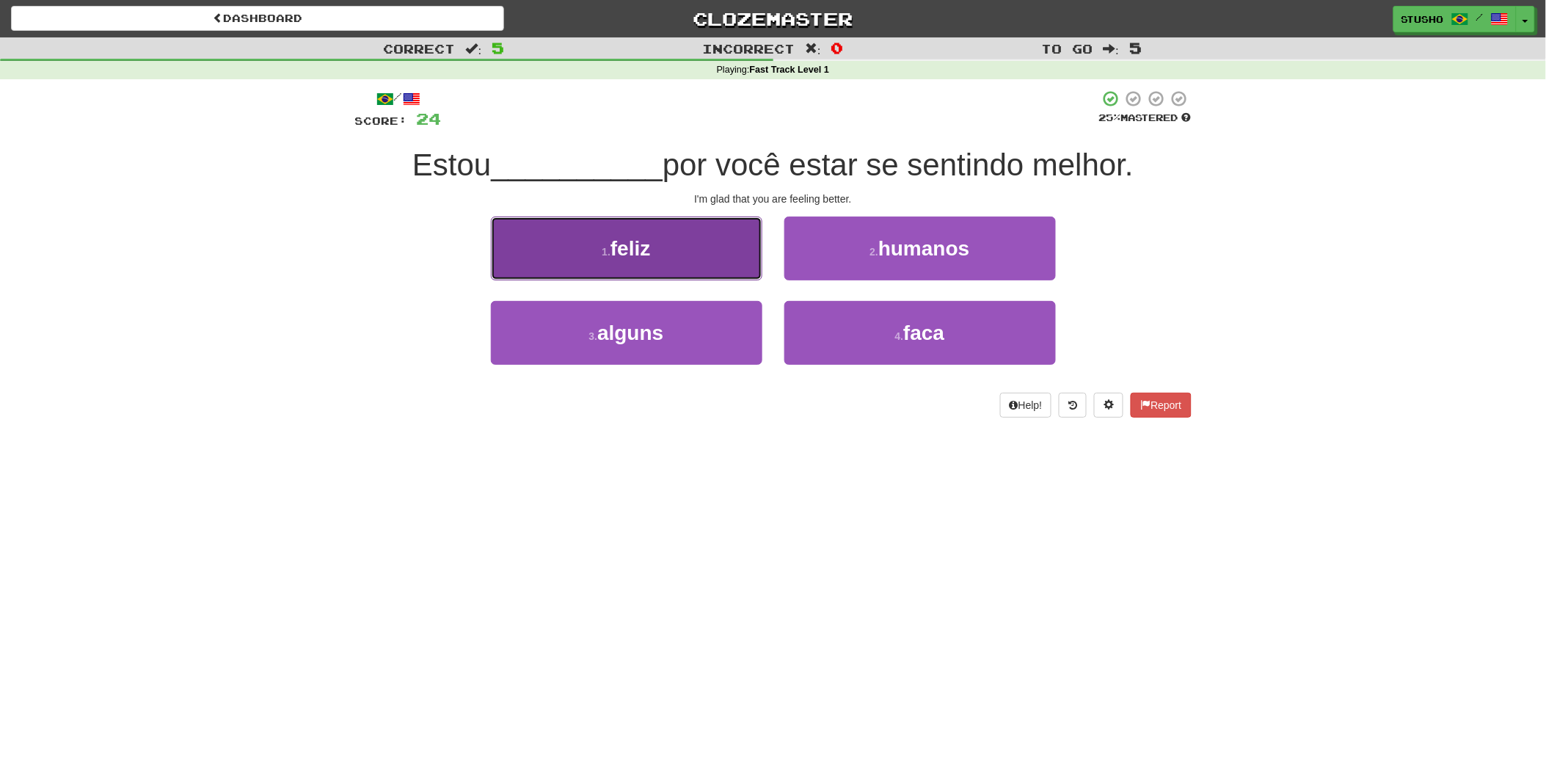
click at [684, 263] on button "1 . feliz" at bounding box center [627, 248] width 271 height 64
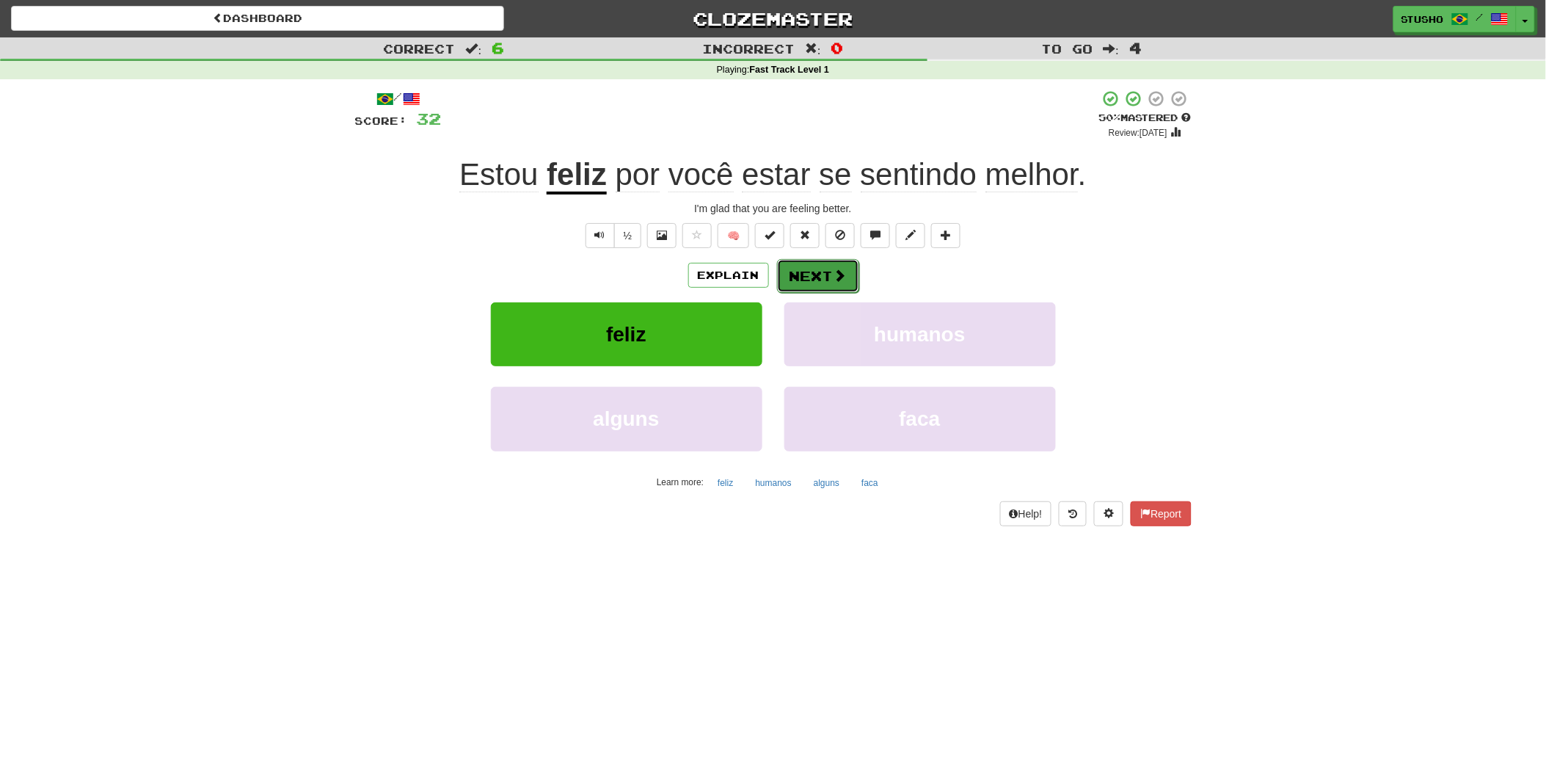
click at [818, 276] on button "Next" at bounding box center [818, 276] width 82 height 33
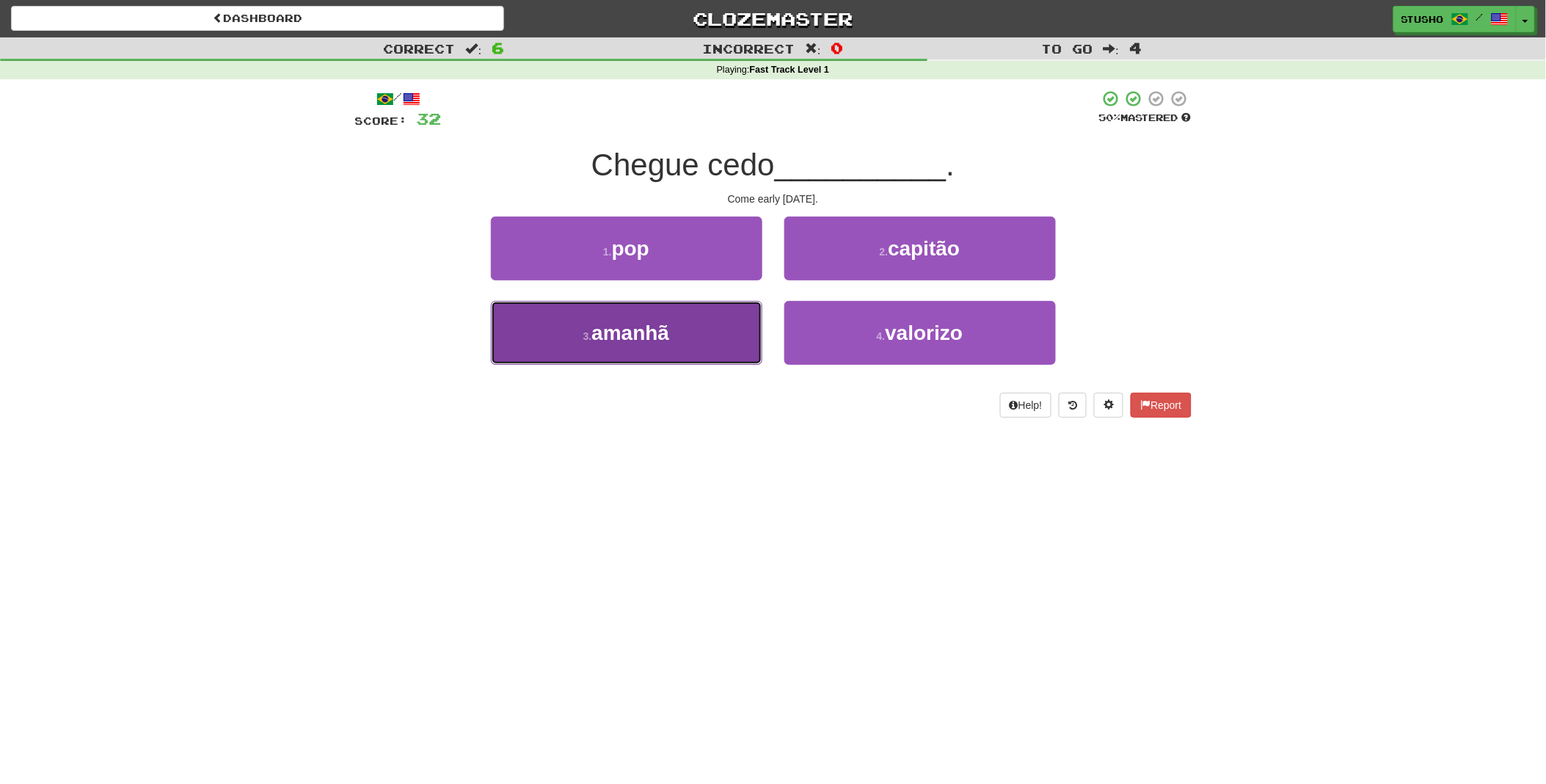
click at [676, 333] on button "3 . amanhã" at bounding box center [627, 333] width 271 height 64
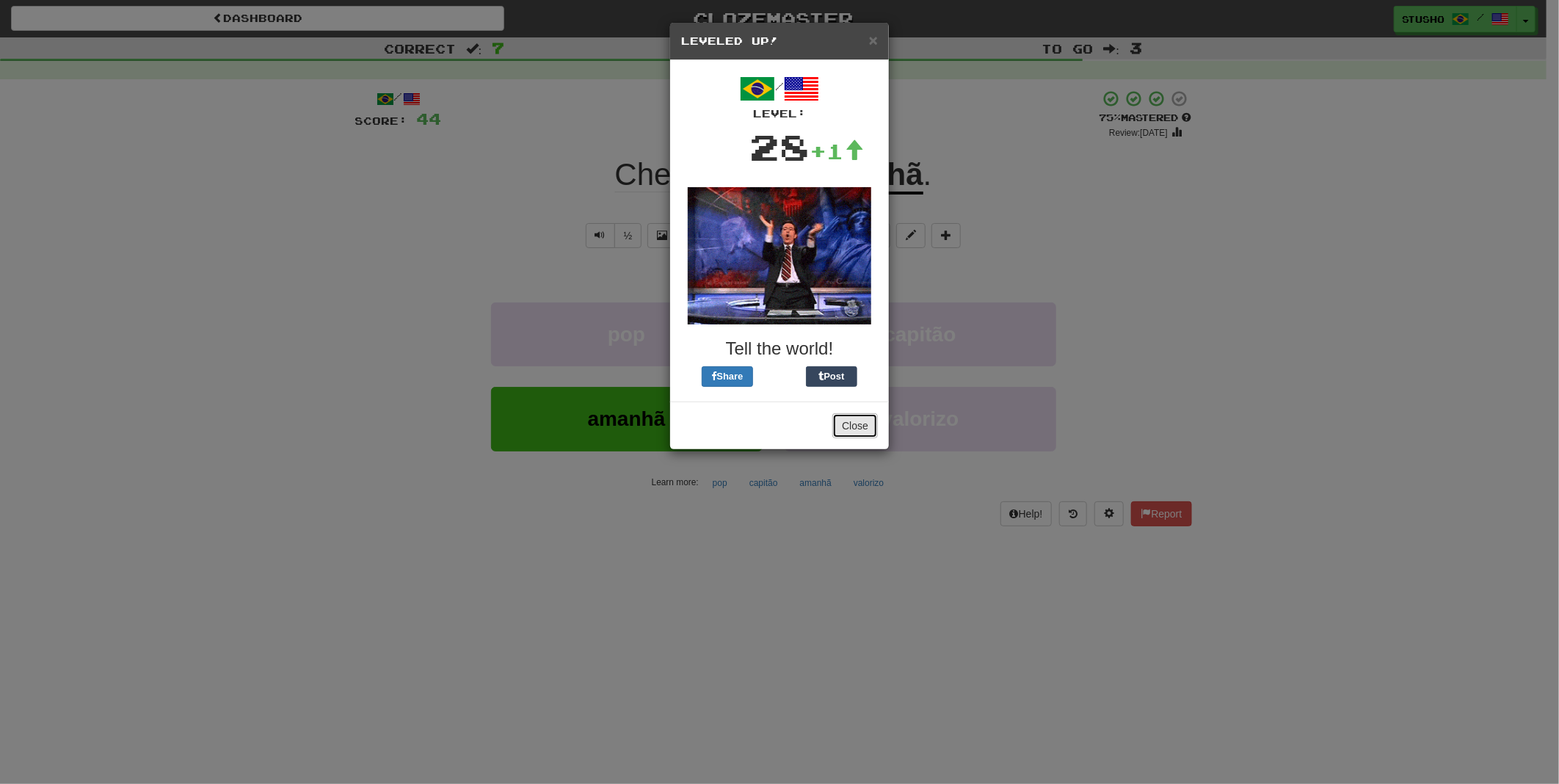
click at [847, 419] on button "Close" at bounding box center [854, 425] width 45 height 25
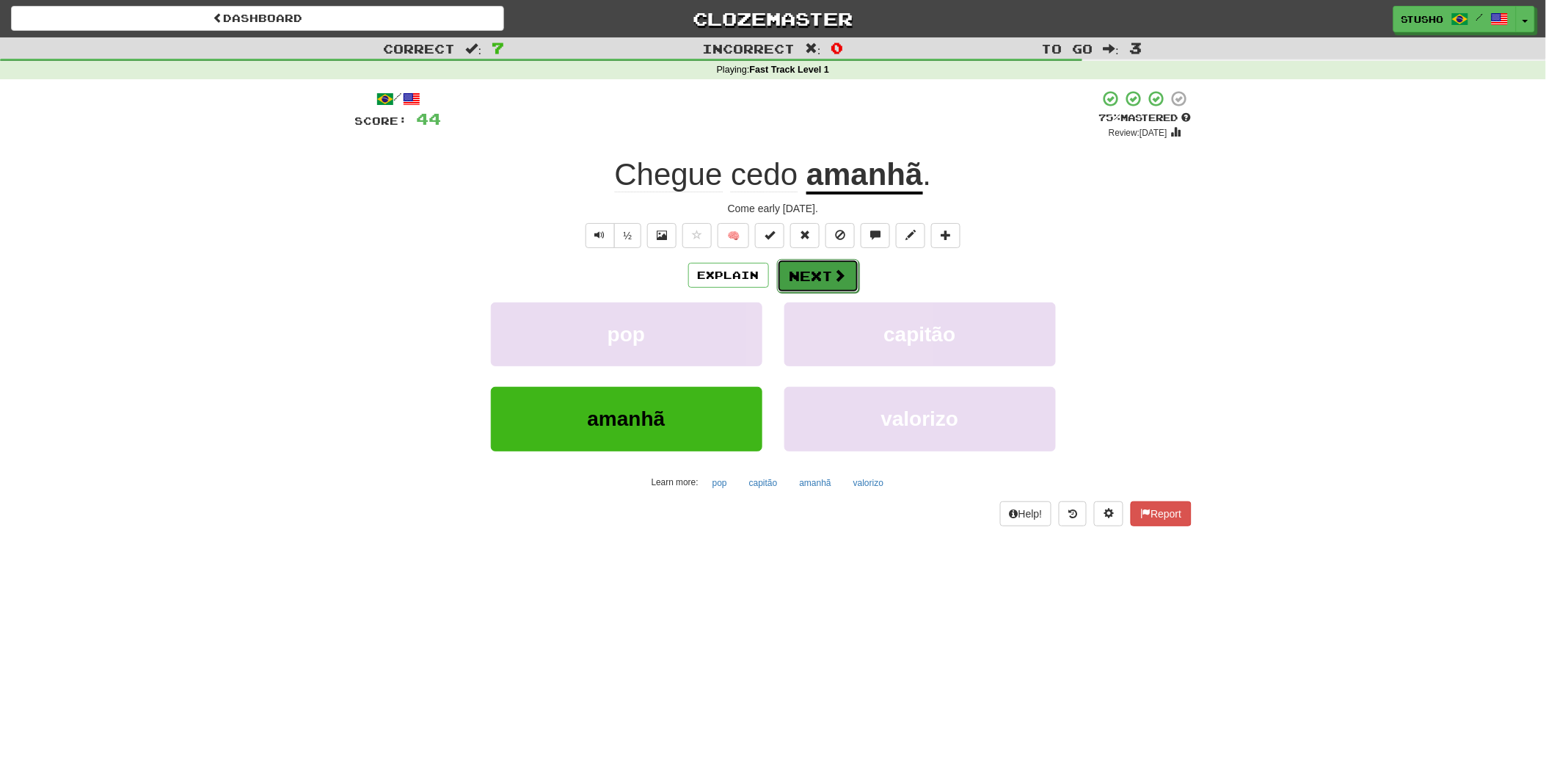
click at [820, 275] on button "Next" at bounding box center [818, 276] width 82 height 33
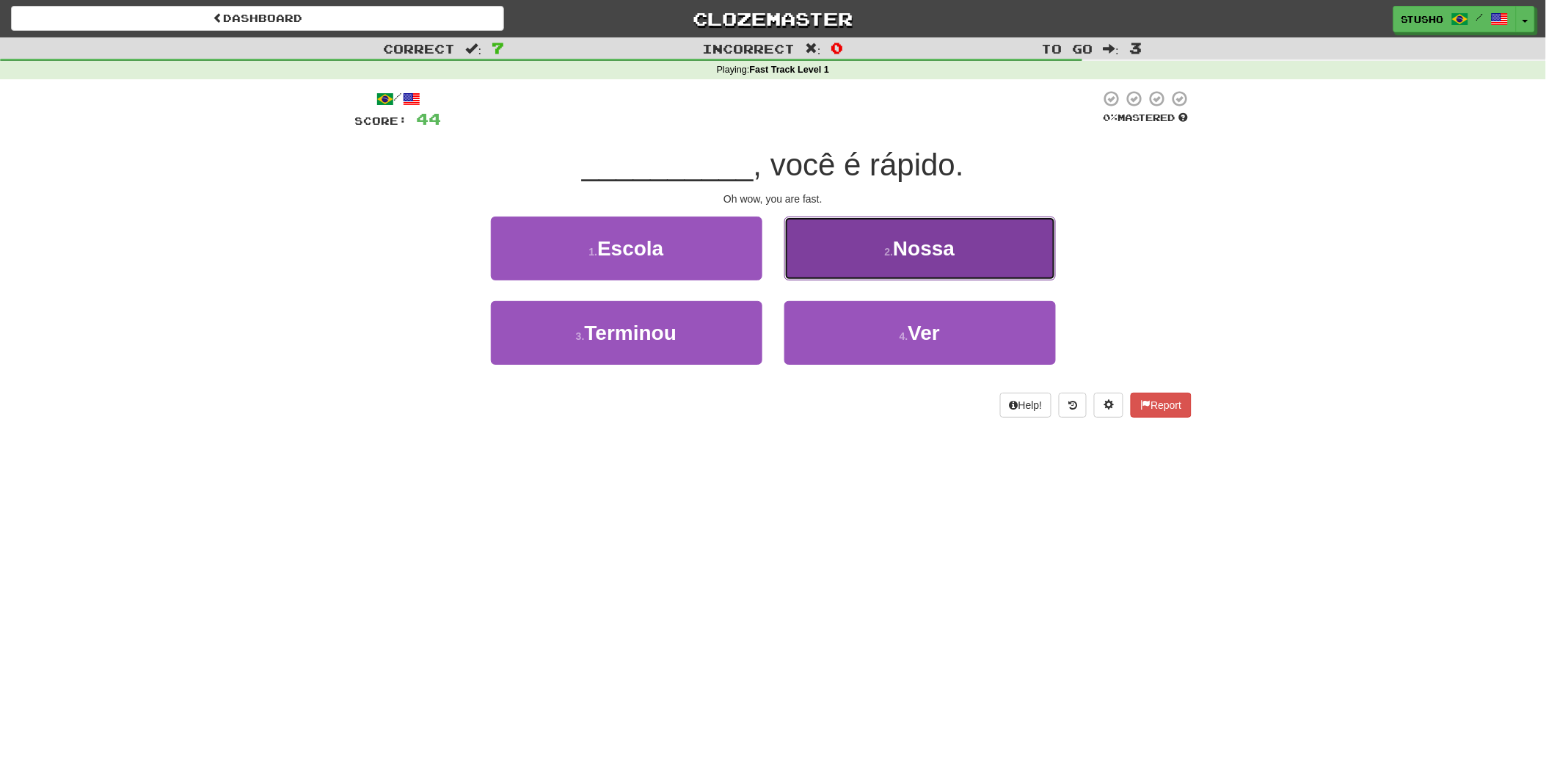
click at [915, 258] on span "Nossa" at bounding box center [924, 248] width 62 height 23
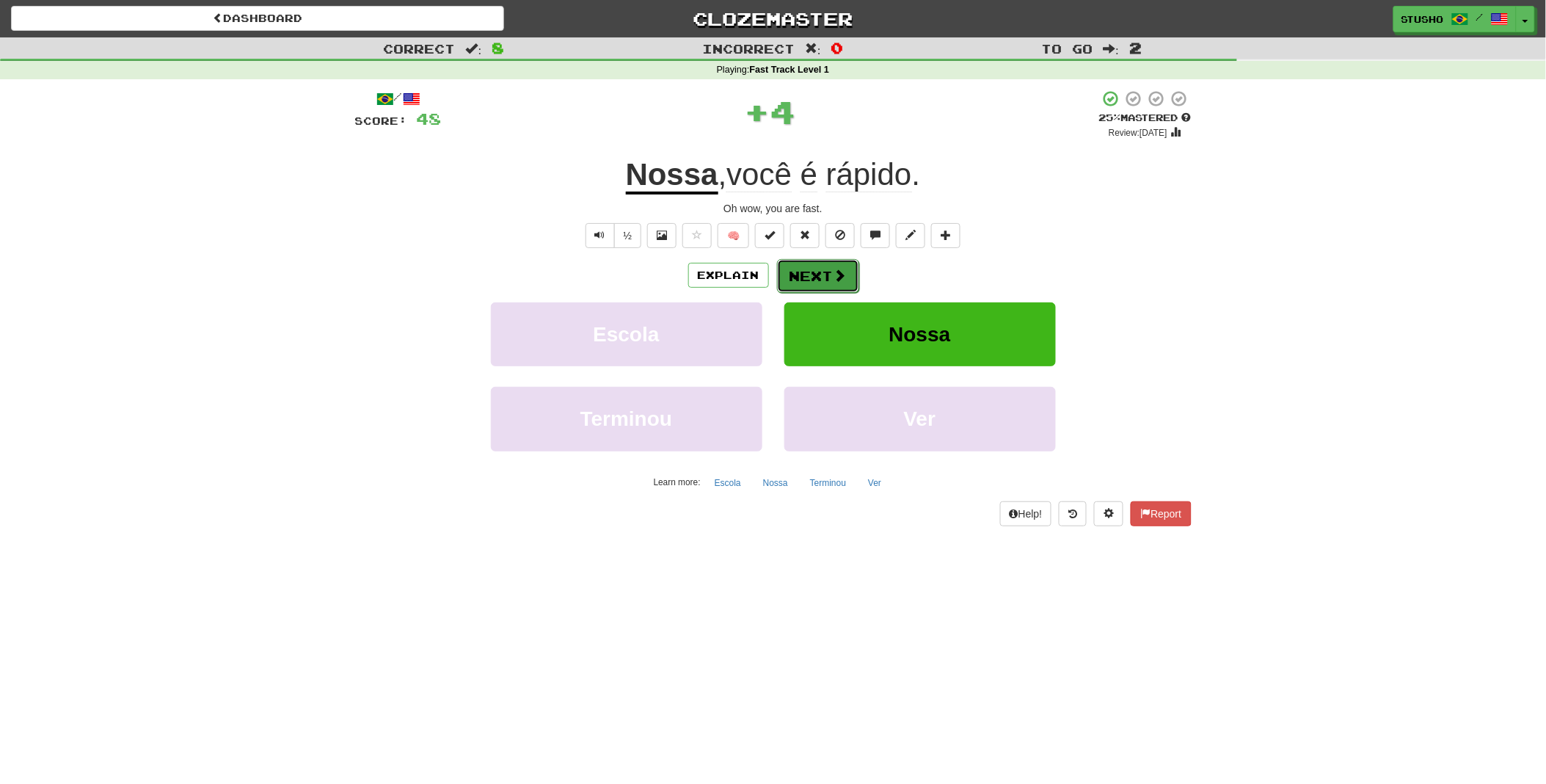
click at [823, 277] on button "Next" at bounding box center [818, 276] width 82 height 33
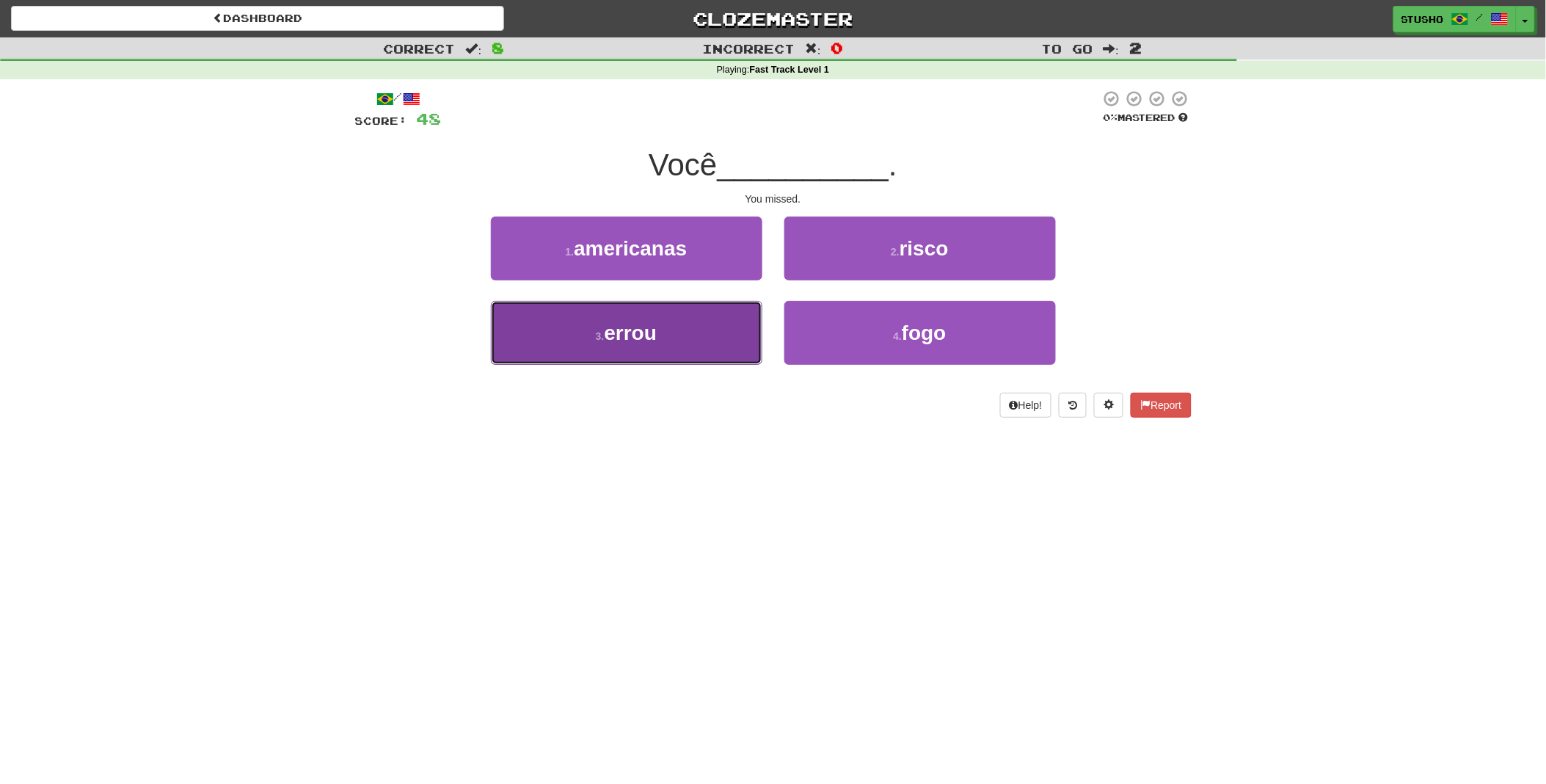
click at [654, 336] on span "errou" at bounding box center [631, 333] width 53 height 23
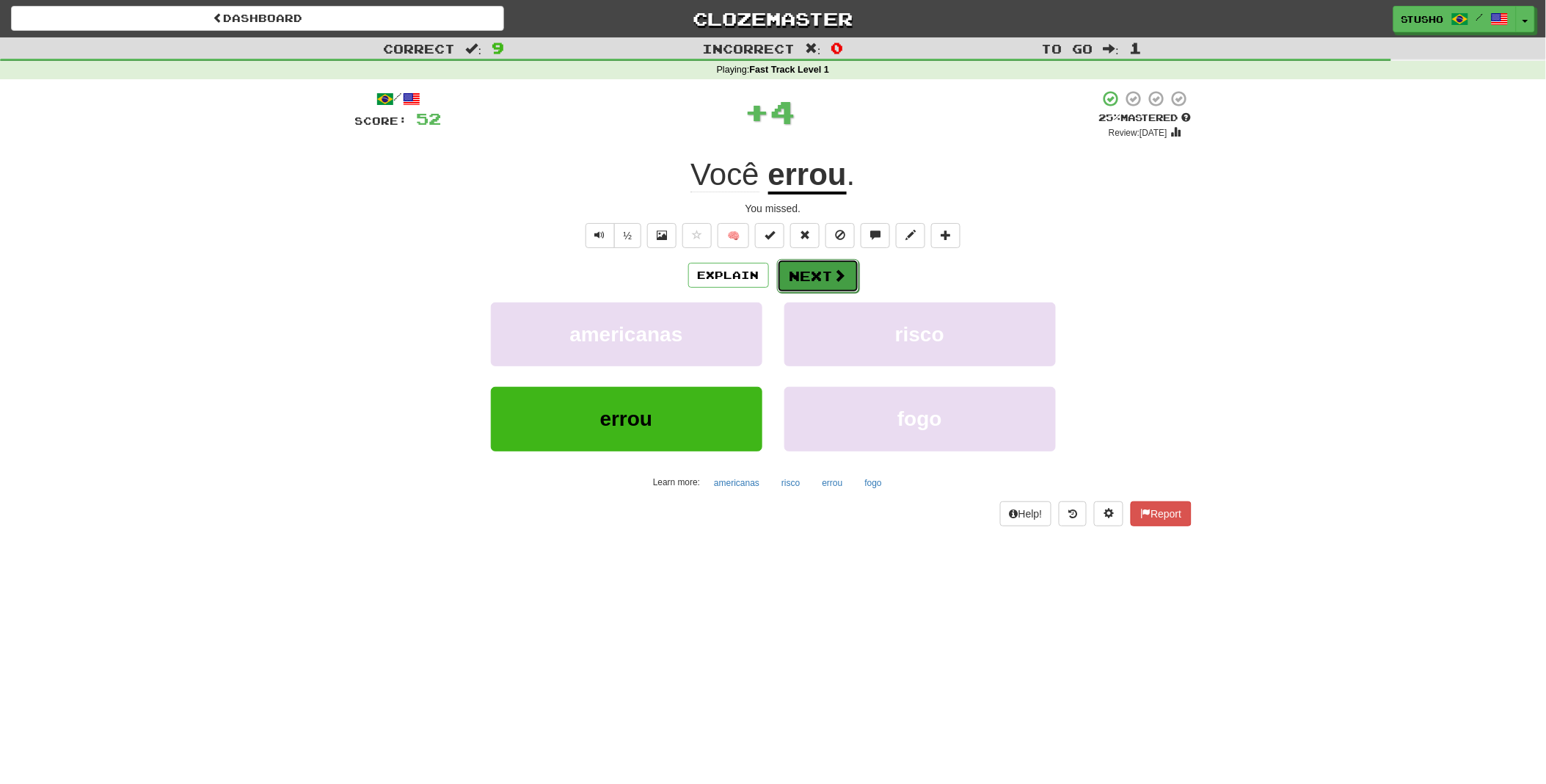
click at [803, 276] on button "Next" at bounding box center [818, 276] width 82 height 33
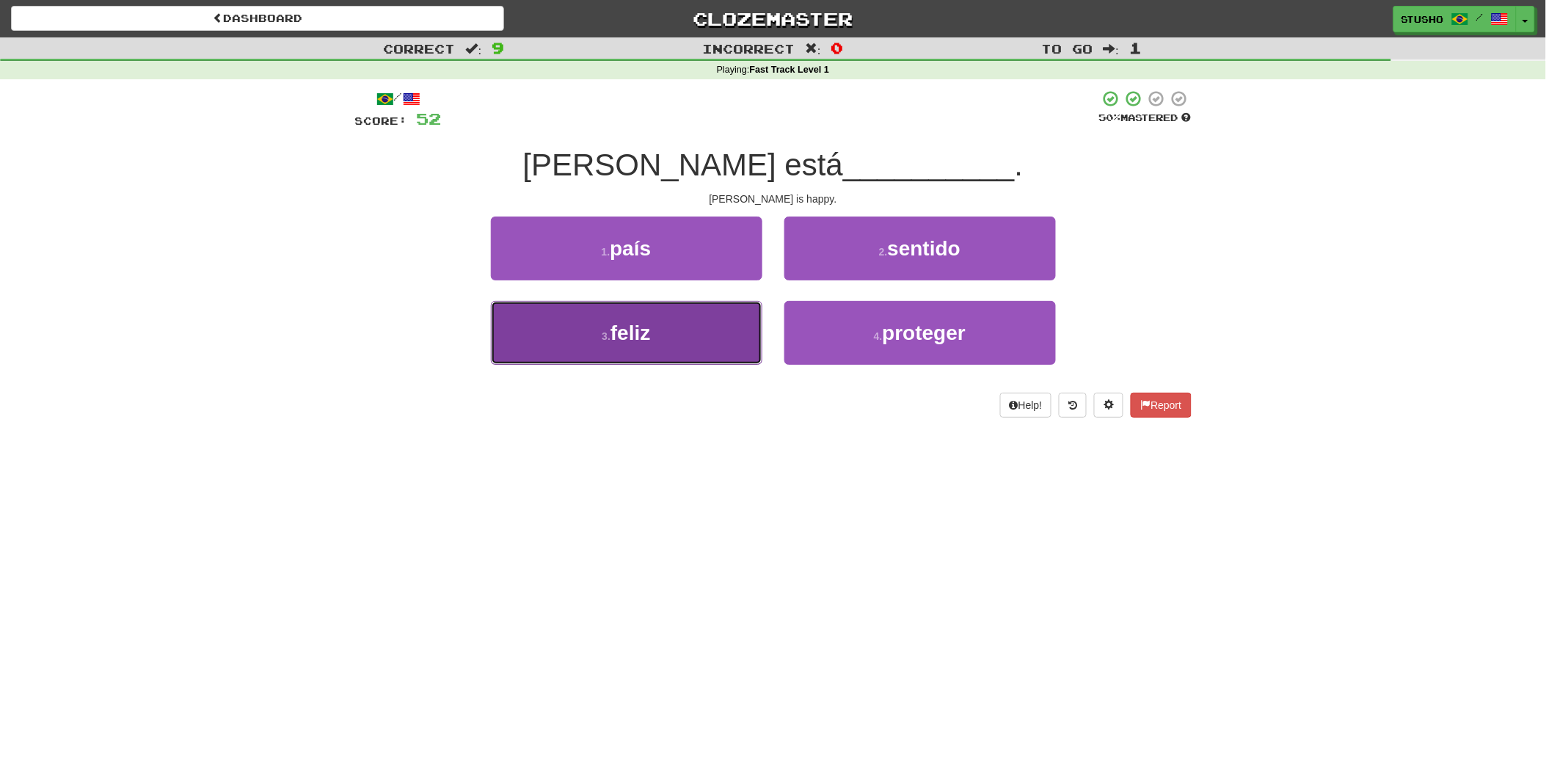
click at [655, 338] on button "3 . feliz" at bounding box center [627, 333] width 271 height 64
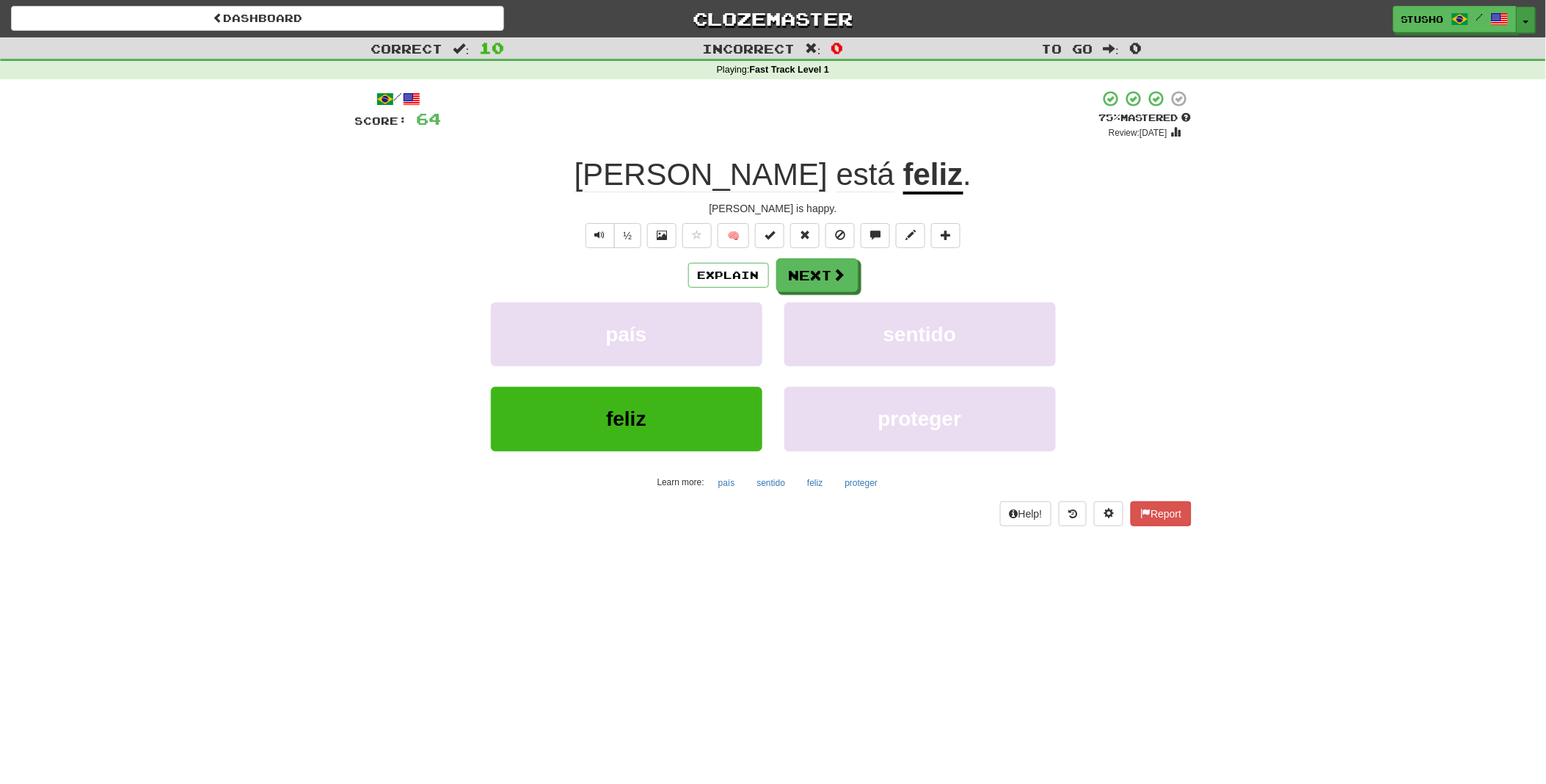
click at [1524, 19] on button "Toggle Dropdown" at bounding box center [1526, 20] width 19 height 27
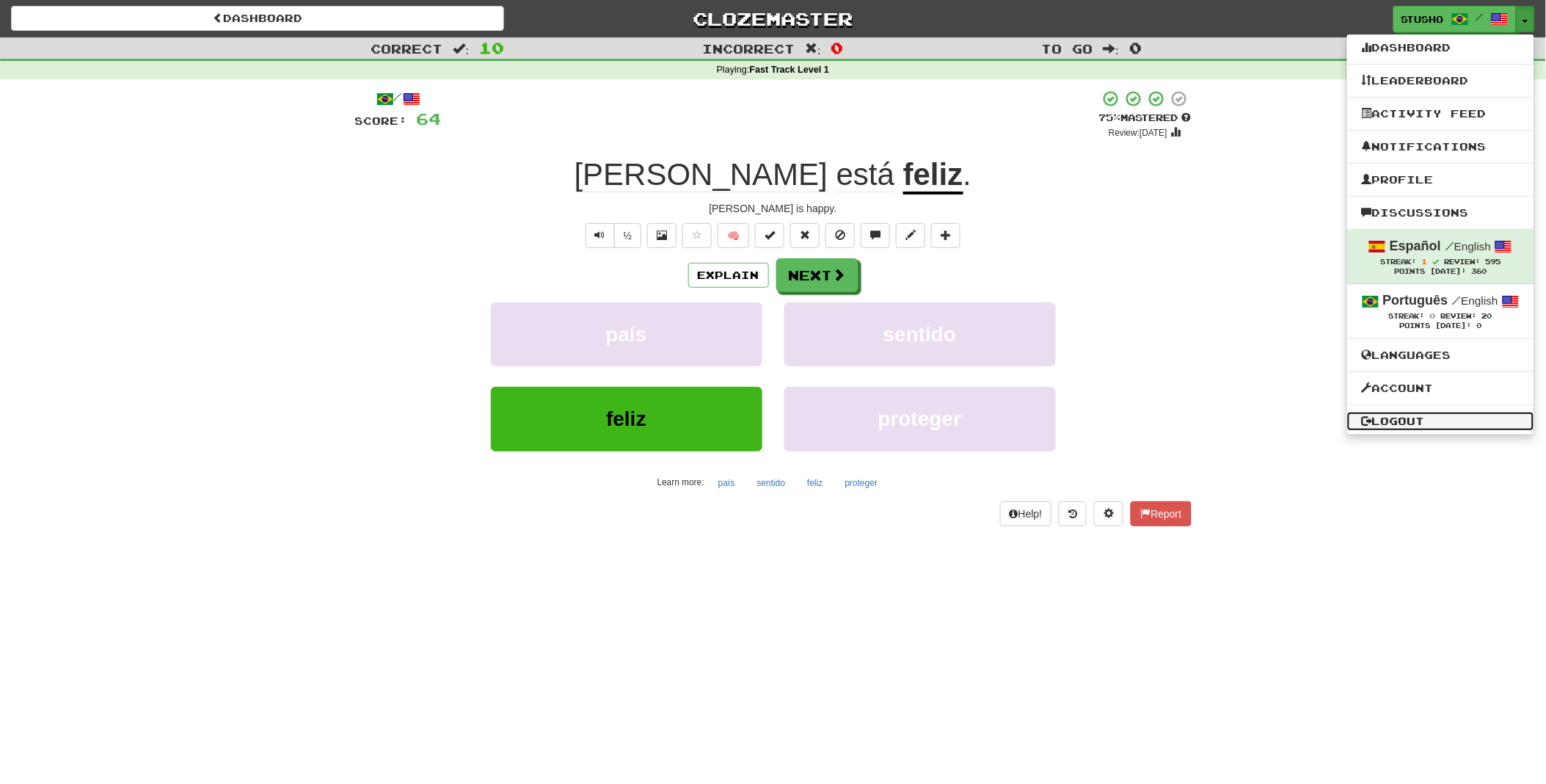
click at [1403, 414] on link "Logout" at bounding box center [1441, 421] width 187 height 19
